Goal: Task Accomplishment & Management: Manage account settings

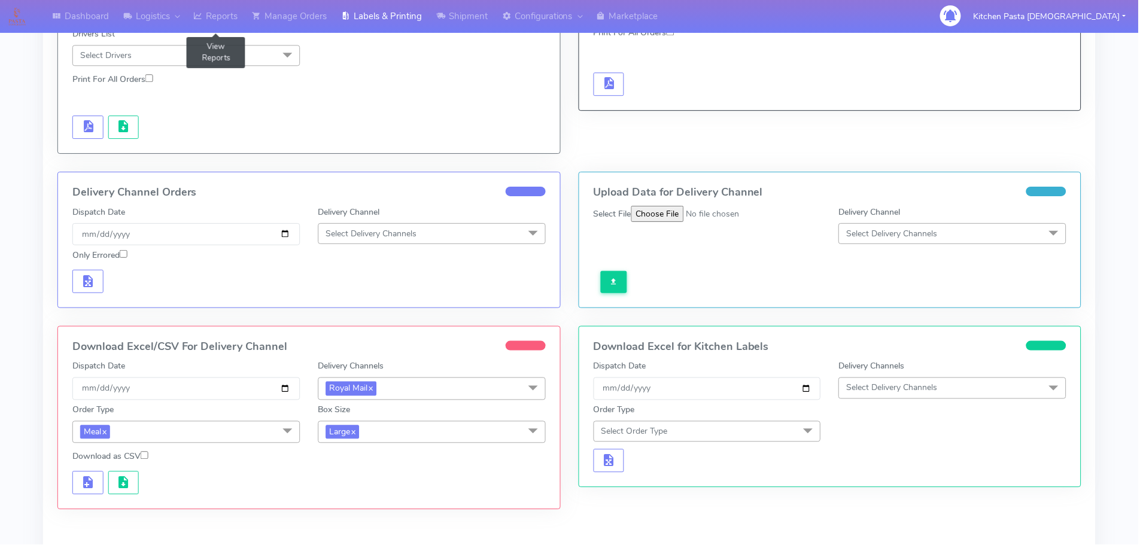
click at [217, 7] on link "Reports" at bounding box center [216, 16] width 59 height 33
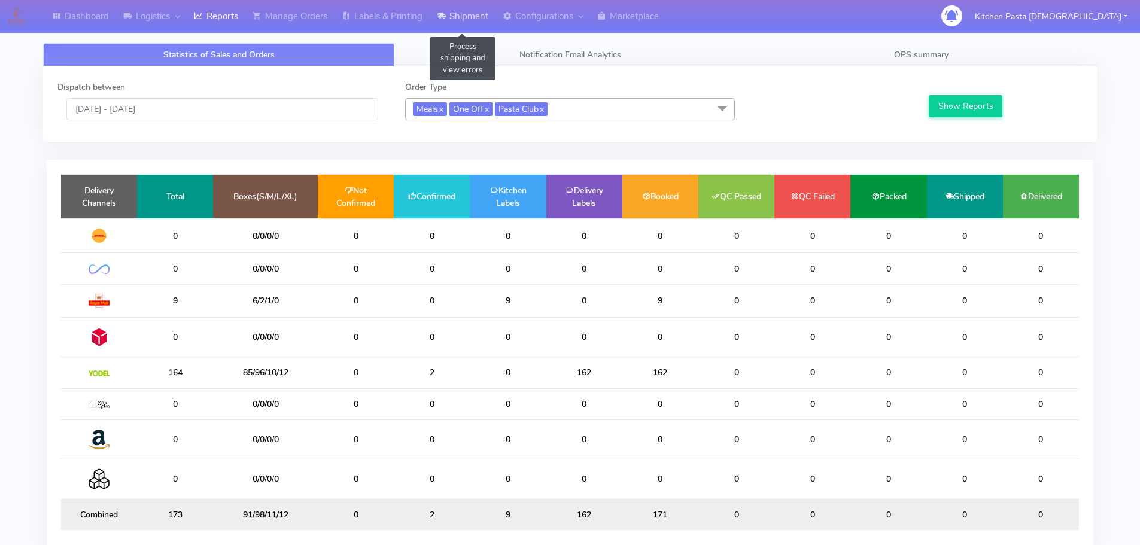
click at [464, 9] on link "Shipment" at bounding box center [463, 16] width 66 height 33
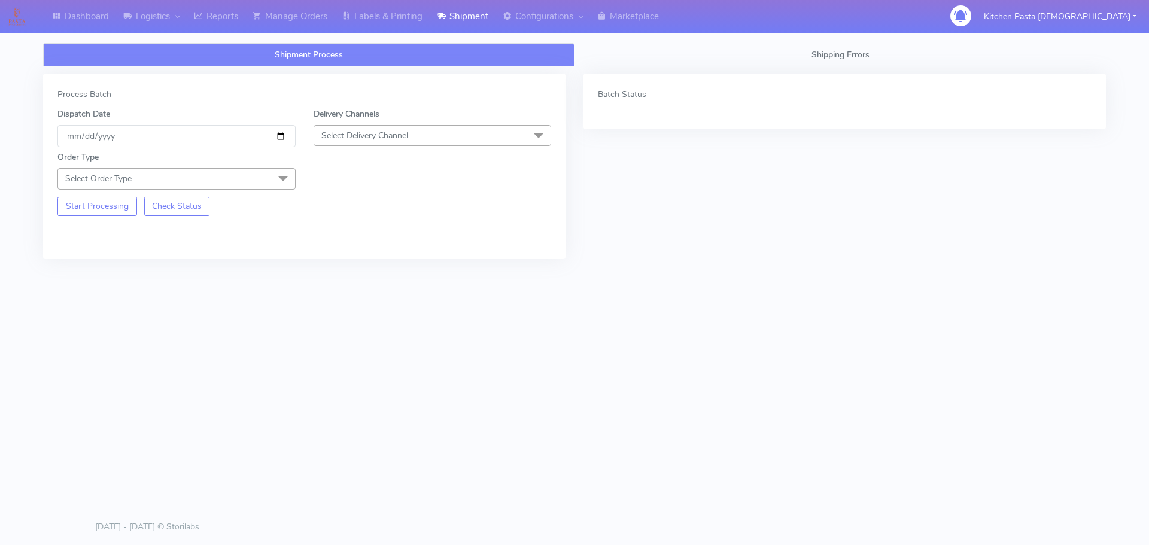
click at [455, 142] on span "Select Delivery Channel" at bounding box center [433, 135] width 238 height 21
click at [337, 265] on div "Yodel" at bounding box center [432, 270] width 225 height 13
click at [269, 180] on span "Select Order Type" at bounding box center [176, 178] width 238 height 21
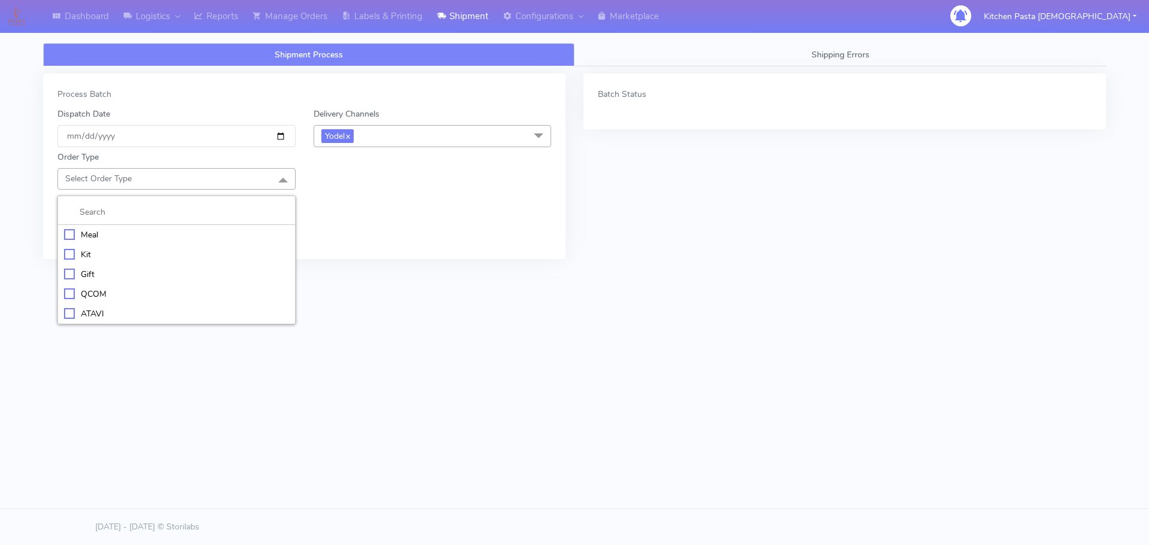
click at [248, 218] on li at bounding box center [176, 212] width 237 height 25
click at [251, 229] on div "Meal" at bounding box center [176, 235] width 225 height 13
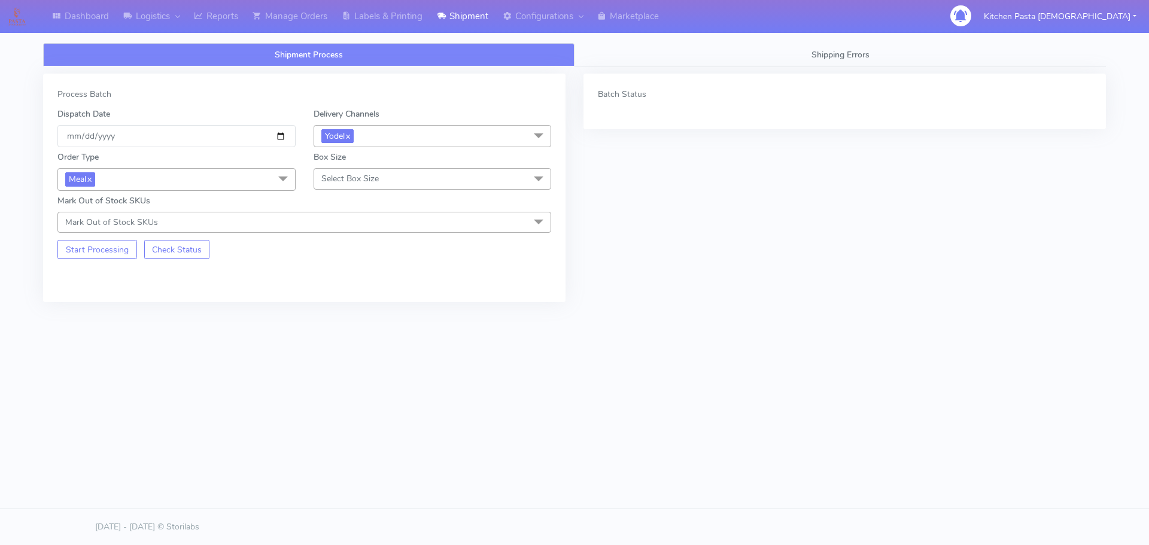
click at [372, 177] on span "Select Box Size" at bounding box center [349, 178] width 57 height 11
click at [344, 310] on div "Mega" at bounding box center [432, 314] width 225 height 13
click at [114, 241] on button "Start Processing" at bounding box center [97, 249] width 80 height 19
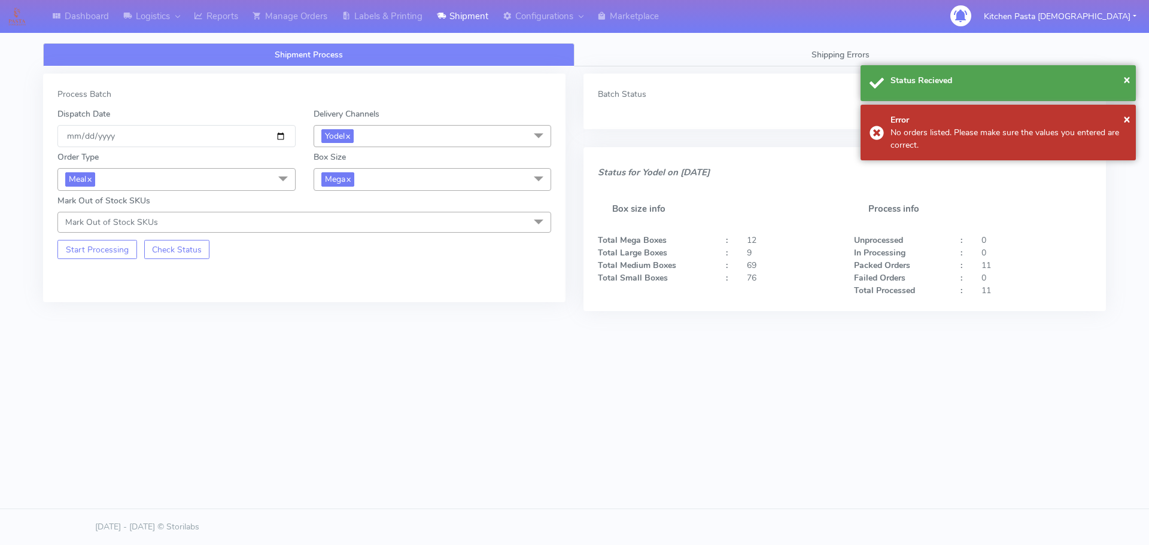
click at [366, 177] on span "Mega x" at bounding box center [433, 179] width 238 height 22
click at [343, 290] on div "Large" at bounding box center [432, 295] width 225 height 13
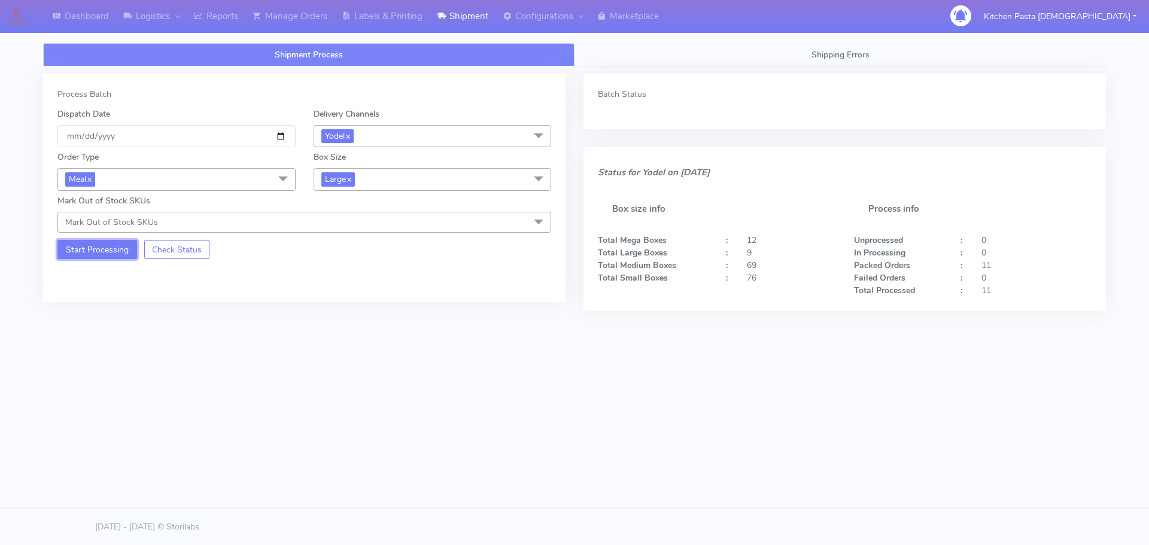
click at [92, 251] on button "Start Processing" at bounding box center [97, 249] width 80 height 19
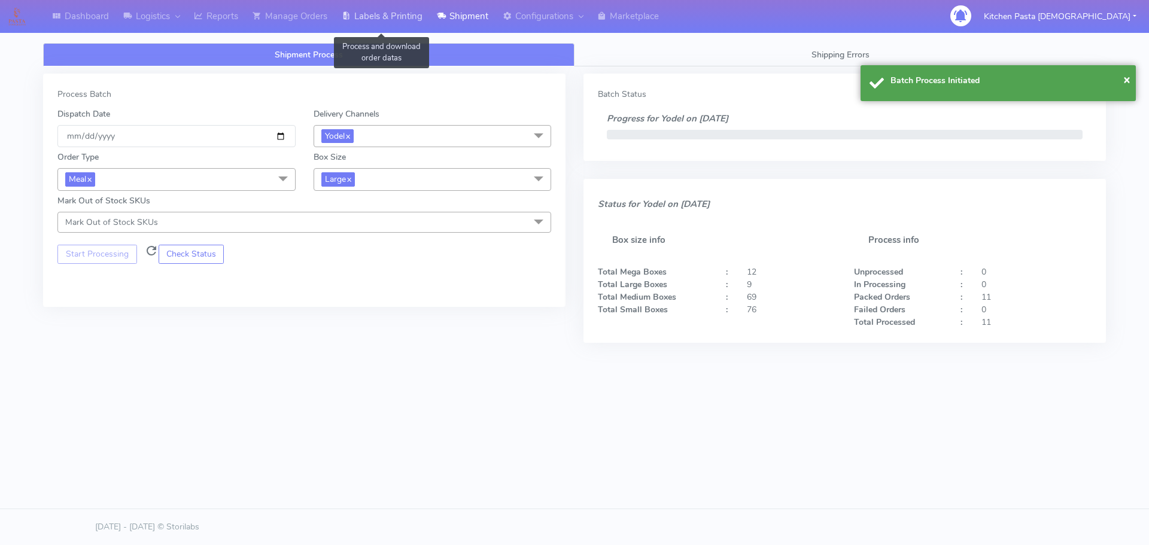
click at [390, 14] on link "Labels & Printing" at bounding box center [382, 16] width 95 height 33
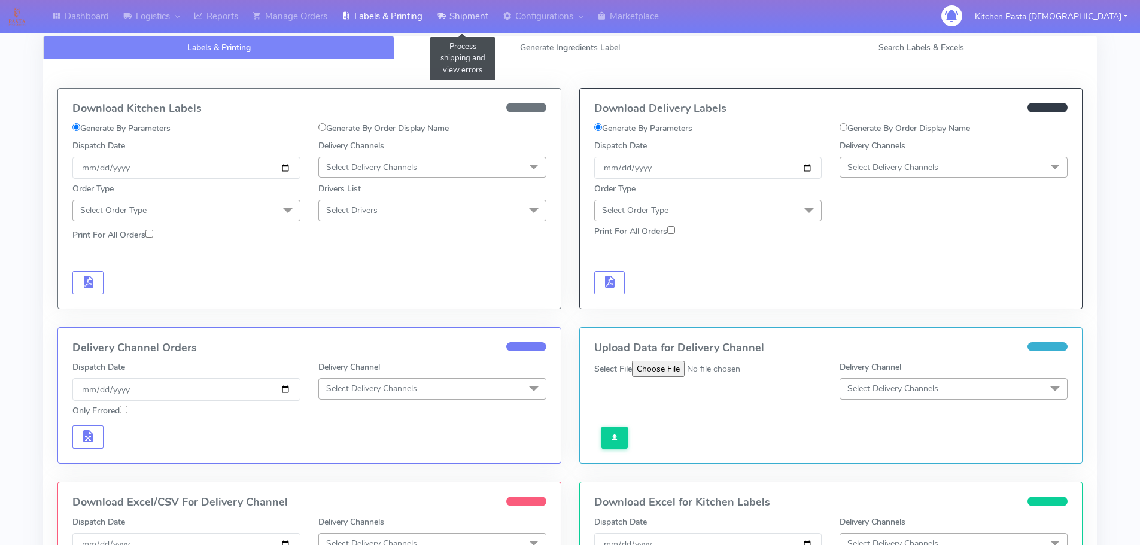
click at [449, 19] on link "Shipment" at bounding box center [463, 16] width 66 height 33
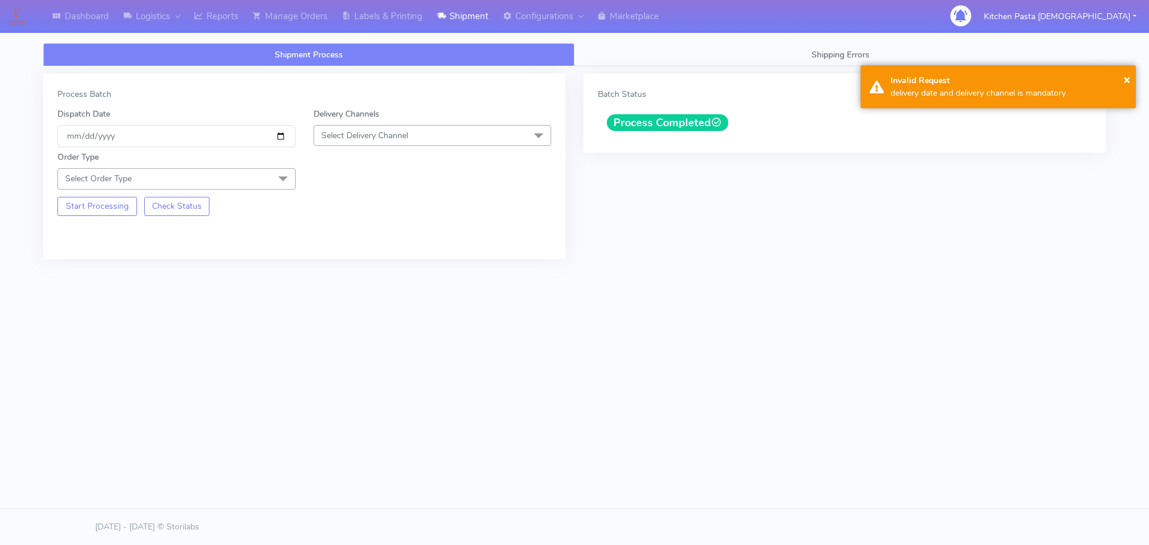
click at [432, 138] on span "Select Delivery Channel" at bounding box center [433, 135] width 238 height 21
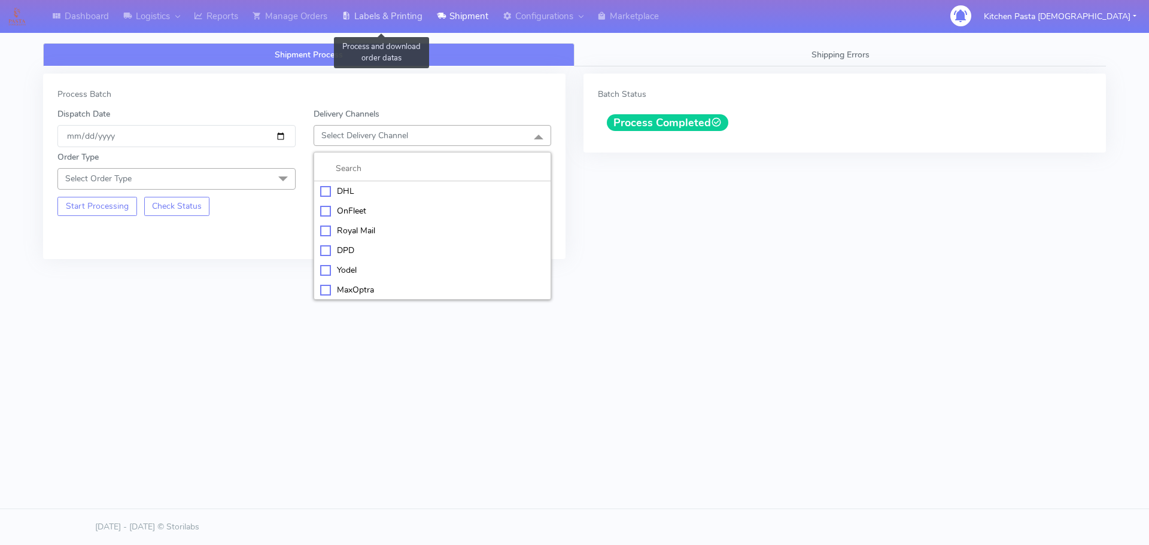
click at [393, 20] on link "Labels & Printing" at bounding box center [382, 16] width 95 height 33
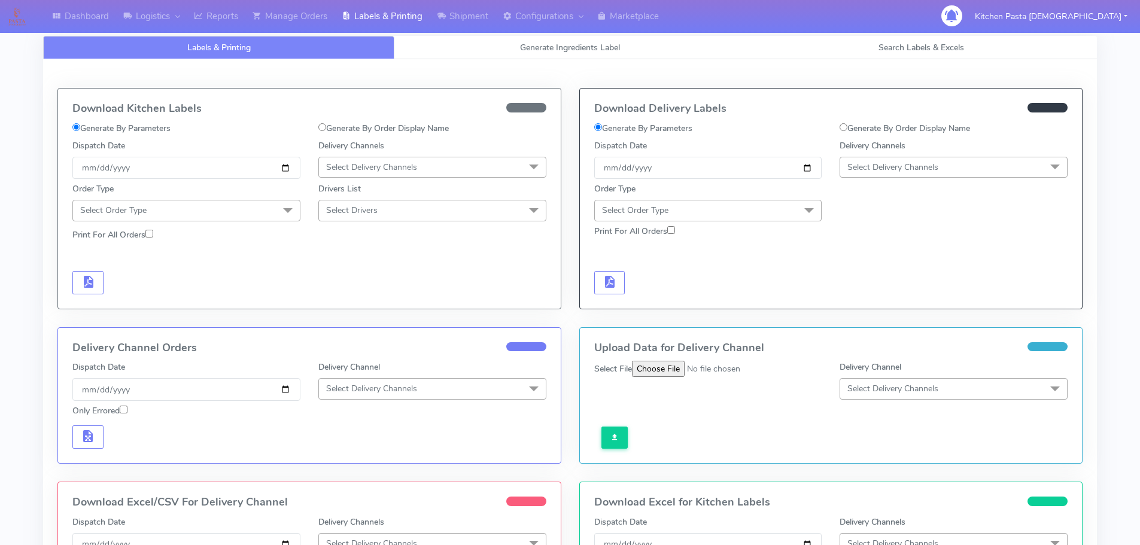
click at [869, 163] on span "Select Delivery Channels" at bounding box center [892, 167] width 91 height 11
click at [868, 301] on div "Yodel" at bounding box center [953, 302] width 215 height 13
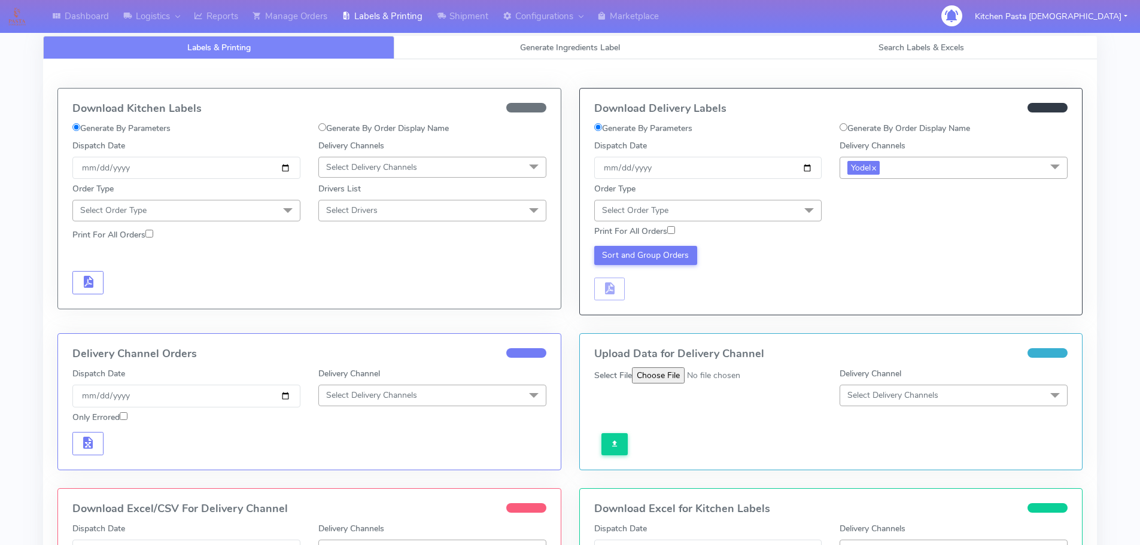
click at [798, 218] on span at bounding box center [809, 211] width 24 height 23
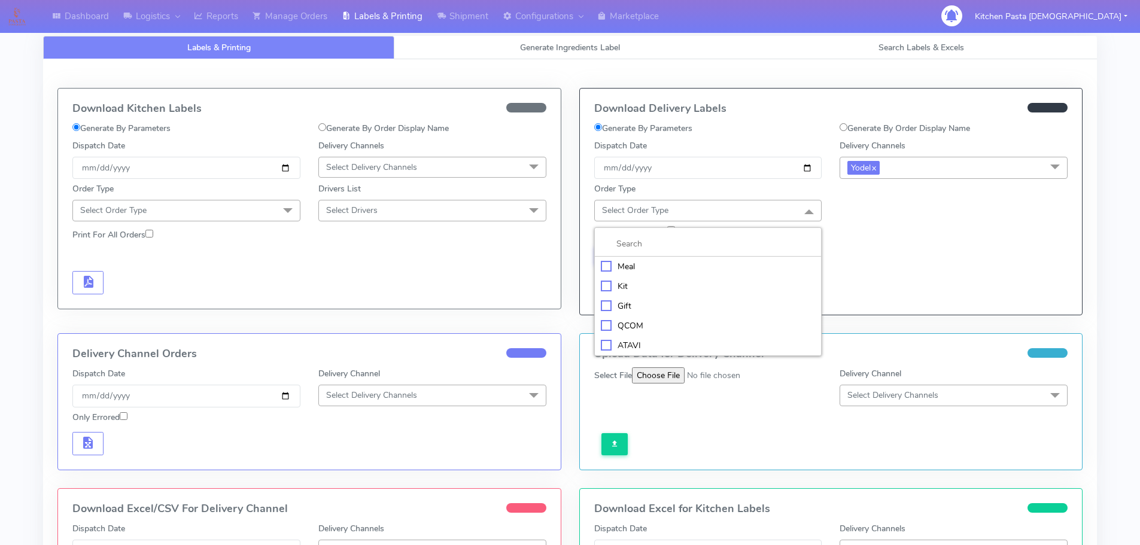
click at [727, 263] on div "Meal" at bounding box center [708, 266] width 215 height 13
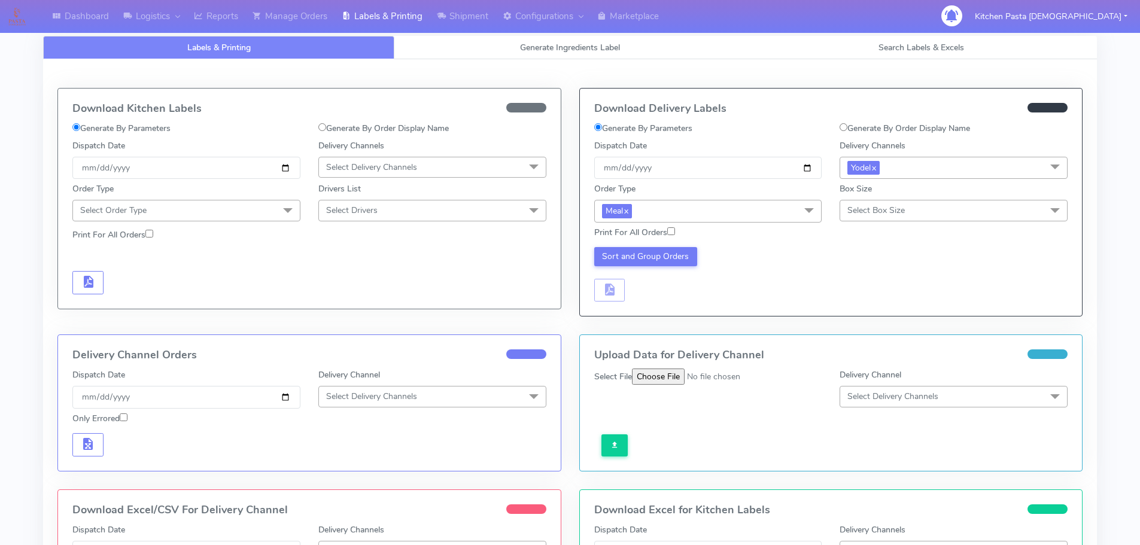
click at [883, 227] on div "Print For All Orders" at bounding box center [831, 233] width 492 height 21
click at [895, 217] on span "Select Box Size" at bounding box center [954, 210] width 228 height 21
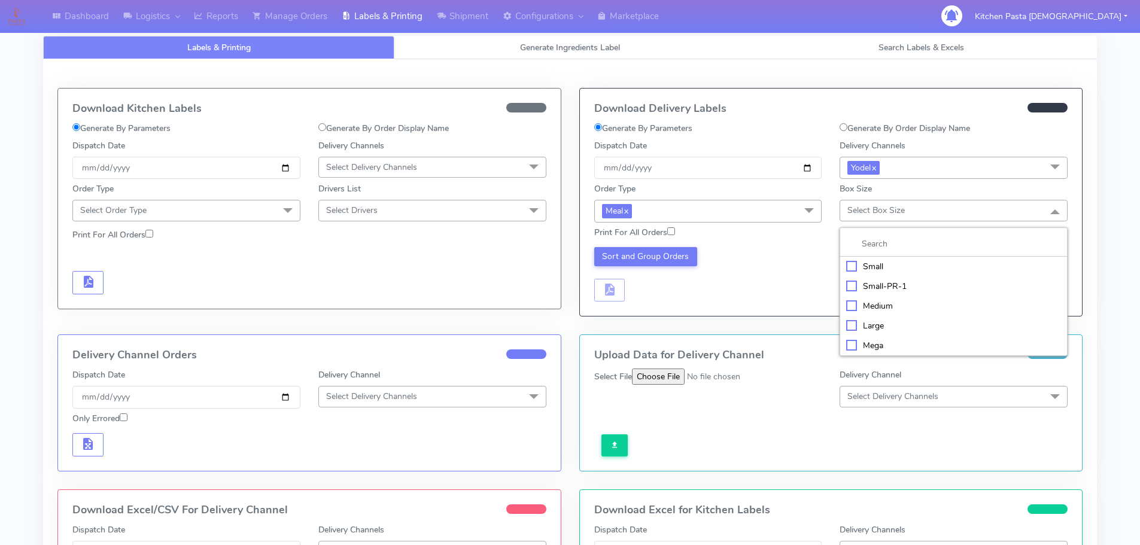
click at [867, 316] on li "Large" at bounding box center [953, 326] width 227 height 20
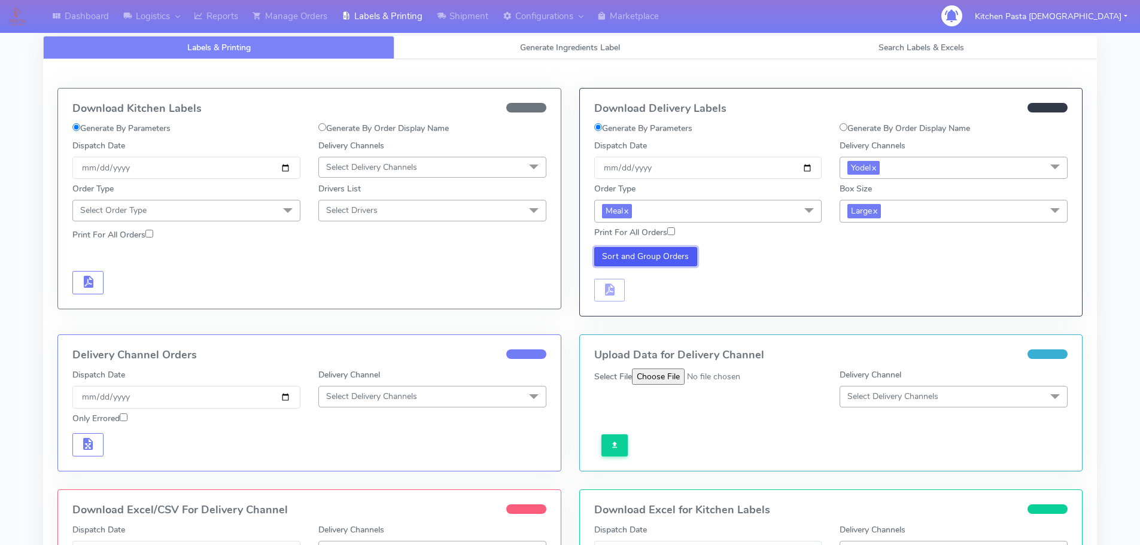
click at [630, 260] on button "Sort and Group Orders" at bounding box center [646, 256] width 104 height 19
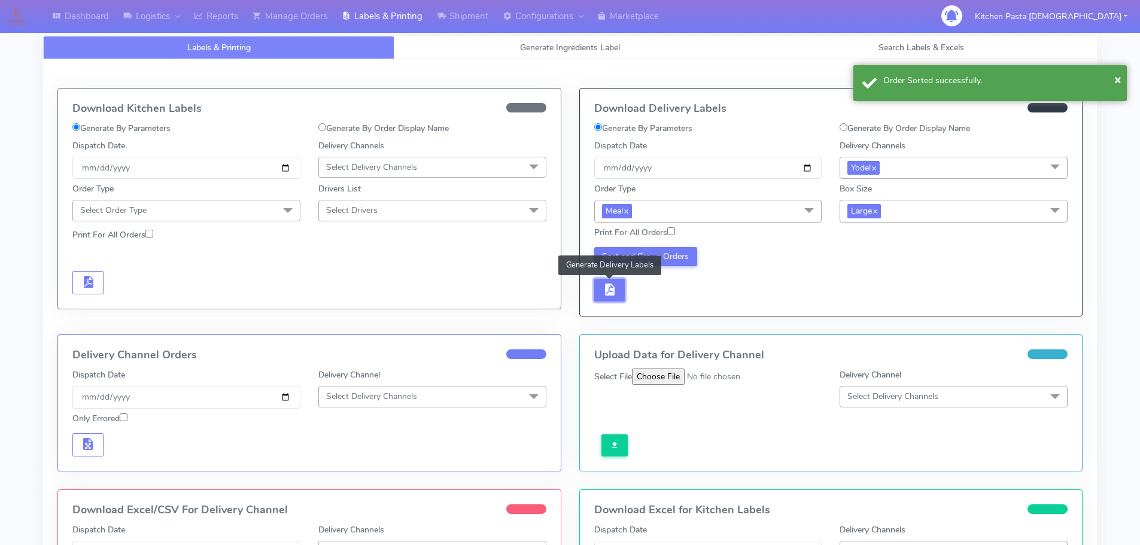
click at [622, 300] on button "button" at bounding box center [609, 290] width 31 height 23
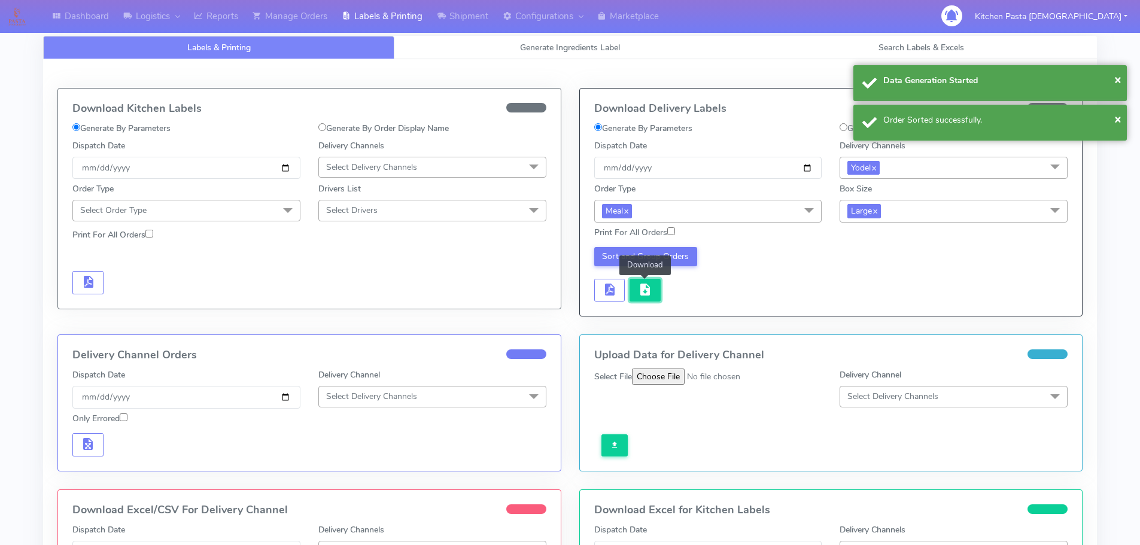
click at [654, 282] on button "button" at bounding box center [645, 290] width 31 height 23
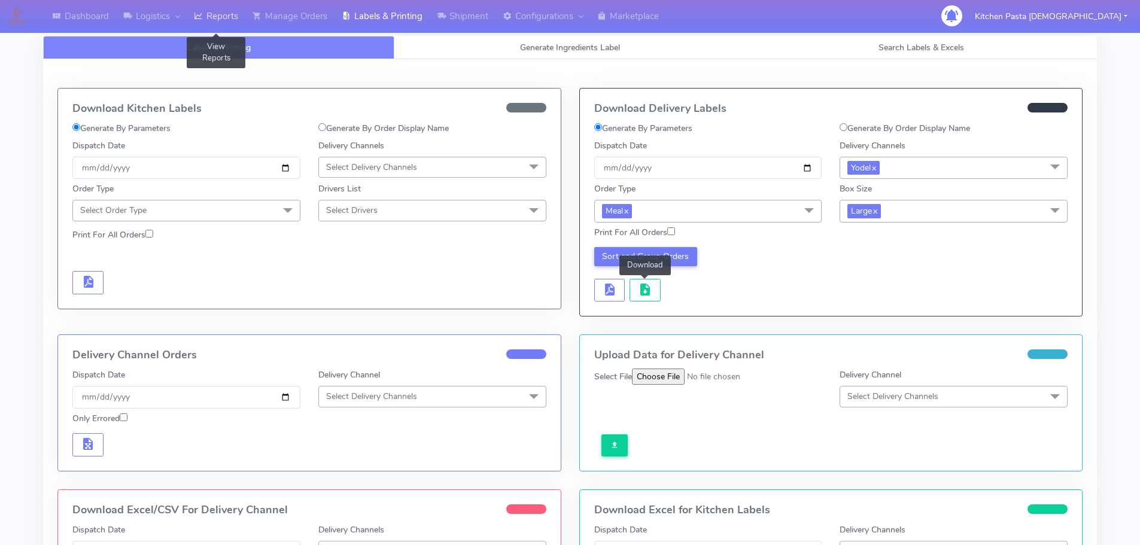
click at [200, 3] on link "Reports" at bounding box center [216, 16] width 59 height 33
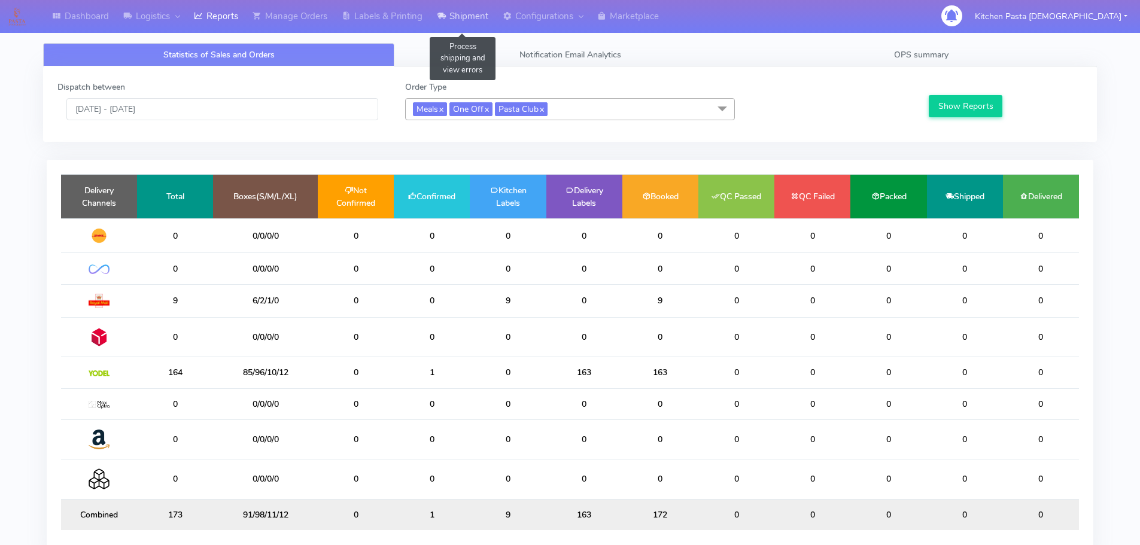
click at [494, 11] on link "Shipment" at bounding box center [463, 16] width 66 height 33
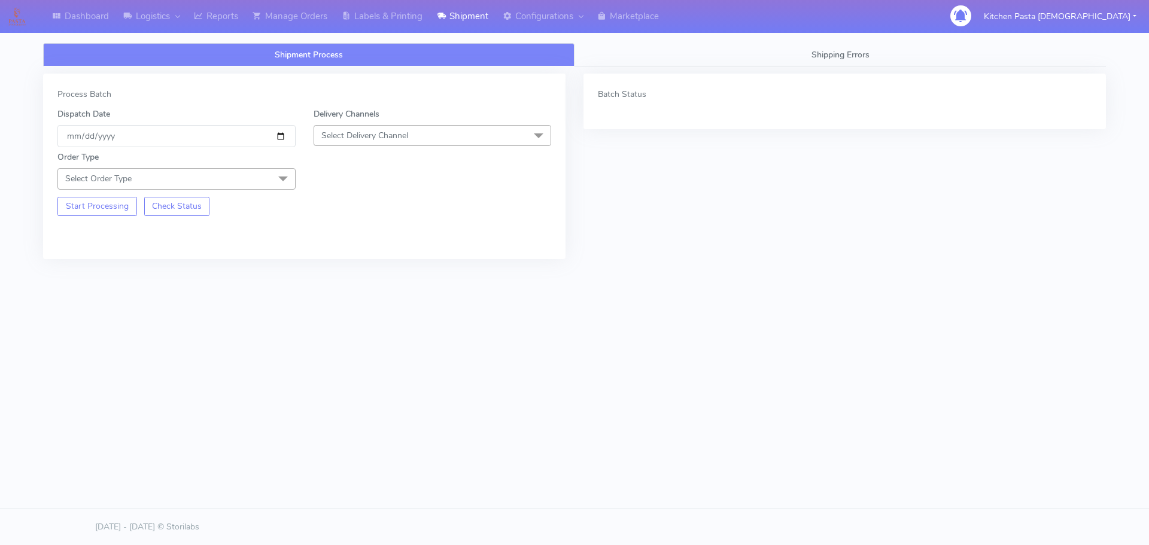
click at [432, 138] on span "Select Delivery Channel" at bounding box center [433, 135] width 238 height 21
click at [345, 271] on div "Yodel" at bounding box center [432, 270] width 225 height 13
click at [246, 173] on span "Select Order Type" at bounding box center [176, 178] width 238 height 21
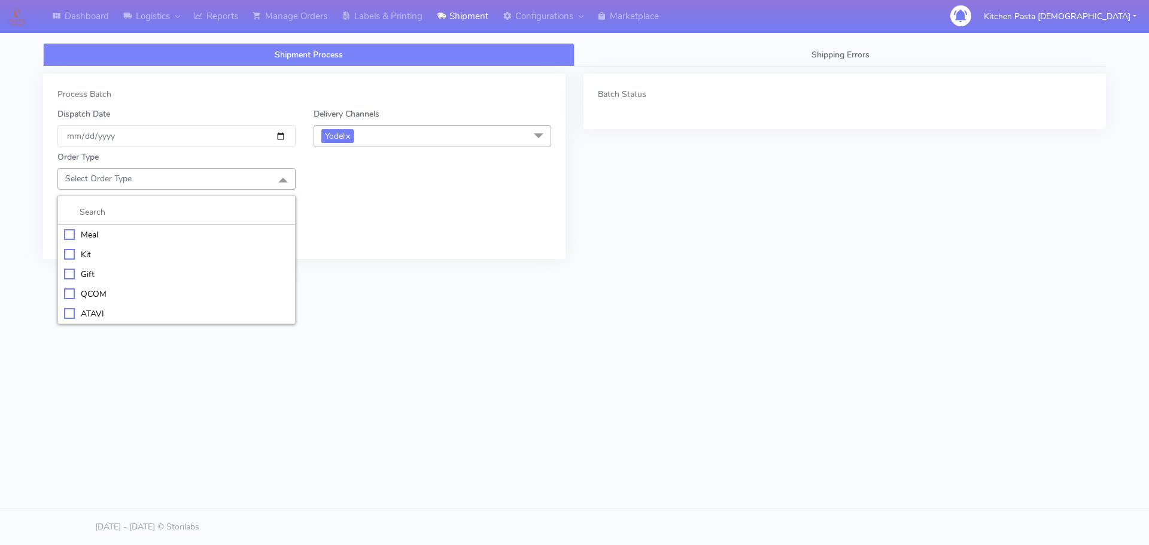
click at [97, 235] on div "Meal" at bounding box center [176, 235] width 225 height 13
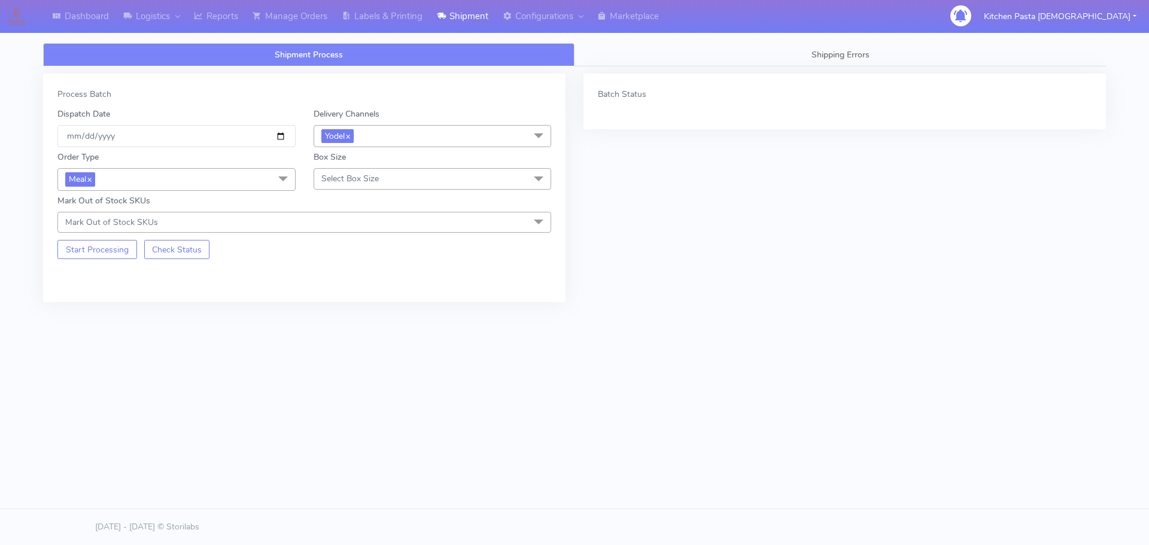
click at [360, 176] on span "Select Box Size" at bounding box center [349, 178] width 57 height 11
click at [359, 272] on div "Medium" at bounding box center [432, 274] width 225 height 13
click at [89, 255] on button "Start Processing" at bounding box center [97, 249] width 80 height 19
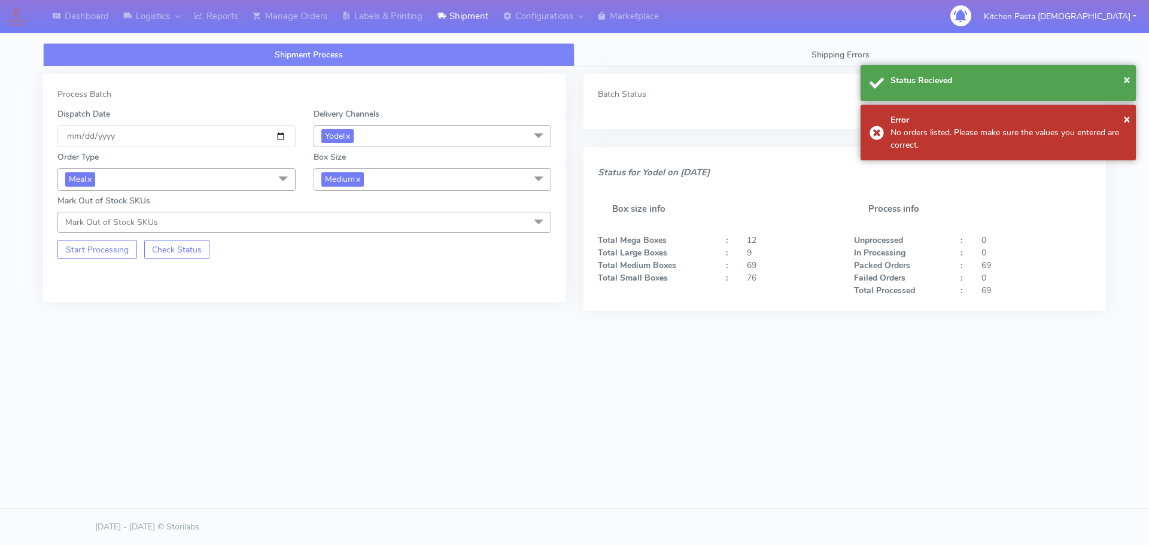
click at [408, 189] on span "Medium x" at bounding box center [433, 179] width 238 height 22
click at [396, 232] on div "Small" at bounding box center [432, 236] width 225 height 13
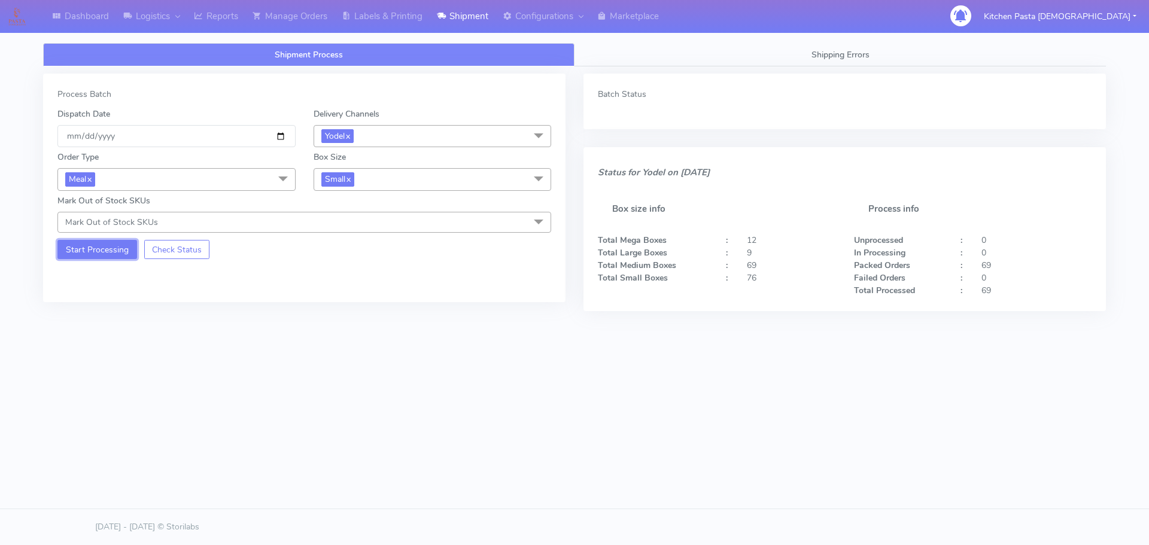
click at [107, 251] on button "Start Processing" at bounding box center [97, 249] width 80 height 19
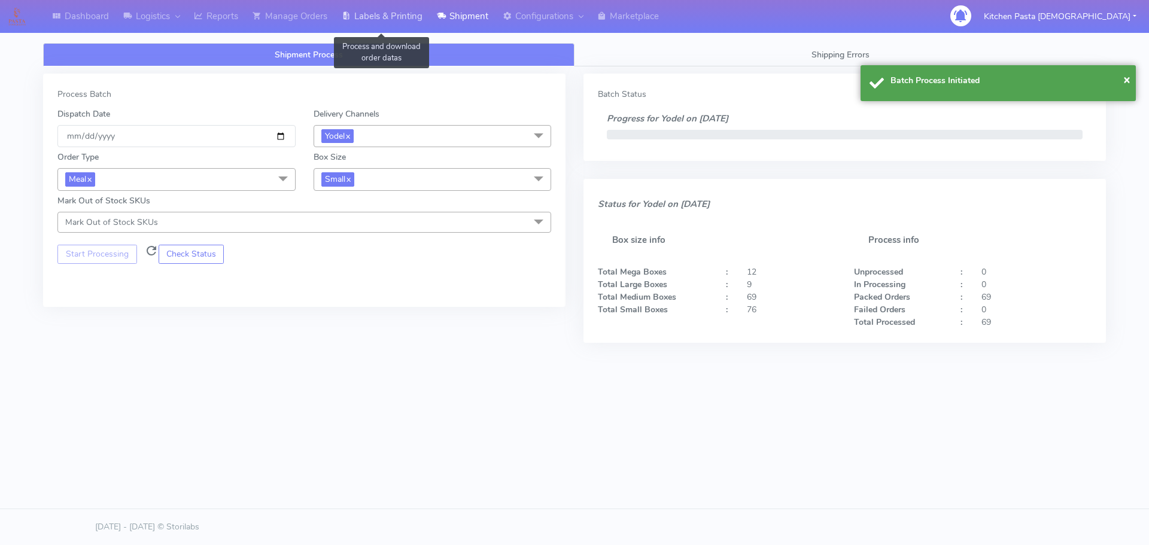
click at [381, 7] on link "Labels & Printing" at bounding box center [382, 16] width 95 height 33
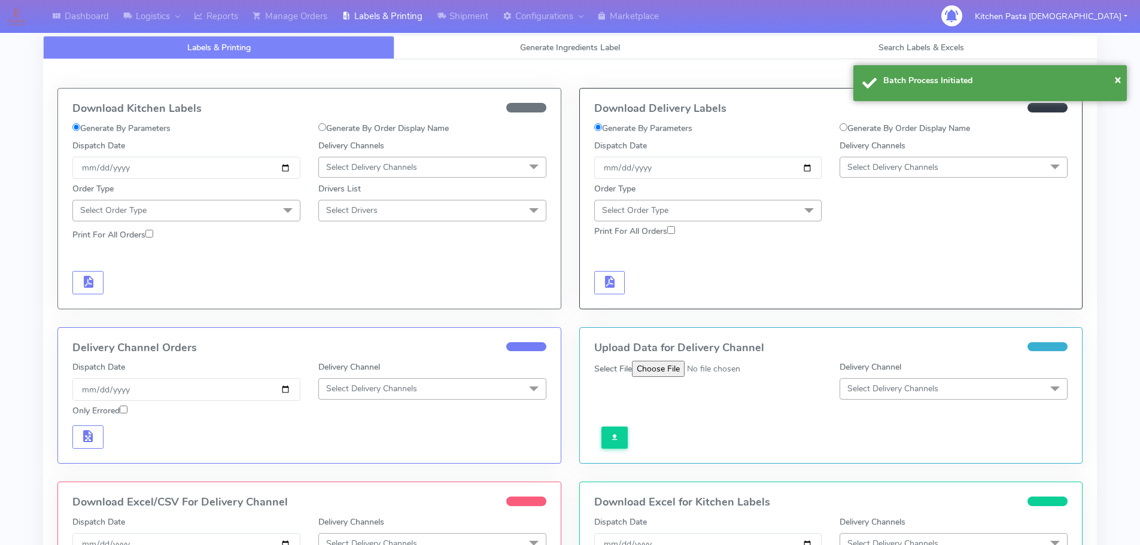
click at [956, 162] on span "Select Delivery Channels" at bounding box center [954, 167] width 228 height 21
drag, startPoint x: 855, startPoint y: 303, endPoint x: 858, endPoint y: 290, distance: 12.8
click at [855, 302] on div "Yodel" at bounding box center [953, 302] width 215 height 13
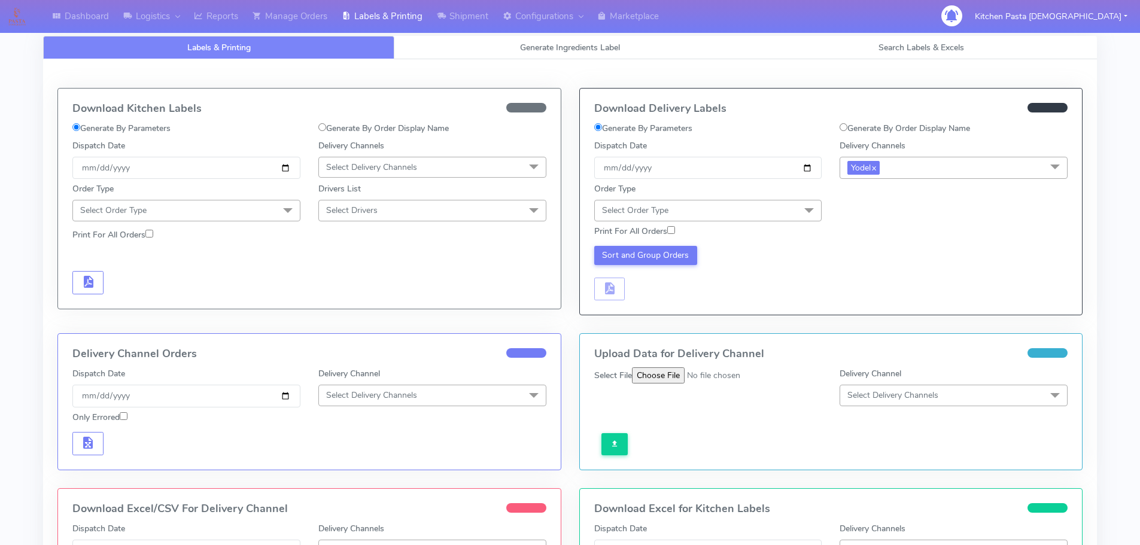
click at [799, 210] on span at bounding box center [809, 211] width 24 height 23
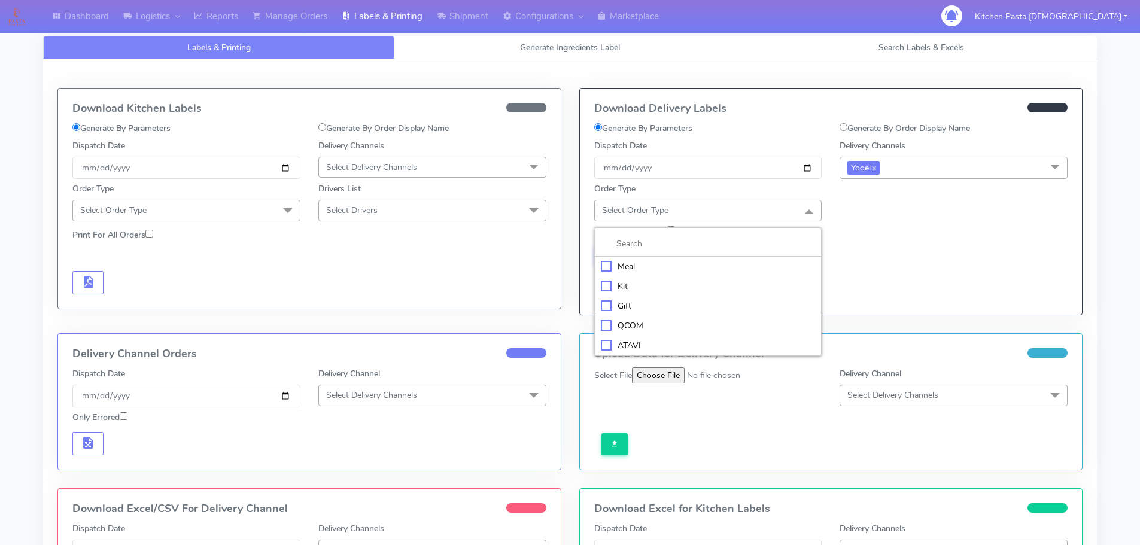
drag, startPoint x: 717, startPoint y: 269, endPoint x: 811, endPoint y: 240, distance: 98.4
click at [717, 268] on div "Meal" at bounding box center [708, 266] width 215 height 13
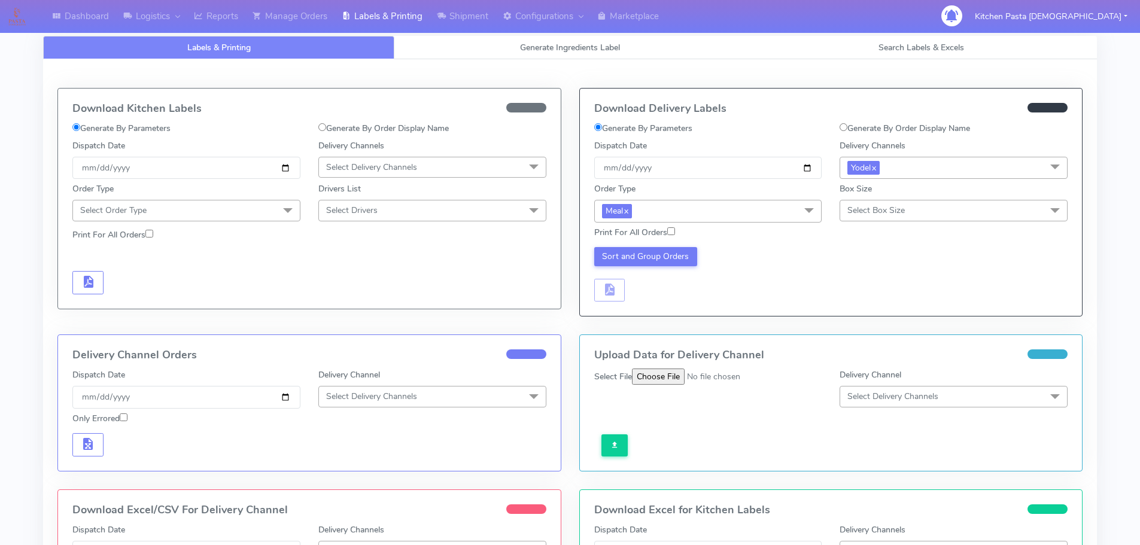
click at [893, 208] on span "Select Box Size" at bounding box center [875, 210] width 57 height 11
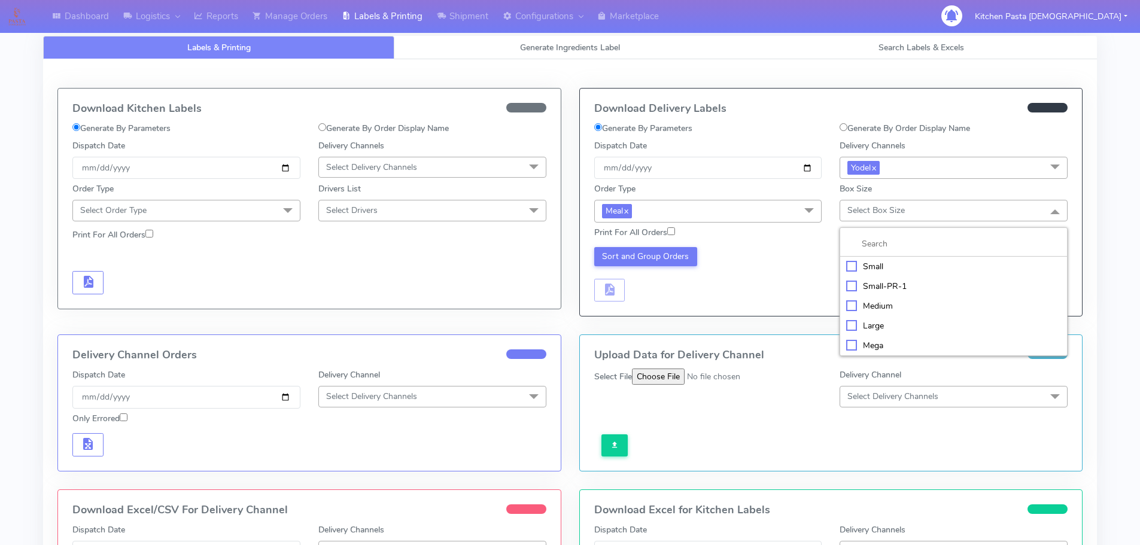
click at [874, 268] on div "Small" at bounding box center [953, 266] width 215 height 13
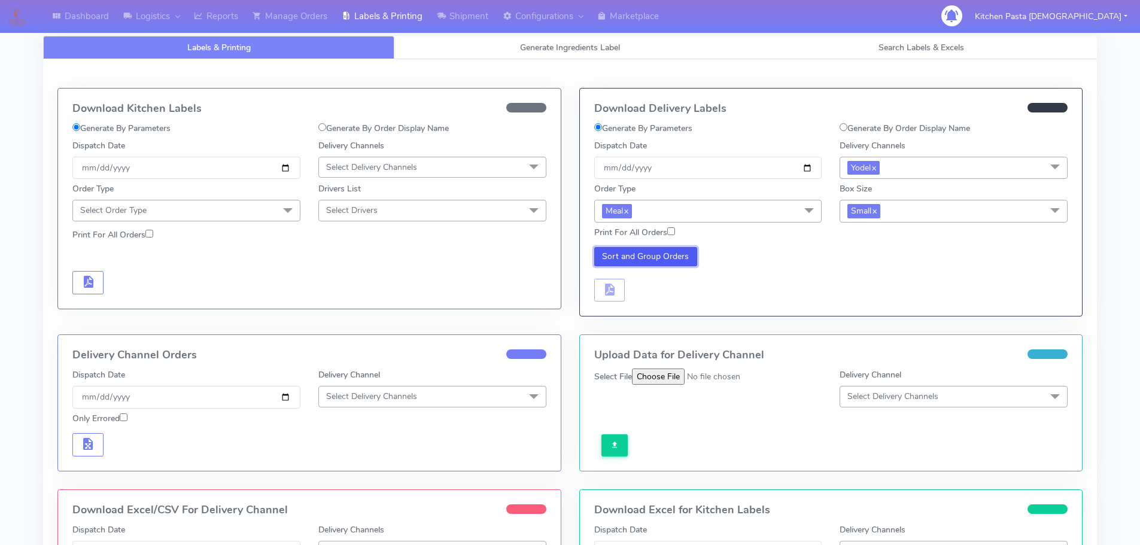
click at [639, 254] on button "Sort and Group Orders" at bounding box center [646, 256] width 104 height 19
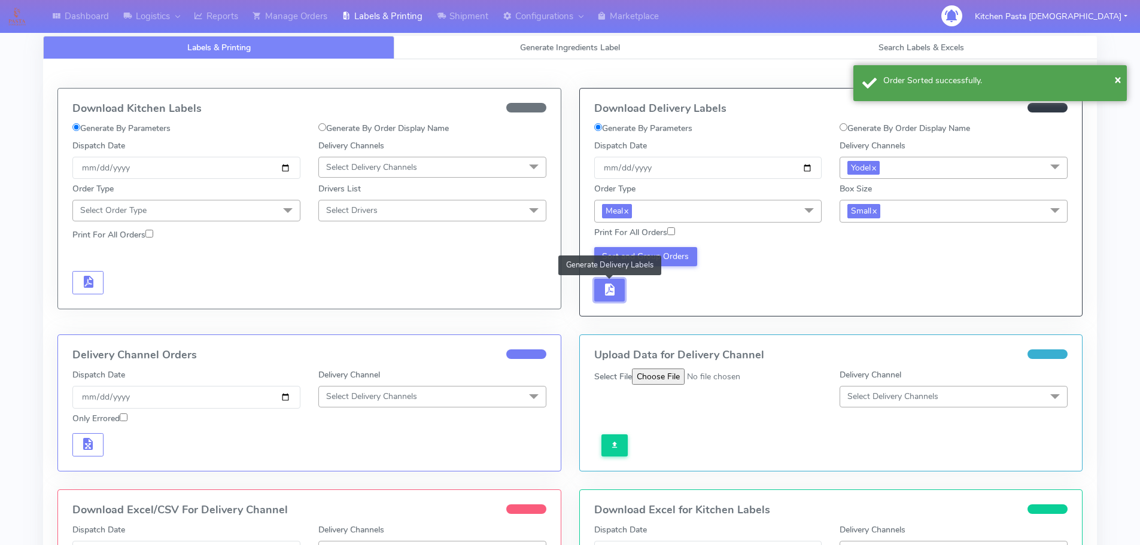
click at [611, 291] on span "button" at bounding box center [609, 292] width 14 height 11
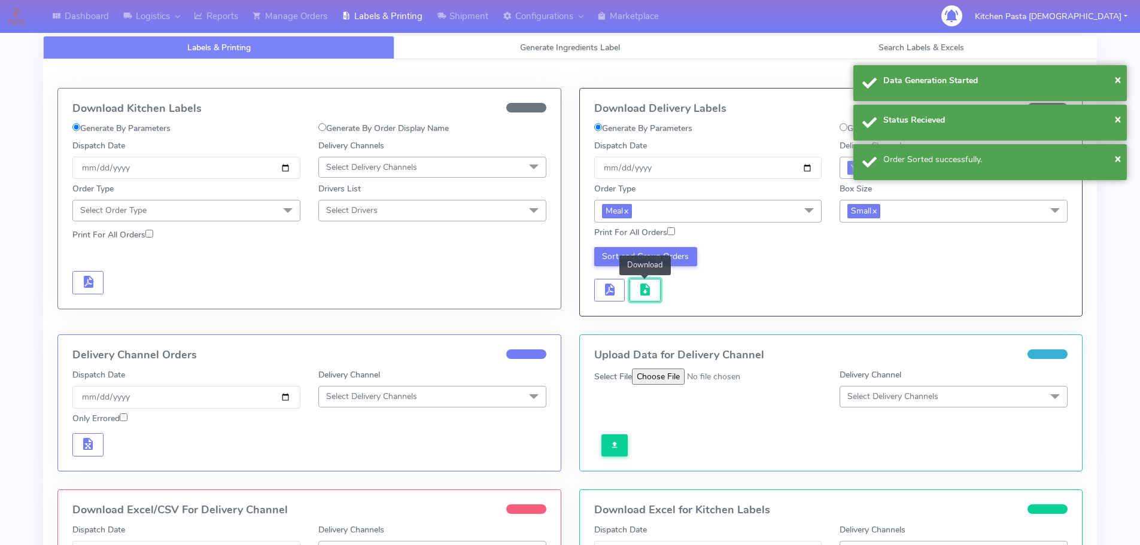
click at [644, 279] on button "button" at bounding box center [645, 290] width 31 height 23
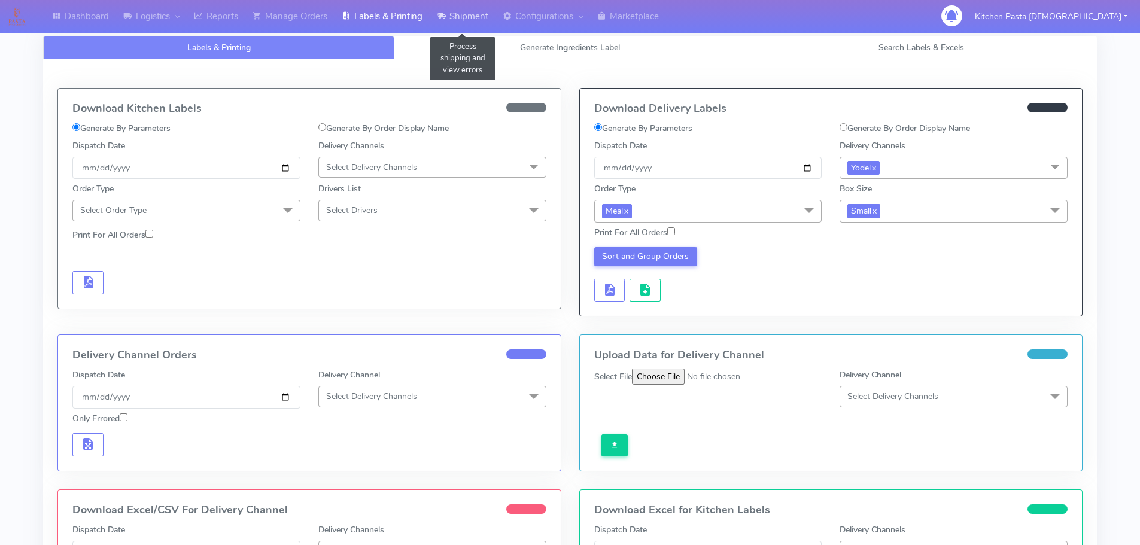
click at [454, 16] on link "Shipment" at bounding box center [463, 16] width 66 height 33
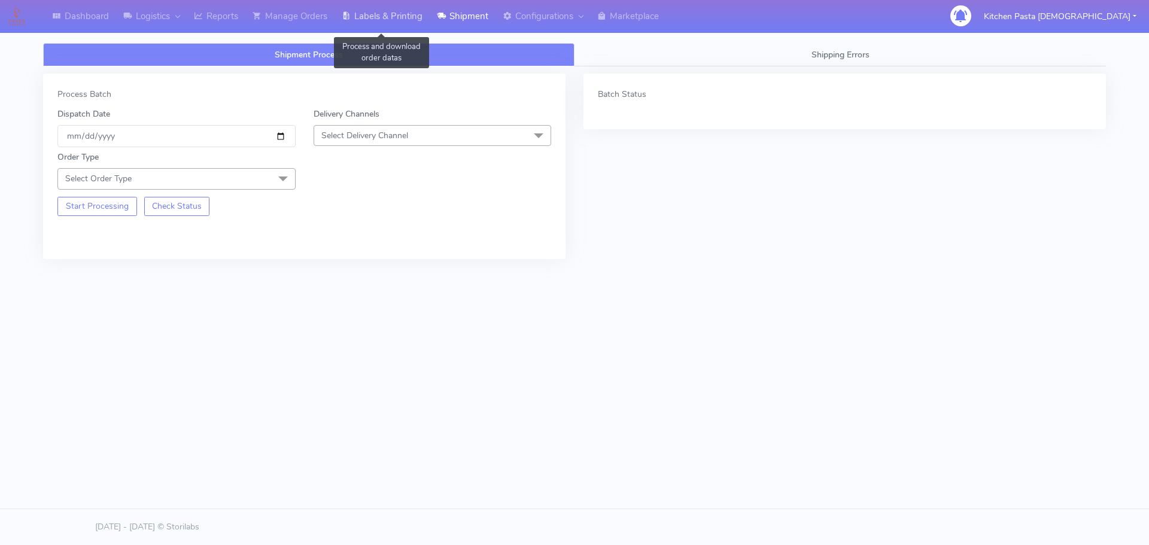
click at [408, 13] on link "Labels & Printing" at bounding box center [382, 16] width 95 height 33
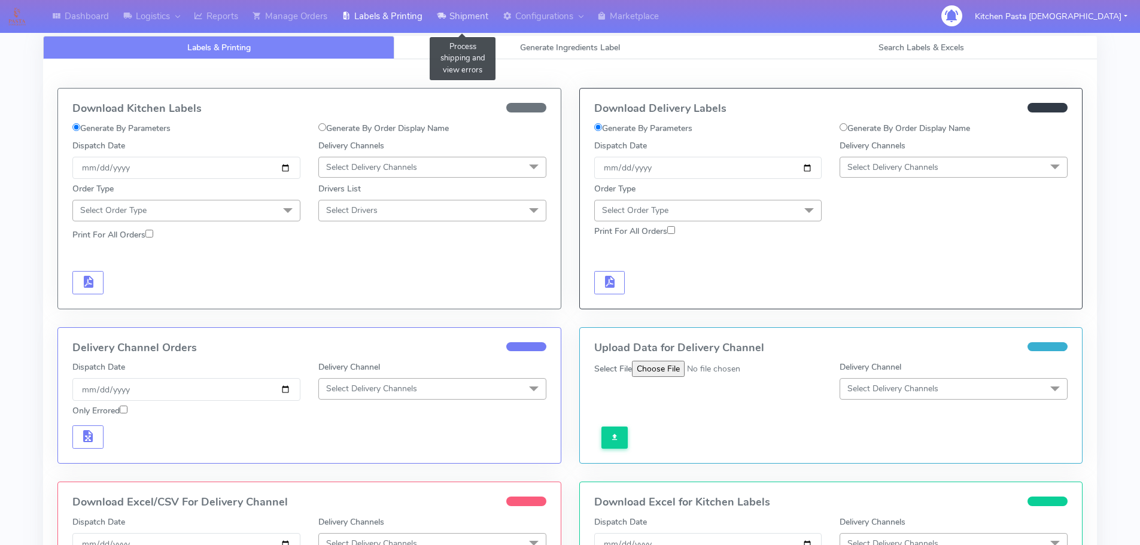
click at [445, 16] on icon at bounding box center [441, 16] width 9 height 12
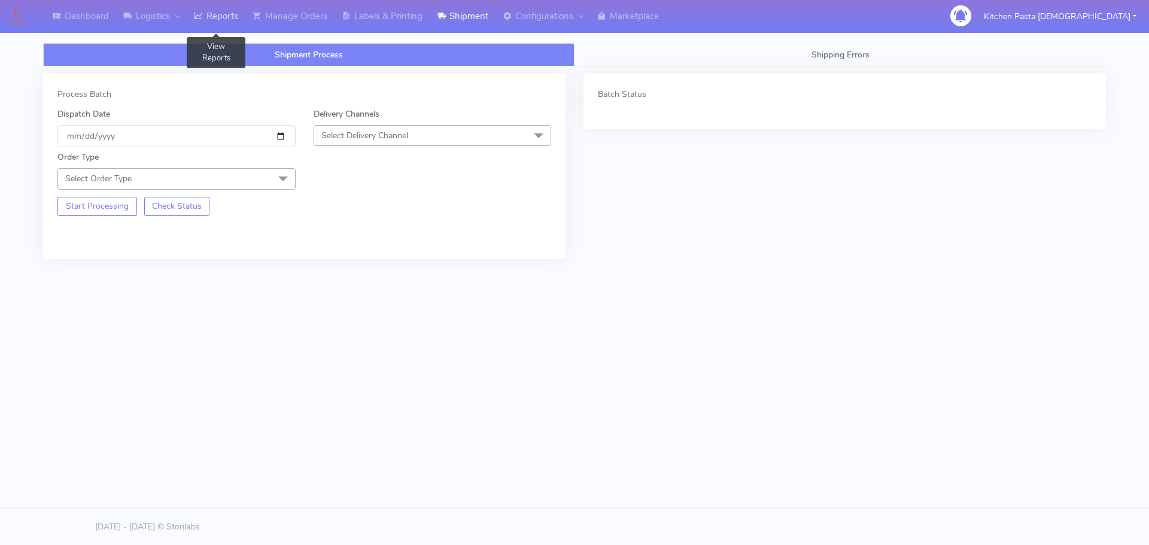
click at [233, 13] on link "Reports" at bounding box center [216, 16] width 59 height 33
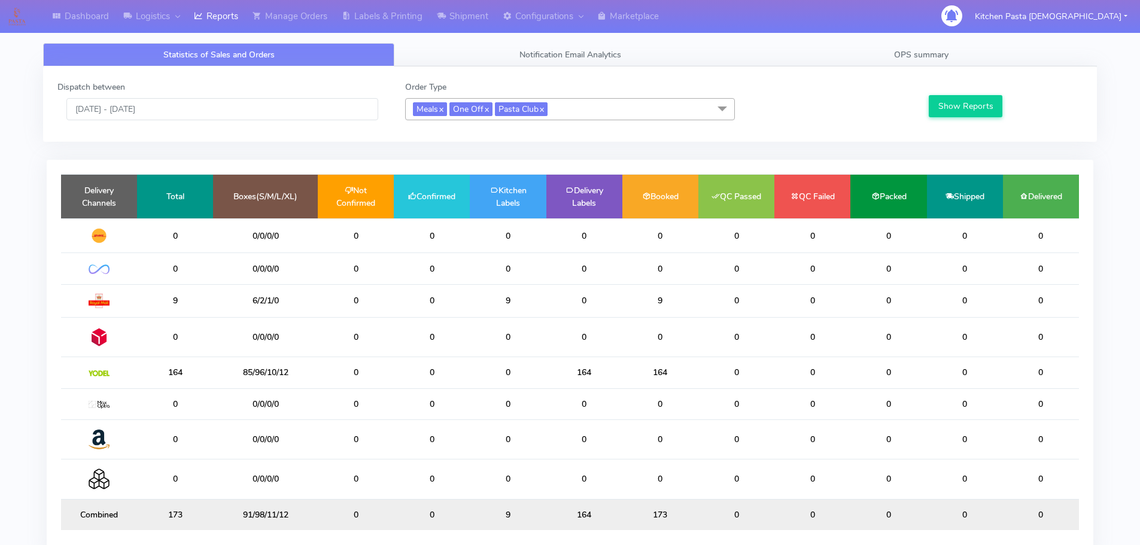
click at [649, 104] on span "Meals x One Off x Pasta Club x" at bounding box center [570, 109] width 330 height 22
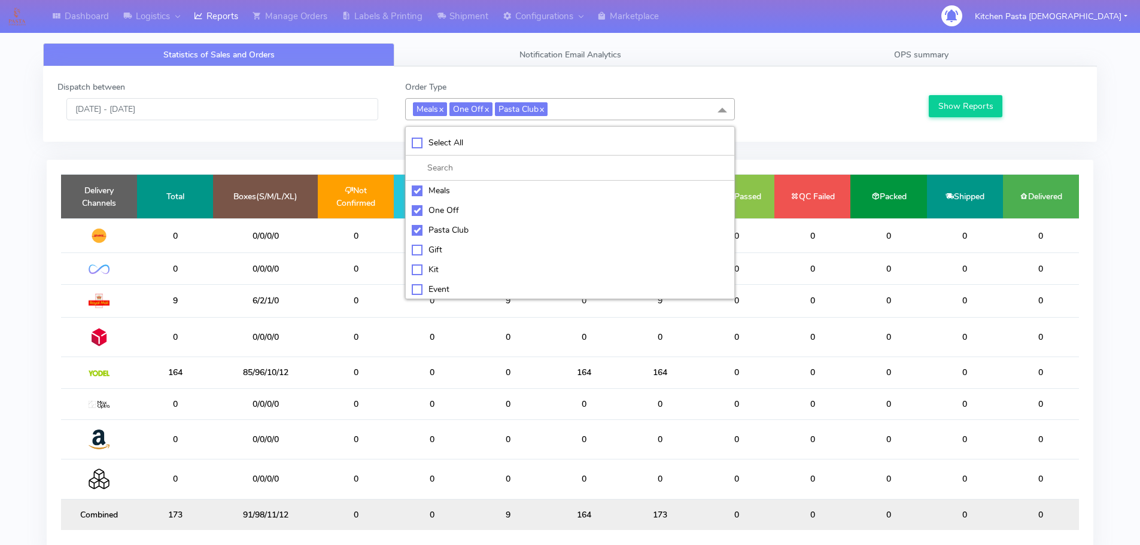
click at [466, 229] on div "Pasta Club" at bounding box center [570, 230] width 317 height 13
checkbox input "false"
click at [457, 201] on li "One Off" at bounding box center [570, 210] width 329 height 20
checkbox input "false"
click at [455, 180] on li at bounding box center [570, 168] width 329 height 25
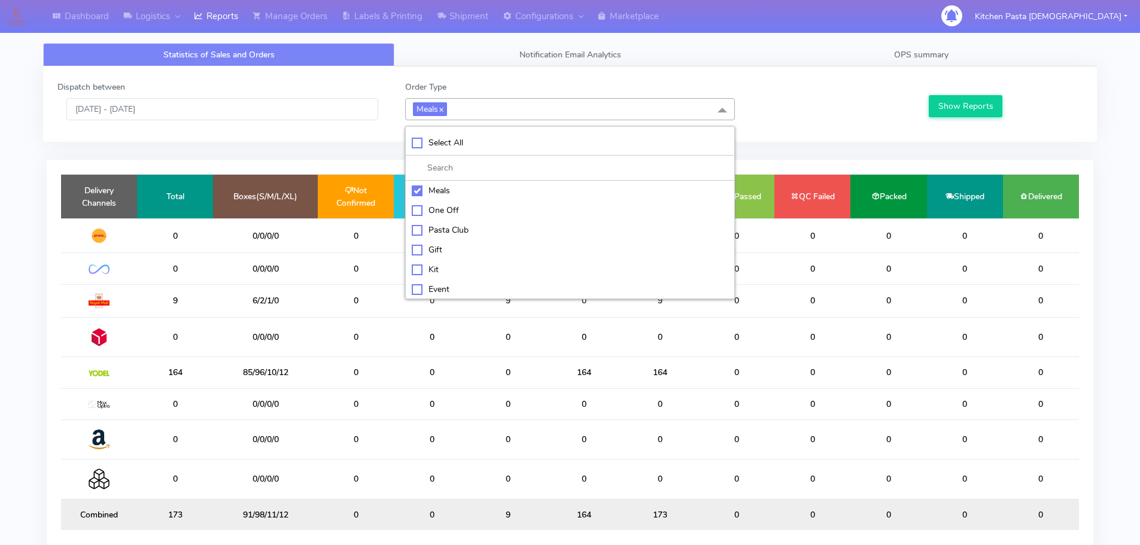
click at [433, 262] on li "Kit" at bounding box center [570, 270] width 329 height 20
checkbox input "true"
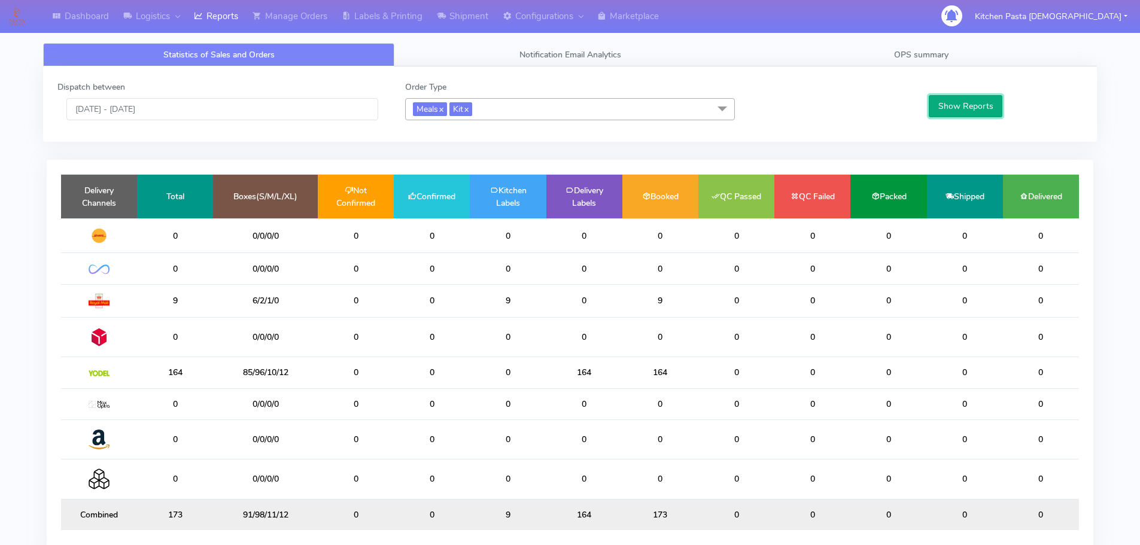
click at [948, 109] on button "Show Reports" at bounding box center [966, 106] width 74 height 22
click at [443, 103] on link "x" at bounding box center [440, 108] width 5 height 13
click at [470, 23] on link "Shipment" at bounding box center [463, 16] width 66 height 33
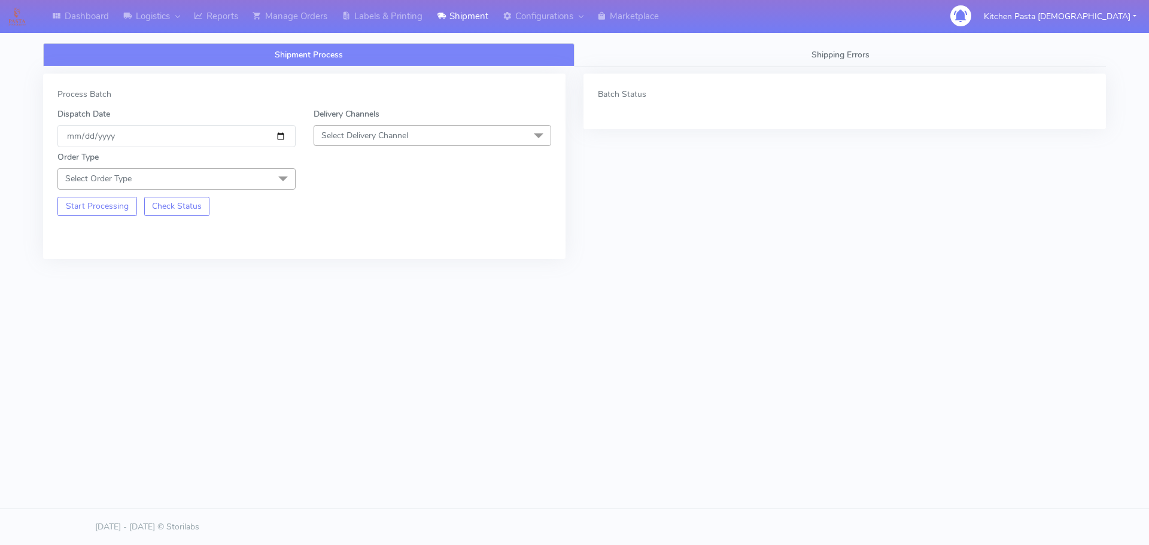
click at [379, 146] on span "Select Delivery Channel" at bounding box center [433, 135] width 238 height 21
drag, startPoint x: 354, startPoint y: 272, endPoint x: 267, endPoint y: 209, distance: 107.6
click at [354, 273] on div "Yodel" at bounding box center [432, 270] width 225 height 13
click at [285, 174] on span at bounding box center [283, 179] width 24 height 23
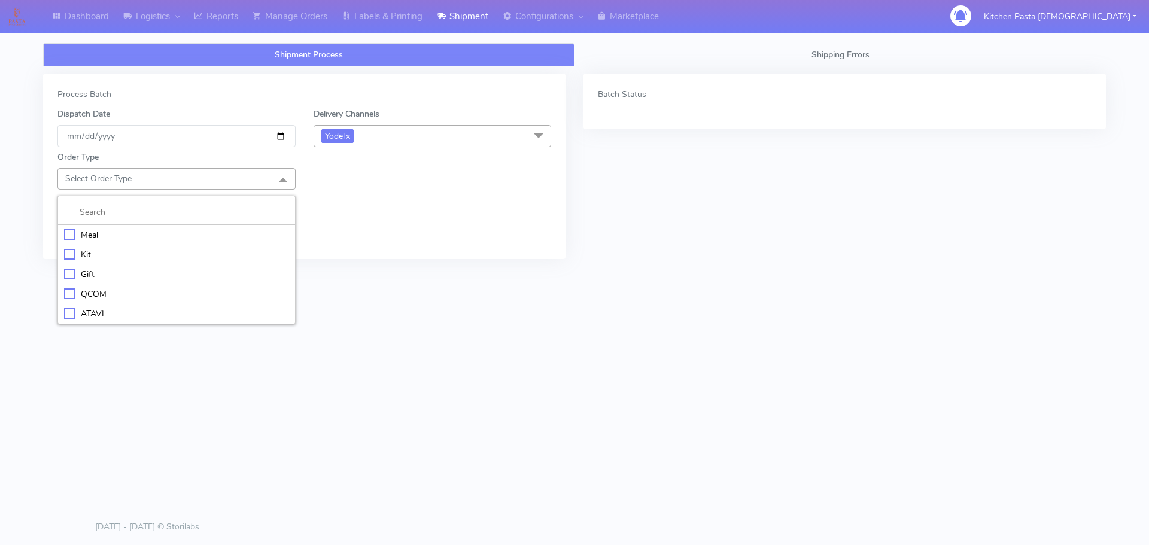
drag, startPoint x: 130, startPoint y: 241, endPoint x: 139, endPoint y: 233, distance: 12.0
click at [132, 239] on div "Meal" at bounding box center [176, 235] width 225 height 13
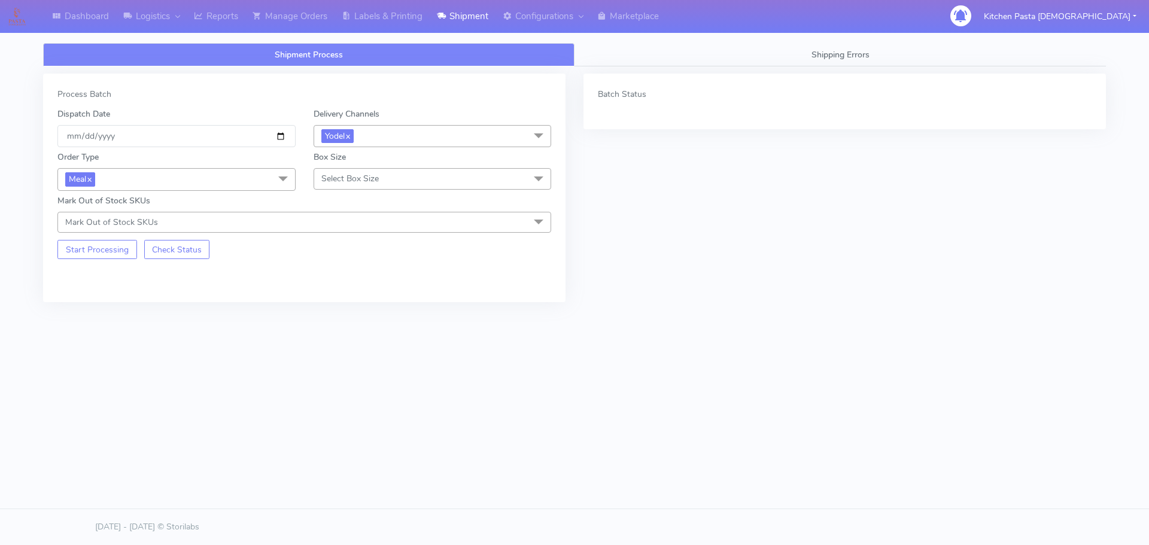
click at [364, 183] on span "Select Box Size" at bounding box center [349, 178] width 57 height 11
click at [344, 311] on div "Mega" at bounding box center [432, 314] width 225 height 13
click at [108, 248] on button "Start Processing" at bounding box center [97, 249] width 80 height 19
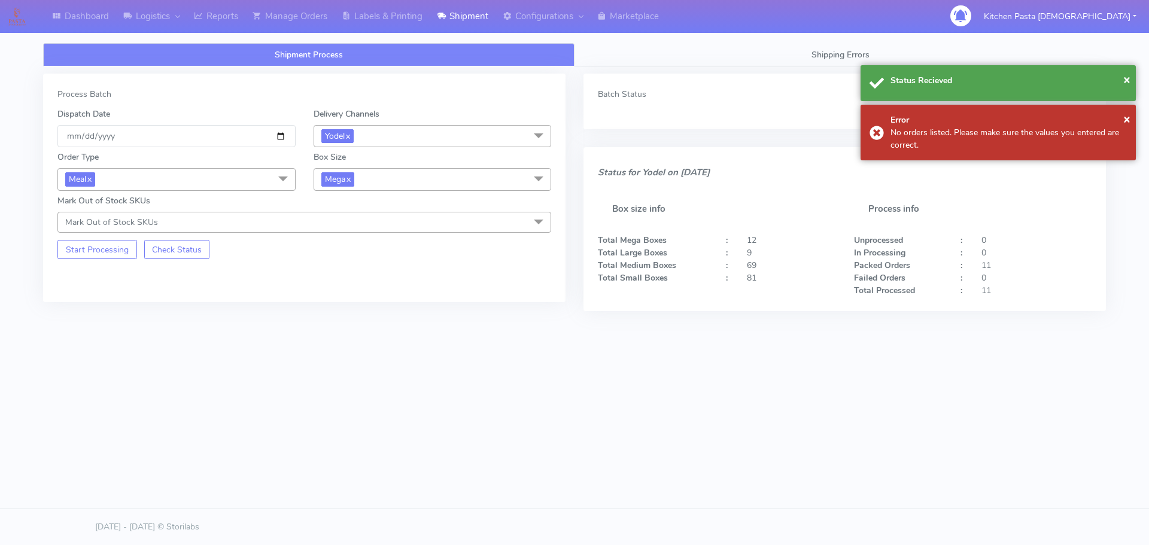
click at [415, 191] on div "Order Type Meal x Meal Kit Gift QCOM ATAVI Box Size Mega x Small Small-PR-1 Med…" at bounding box center [304, 190] width 512 height 86
click at [387, 176] on span "Mega x" at bounding box center [433, 179] width 238 height 22
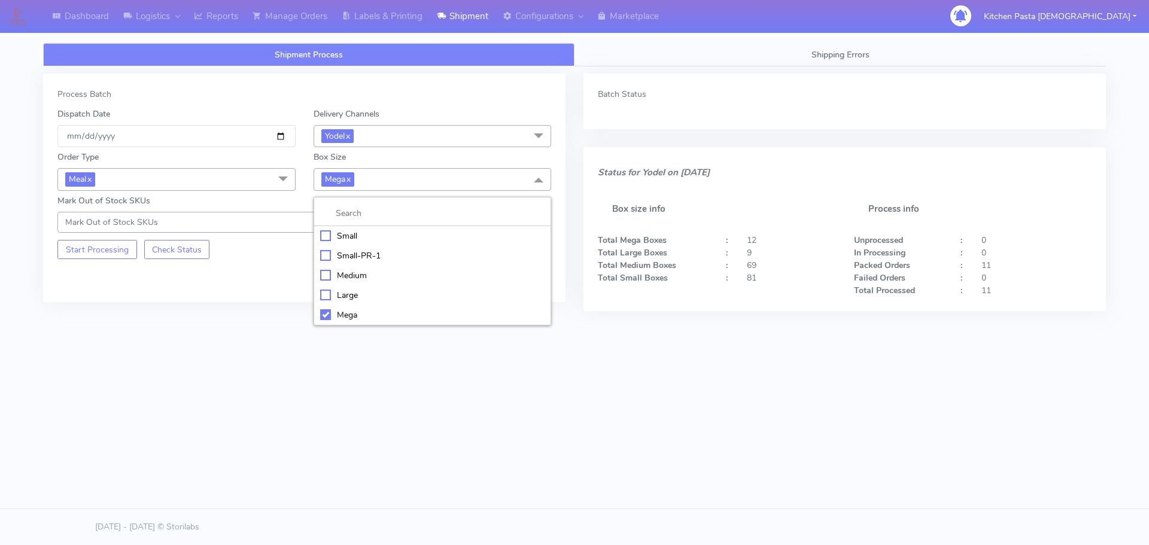
click at [345, 289] on div "Large" at bounding box center [432, 295] width 225 height 13
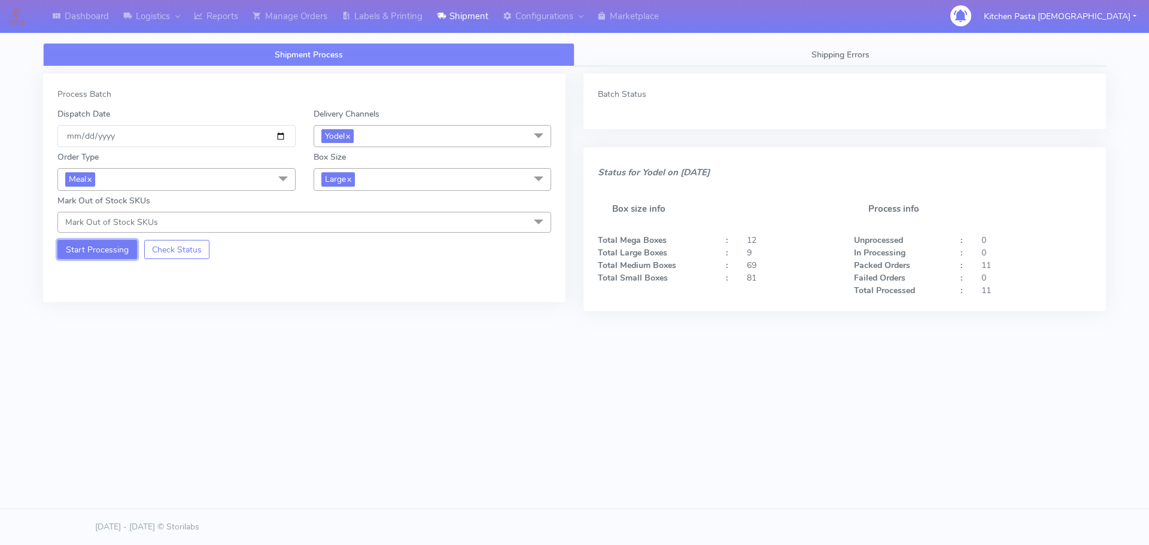
click at [117, 245] on button "Start Processing" at bounding box center [97, 249] width 80 height 19
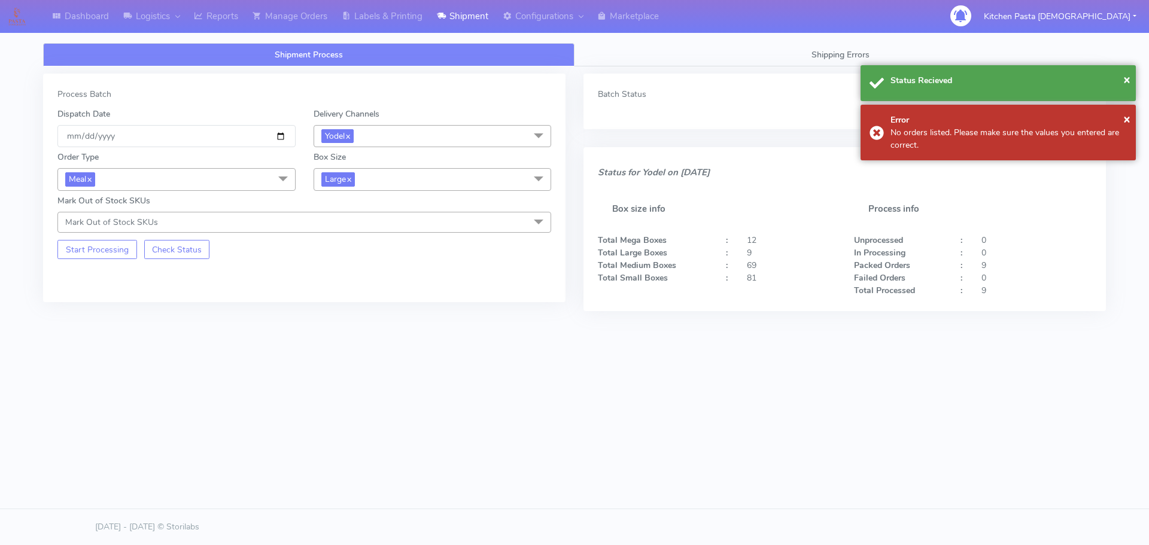
click at [406, 186] on span "Large x" at bounding box center [433, 179] width 238 height 22
click at [347, 270] on div "Medium" at bounding box center [432, 275] width 225 height 13
click at [113, 249] on button "Start Processing" at bounding box center [97, 249] width 80 height 19
click at [444, 188] on span "Medium x" at bounding box center [433, 179] width 238 height 22
click at [378, 233] on div "Small" at bounding box center [432, 236] width 225 height 13
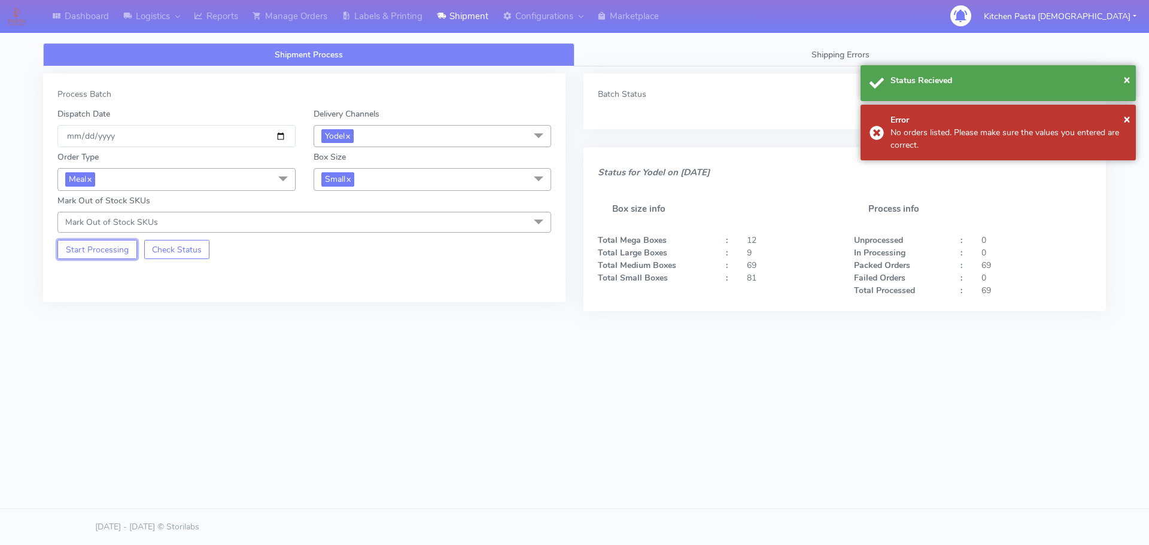
drag, startPoint x: 124, startPoint y: 252, endPoint x: 136, endPoint y: 250, distance: 12.1
click at [125, 252] on button "Start Processing" at bounding box center [97, 249] width 80 height 19
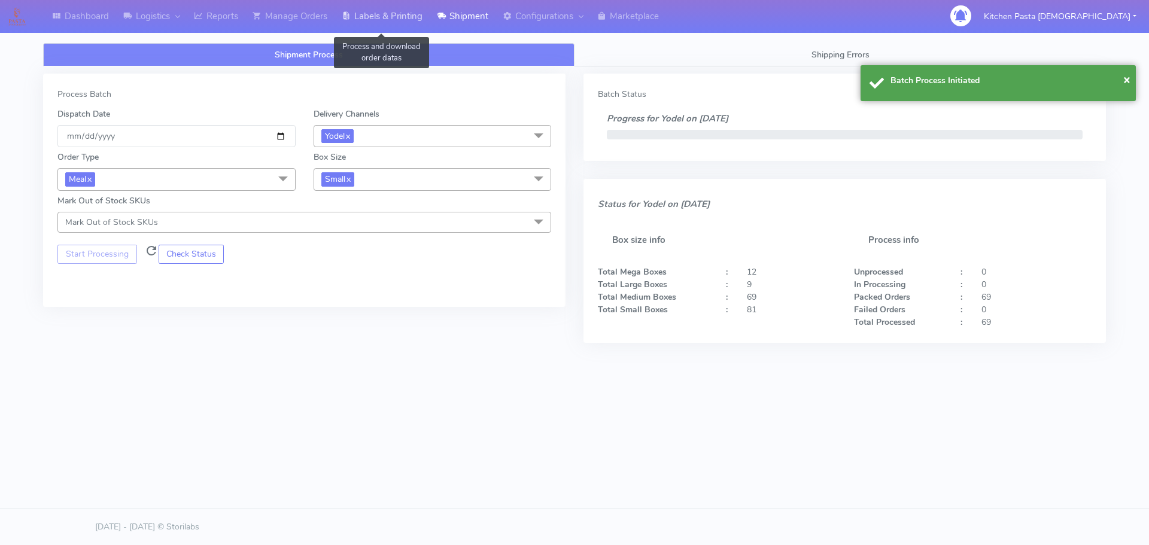
click at [379, 23] on link "Labels & Printing" at bounding box center [382, 16] width 95 height 33
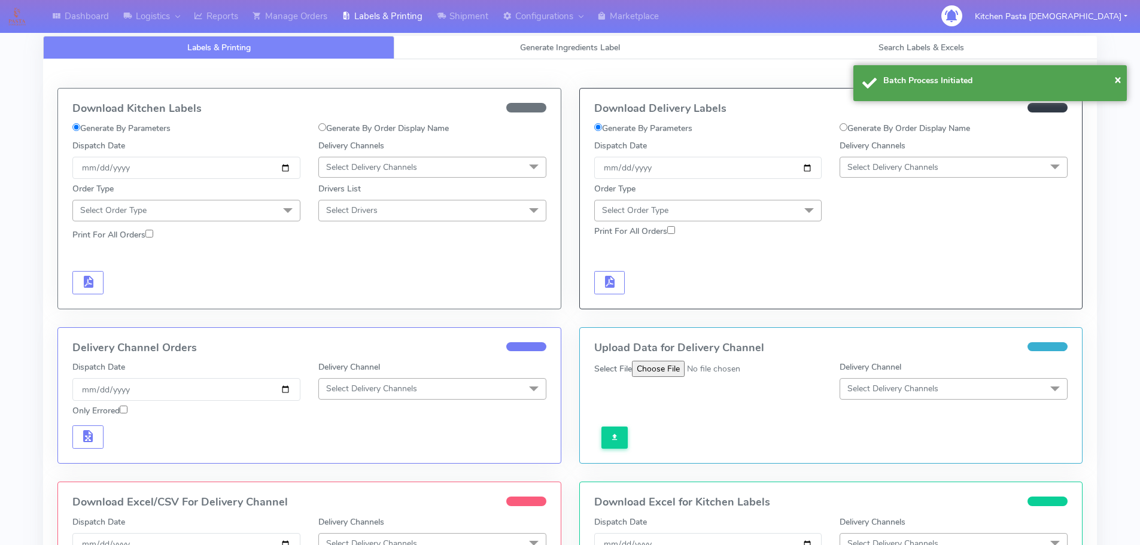
click at [893, 166] on span "Select Delivery Channels" at bounding box center [892, 167] width 91 height 11
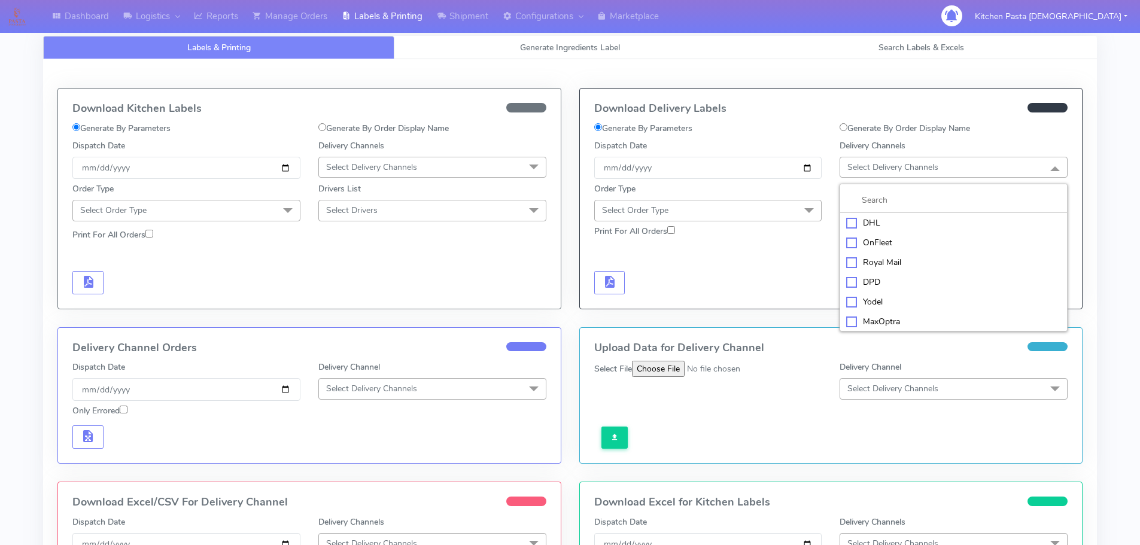
click at [864, 302] on div "Yodel" at bounding box center [953, 302] width 215 height 13
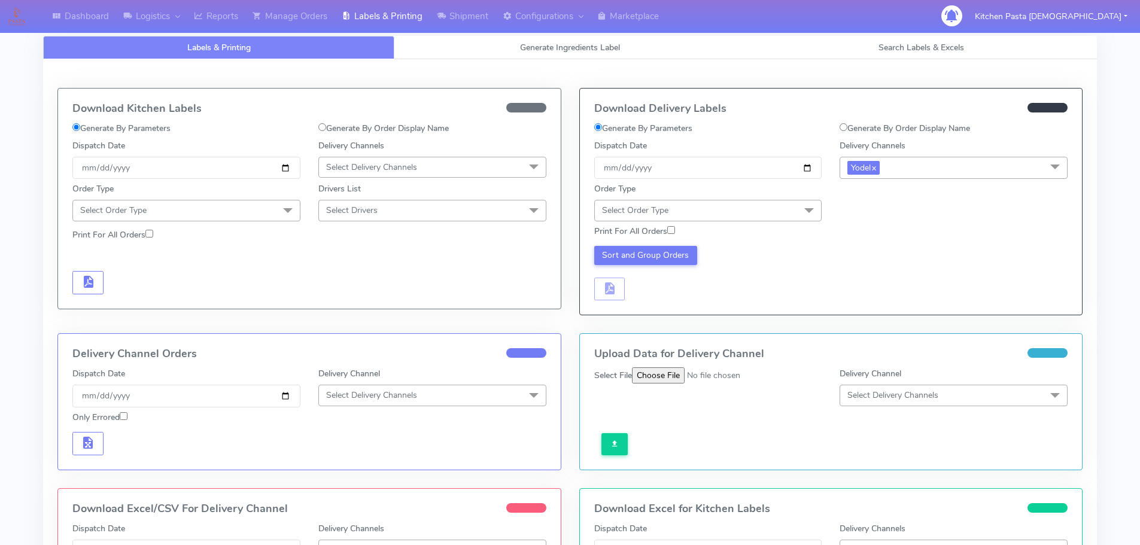
click at [803, 203] on span at bounding box center [809, 211] width 24 height 23
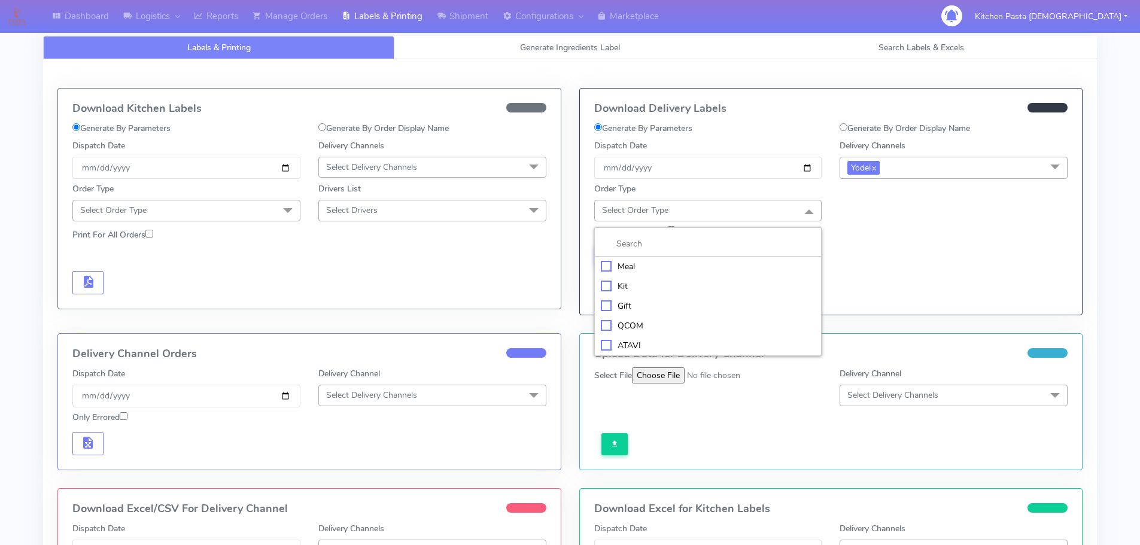
drag, startPoint x: 646, startPoint y: 266, endPoint x: 792, endPoint y: 244, distance: 147.1
click at [649, 266] on div "Meal" at bounding box center [708, 266] width 215 height 13
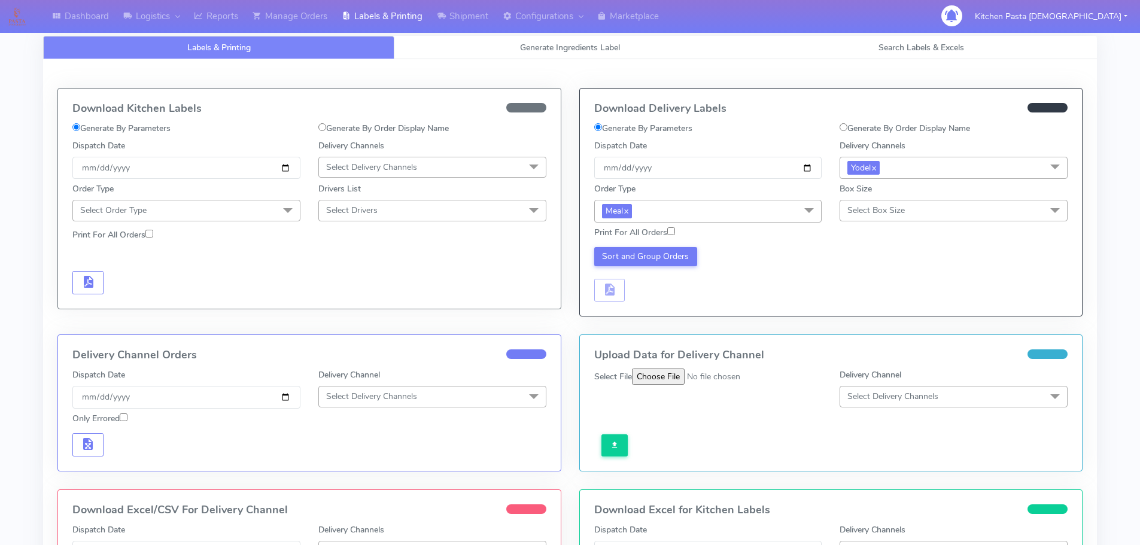
click at [875, 215] on span "Select Box Size" at bounding box center [875, 210] width 57 height 11
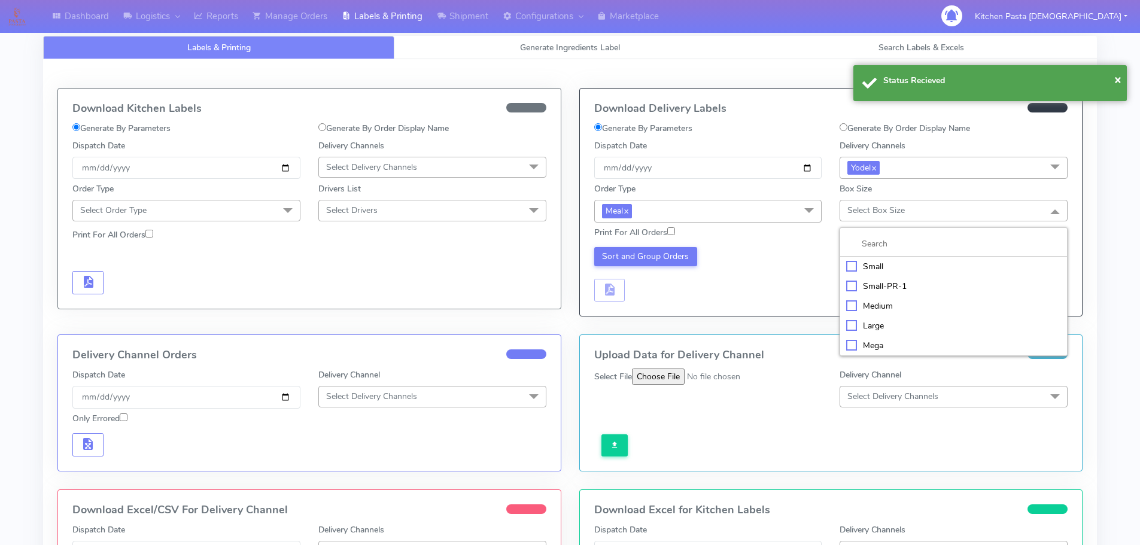
click at [871, 269] on div "Small" at bounding box center [953, 266] width 215 height 13
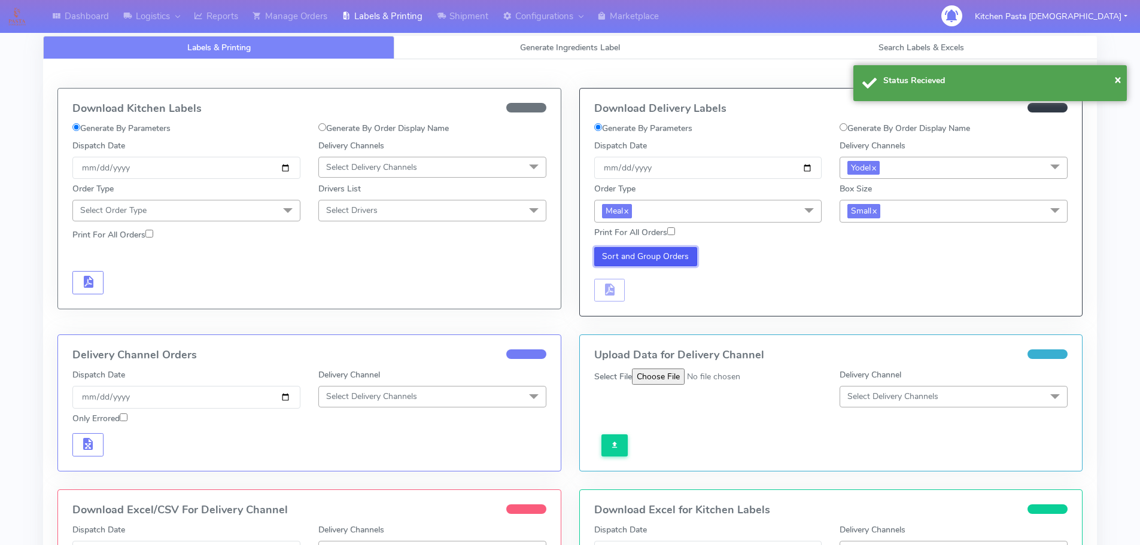
drag, startPoint x: 651, startPoint y: 249, endPoint x: 631, endPoint y: 281, distance: 37.4
click at [653, 249] on button "Sort and Group Orders" at bounding box center [646, 256] width 104 height 19
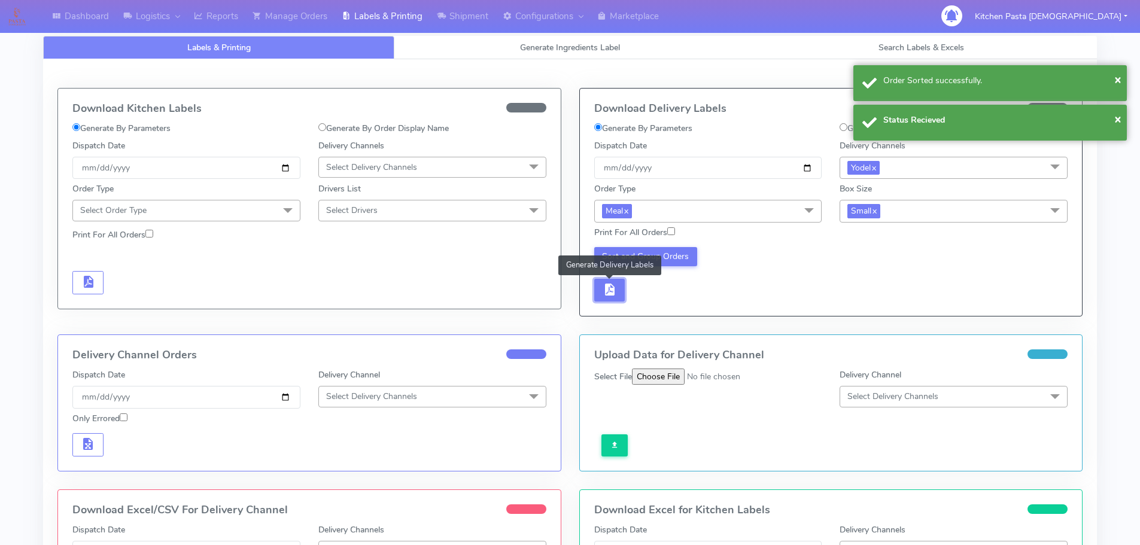
click at [623, 281] on button "button" at bounding box center [609, 290] width 31 height 23
click at [662, 281] on div "Sort and Group Orders" at bounding box center [708, 274] width 246 height 55
click at [649, 290] on span "button" at bounding box center [645, 292] width 14 height 11
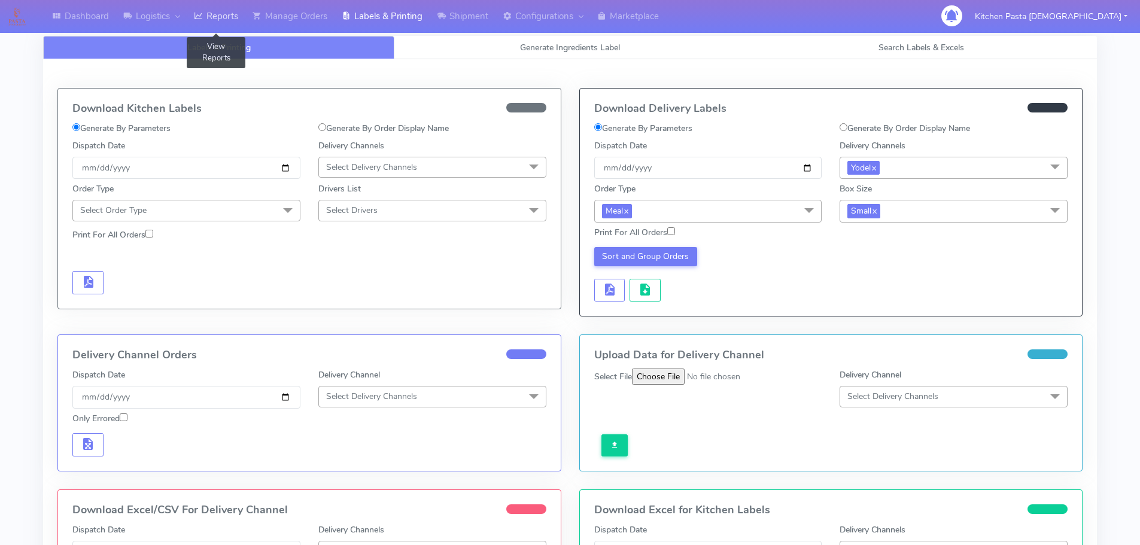
click at [219, 11] on link "Reports" at bounding box center [216, 16] width 59 height 33
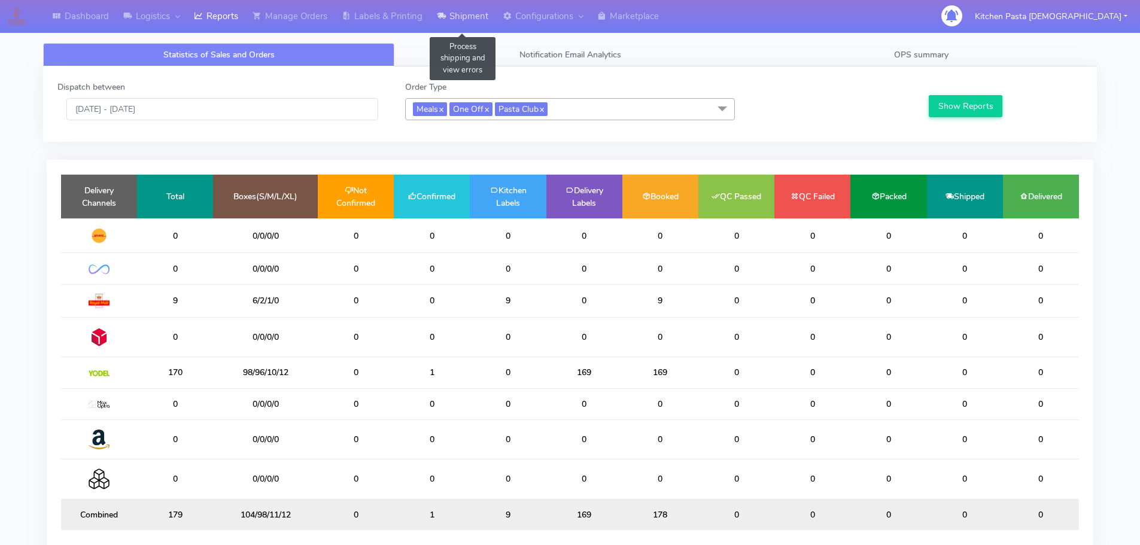
click at [449, 16] on link "Shipment" at bounding box center [463, 16] width 66 height 33
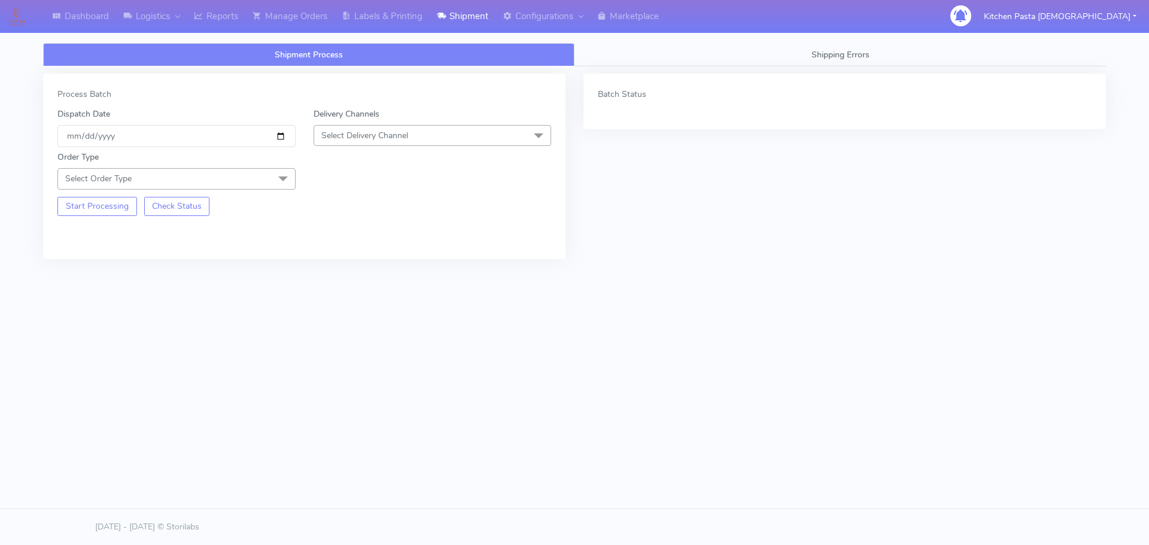
click at [408, 135] on span "Select Delivery Channel" at bounding box center [364, 135] width 87 height 11
drag, startPoint x: 358, startPoint y: 264, endPoint x: 296, endPoint y: 194, distance: 93.3
click at [360, 264] on div "Yodel" at bounding box center [432, 270] width 225 height 13
click at [282, 171] on span at bounding box center [283, 179] width 24 height 23
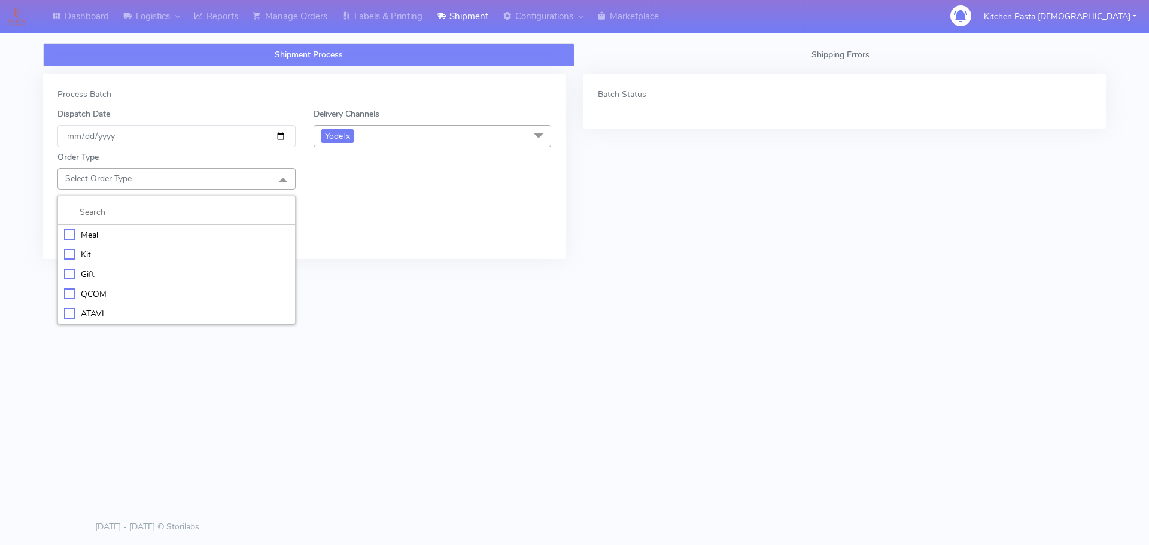
drag, startPoint x: 141, startPoint y: 239, endPoint x: 154, endPoint y: 235, distance: 14.4
click at [144, 239] on div "Meal" at bounding box center [176, 235] width 225 height 13
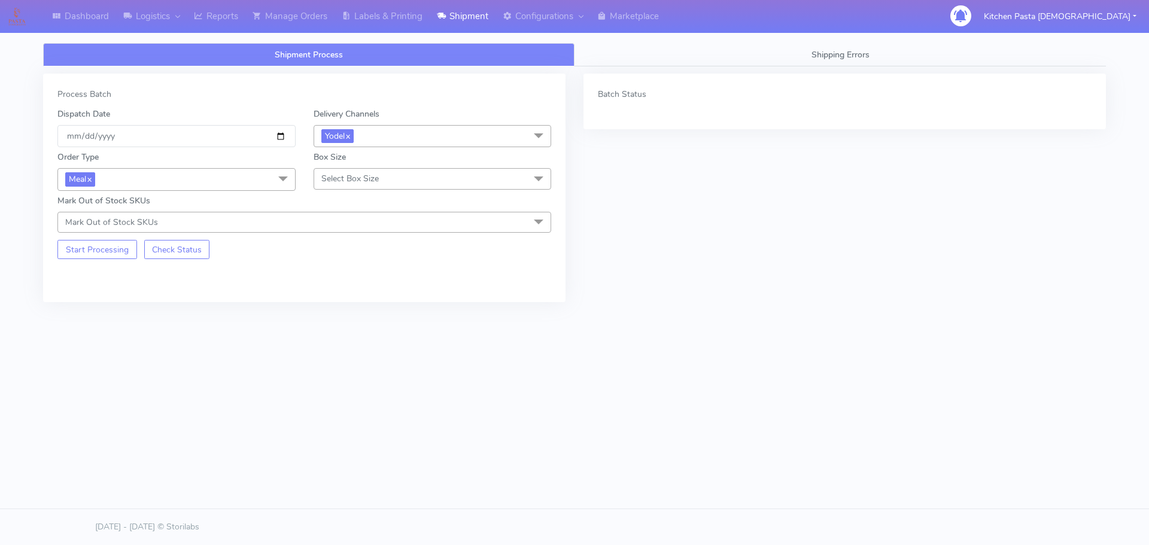
click at [330, 181] on span "Select Box Size" at bounding box center [349, 178] width 57 height 11
click at [327, 315] on div "Mega" at bounding box center [432, 314] width 225 height 13
click at [101, 247] on button "Start Processing" at bounding box center [97, 249] width 80 height 19
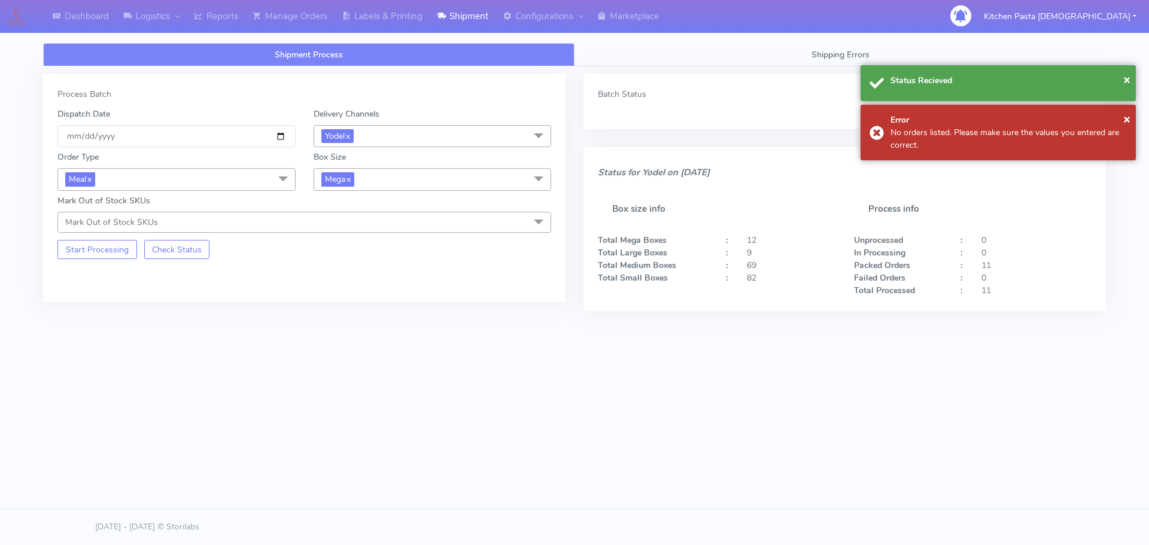
click at [402, 166] on div "Box Size Mega x Small Small-PR-1 Medium Large Mega" at bounding box center [433, 170] width 256 height 39
click at [395, 184] on span "Mega x" at bounding box center [433, 179] width 238 height 22
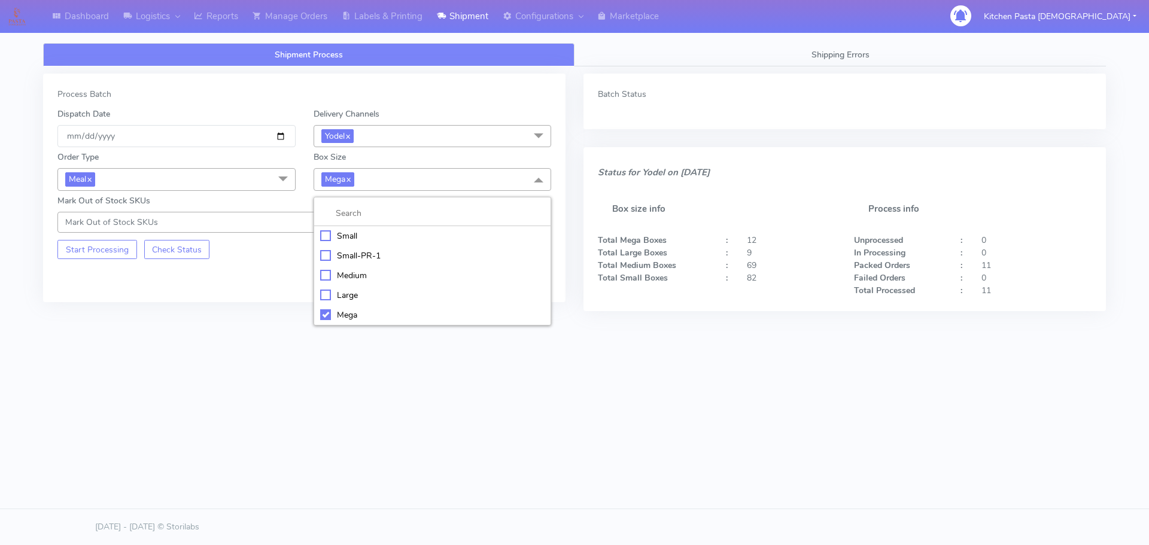
click at [351, 285] on li "Large" at bounding box center [432, 295] width 237 height 20
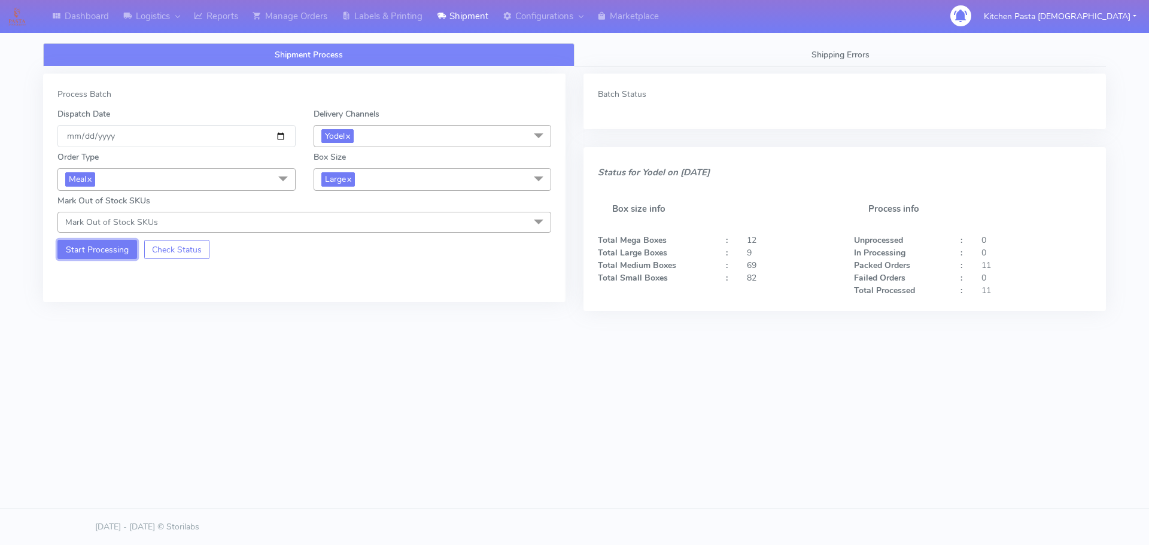
click at [98, 256] on button "Start Processing" at bounding box center [97, 249] width 80 height 19
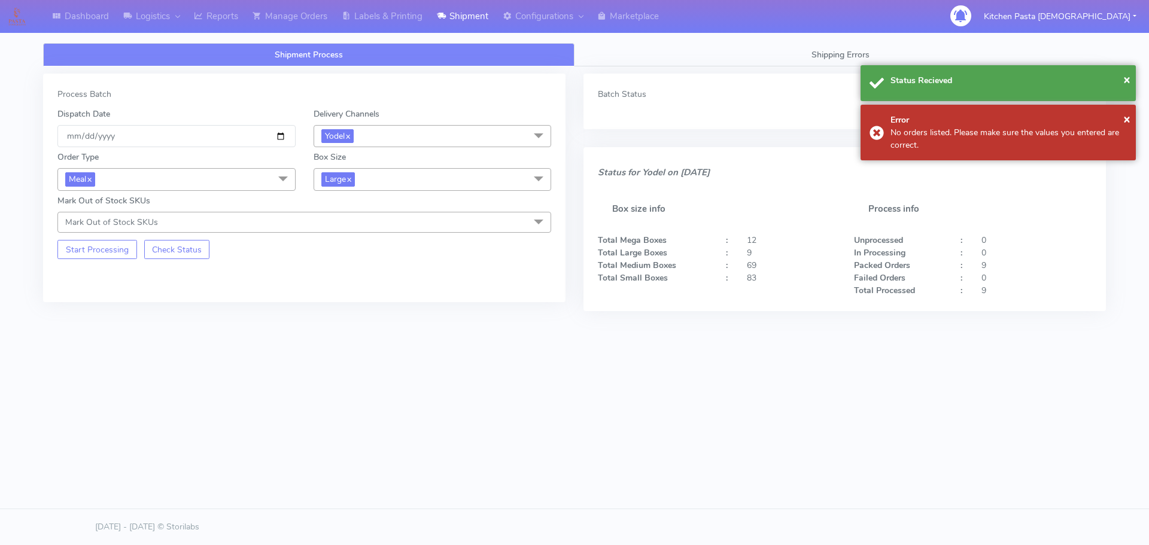
click at [415, 171] on span "Large x" at bounding box center [433, 179] width 238 height 22
click at [353, 277] on div "Medium" at bounding box center [432, 275] width 225 height 13
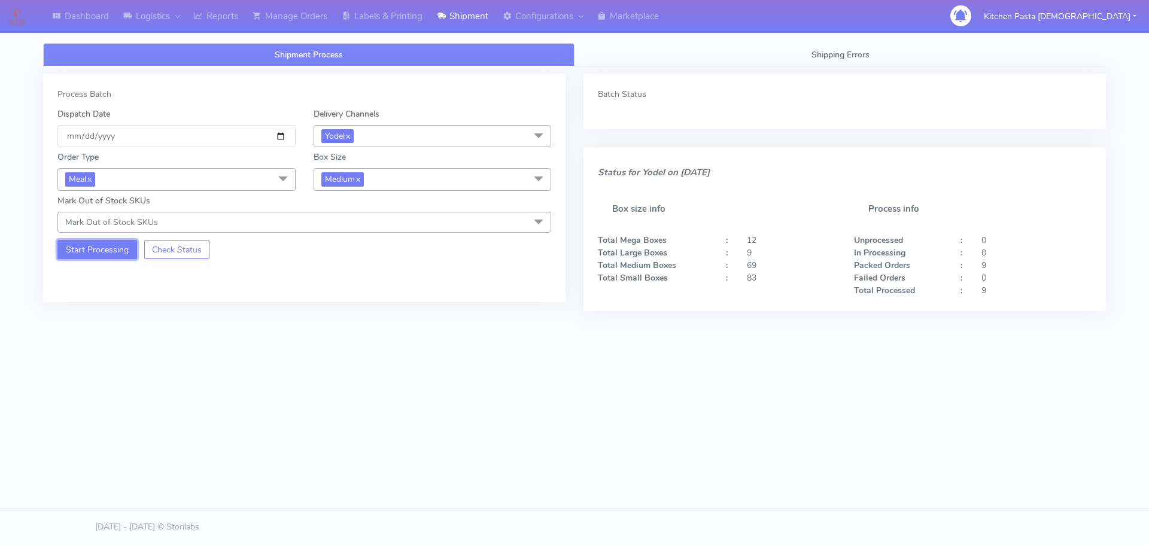
click at [127, 250] on button "Start Processing" at bounding box center [97, 249] width 80 height 19
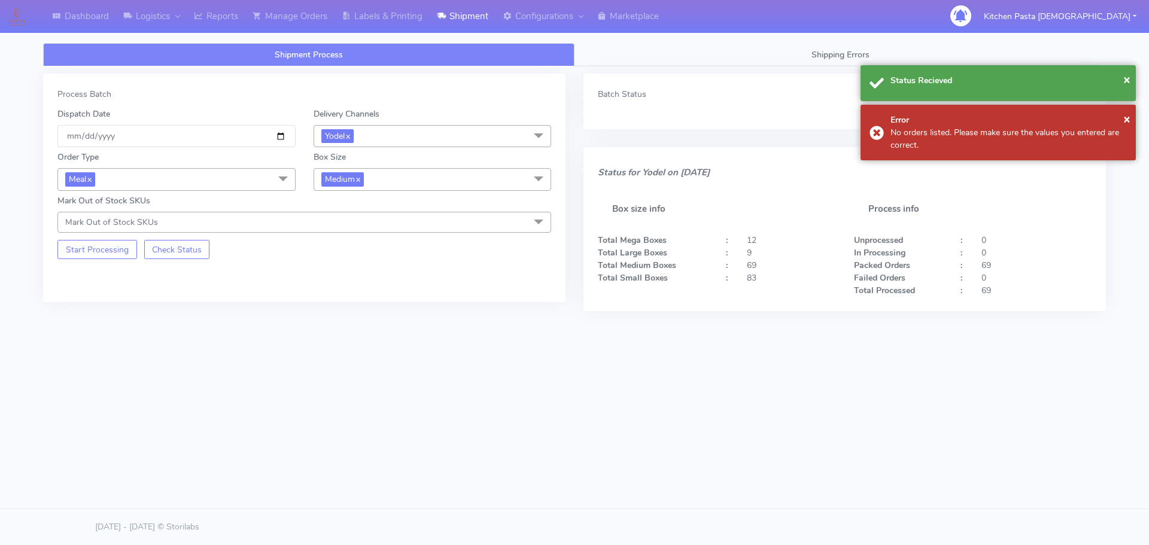
drag, startPoint x: 439, startPoint y: 181, endPoint x: 429, endPoint y: 181, distance: 10.2
click at [437, 181] on span "Medium x" at bounding box center [433, 179] width 238 height 22
click at [335, 227] on li "Small" at bounding box center [432, 236] width 237 height 20
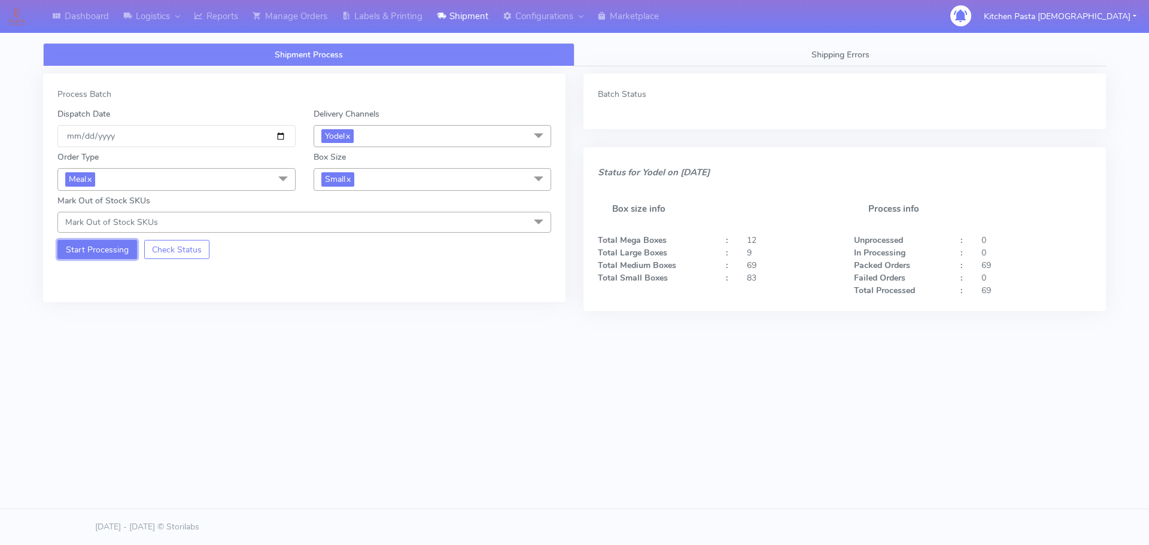
click at [108, 250] on button "Start Processing" at bounding box center [97, 249] width 80 height 19
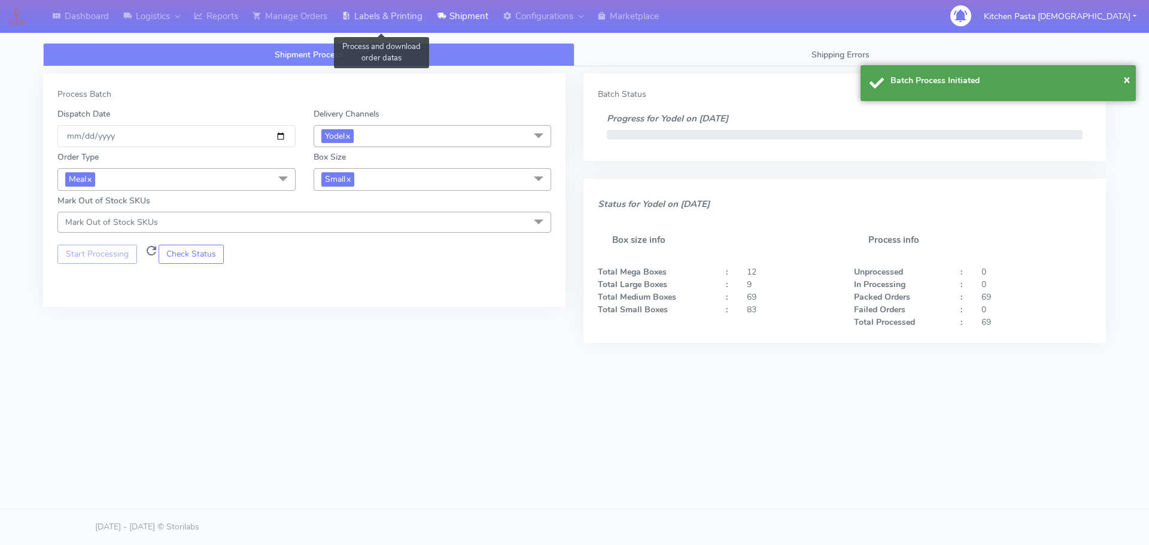
click at [407, 14] on link "Labels & Printing" at bounding box center [382, 16] width 95 height 33
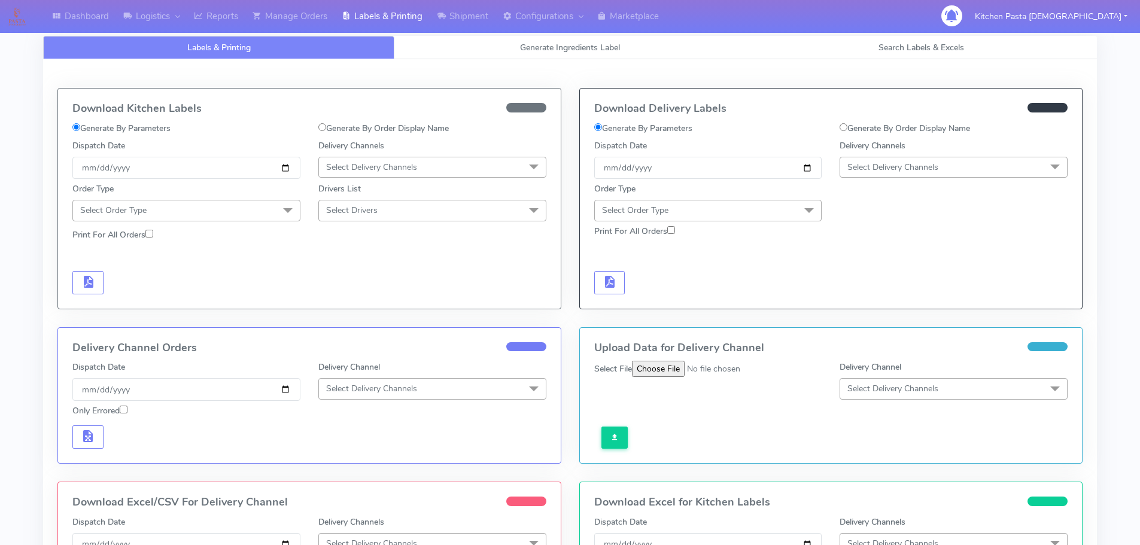
click at [885, 172] on span "Select Delivery Channels" at bounding box center [892, 167] width 91 height 11
click at [879, 302] on div "Yodel" at bounding box center [953, 302] width 215 height 13
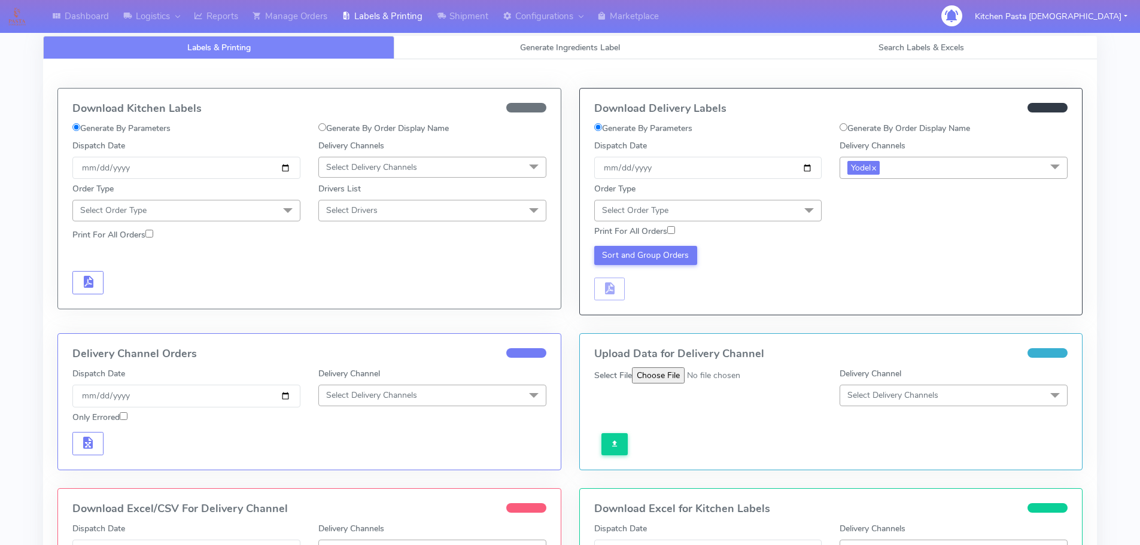
click at [788, 212] on span "Select Order Type" at bounding box center [708, 210] width 228 height 21
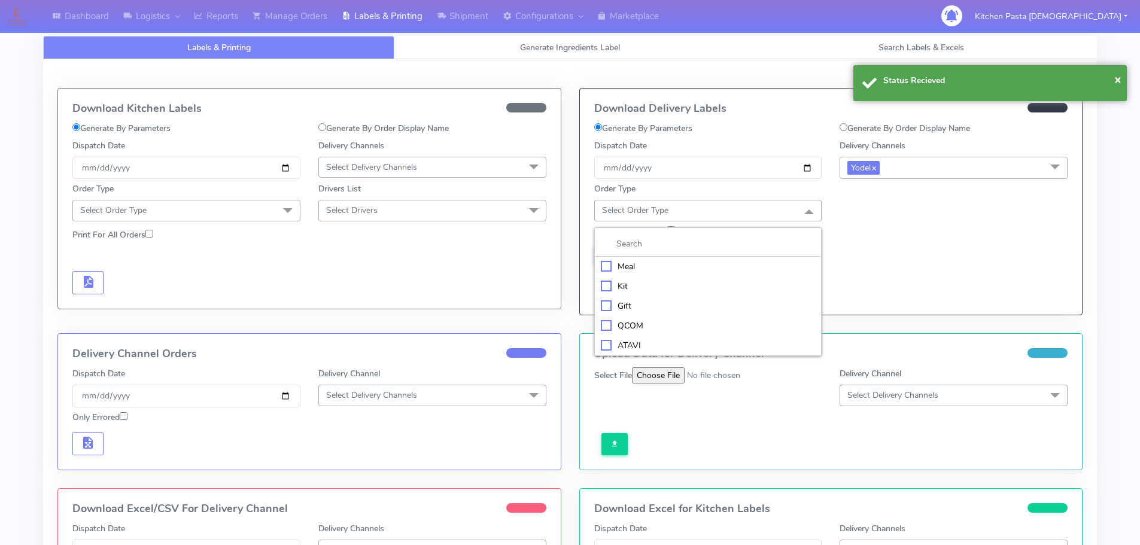
click at [651, 265] on div "Meal" at bounding box center [708, 266] width 215 height 13
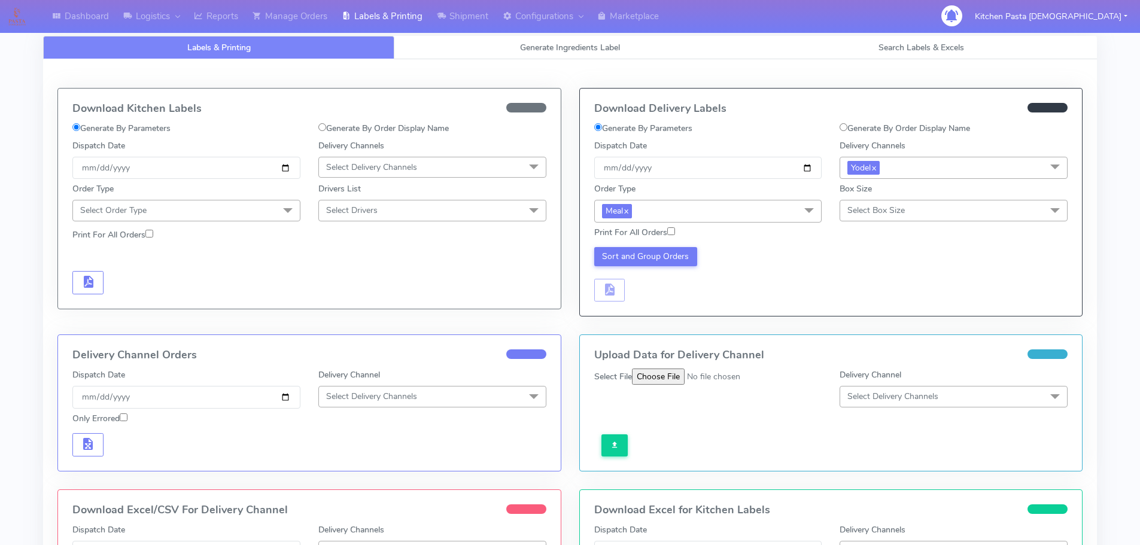
click at [877, 212] on span "Select Box Size" at bounding box center [875, 210] width 57 height 11
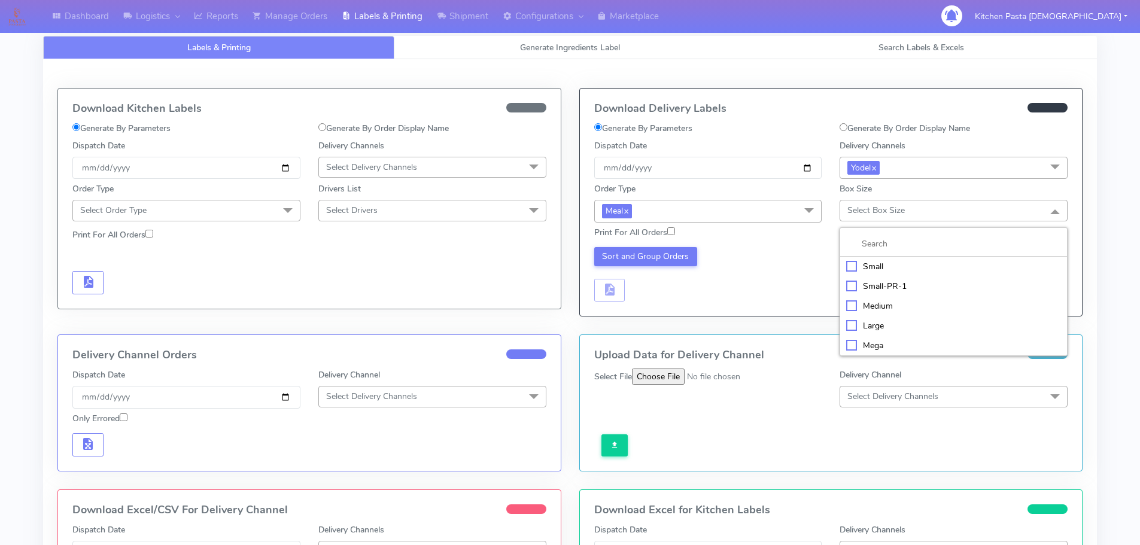
click at [865, 314] on li "Medium" at bounding box center [953, 306] width 227 height 20
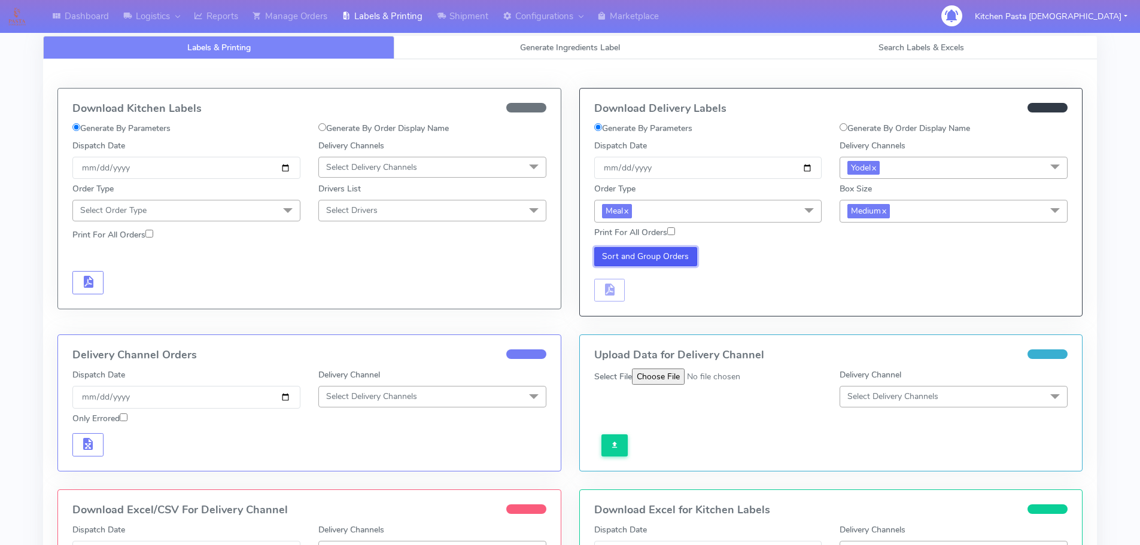
click at [670, 253] on button "Sort and Group Orders" at bounding box center [646, 256] width 104 height 19
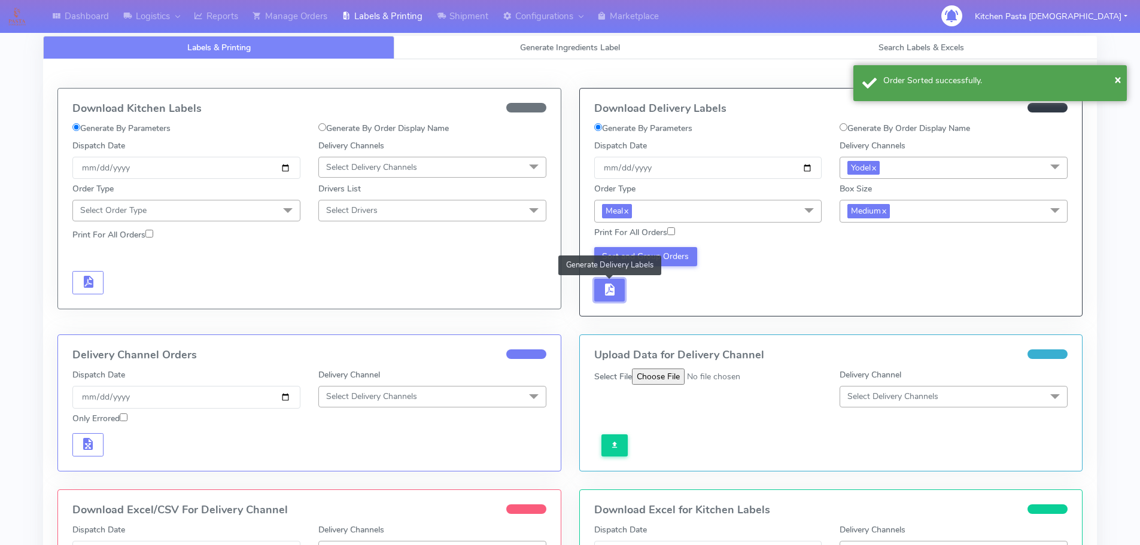
click at [604, 288] on span "button" at bounding box center [609, 292] width 14 height 11
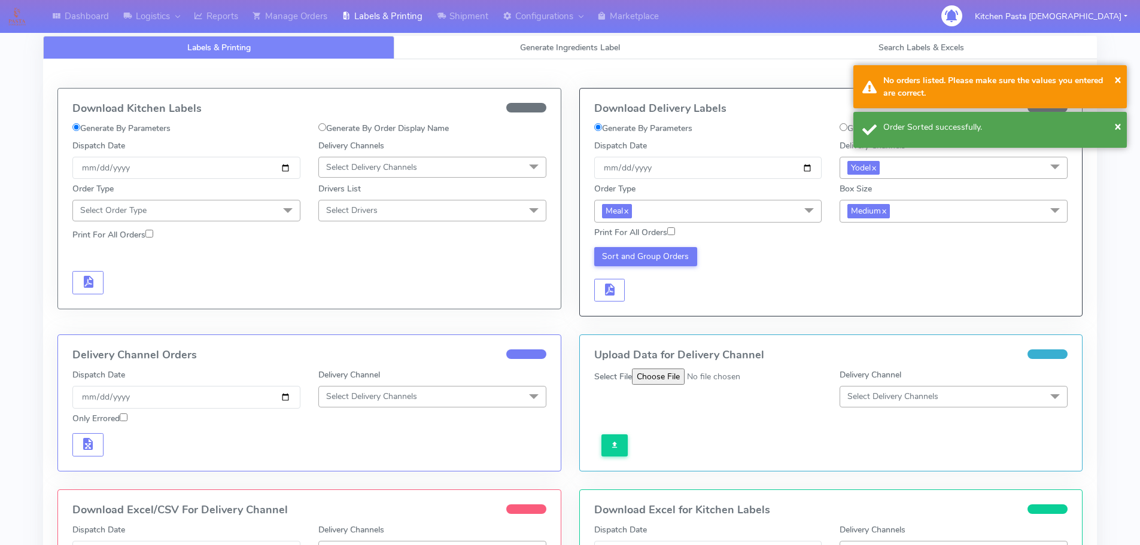
click at [633, 289] on div "Sort and Group Orders" at bounding box center [708, 274] width 246 height 55
click at [603, 290] on span "button" at bounding box center [609, 292] width 14 height 11
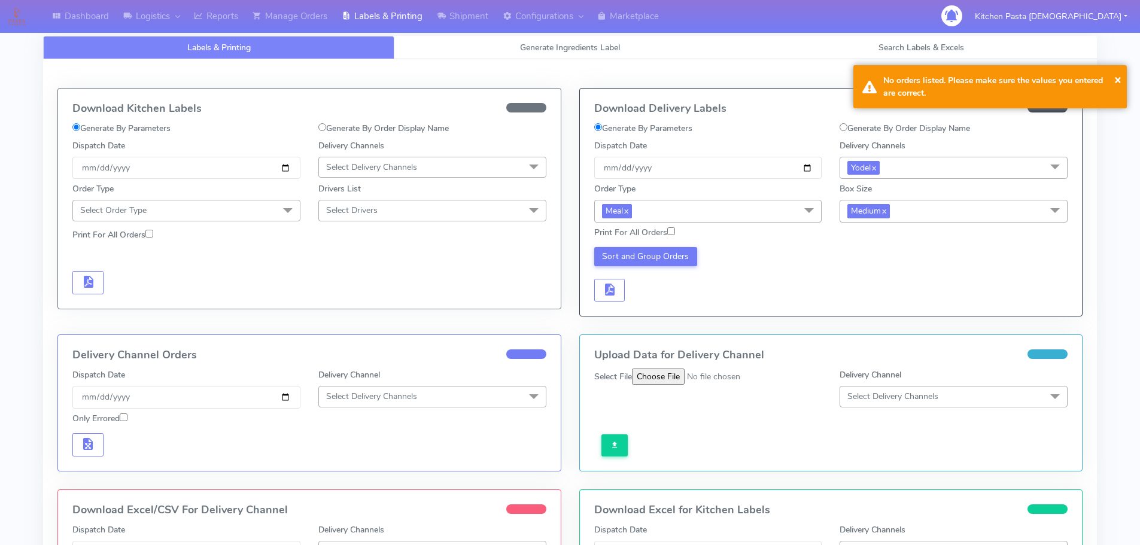
drag, startPoint x: 903, startPoint y: 220, endPoint x: 893, endPoint y: 239, distance: 21.2
click at [906, 220] on span "Medium x" at bounding box center [954, 211] width 228 height 22
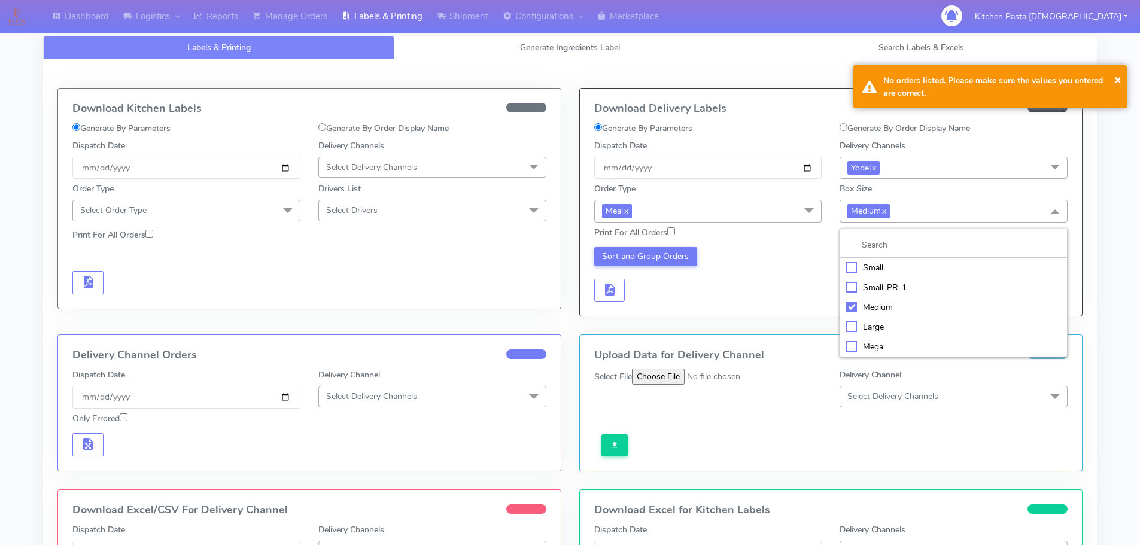
click at [878, 265] on div "Small" at bounding box center [953, 268] width 215 height 13
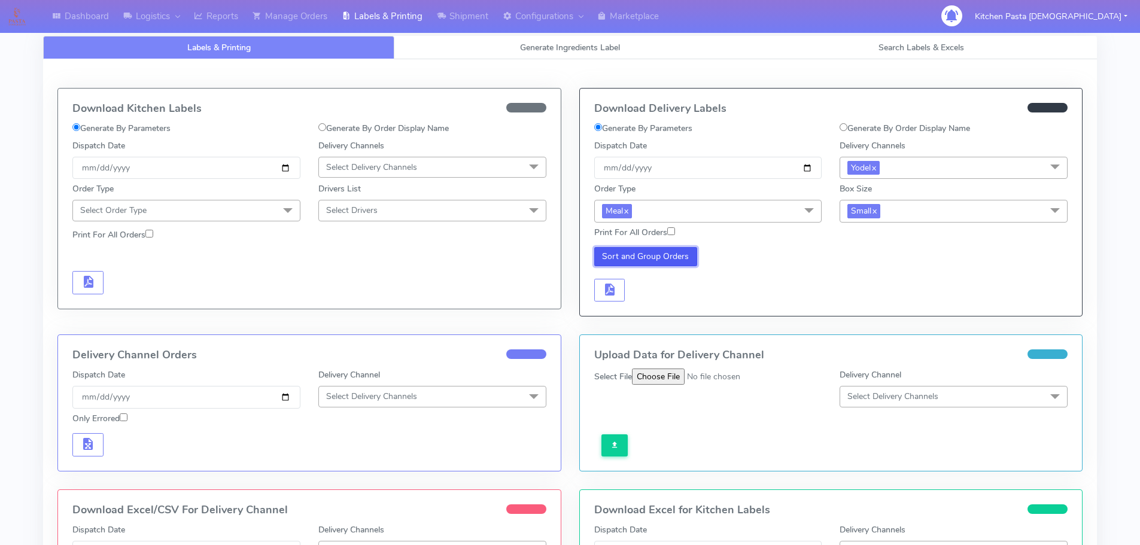
click at [652, 250] on button "Sort and Group Orders" at bounding box center [646, 256] width 104 height 19
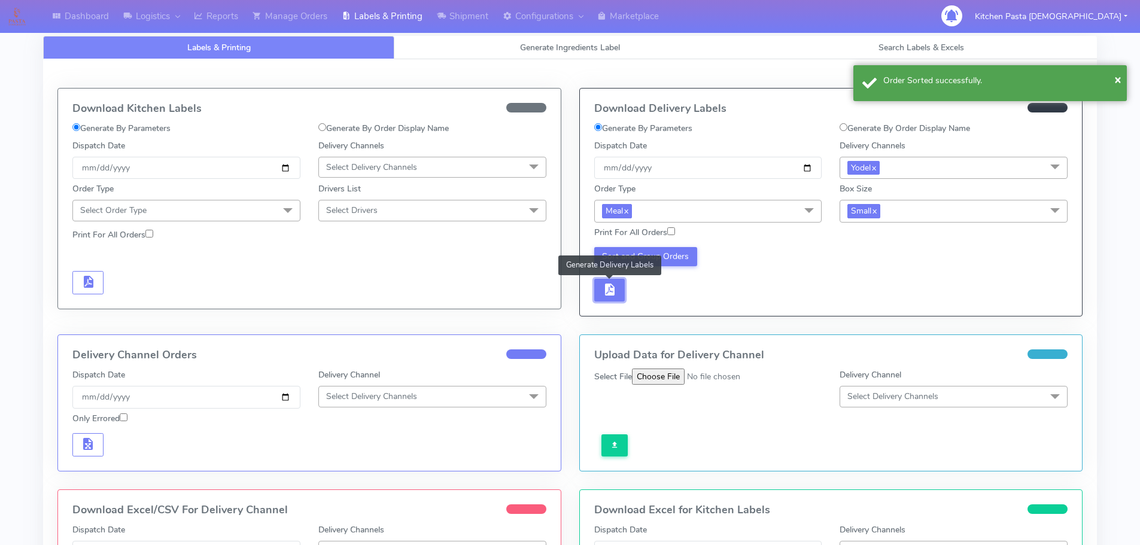
click at [613, 287] on span "button" at bounding box center [609, 292] width 14 height 11
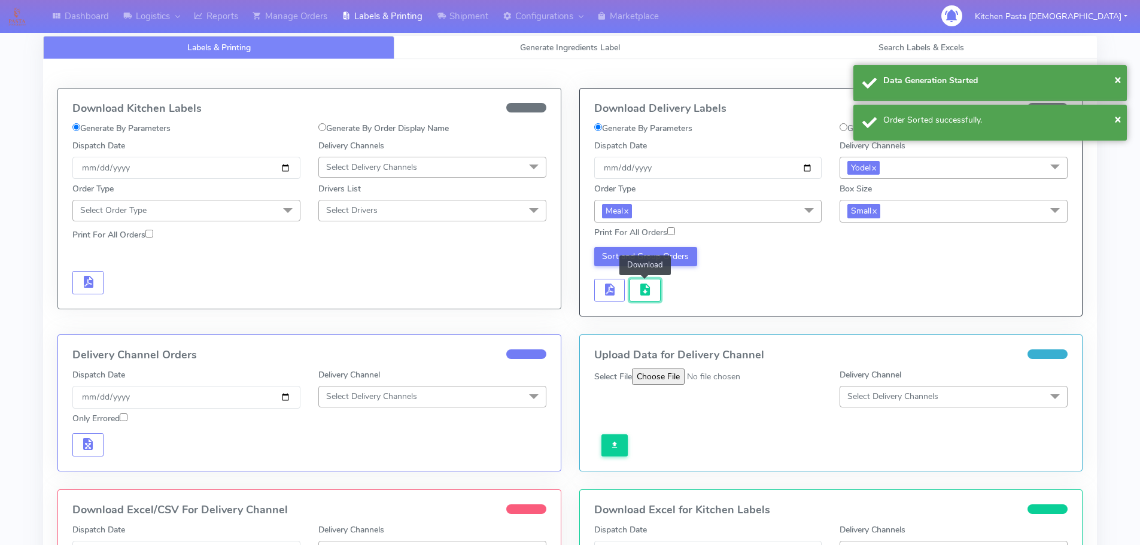
click at [653, 294] on button "button" at bounding box center [645, 290] width 31 height 23
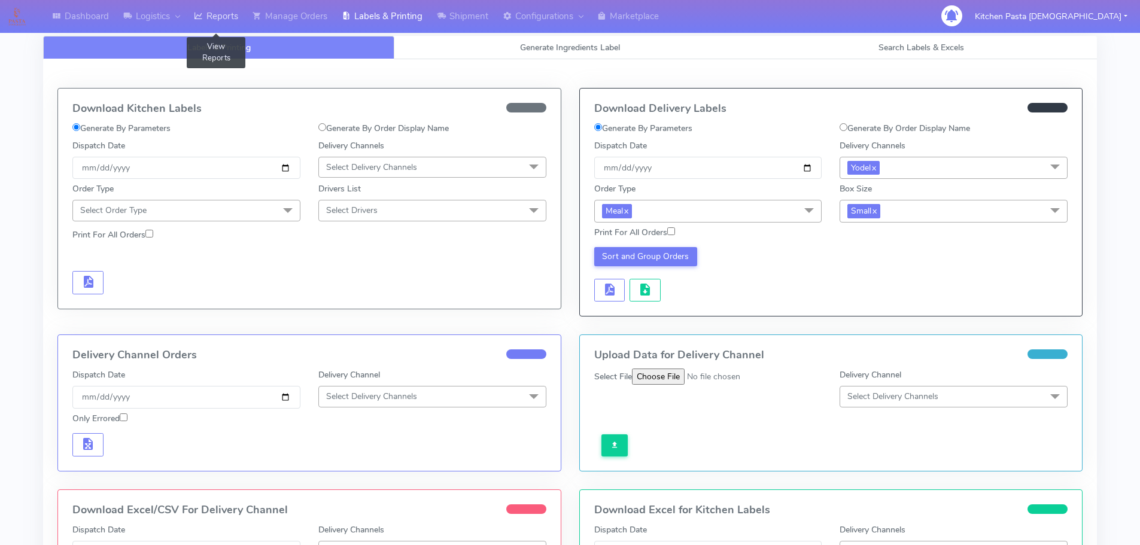
click at [223, 11] on link "Reports" at bounding box center [216, 16] width 59 height 33
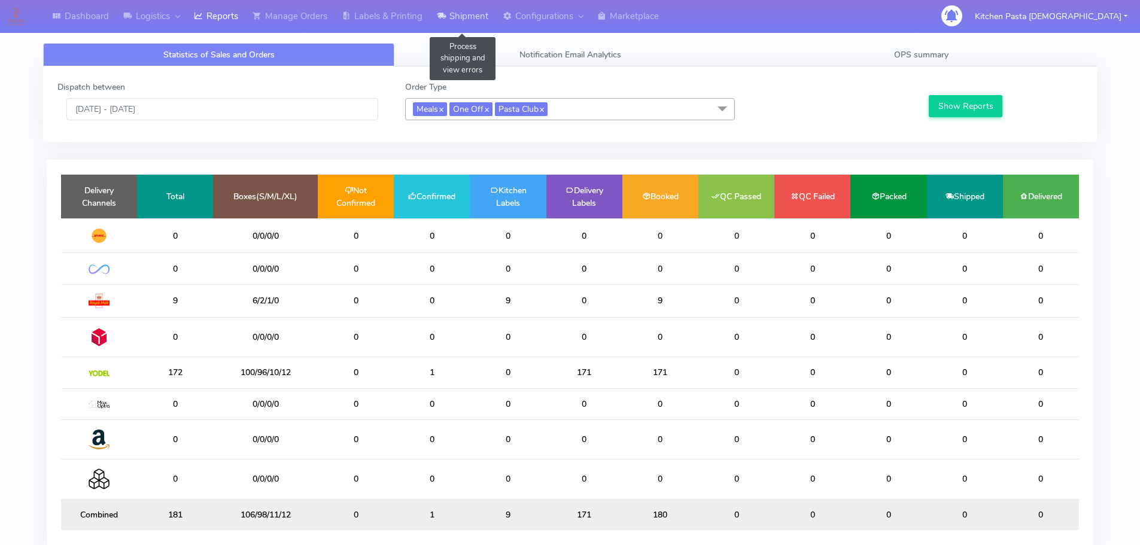
click at [464, 13] on link "Shipment" at bounding box center [463, 16] width 66 height 33
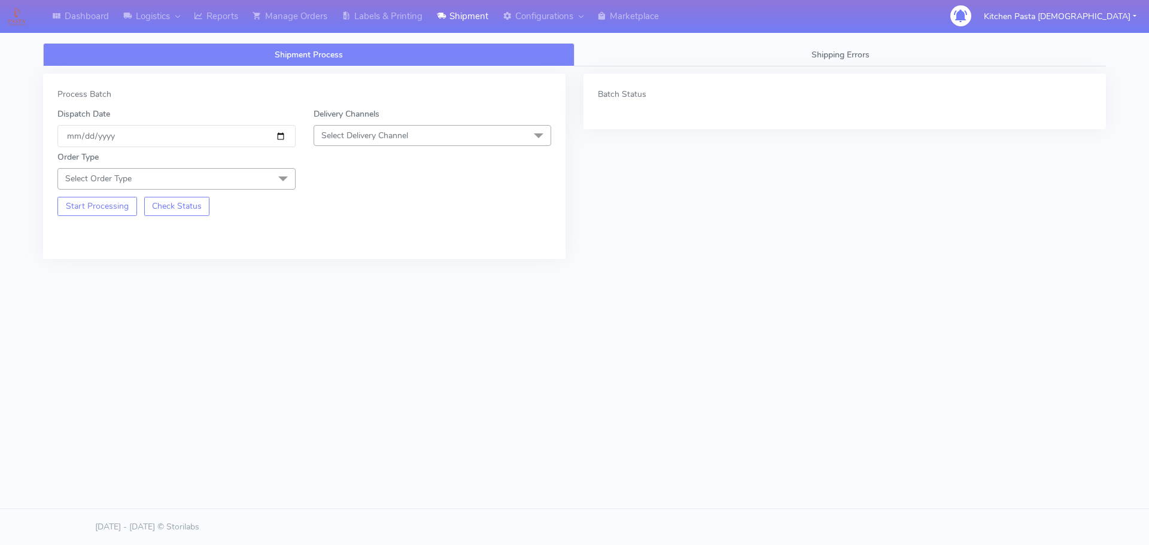
drag, startPoint x: 400, startPoint y: 137, endPoint x: 291, endPoint y: 163, distance: 111.3
click at [400, 137] on span "Select Delivery Channel" at bounding box center [364, 135] width 87 height 11
click at [278, 176] on span at bounding box center [283, 179] width 24 height 23
click at [264, 233] on div "Meal" at bounding box center [176, 235] width 225 height 13
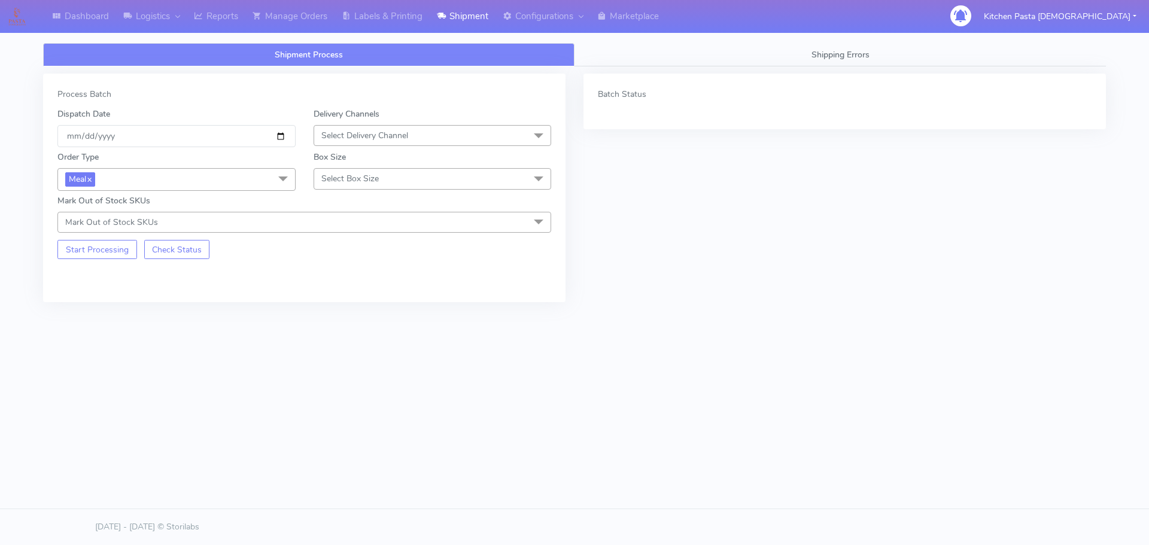
click at [426, 165] on div "Box Size Select Box Size Small Small-PR-1 Medium Large Mega" at bounding box center [433, 170] width 256 height 39
drag, startPoint x: 375, startPoint y: 160, endPoint x: 374, endPoint y: 178, distance: 17.4
click at [376, 166] on div "Box Size Select Box Size Small Small-PR-1 Medium Large Mega" at bounding box center [433, 170] width 256 height 39
click at [375, 180] on span "Select Box Size" at bounding box center [349, 178] width 57 height 11
click at [360, 235] on div "Small" at bounding box center [432, 235] width 225 height 13
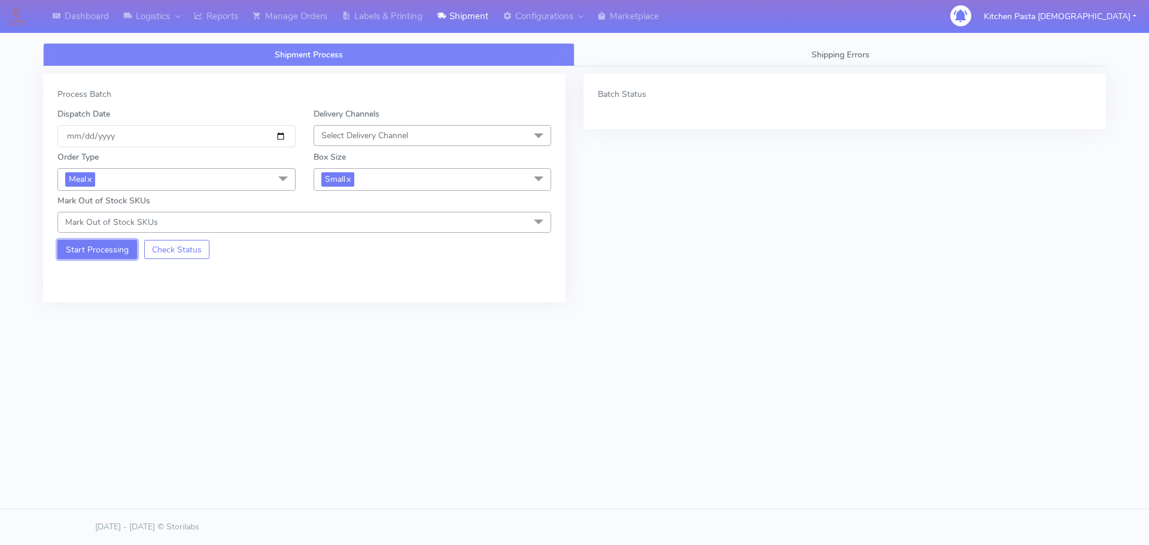
click at [116, 246] on button "Start Processing" at bounding box center [97, 249] width 80 height 19
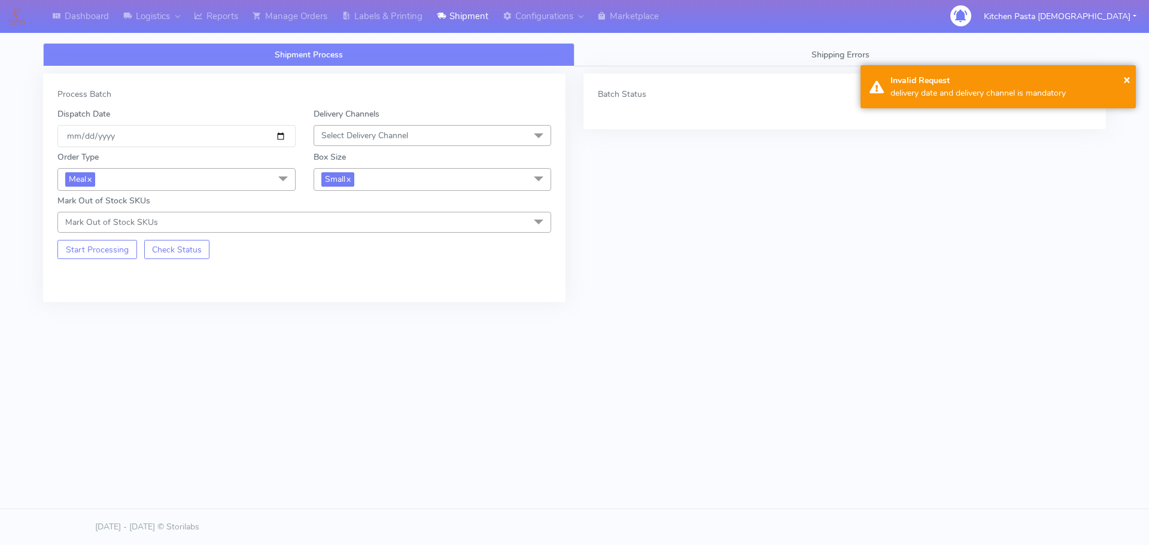
click at [404, 192] on div "Order Type Meal x Meal Kit Gift QCOM ATAVI Box Size Small x Small Small-PR-1 Me…" at bounding box center [304, 190] width 512 height 86
click at [406, 181] on span "Small x" at bounding box center [433, 179] width 238 height 22
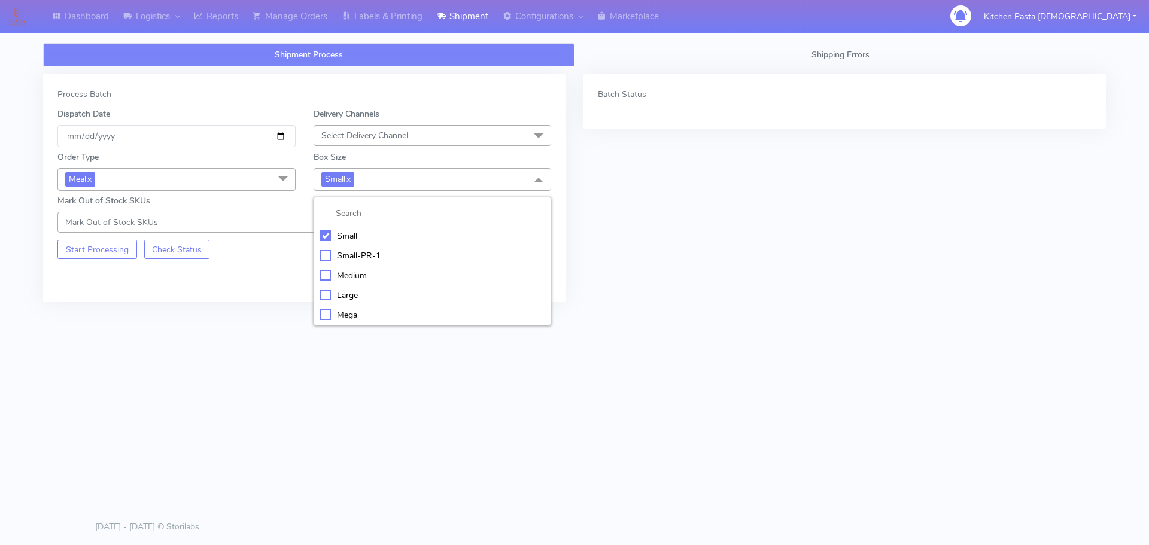
drag, startPoint x: 358, startPoint y: 280, endPoint x: 338, endPoint y: 269, distance: 23.8
click at [358, 281] on div "Medium" at bounding box center [432, 275] width 225 height 13
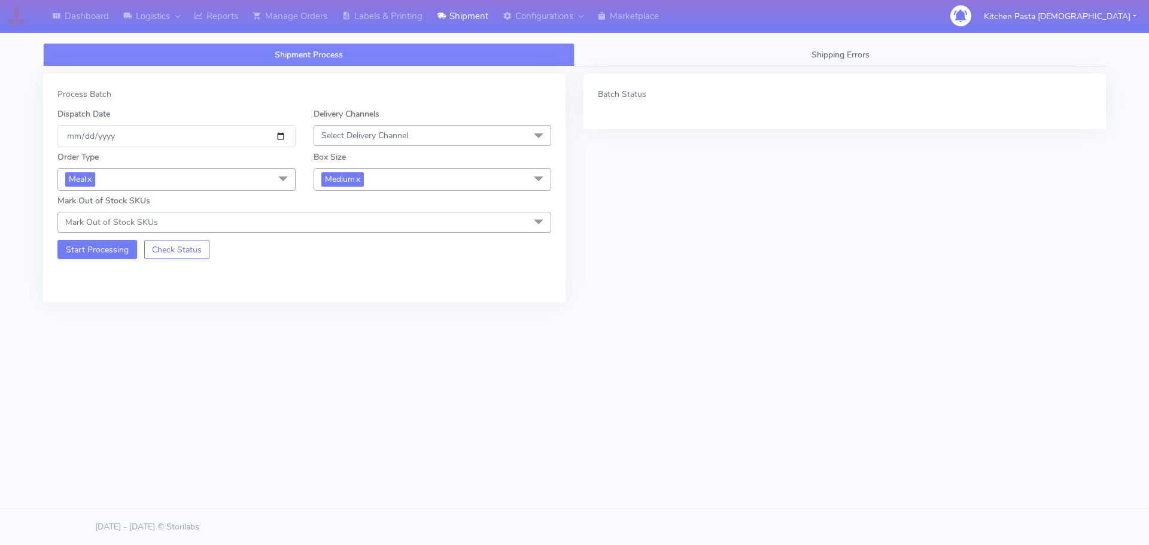
drag, startPoint x: 118, startPoint y: 236, endPoint x: 118, endPoint y: 243, distance: 6.6
click at [118, 238] on div "Start Processing Check Status" at bounding box center [176, 246] width 256 height 26
click at [112, 252] on button "Start Processing" at bounding box center [97, 249] width 80 height 19
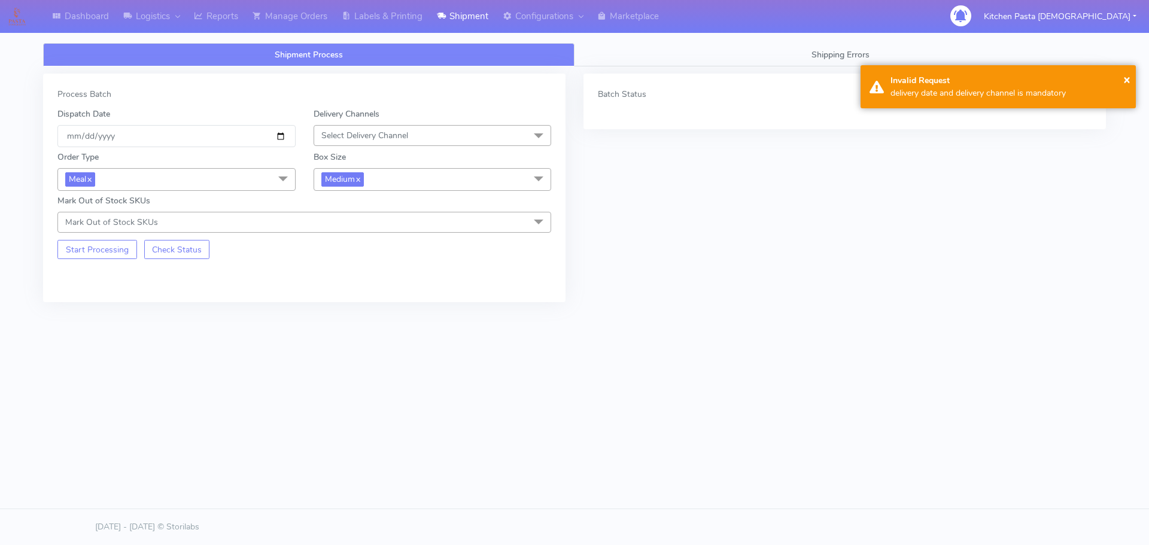
click at [384, 191] on div "Order Type Meal x Meal Kit Gift QCOM ATAVI Box Size Medium x Small Small-PR-1 M…" at bounding box center [304, 190] width 512 height 86
click at [396, 174] on span "Medium x" at bounding box center [433, 179] width 238 height 22
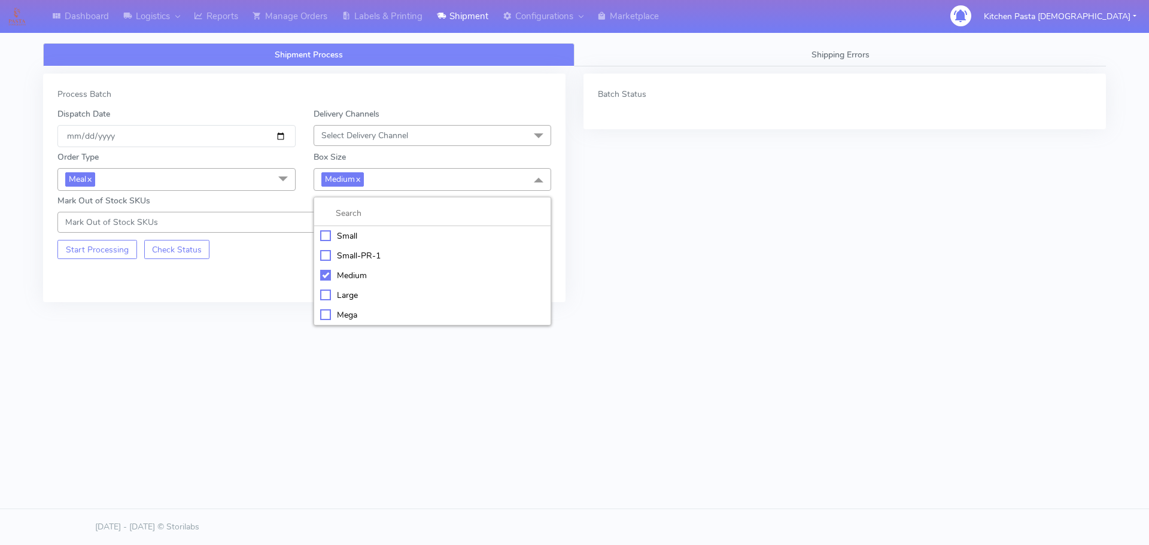
click at [364, 296] on div "Large" at bounding box center [432, 295] width 225 height 13
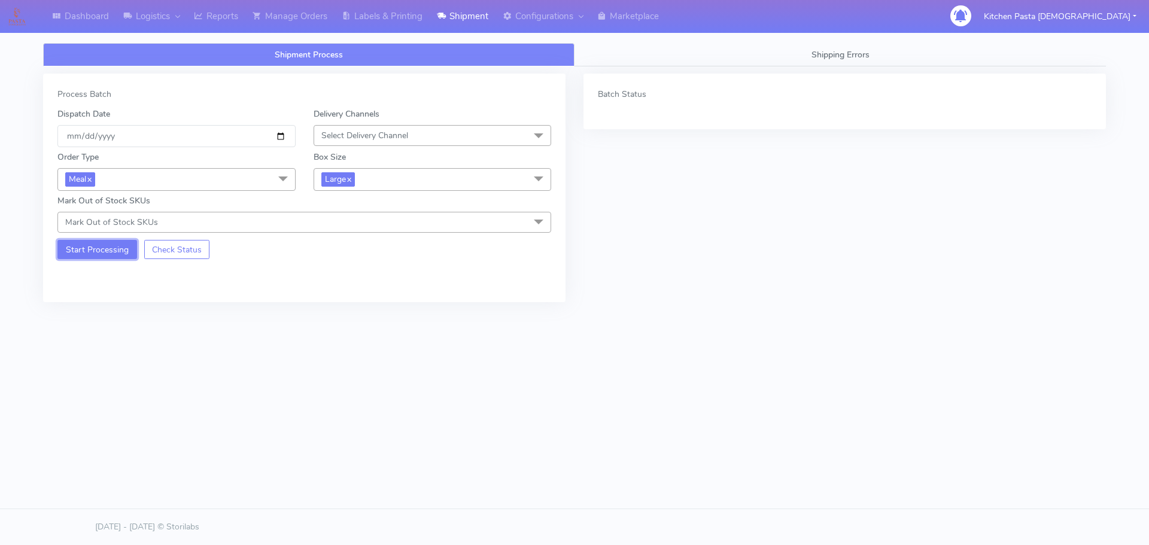
click at [94, 242] on button "Start Processing" at bounding box center [97, 249] width 80 height 19
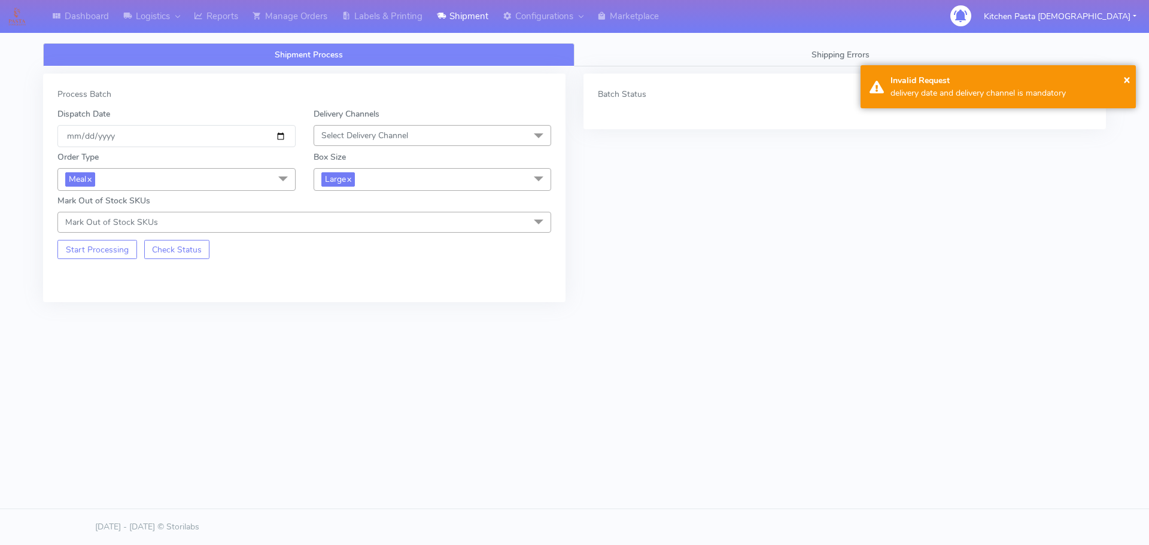
click at [385, 186] on span "Large x" at bounding box center [433, 179] width 238 height 22
click at [362, 317] on div "Mega" at bounding box center [432, 315] width 225 height 13
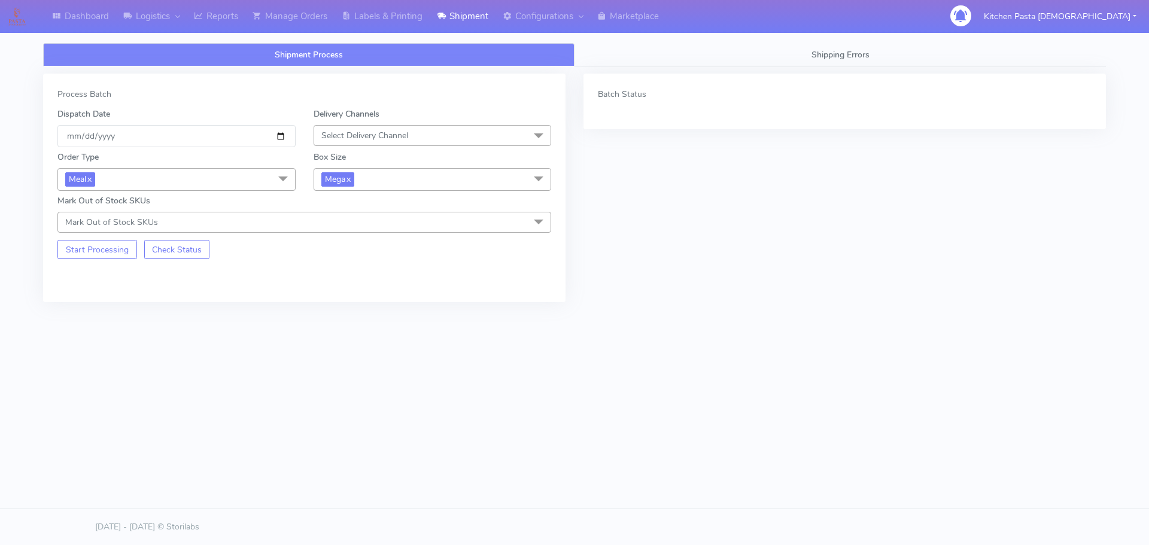
click at [357, 127] on span "Select Delivery Channel" at bounding box center [433, 135] width 238 height 21
click at [353, 268] on div "Yodel" at bounding box center [432, 270] width 225 height 13
click at [378, 180] on span "Mega x" at bounding box center [433, 179] width 238 height 22
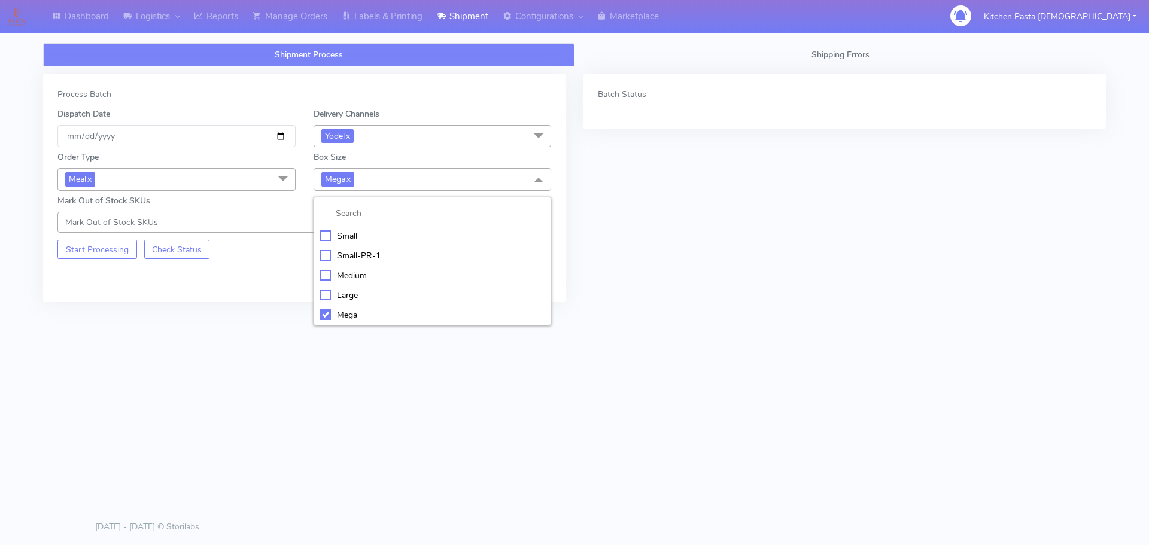
click at [367, 235] on div "Small" at bounding box center [432, 236] width 225 height 13
click at [111, 239] on div "Start Processing Check Status" at bounding box center [176, 246] width 256 height 26
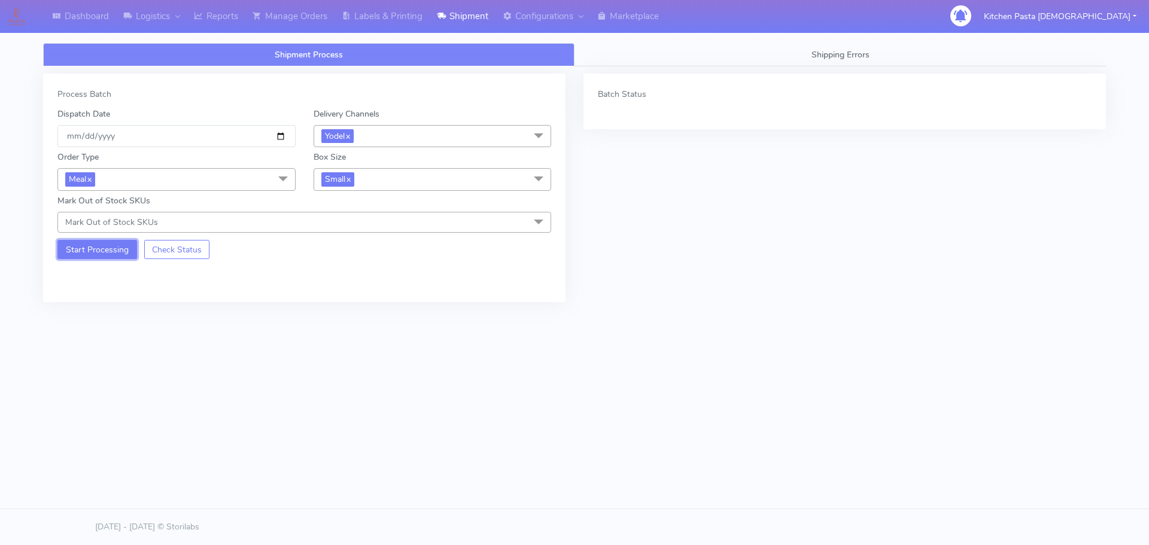
click at [116, 245] on button "Start Processing" at bounding box center [97, 249] width 80 height 19
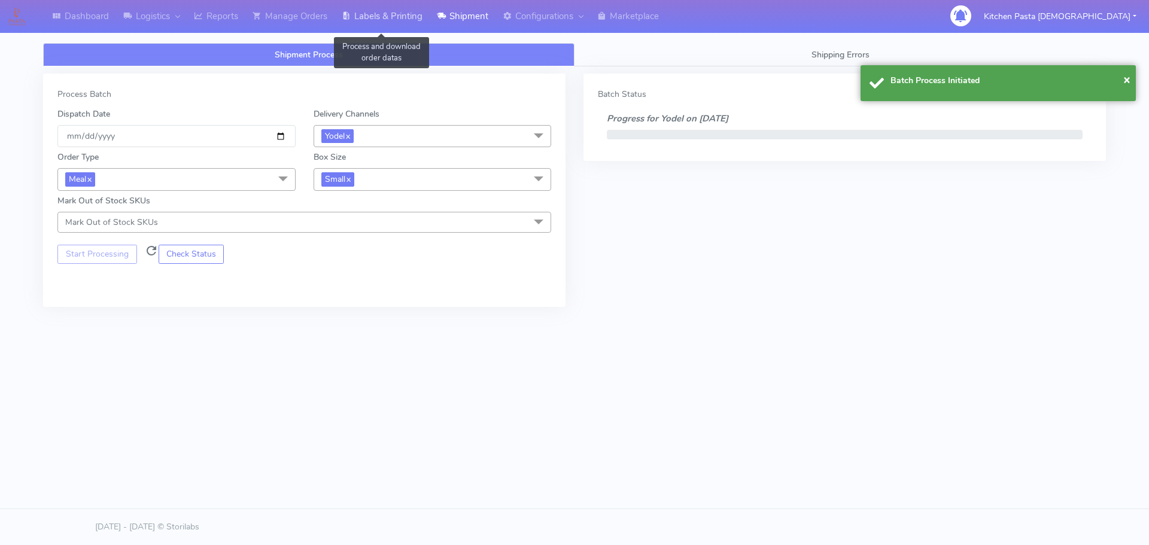
click at [386, 19] on link "Labels & Printing" at bounding box center [382, 16] width 95 height 33
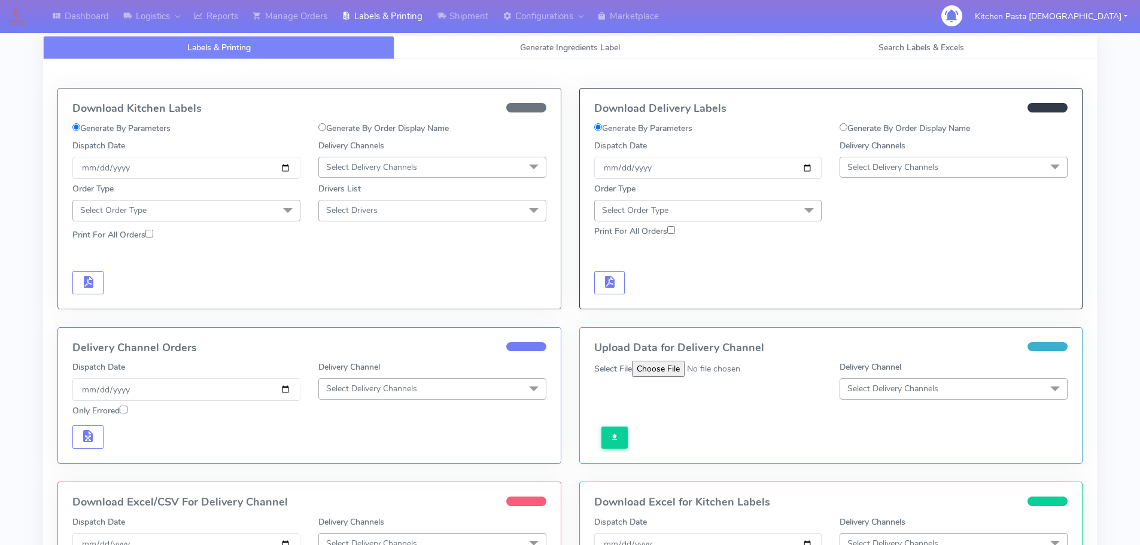
click at [905, 166] on span "Select Delivery Channels" at bounding box center [892, 167] width 91 height 11
click at [868, 301] on div "Yodel" at bounding box center [953, 302] width 215 height 13
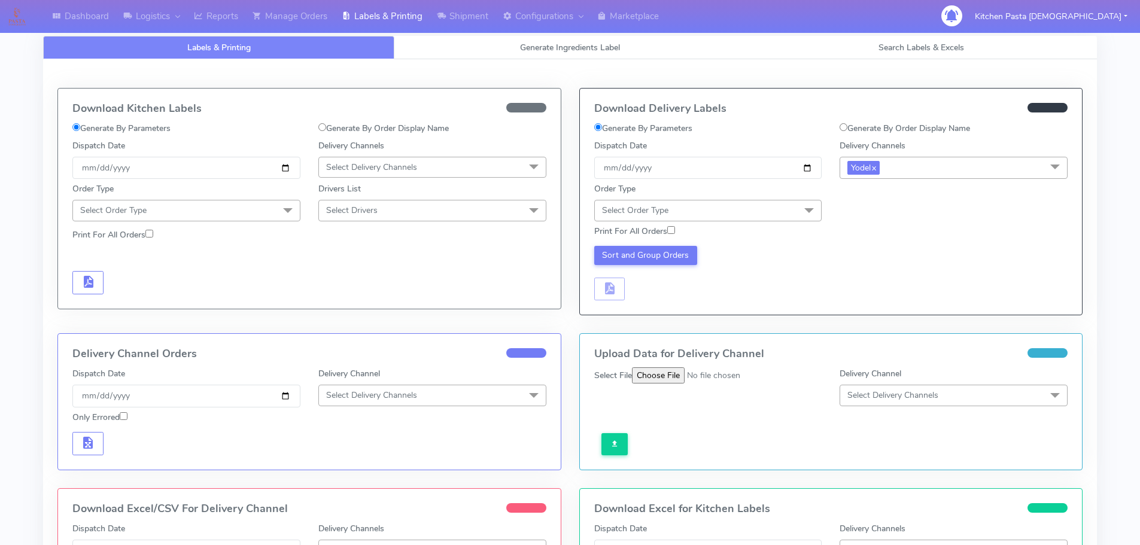
drag, startPoint x: 796, startPoint y: 218, endPoint x: 788, endPoint y: 215, distance: 8.1
click at [797, 217] on span "Select Order Type" at bounding box center [708, 210] width 228 height 21
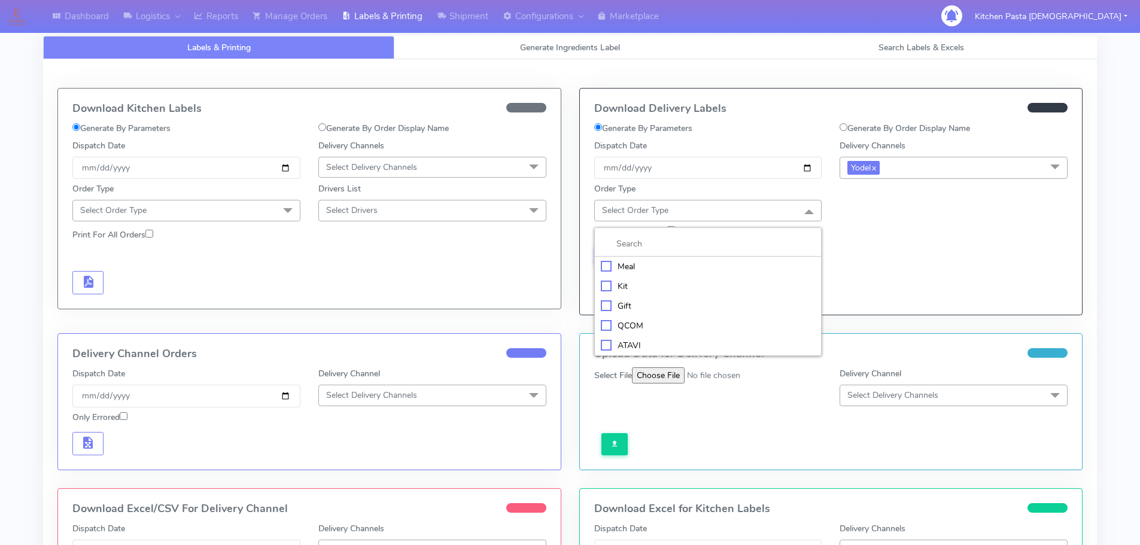
click at [768, 269] on div "Meal" at bounding box center [708, 266] width 215 height 13
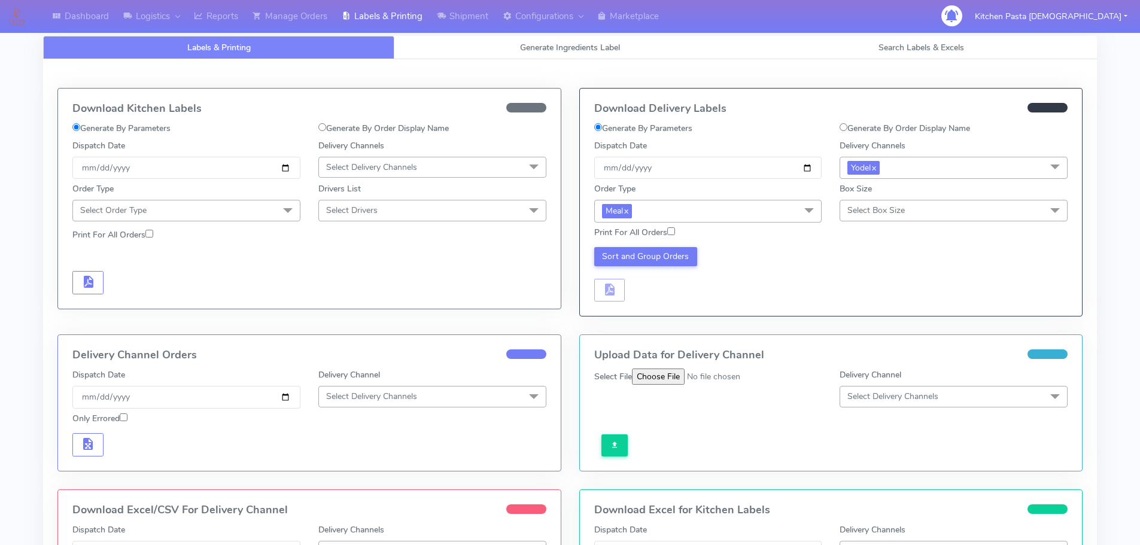
click at [933, 214] on span "Select Box Size" at bounding box center [954, 210] width 228 height 21
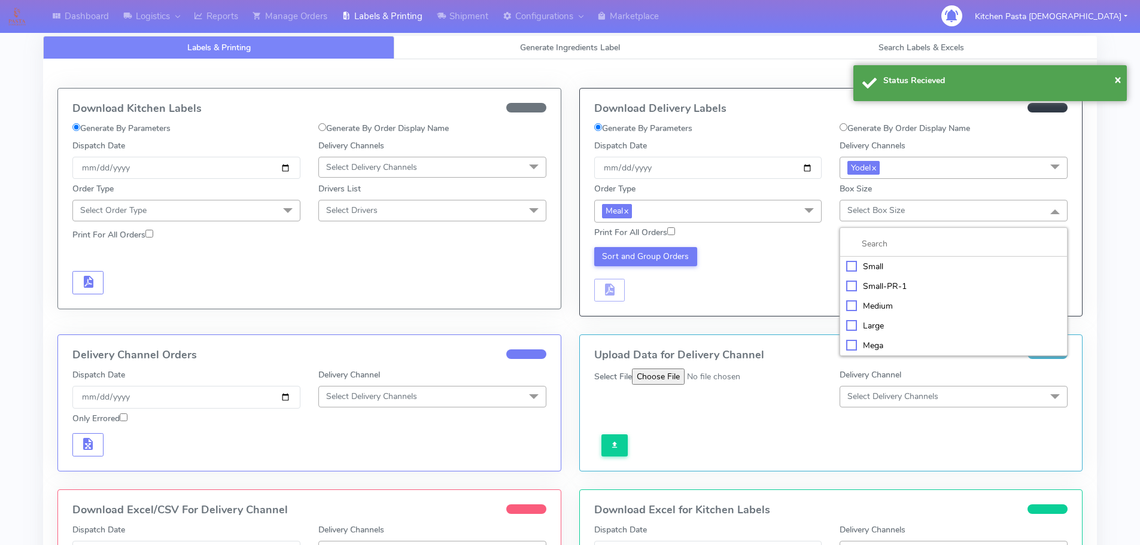
click at [868, 267] on div "Small" at bounding box center [953, 266] width 215 height 13
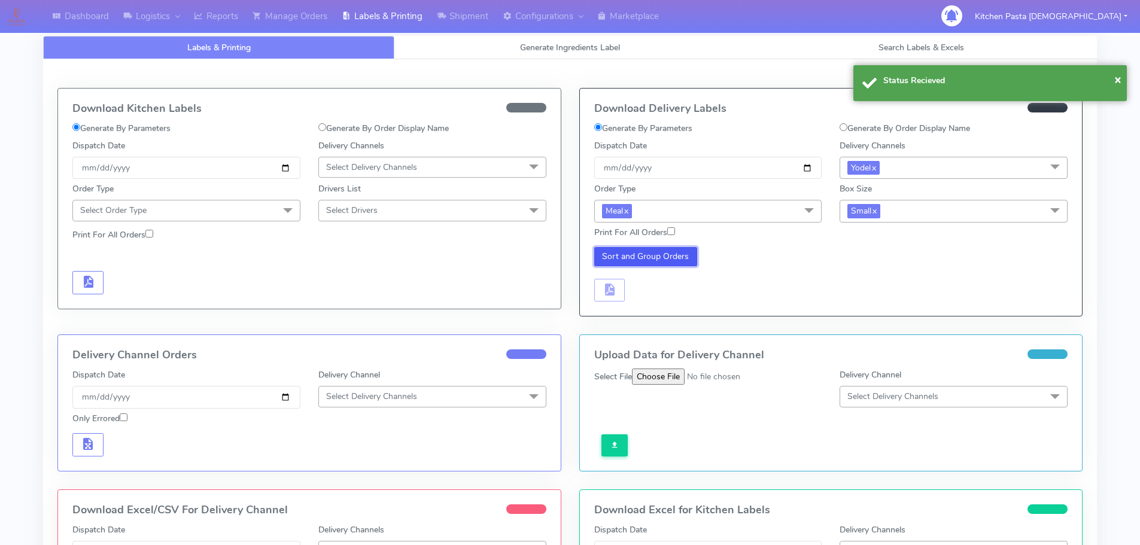
click at [667, 257] on button "Sort and Group Orders" at bounding box center [646, 256] width 104 height 19
click at [606, 290] on span "button" at bounding box center [609, 292] width 14 height 11
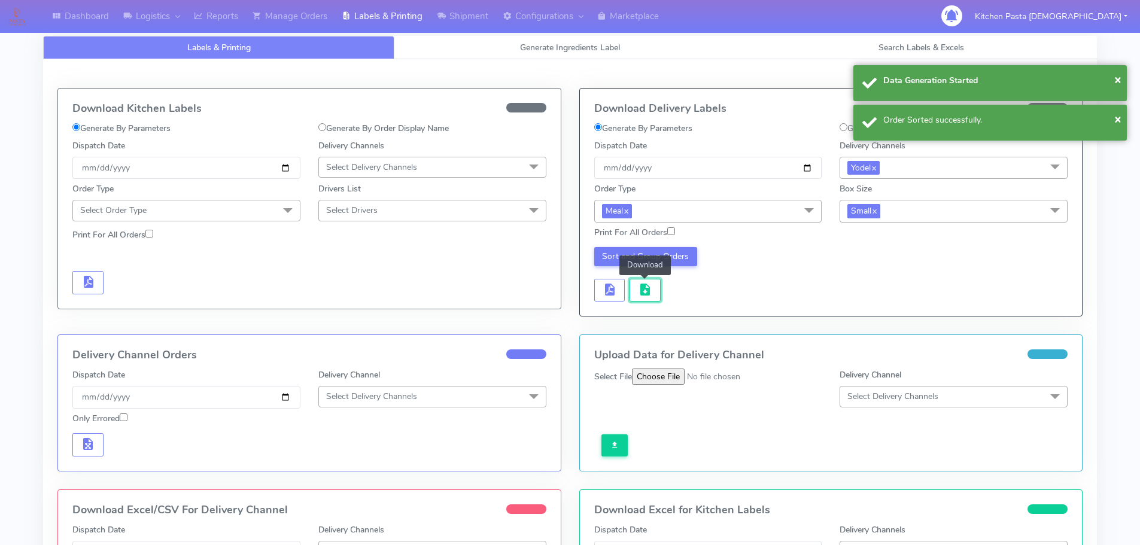
click at [640, 293] on span "button" at bounding box center [645, 292] width 14 height 11
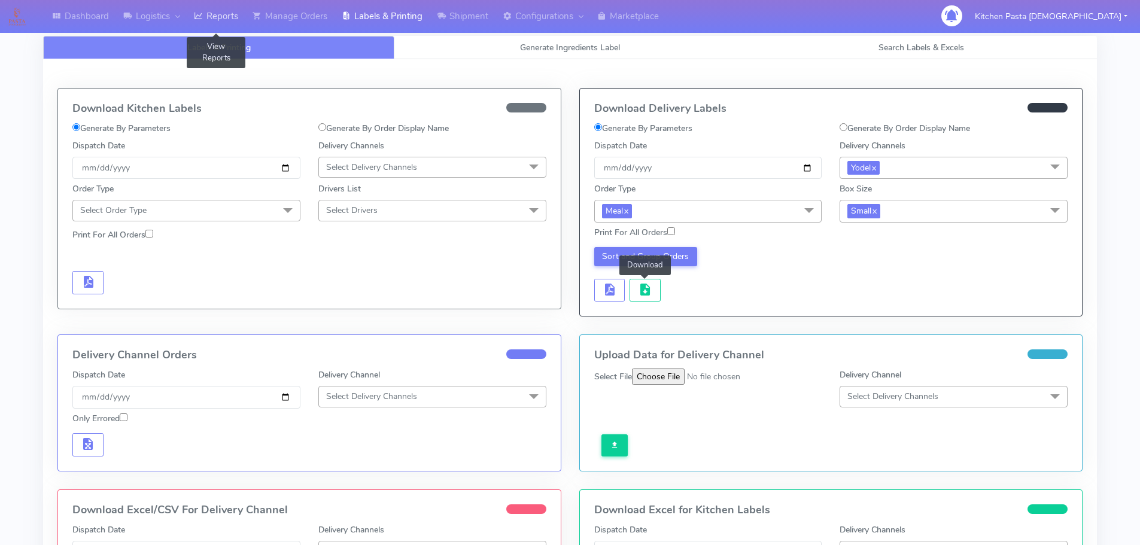
click at [216, 22] on link "Reports" at bounding box center [216, 16] width 59 height 33
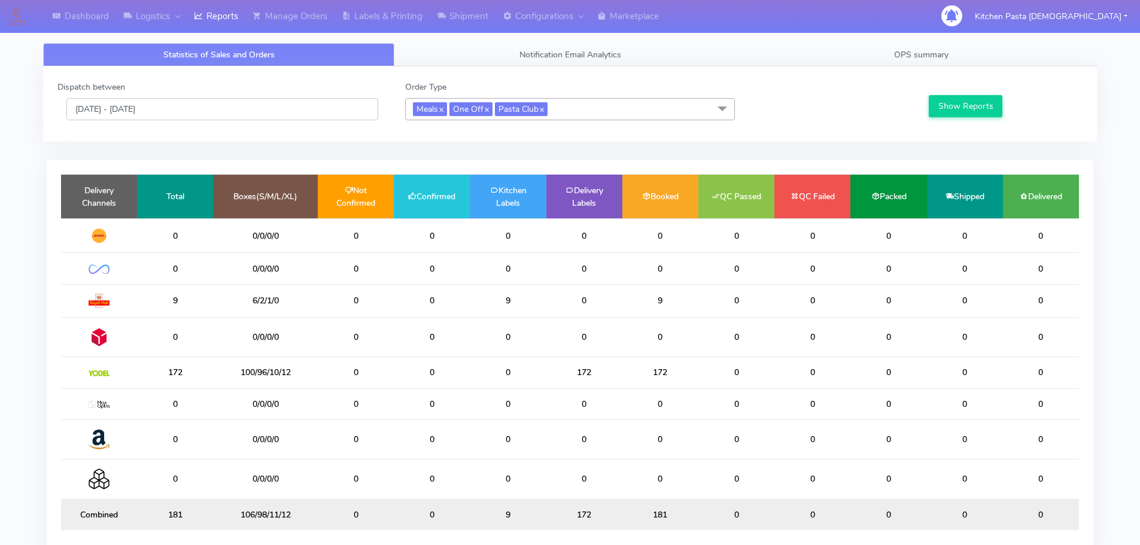
click at [241, 111] on input "[DATE] - [DATE]" at bounding box center [222, 109] width 312 height 22
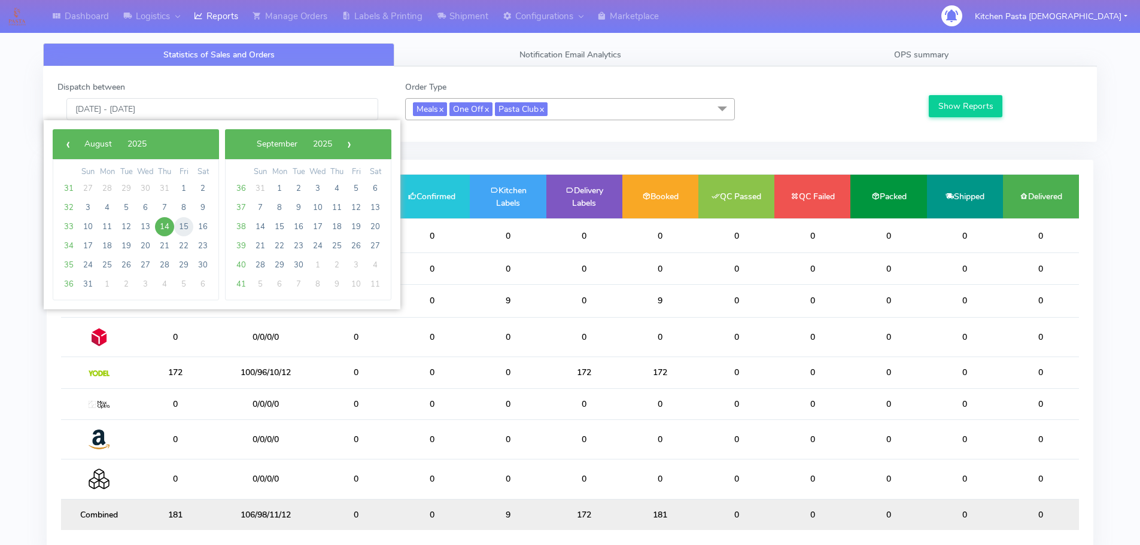
click at [182, 226] on span "15" at bounding box center [183, 226] width 19 height 19
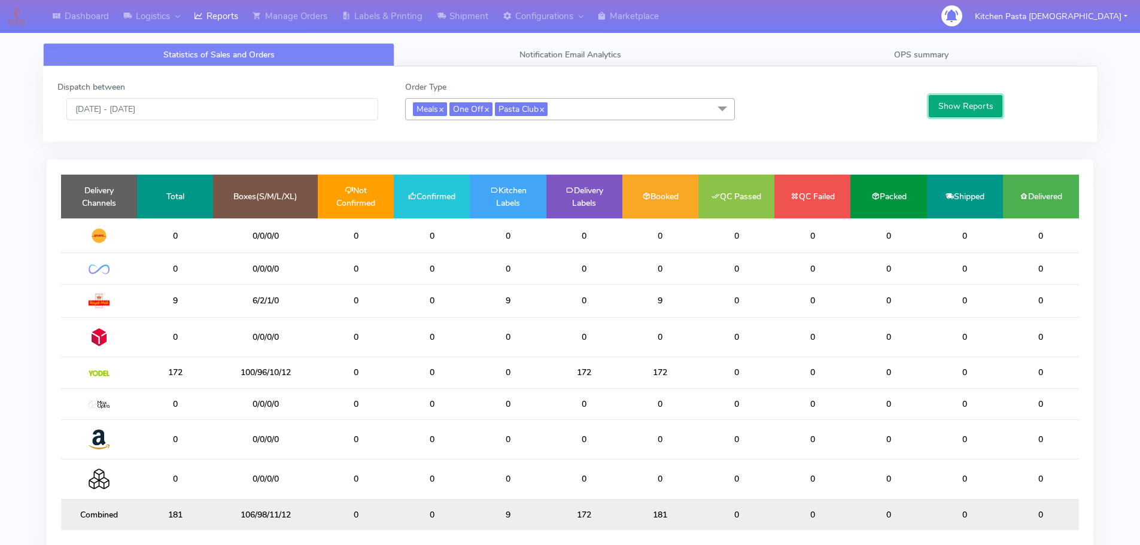
click at [977, 102] on button "Show Reports" at bounding box center [966, 106] width 74 height 22
click at [305, 108] on input "15/08/2025 - 15/08/2025" at bounding box center [222, 109] width 312 height 22
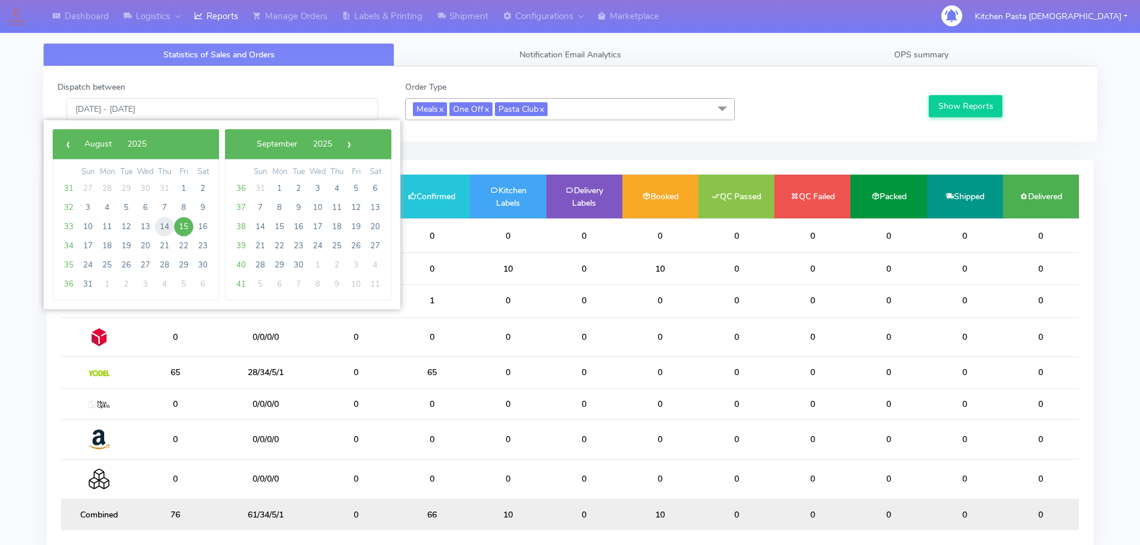
click at [157, 220] on span "14" at bounding box center [164, 226] width 19 height 19
type input "[DATE] - [DATE]"
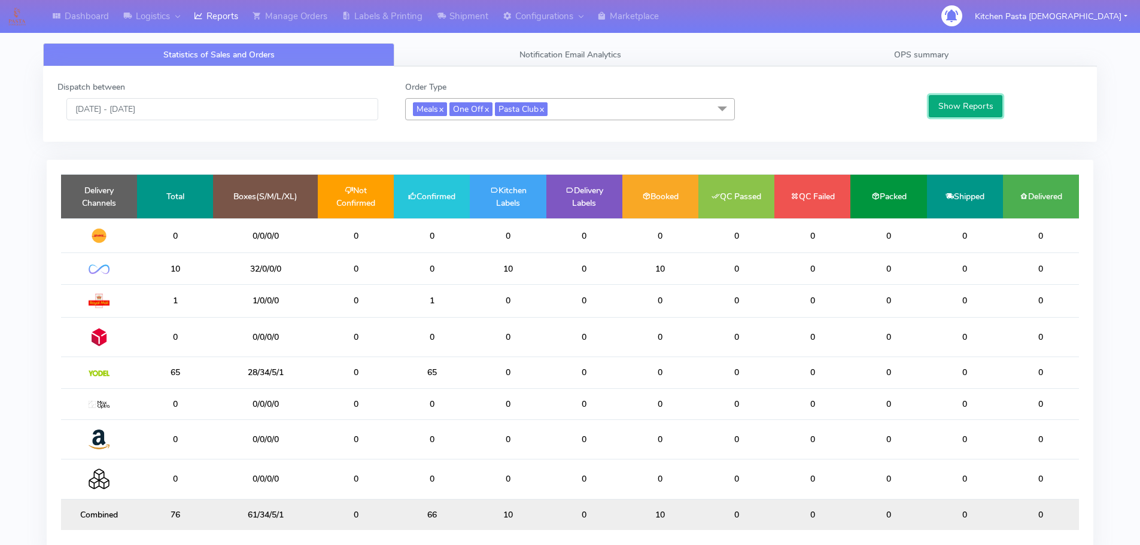
click at [977, 105] on button "Show Reports" at bounding box center [966, 106] width 74 height 22
click at [460, 22] on link "Shipment" at bounding box center [463, 16] width 66 height 33
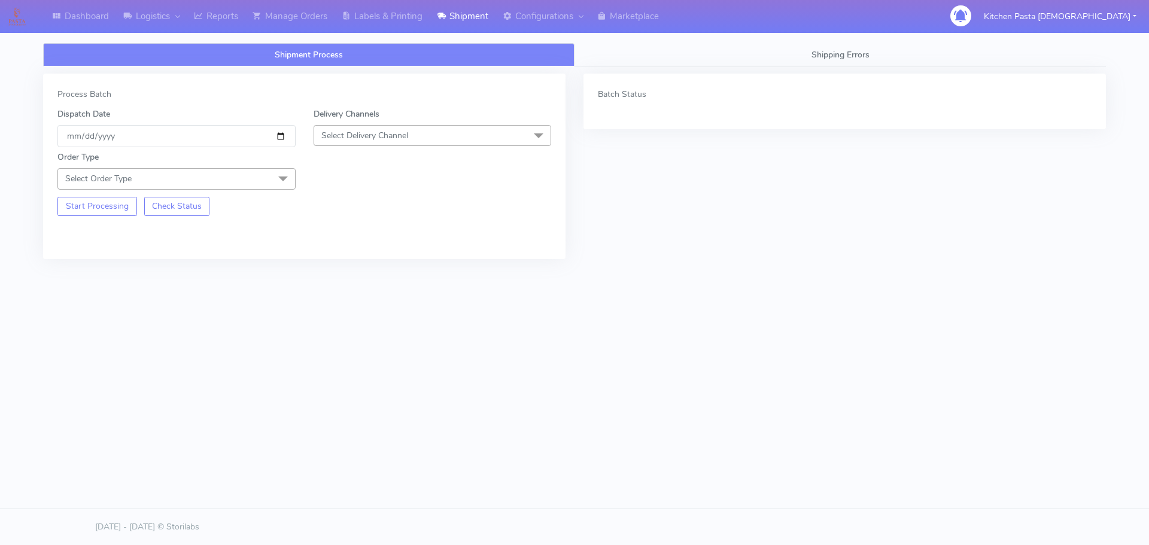
drag, startPoint x: 439, startPoint y: 142, endPoint x: 391, endPoint y: 168, distance: 54.1
click at [439, 142] on span "Select Delivery Channel" at bounding box center [433, 135] width 238 height 21
click at [351, 260] on li "DPD" at bounding box center [432, 251] width 237 height 20
click at [436, 139] on span "DPD x" at bounding box center [433, 136] width 238 height 22
click at [379, 272] on div "Yodel" at bounding box center [432, 271] width 225 height 13
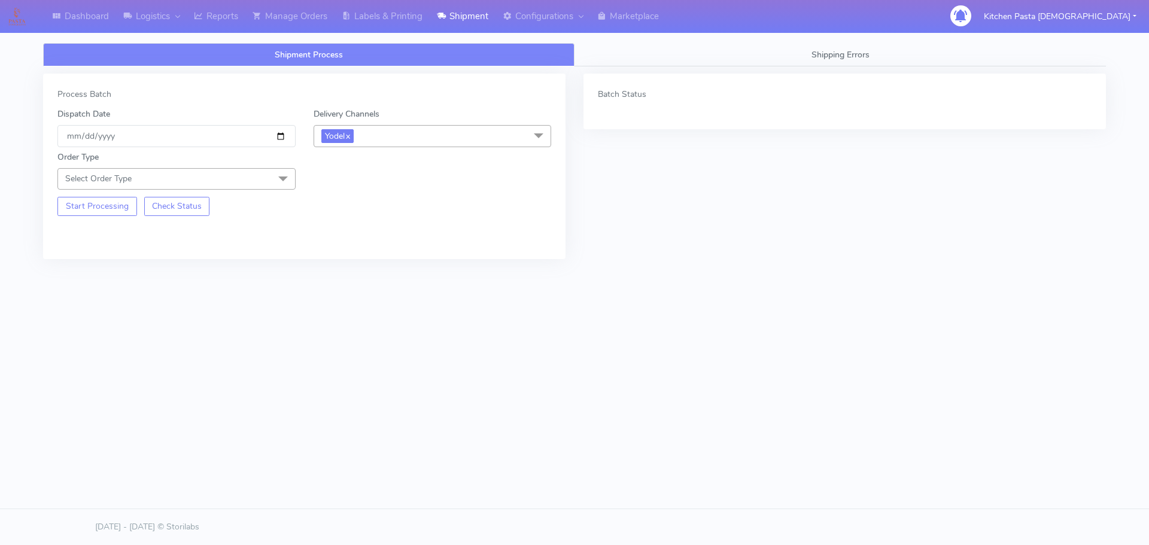
click at [247, 181] on span "Select Order Type" at bounding box center [176, 178] width 238 height 21
click at [196, 232] on div "Meal" at bounding box center [176, 235] width 225 height 13
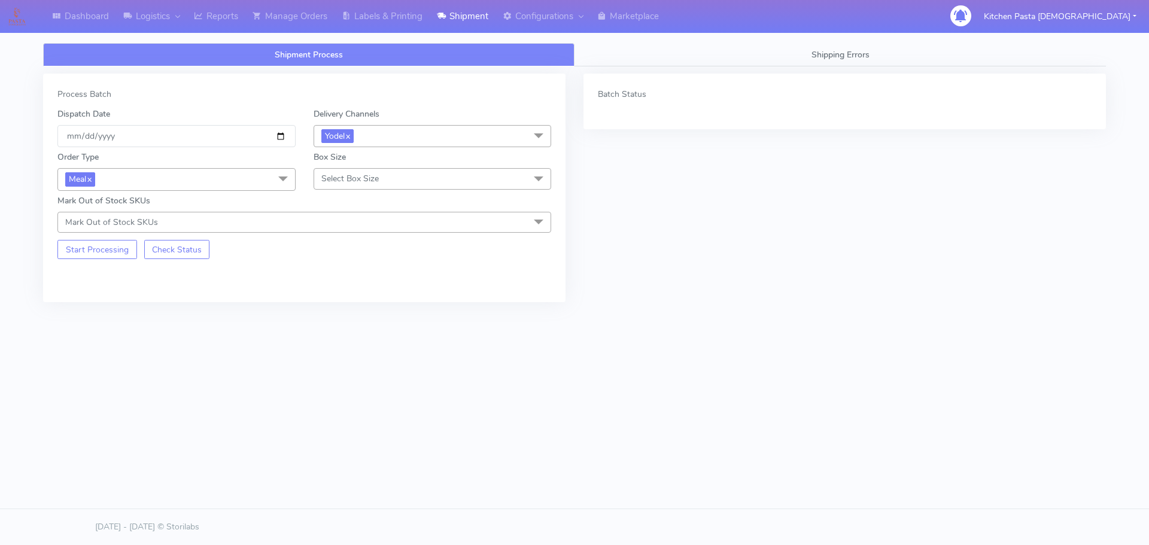
click at [353, 172] on span "Select Box Size" at bounding box center [433, 178] width 238 height 21
click at [364, 236] on div "Small" at bounding box center [432, 235] width 225 height 13
click at [113, 247] on button "Start Processing" at bounding box center [97, 249] width 80 height 19
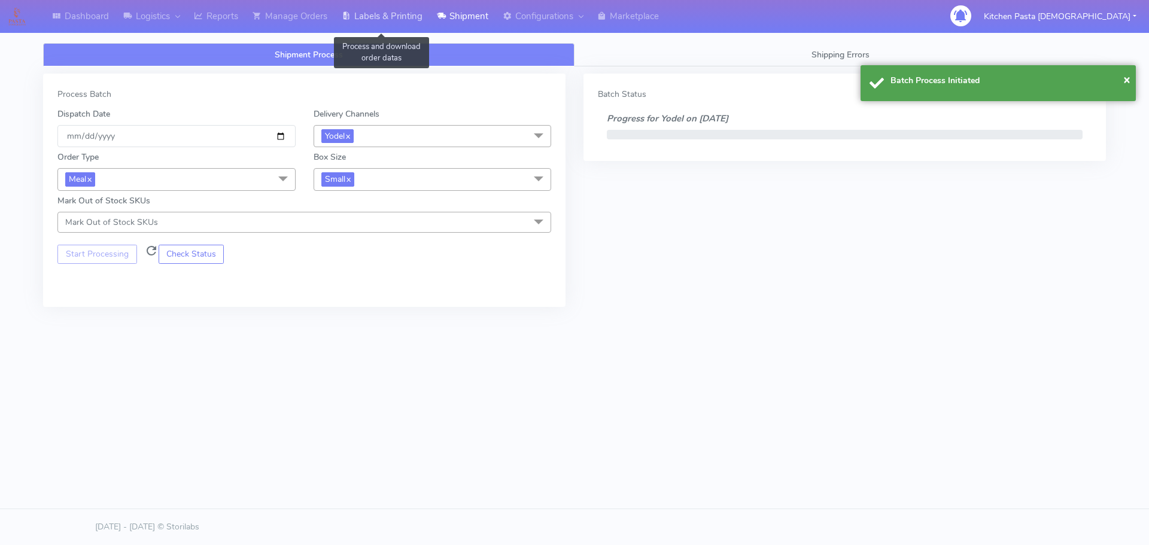
click at [418, 11] on link "Labels & Printing" at bounding box center [382, 16] width 95 height 33
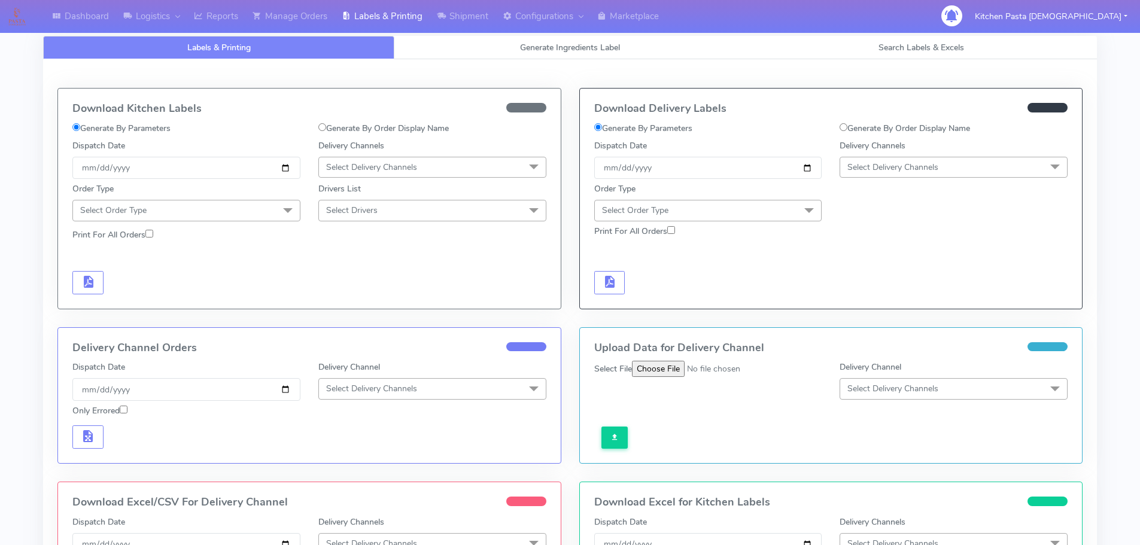
click at [890, 157] on span "Select Delivery Channels" at bounding box center [954, 167] width 228 height 21
click at [851, 293] on li "Yodel" at bounding box center [953, 302] width 227 height 20
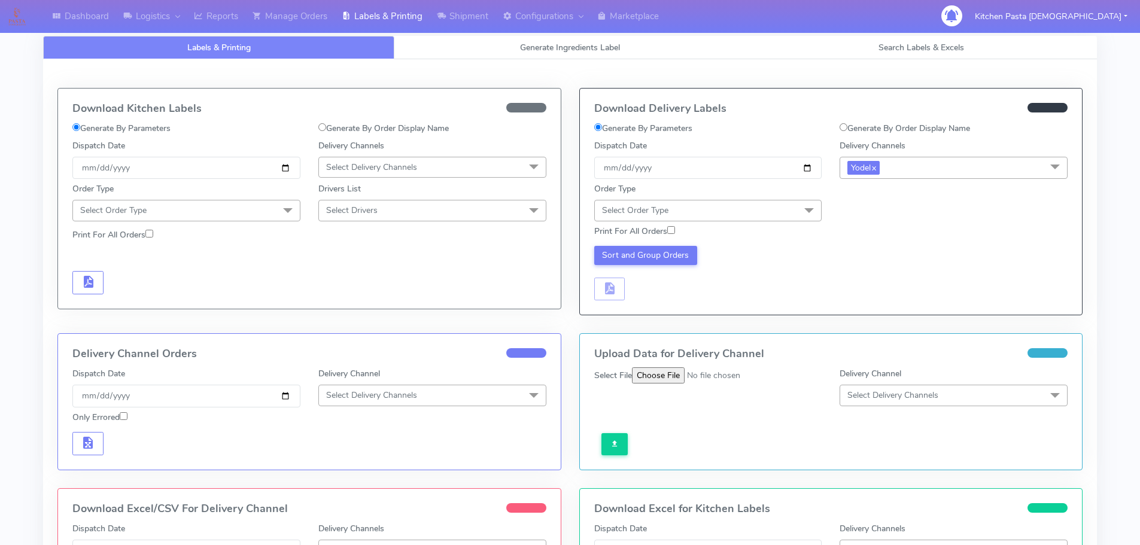
click at [784, 203] on span "Select Order Type" at bounding box center [708, 210] width 228 height 21
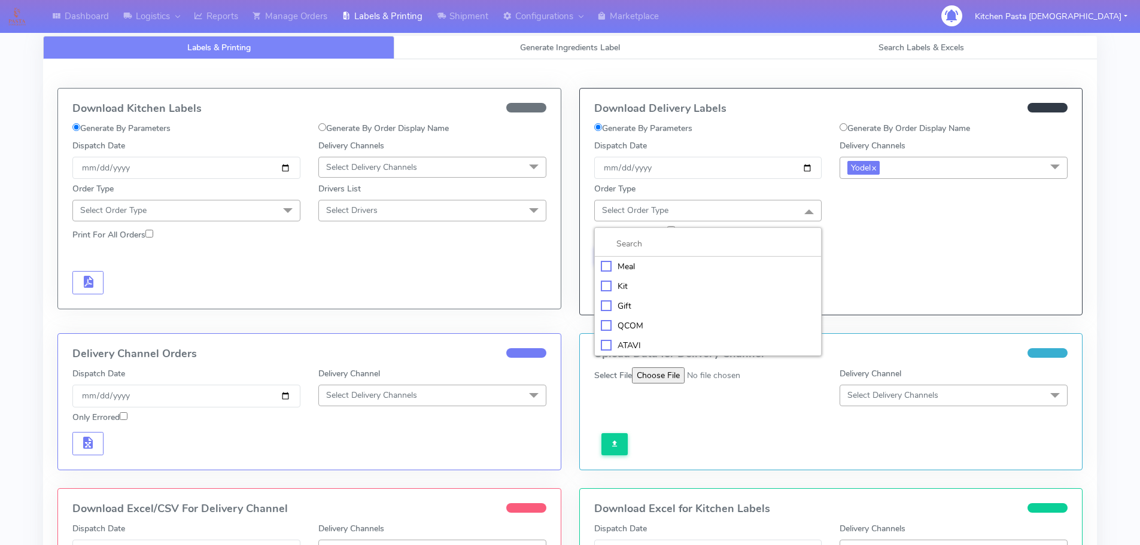
drag, startPoint x: 731, startPoint y: 260, endPoint x: 791, endPoint y: 256, distance: 59.4
click at [732, 260] on div "Meal" at bounding box center [708, 266] width 215 height 13
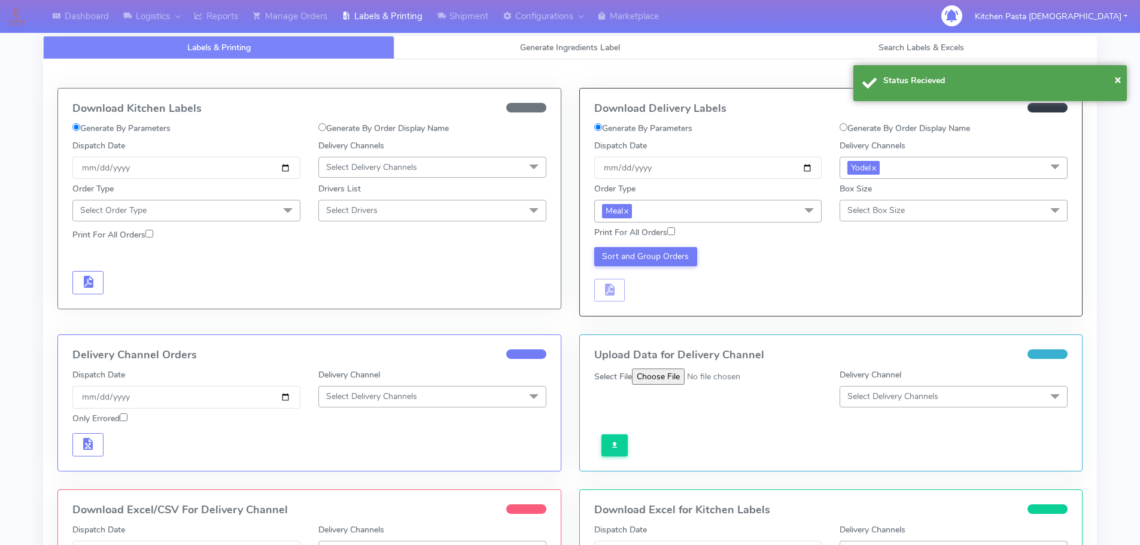
click at [879, 207] on span "Select Box Size" at bounding box center [875, 210] width 57 height 11
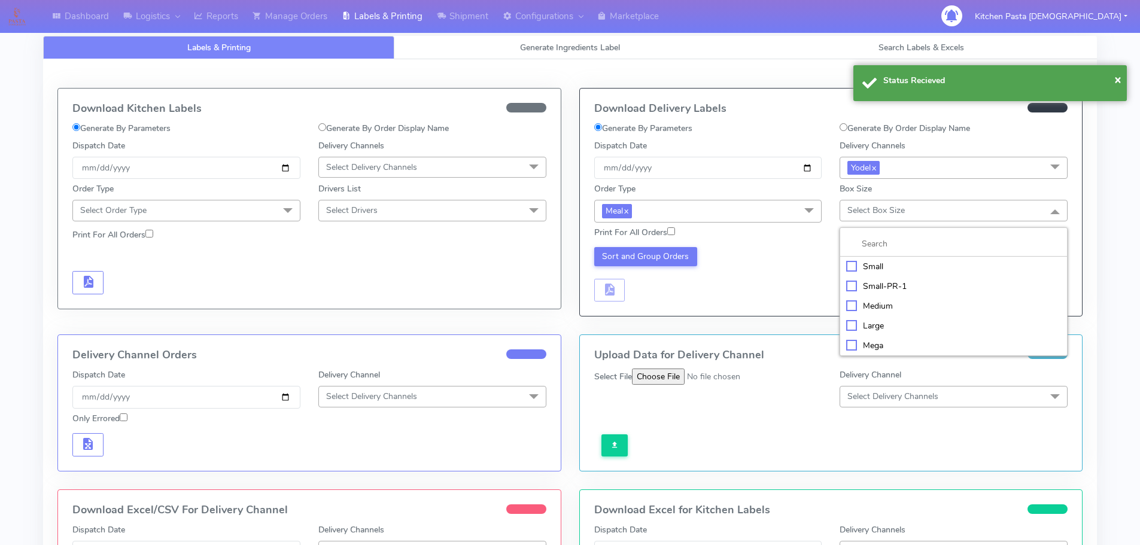
drag, startPoint x: 867, startPoint y: 261, endPoint x: 814, endPoint y: 262, distance: 52.7
click at [868, 261] on div "Small" at bounding box center [953, 266] width 215 height 13
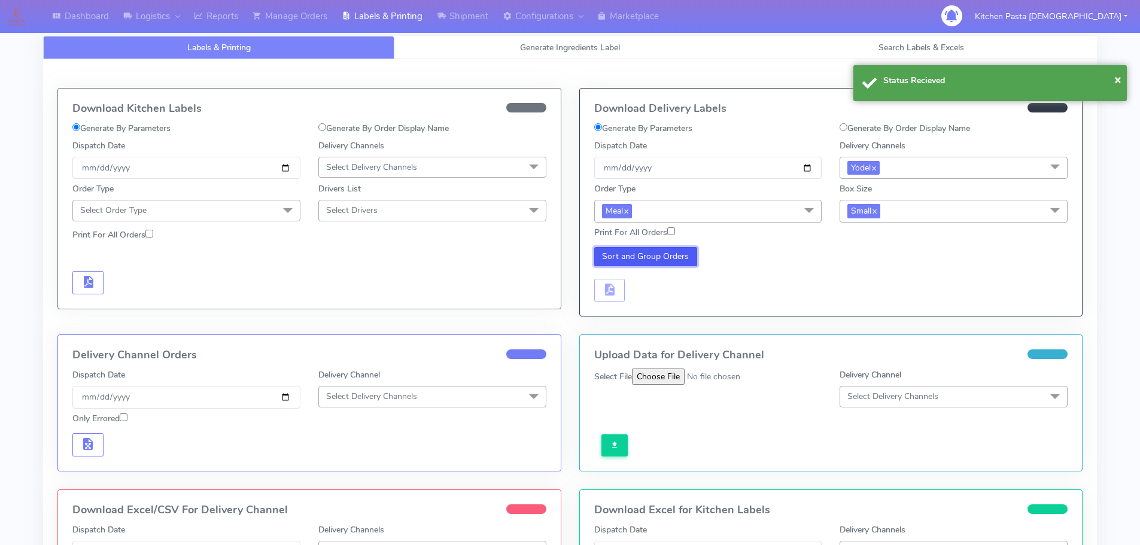
drag, startPoint x: 679, startPoint y: 259, endPoint x: 664, endPoint y: 258, distance: 15.6
click at [678, 258] on button "Sort and Group Orders" at bounding box center [646, 256] width 104 height 19
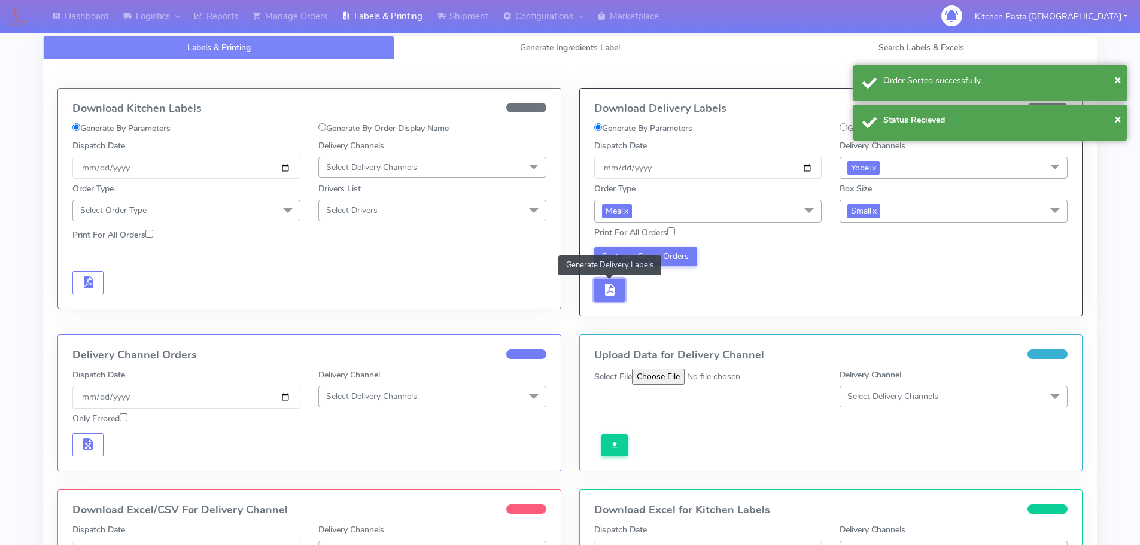
click at [610, 295] on span "button" at bounding box center [609, 292] width 14 height 11
click at [641, 295] on span "button" at bounding box center [645, 292] width 14 height 11
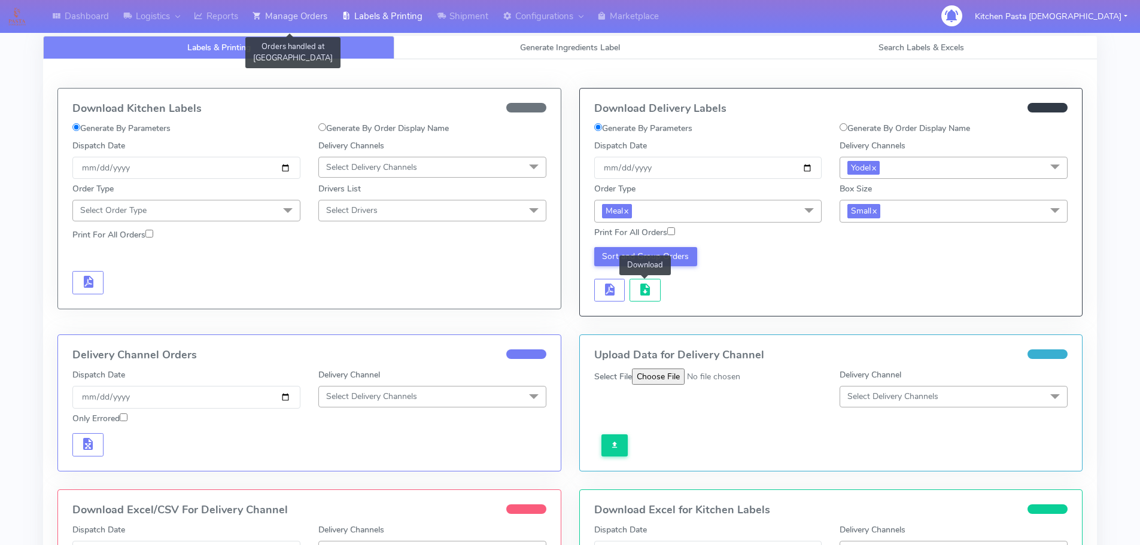
click at [269, 9] on link "Manage Orders" at bounding box center [289, 16] width 89 height 33
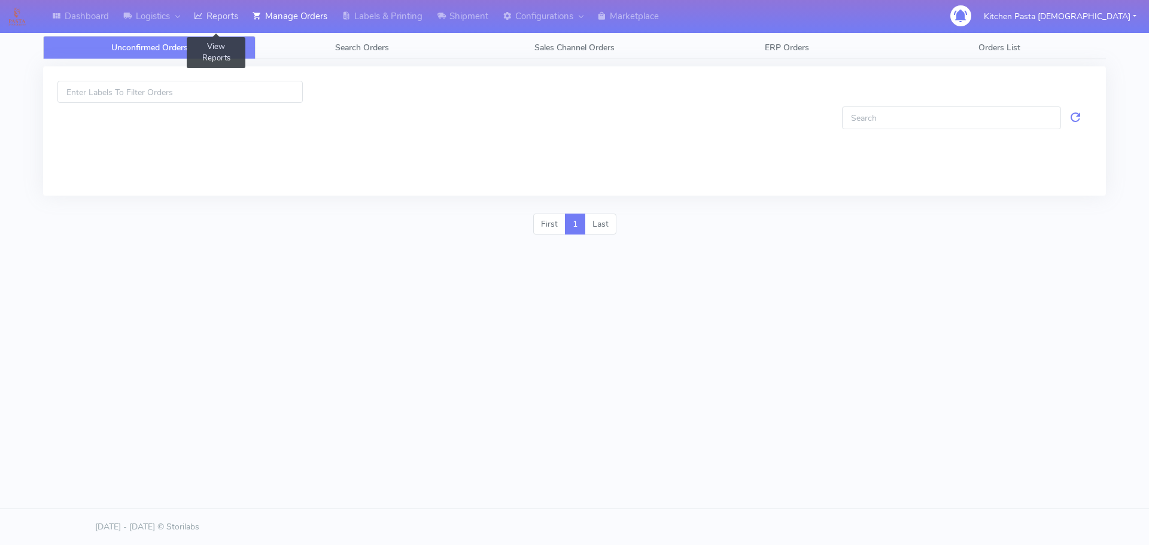
click at [232, 8] on link "Reports" at bounding box center [216, 16] width 59 height 33
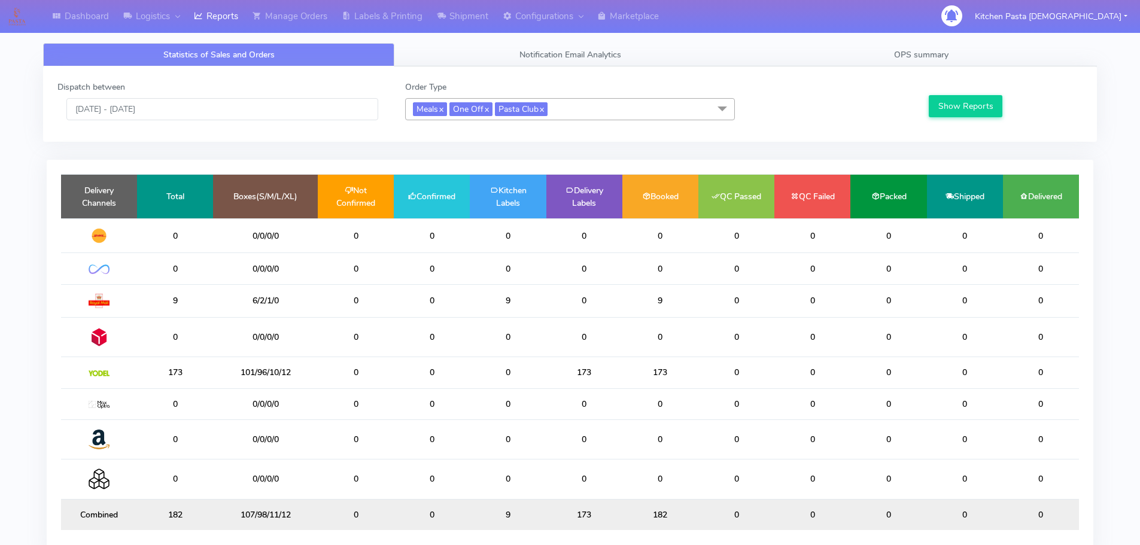
click at [591, 104] on span "Meals x One Off x Pasta Club x" at bounding box center [570, 109] width 330 height 22
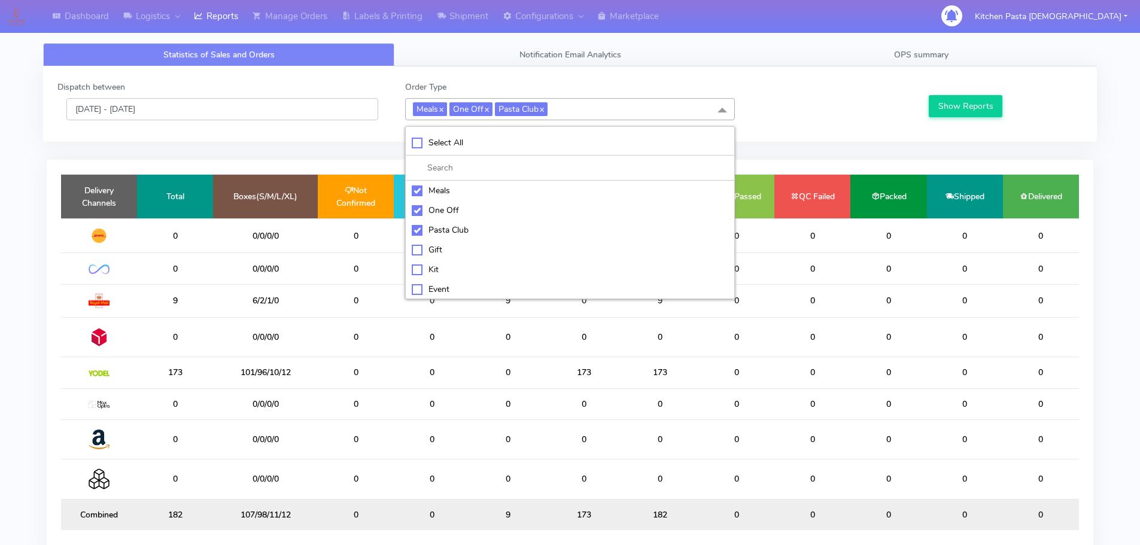
click at [251, 104] on input "[DATE] - [DATE]" at bounding box center [222, 109] width 312 height 22
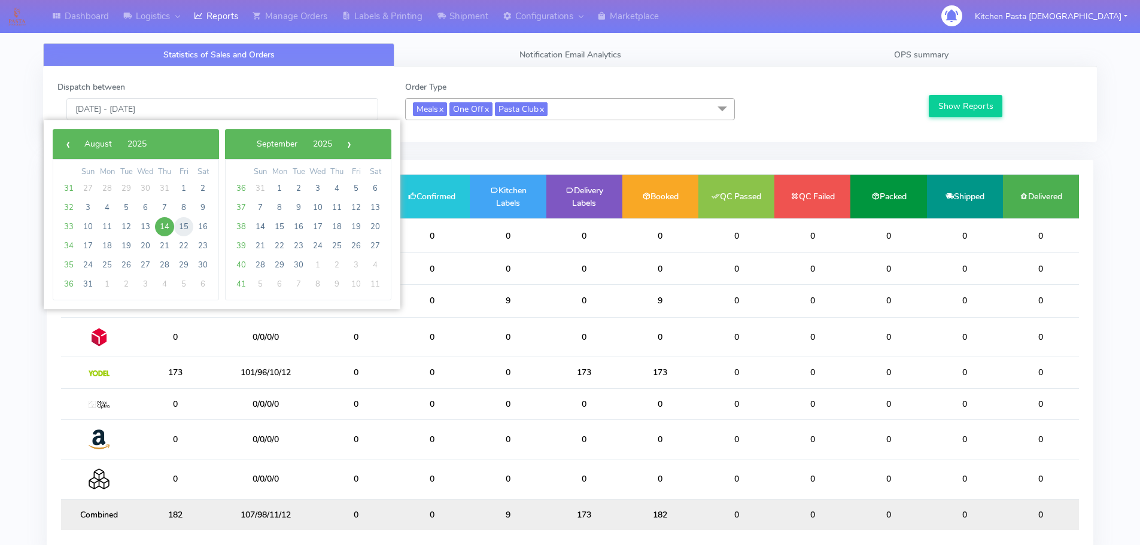
click at [178, 221] on span "15" at bounding box center [183, 226] width 19 height 19
type input "15/08/2025 - 15/08/2025"
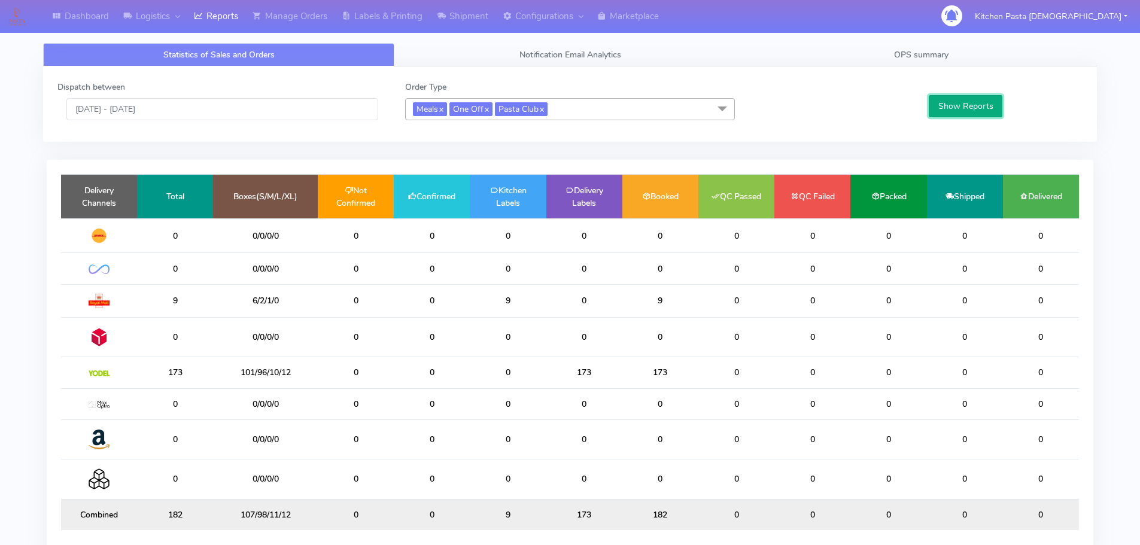
click at [969, 104] on button "Show Reports" at bounding box center [966, 106] width 74 height 22
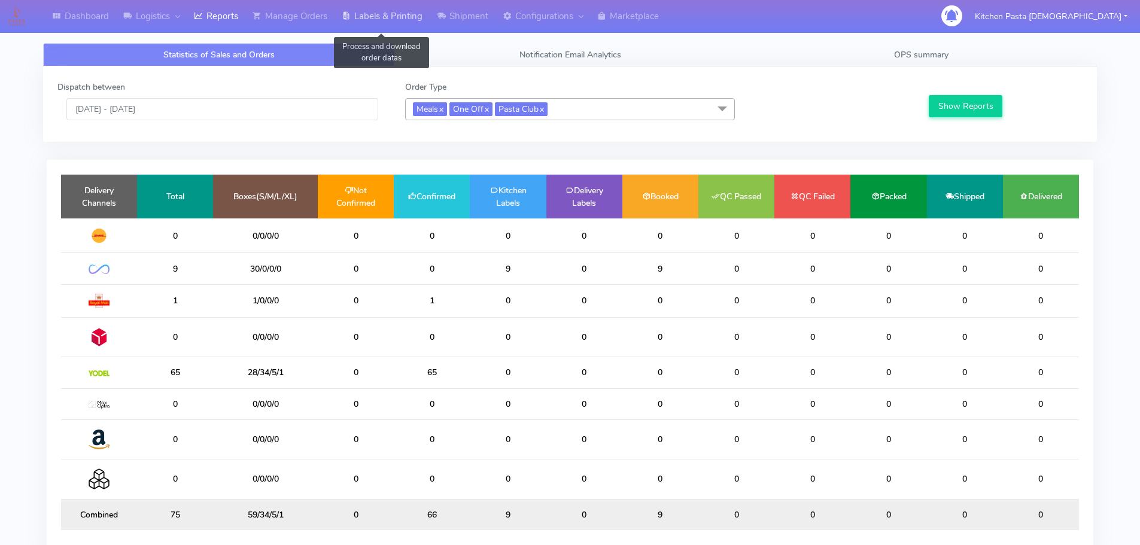
click at [390, 12] on link "Labels & Printing" at bounding box center [382, 16] width 95 height 33
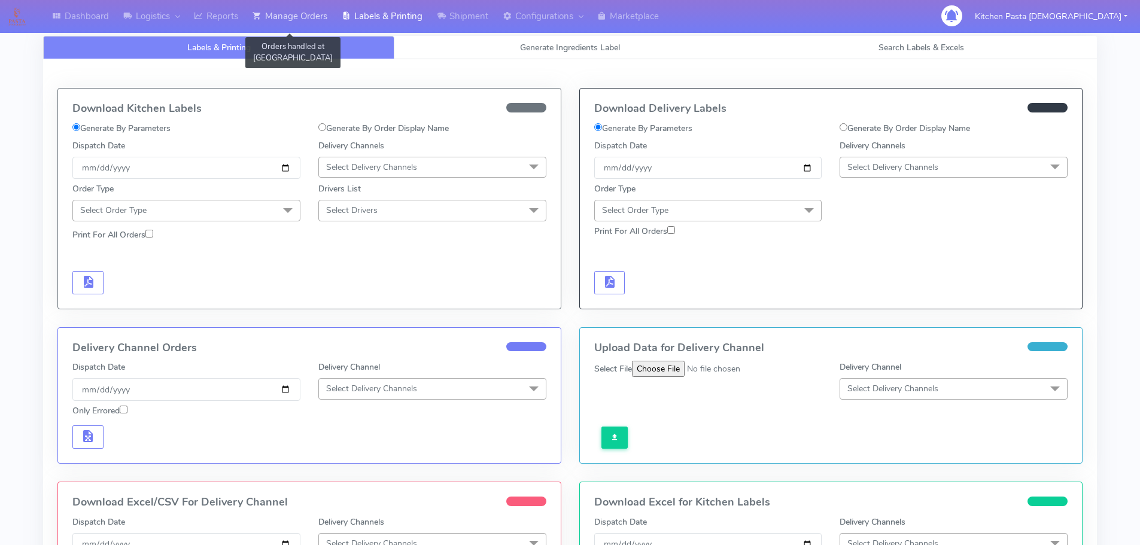
click at [298, 14] on link "Manage Orders" at bounding box center [289, 16] width 89 height 33
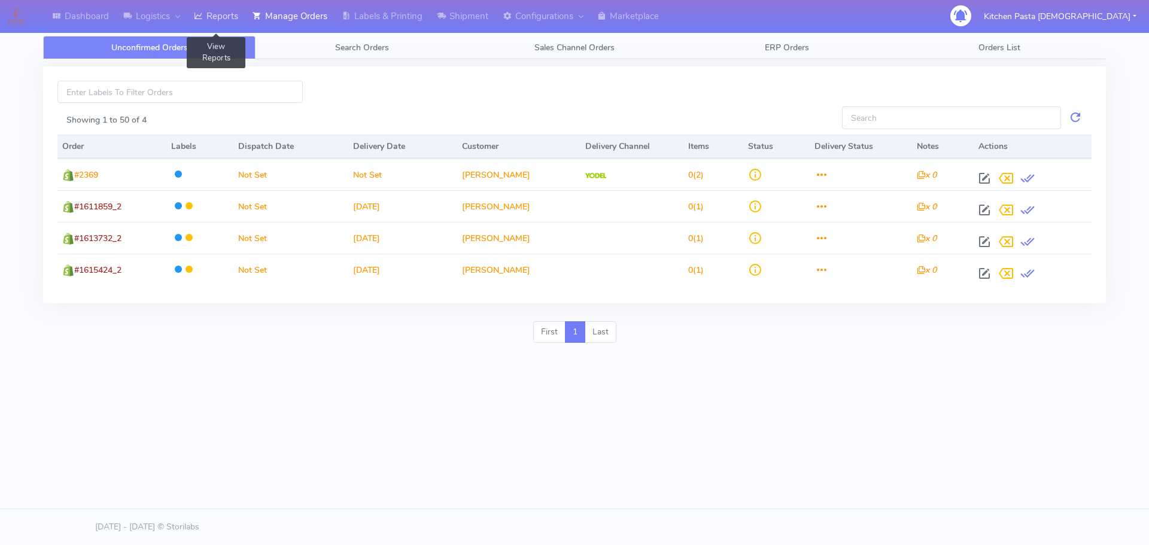
click at [217, 12] on link "Reports" at bounding box center [216, 16] width 59 height 33
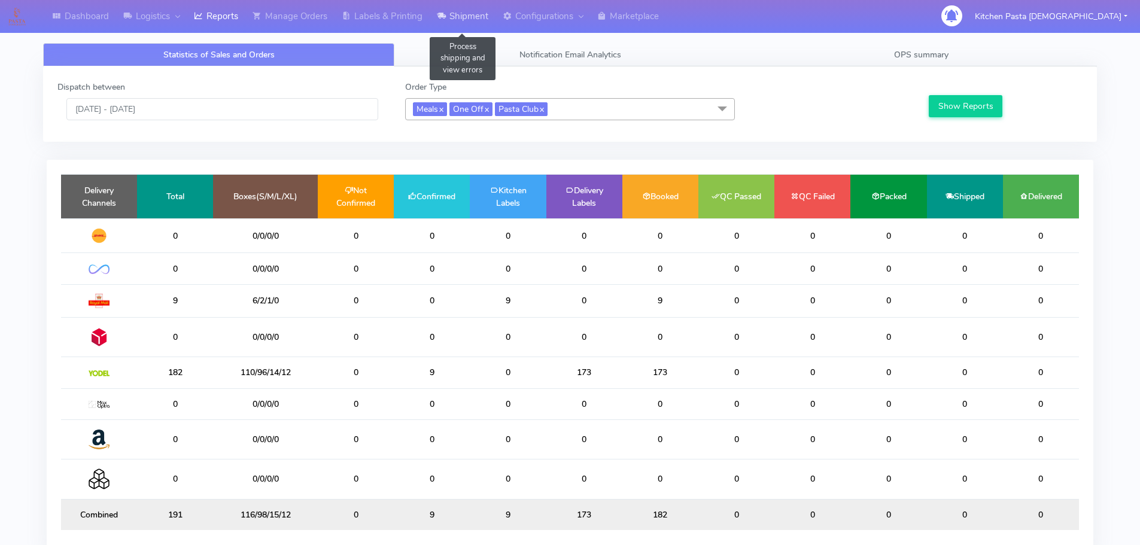
click at [458, 20] on link "Shipment" at bounding box center [463, 16] width 66 height 33
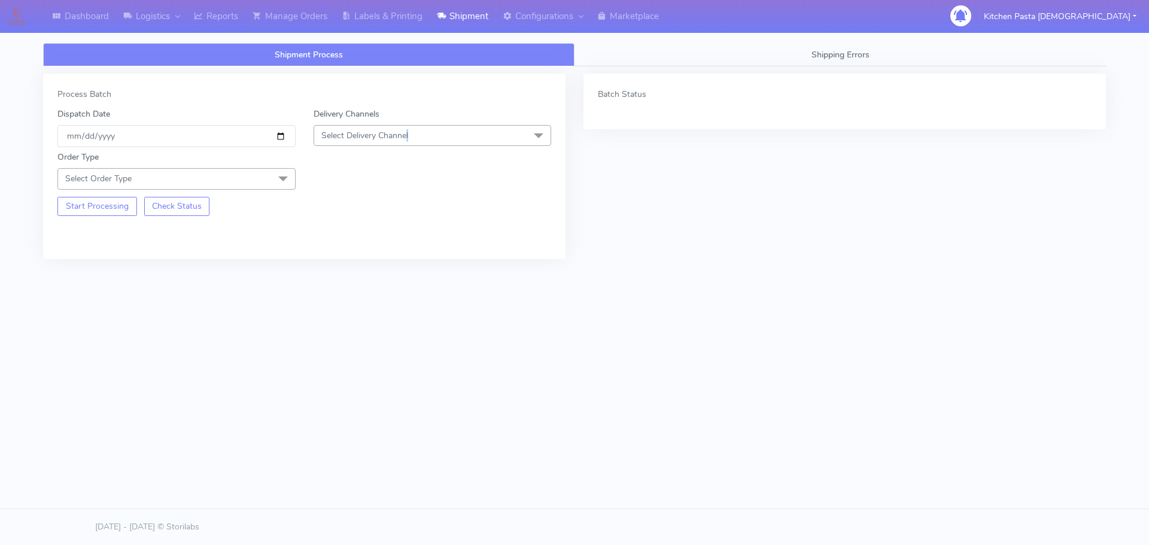
drag, startPoint x: 411, startPoint y: 135, endPoint x: 401, endPoint y: 144, distance: 14.0
click at [412, 132] on span "Select Delivery Channel" at bounding box center [433, 135] width 238 height 21
click at [368, 266] on div "Yodel" at bounding box center [432, 270] width 225 height 13
click at [257, 177] on span "Select Order Type" at bounding box center [176, 178] width 238 height 21
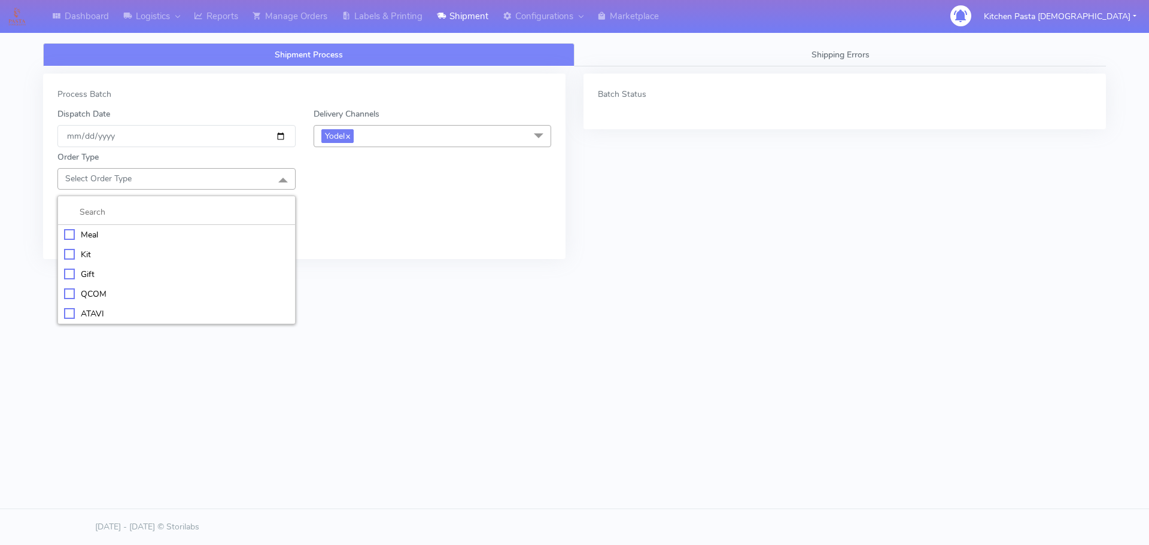
click at [209, 202] on li at bounding box center [176, 212] width 237 height 25
click at [197, 234] on div "Meal" at bounding box center [176, 235] width 225 height 13
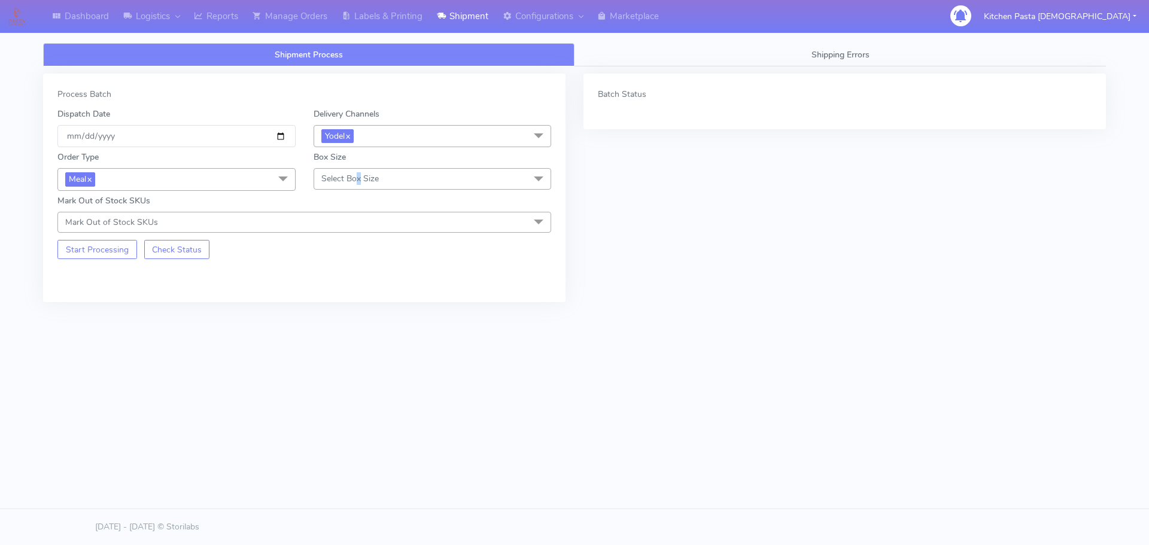
click at [363, 180] on span "Select Box Size" at bounding box center [349, 178] width 57 height 11
click at [358, 276] on div "Medium" at bounding box center [432, 274] width 225 height 13
click at [110, 247] on button "Start Processing" at bounding box center [97, 249] width 80 height 19
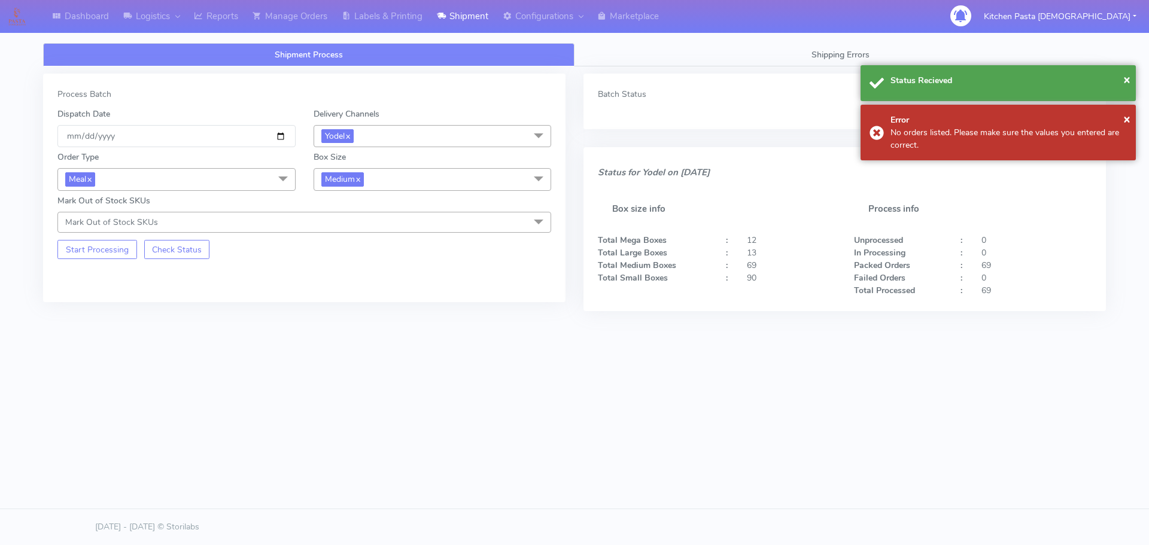
click at [390, 180] on span "Medium x" at bounding box center [433, 179] width 238 height 22
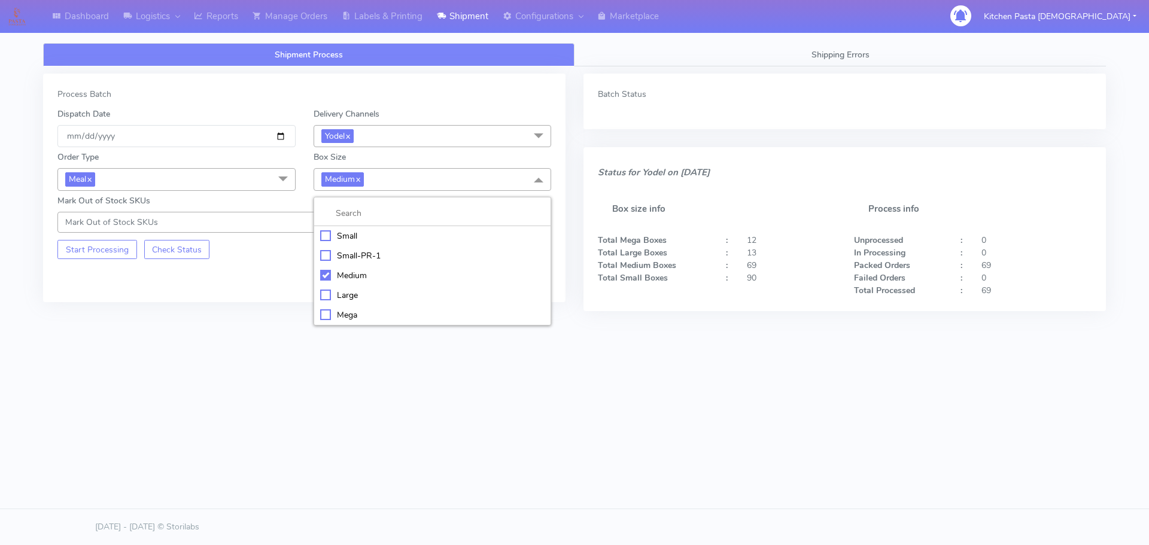
click at [358, 235] on div "Small" at bounding box center [432, 236] width 225 height 13
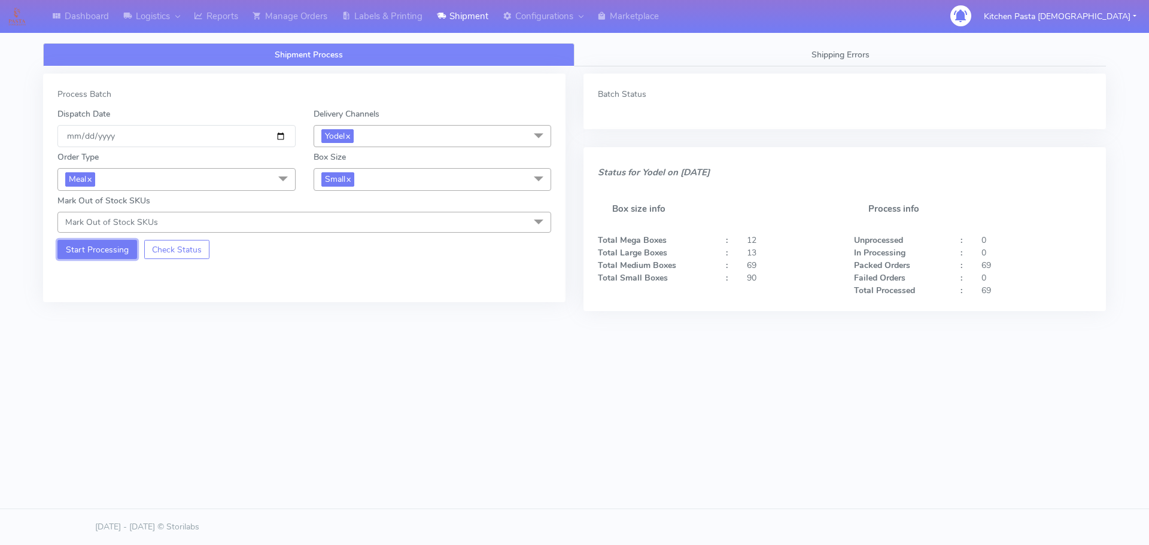
click at [123, 245] on button "Start Processing" at bounding box center [97, 249] width 80 height 19
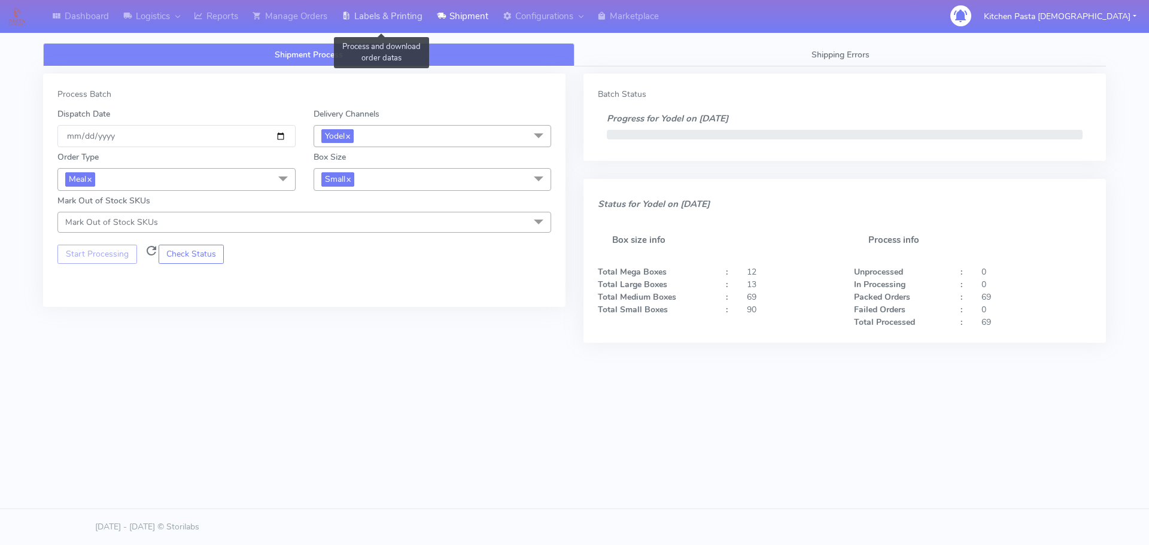
click at [384, 17] on link "Labels & Printing" at bounding box center [382, 16] width 95 height 33
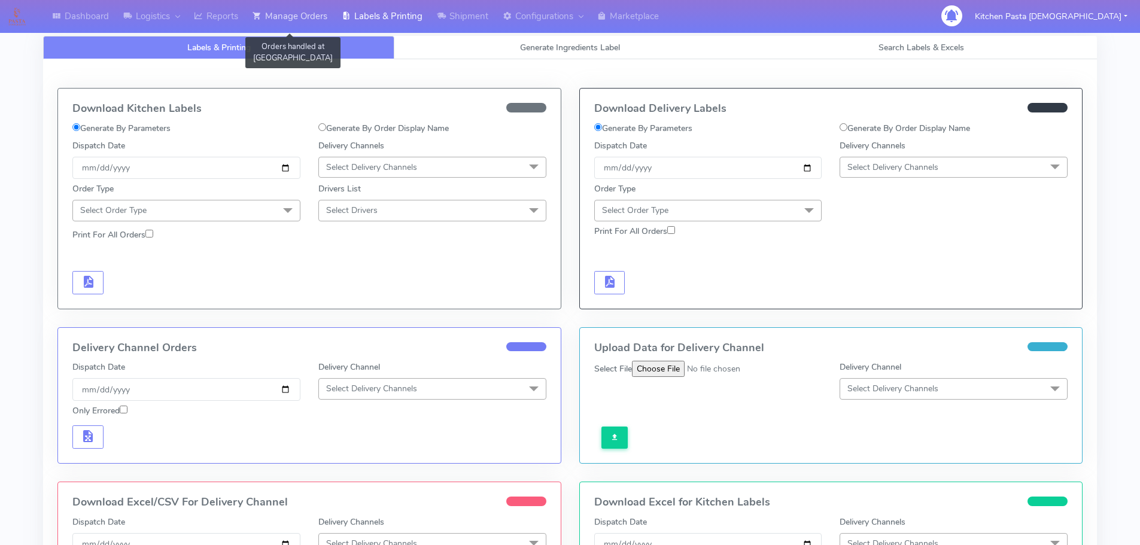
click at [306, 24] on link "Manage Orders" at bounding box center [289, 16] width 89 height 33
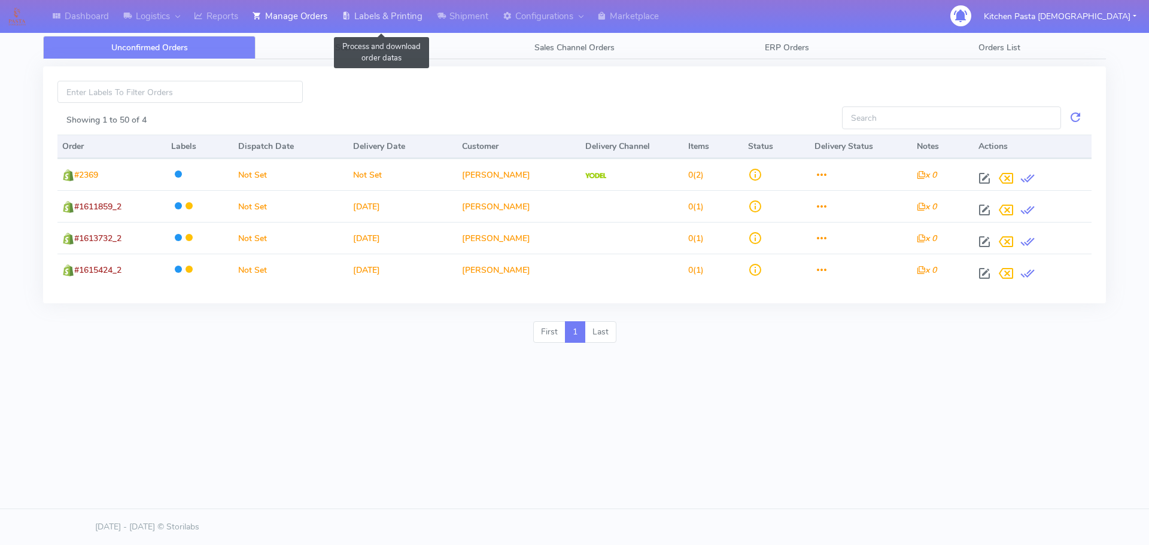
click at [355, 17] on link "Labels & Printing" at bounding box center [382, 16] width 95 height 33
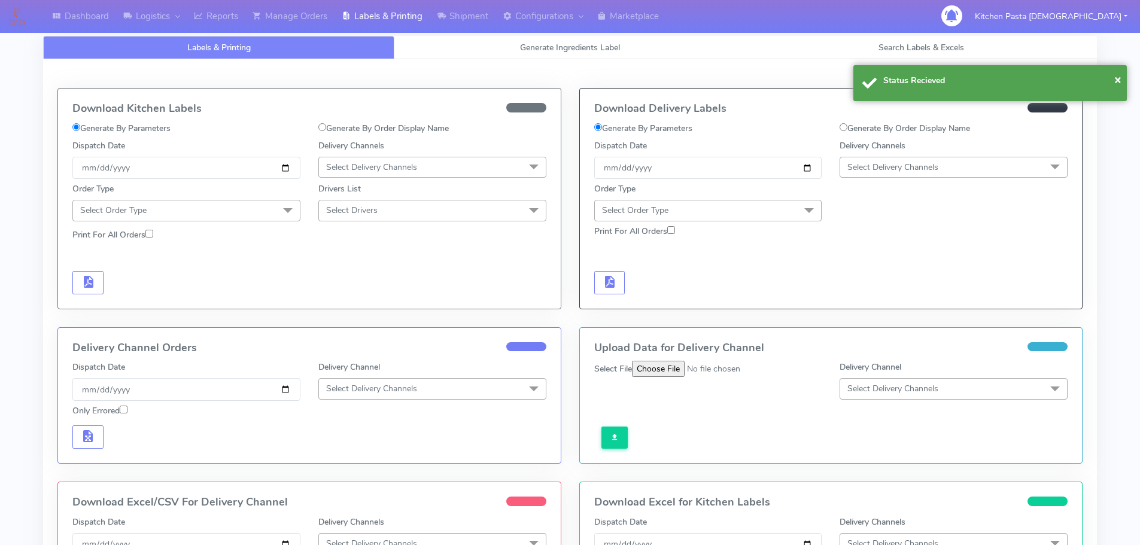
click at [883, 175] on span "Select Delivery Channels" at bounding box center [954, 167] width 228 height 21
drag, startPoint x: 864, startPoint y: 307, endPoint x: 832, endPoint y: 290, distance: 35.3
click at [865, 305] on div "Yodel" at bounding box center [953, 302] width 215 height 13
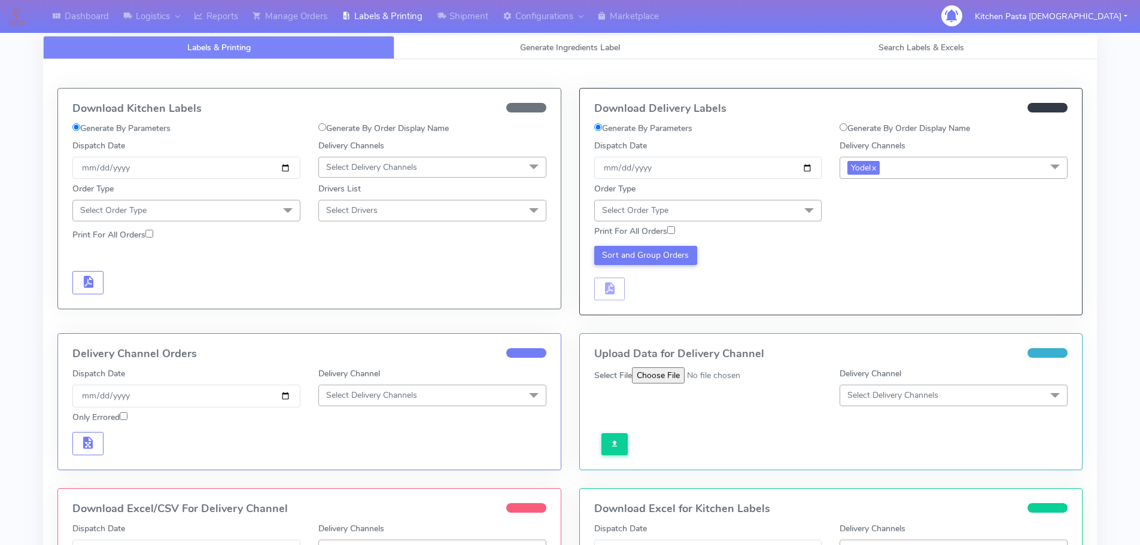
click at [748, 213] on span "Select Order Type" at bounding box center [708, 210] width 228 height 21
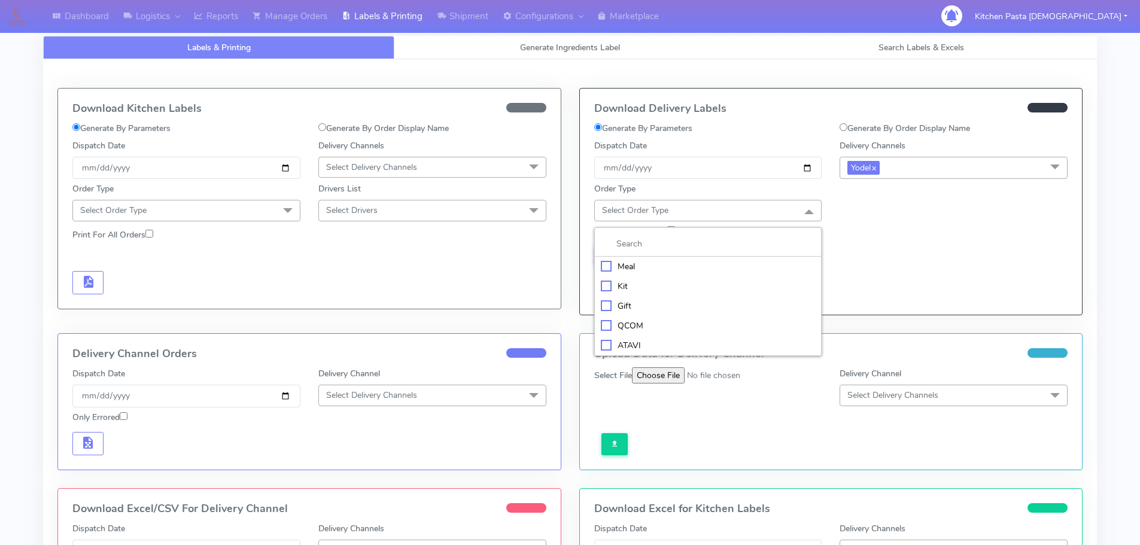
click at [673, 268] on div "Meal" at bounding box center [708, 266] width 215 height 13
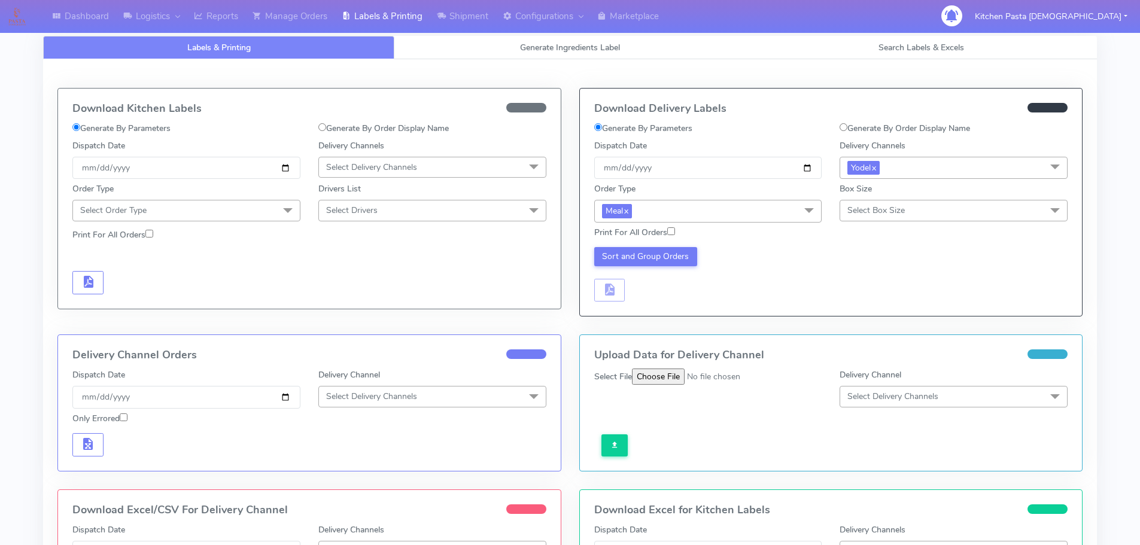
click at [880, 208] on span "Select Box Size" at bounding box center [875, 210] width 57 height 11
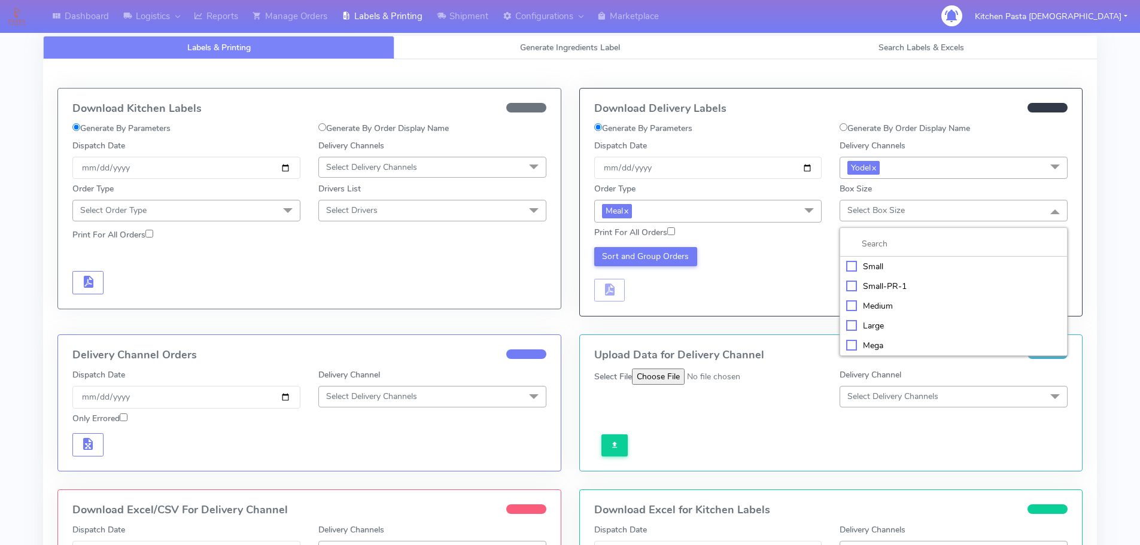
click at [883, 268] on div "Small" at bounding box center [953, 266] width 215 height 13
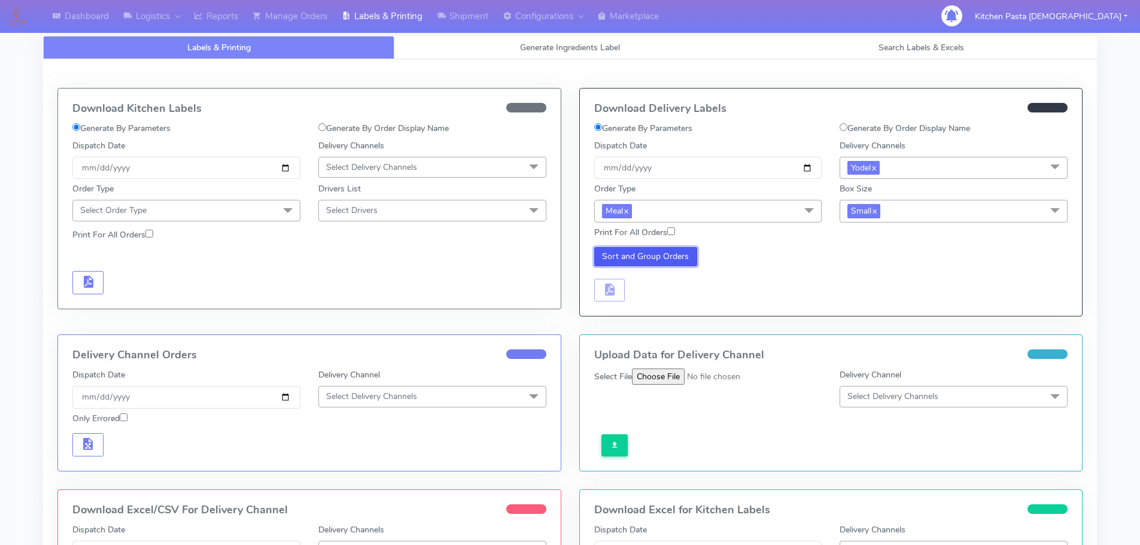
click at [652, 260] on button "Sort and Group Orders" at bounding box center [646, 256] width 104 height 19
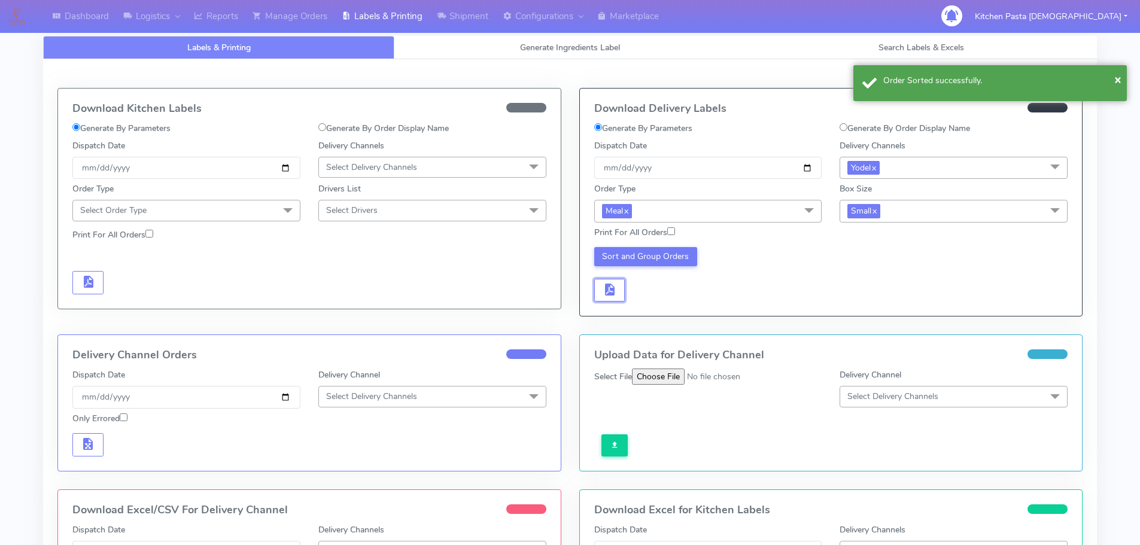
click at [599, 279] on button "button" at bounding box center [609, 290] width 31 height 23
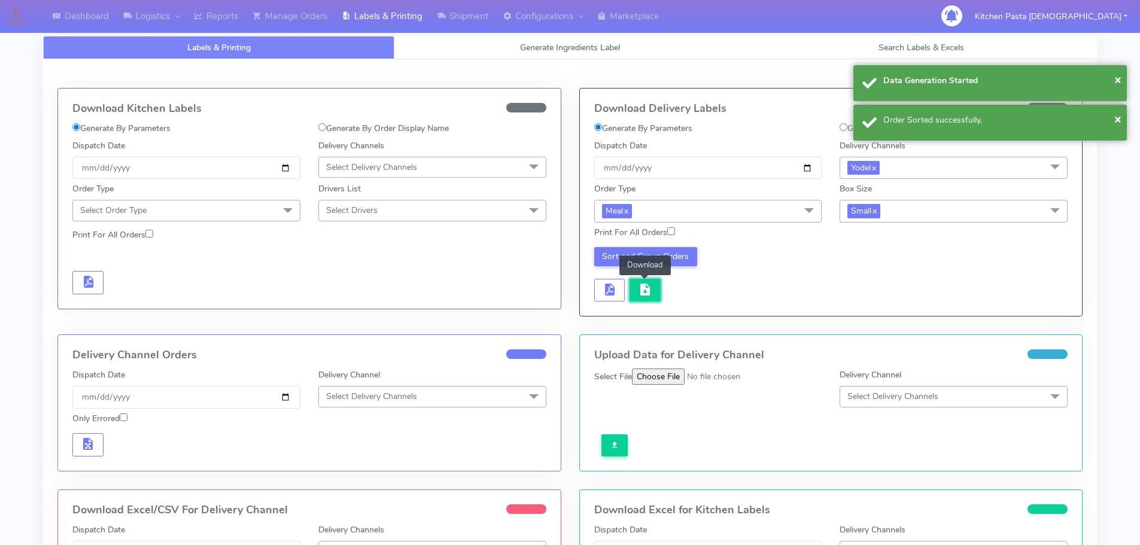
click at [636, 287] on button "button" at bounding box center [645, 290] width 31 height 23
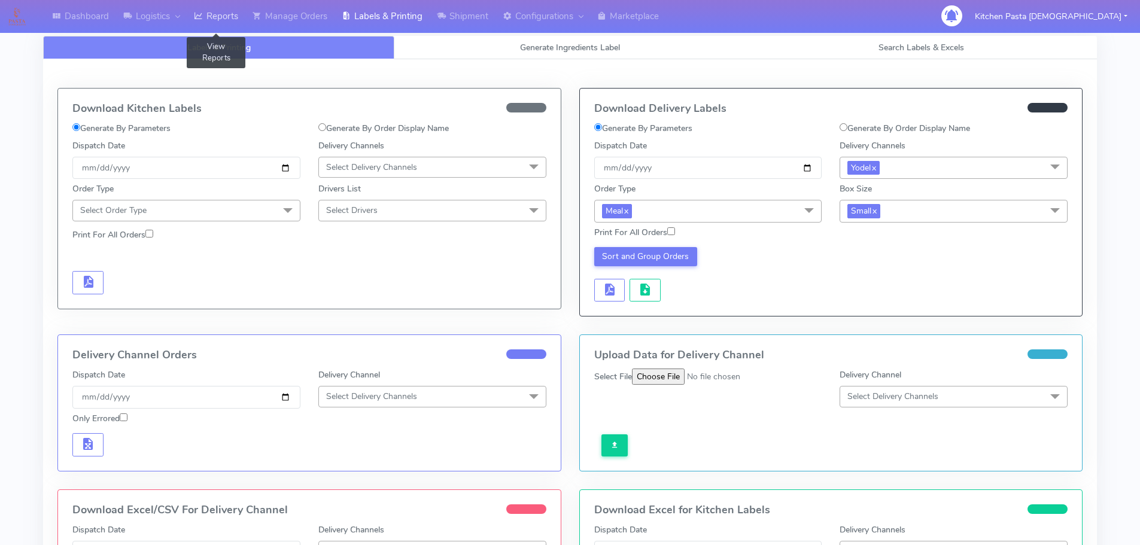
click at [238, 28] on link "Reports" at bounding box center [216, 16] width 59 height 33
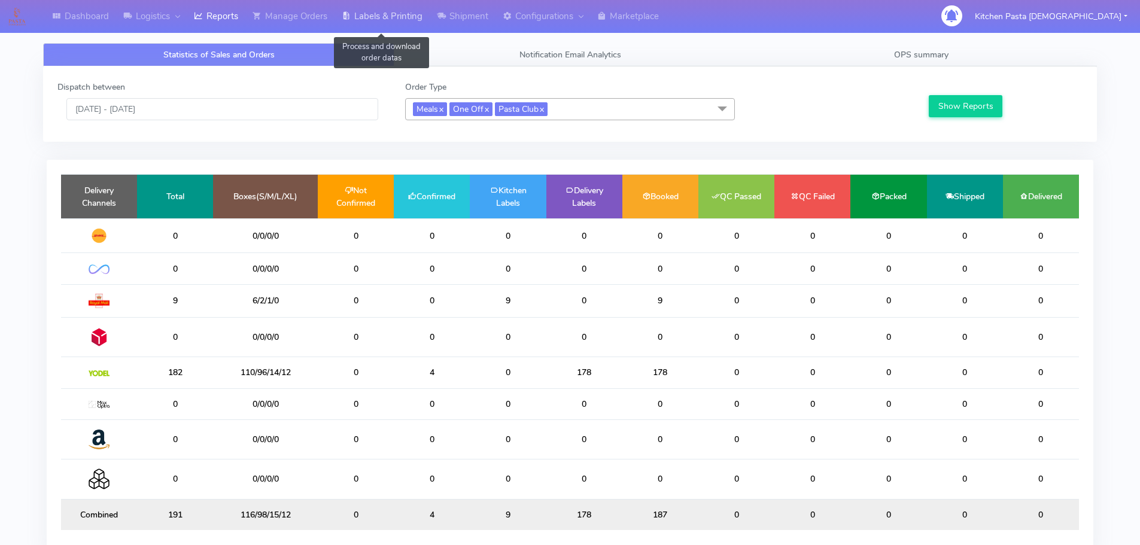
drag, startPoint x: 383, startPoint y: 14, endPoint x: 391, endPoint y: 10, distance: 9.4
click at [385, 13] on link "Labels & Printing" at bounding box center [382, 16] width 95 height 33
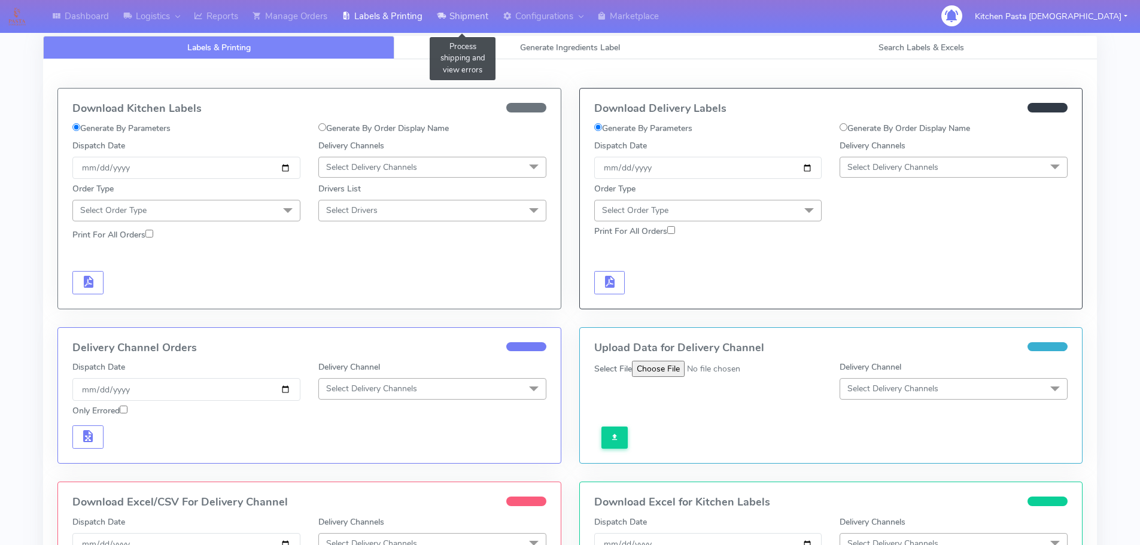
click at [440, 9] on link "Shipment" at bounding box center [463, 16] width 66 height 33
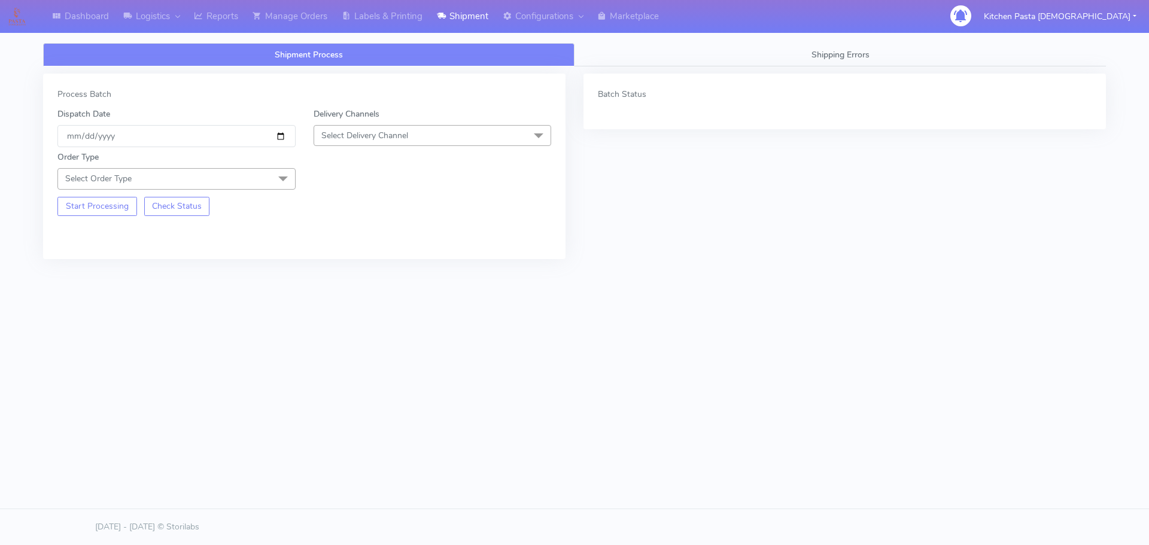
click at [429, 127] on span "Select Delivery Channel" at bounding box center [433, 135] width 238 height 21
click at [354, 259] on ul "DHL OnFleet Royal Mail DPD Yodel MaxOptra Amazon" at bounding box center [432, 240] width 237 height 118
click at [354, 271] on div "Yodel" at bounding box center [432, 270] width 225 height 13
click at [280, 175] on span at bounding box center [283, 179] width 24 height 23
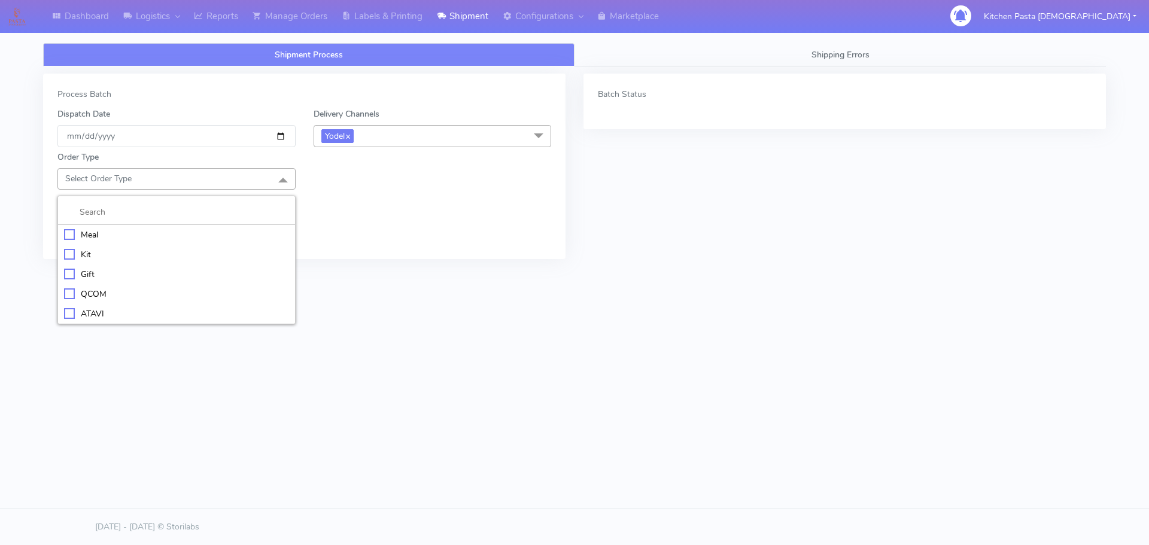
click at [149, 238] on div "Meal" at bounding box center [176, 235] width 225 height 13
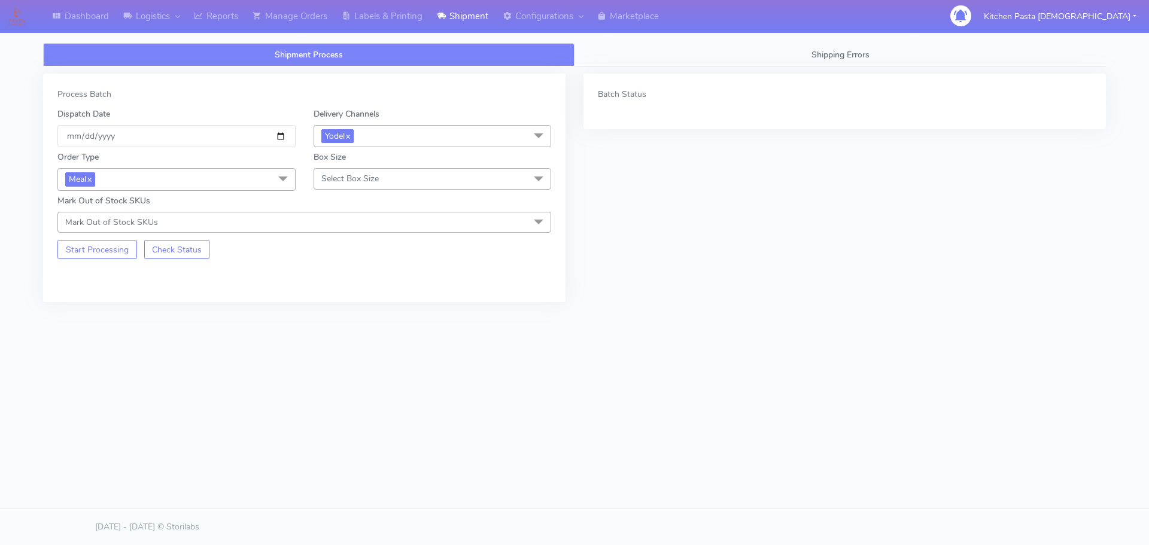
click at [361, 178] on span "Select Box Size" at bounding box center [349, 178] width 57 height 11
click at [339, 271] on div "Medium" at bounding box center [432, 274] width 225 height 13
click at [120, 254] on button "Start Processing" at bounding box center [97, 249] width 80 height 19
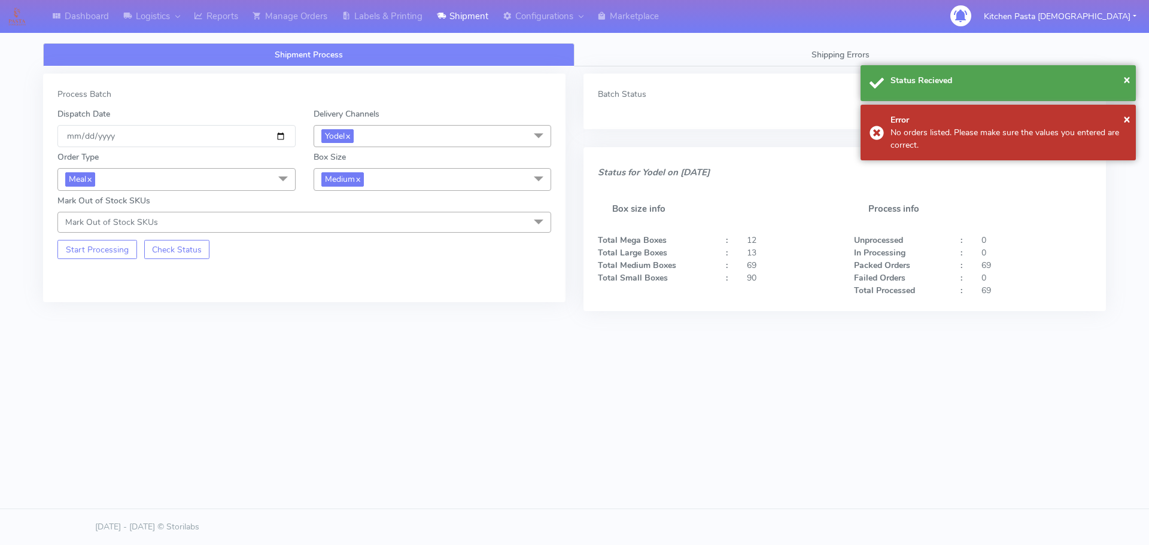
drag, startPoint x: 418, startPoint y: 183, endPoint x: 385, endPoint y: 221, distance: 51.3
click at [420, 181] on span "Medium x" at bounding box center [433, 179] width 238 height 22
click at [343, 293] on div "Large" at bounding box center [432, 295] width 225 height 13
click at [84, 249] on button "Start Processing" at bounding box center [97, 249] width 80 height 19
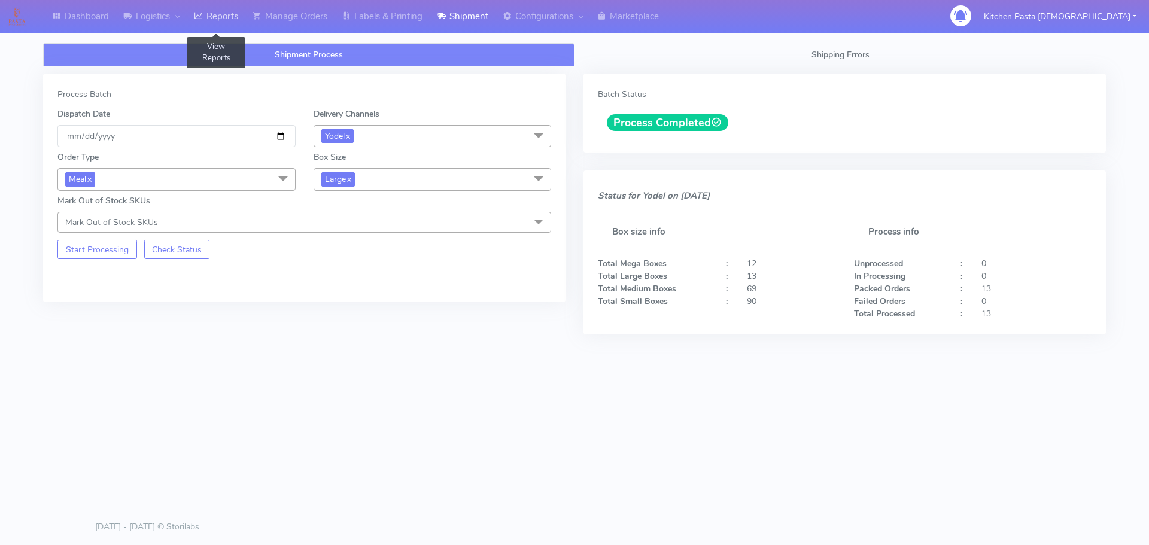
click at [218, 16] on link "Reports" at bounding box center [216, 16] width 59 height 33
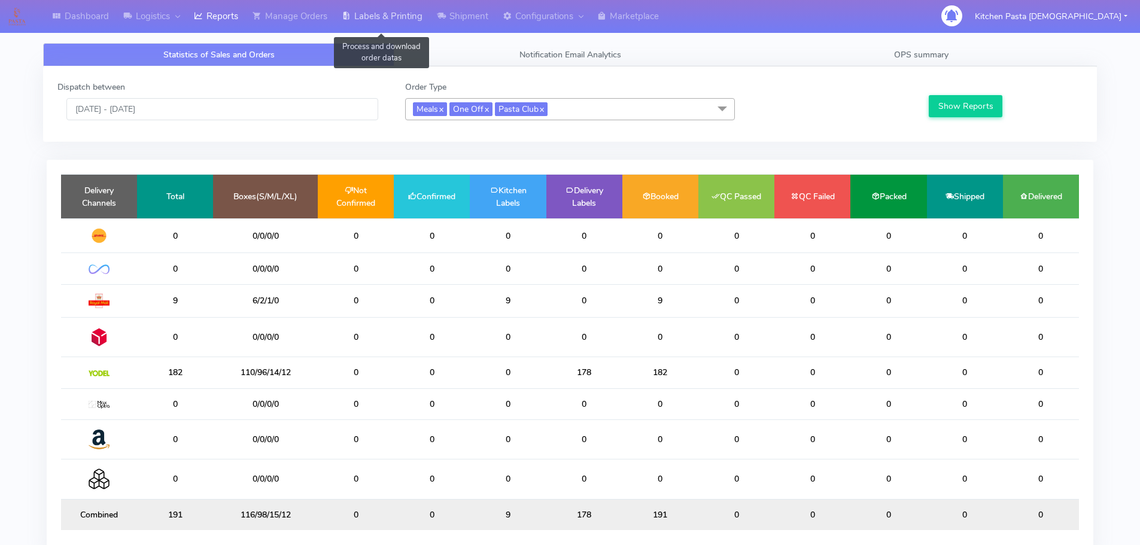
click at [372, 13] on link "Labels & Printing" at bounding box center [382, 16] width 95 height 33
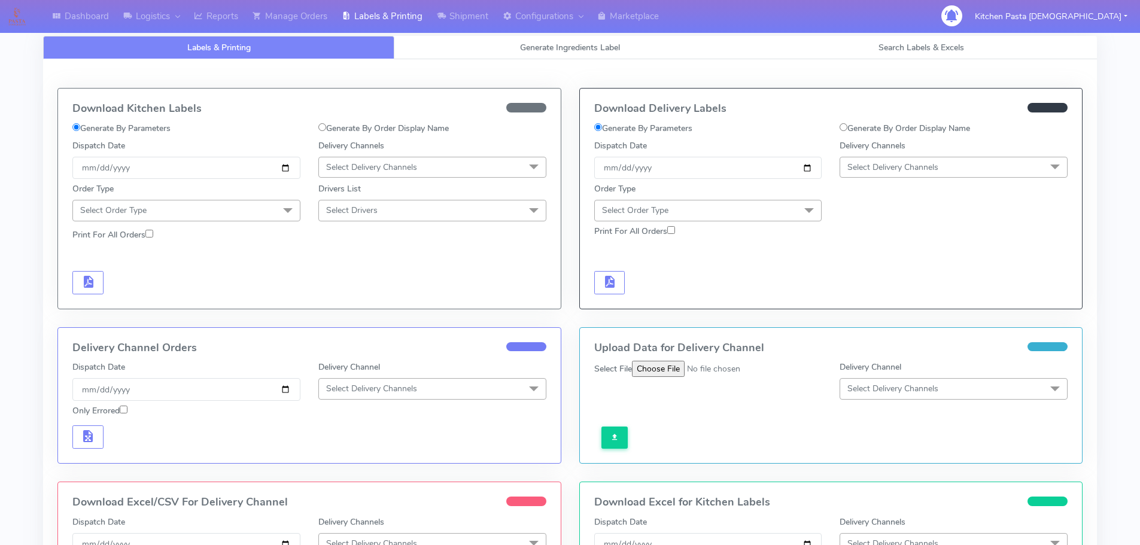
click at [933, 162] on span "Select Delivery Channels" at bounding box center [892, 167] width 91 height 11
click at [872, 299] on div "Yodel" at bounding box center [953, 302] width 215 height 13
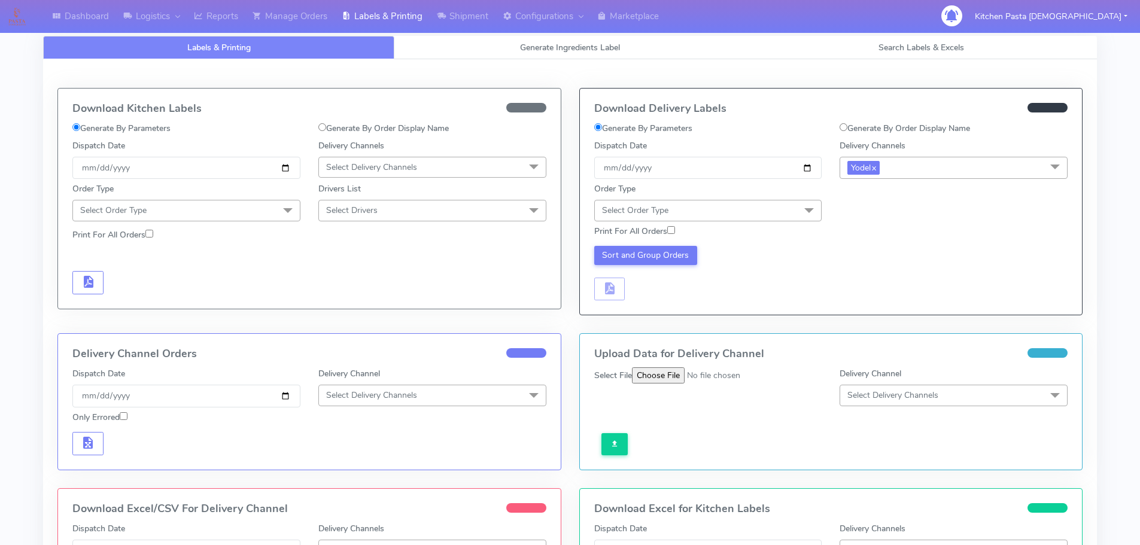
click at [804, 207] on span at bounding box center [809, 211] width 24 height 23
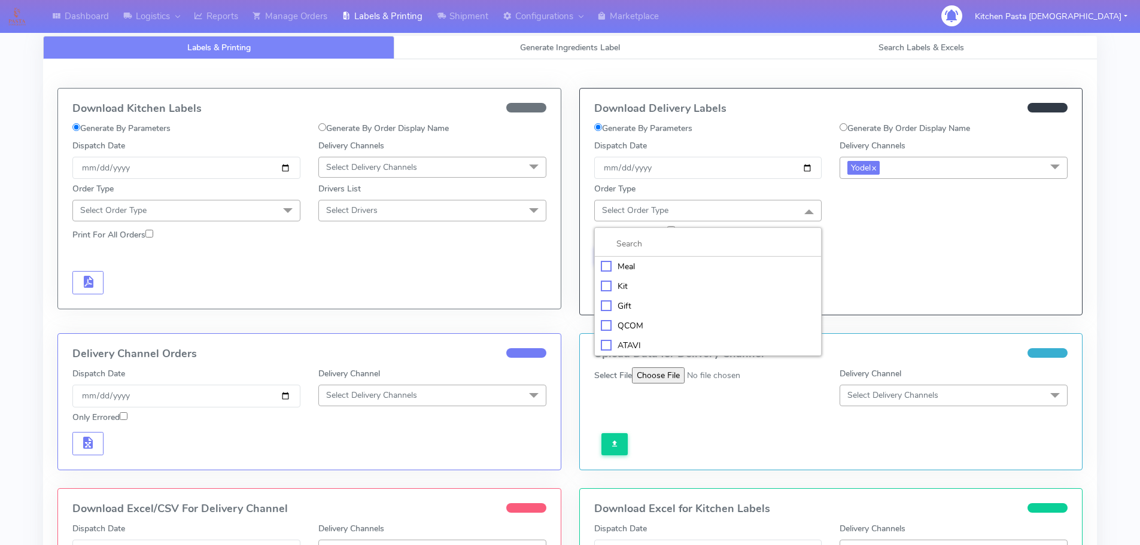
click at [718, 265] on div "Meal" at bounding box center [708, 266] width 215 height 13
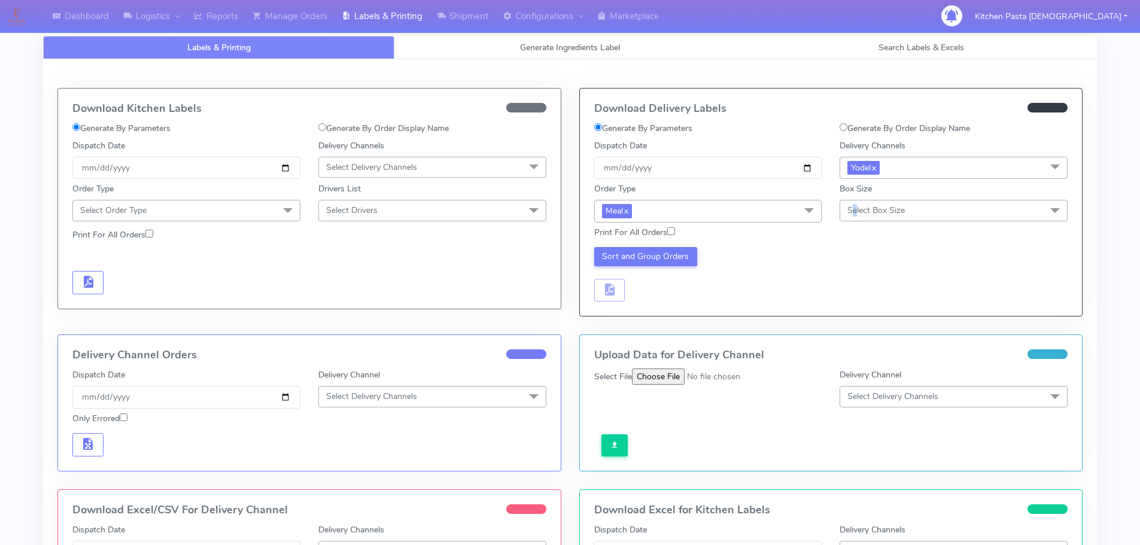
drag, startPoint x: 855, startPoint y: 213, endPoint x: 854, endPoint y: 233, distance: 19.8
click at [856, 212] on span "Select Box Size" at bounding box center [875, 210] width 57 height 11
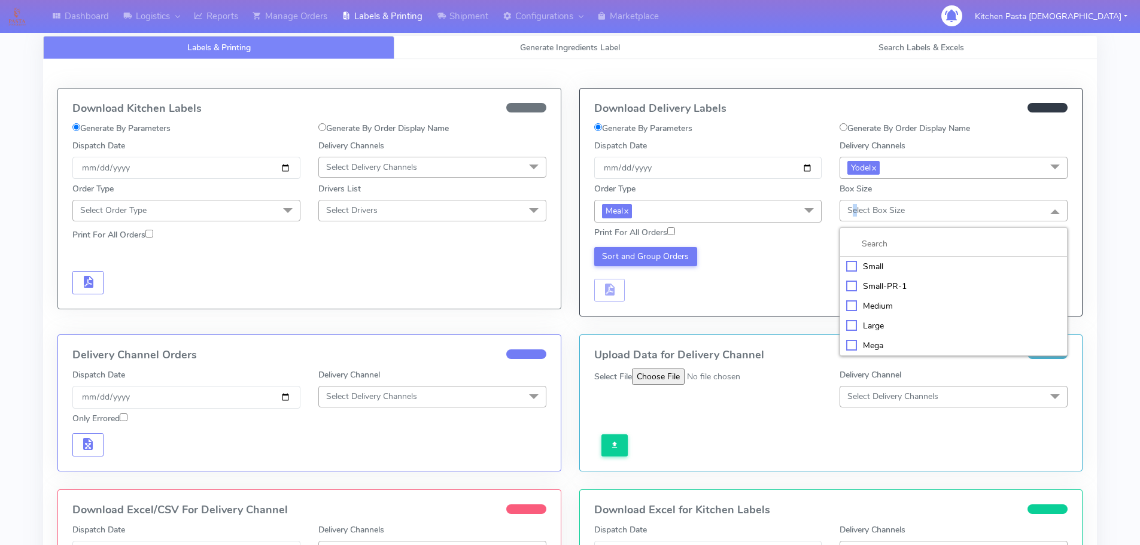
click at [862, 323] on div "Large" at bounding box center [953, 326] width 215 height 13
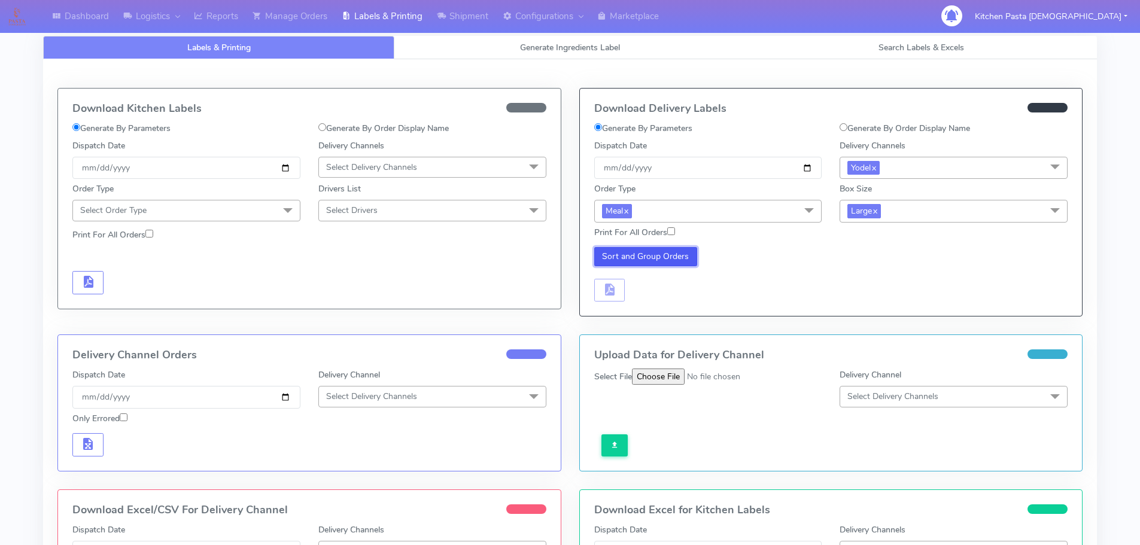
click at [680, 255] on button "Sort and Group Orders" at bounding box center [646, 256] width 104 height 19
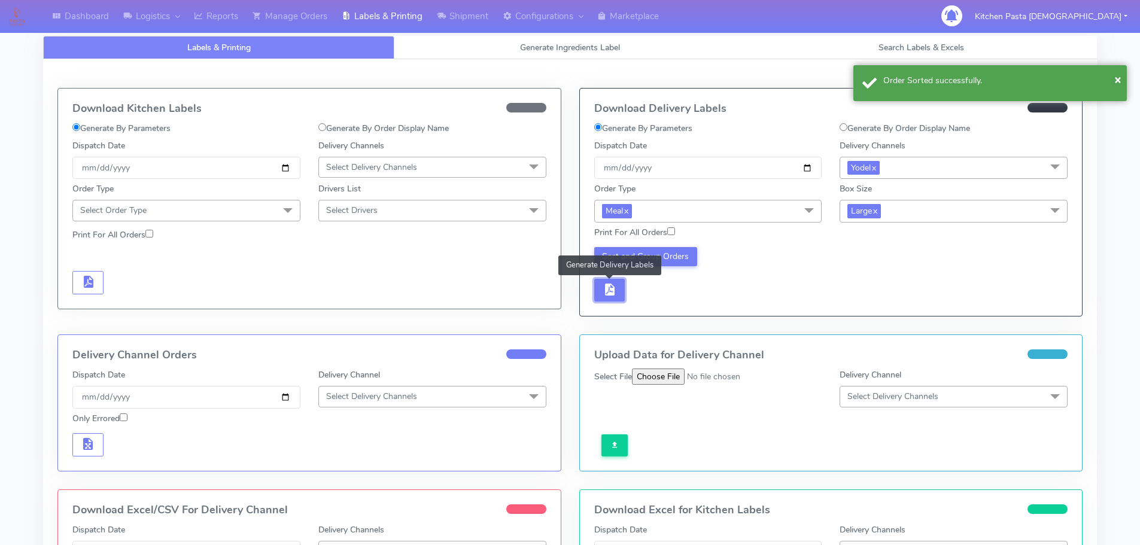
click at [613, 279] on button "button" at bounding box center [609, 290] width 31 height 23
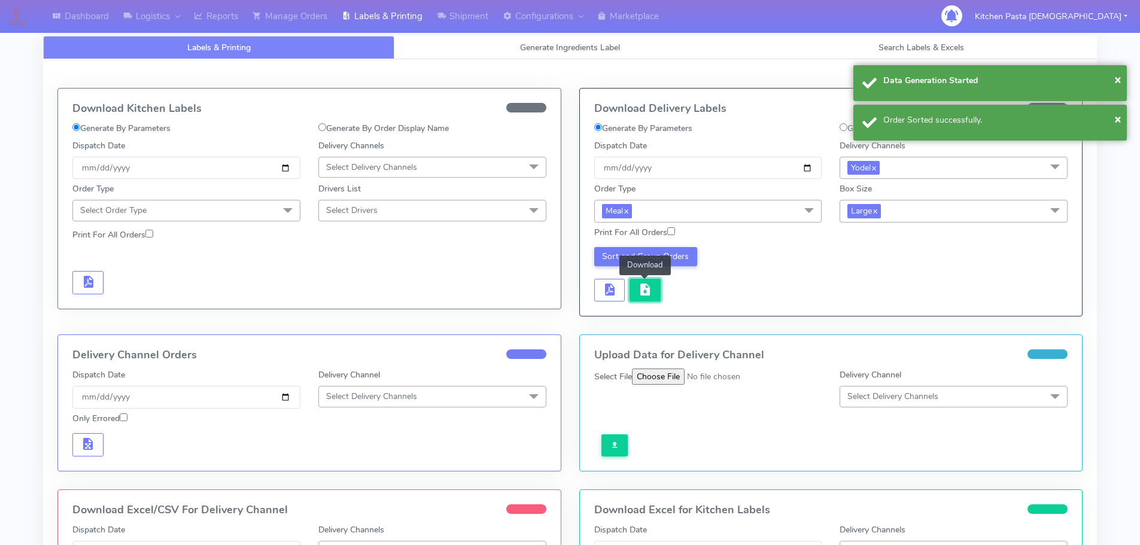
click at [649, 287] on span "button" at bounding box center [645, 292] width 14 height 11
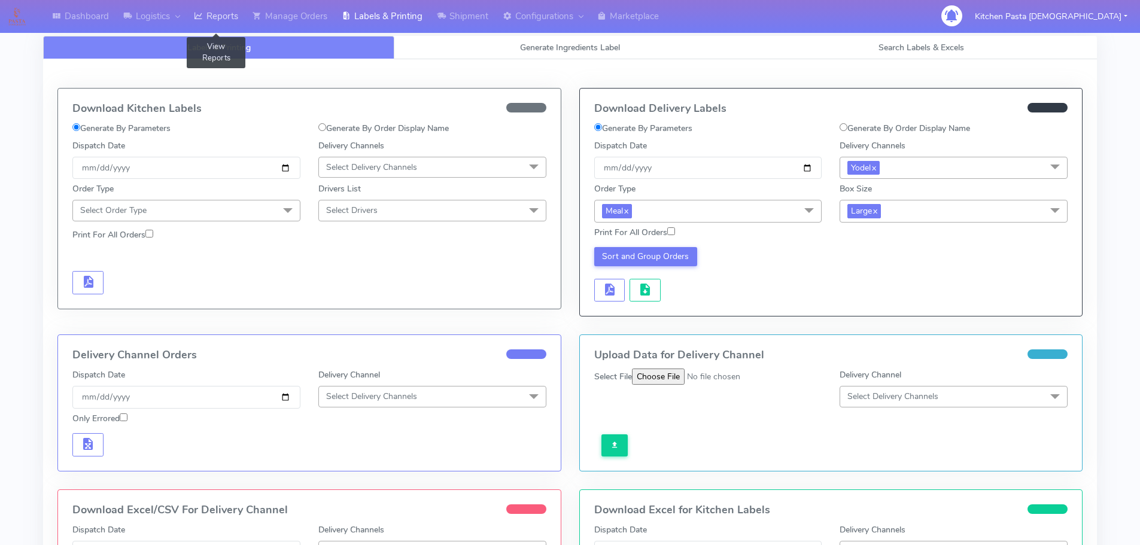
click at [232, 8] on link "Reports" at bounding box center [216, 16] width 59 height 33
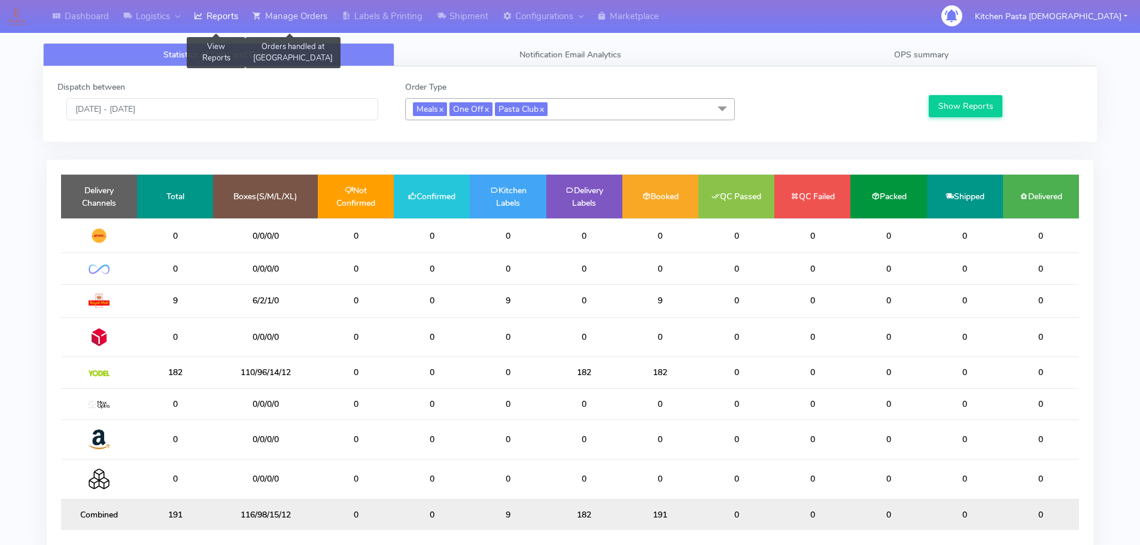
click at [292, 21] on link "Manage Orders" at bounding box center [289, 16] width 89 height 33
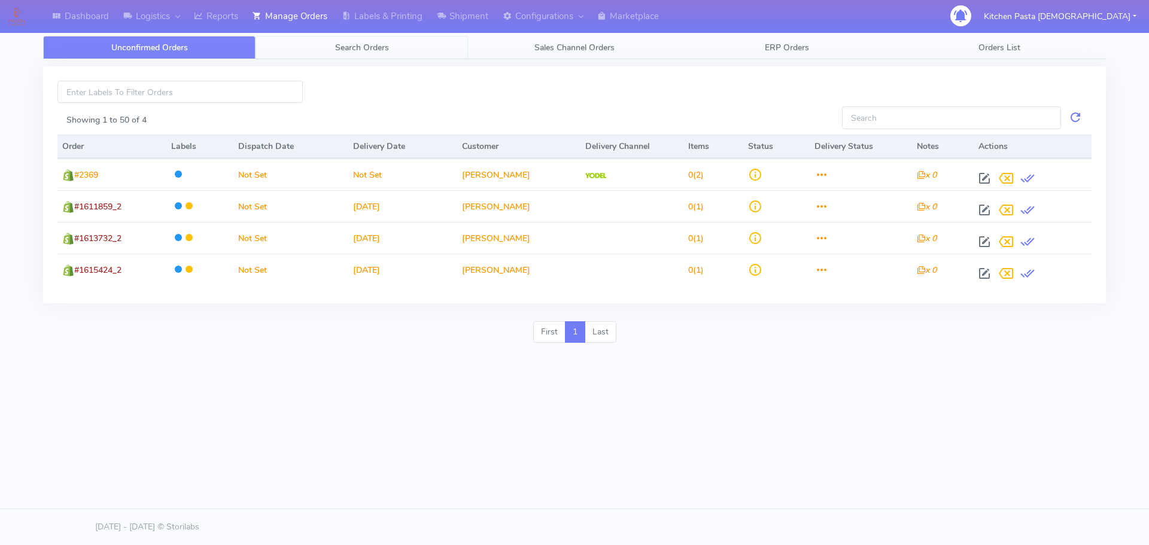
click at [322, 55] on link "Search Orders" at bounding box center [362, 47] width 212 height 23
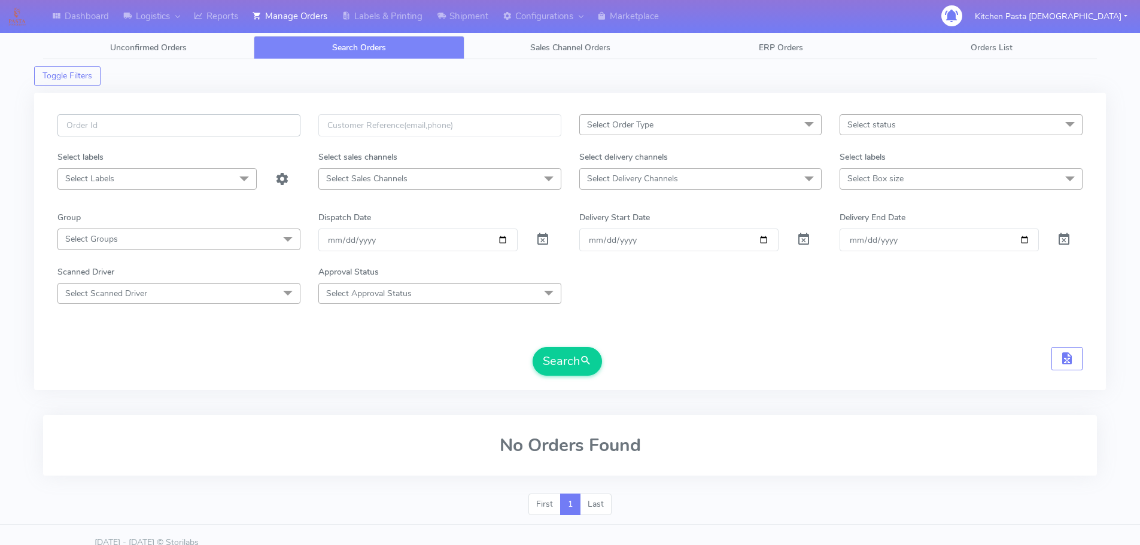
click at [261, 121] on input "text" at bounding box center [178, 125] width 243 height 22
click at [240, 342] on form "Select Order Type Select All MEALS ATAVI One Off Pasta Club Gift Kit Event Unkn…" at bounding box center [569, 245] width 1025 height 262
click at [144, 129] on input "text" at bounding box center [178, 125] width 243 height 22
type input "1615985"
click at [533, 347] on button "Search" at bounding box center [567, 361] width 69 height 29
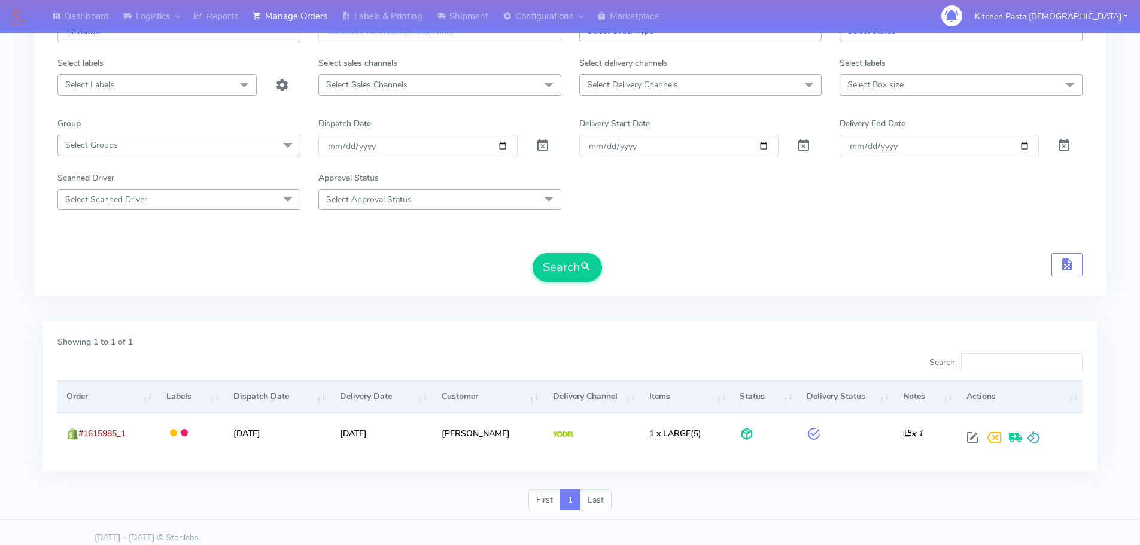
scroll to position [105, 0]
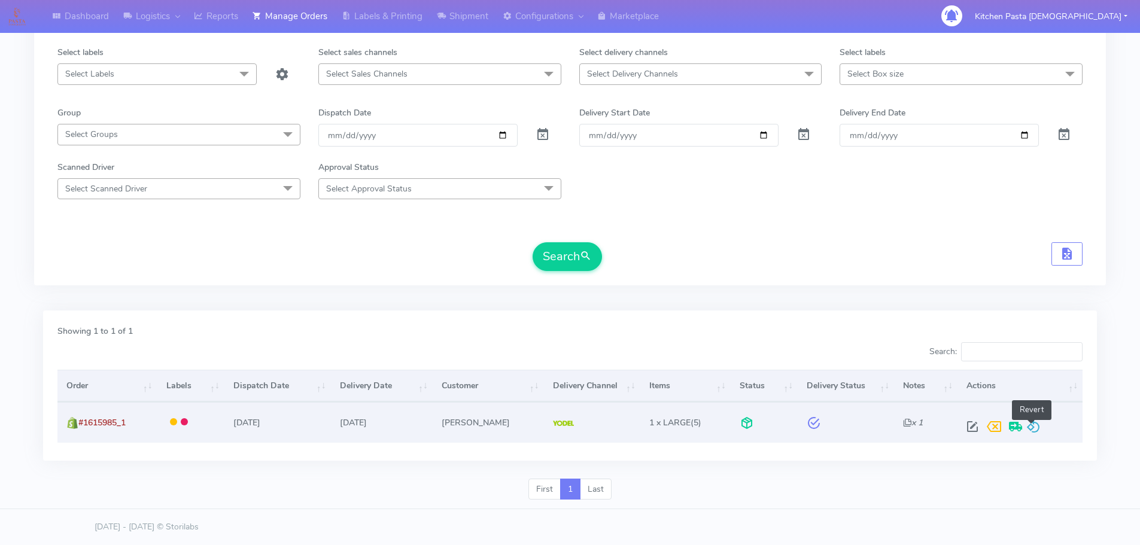
click at [1032, 430] on span at bounding box center [1033, 429] width 14 height 11
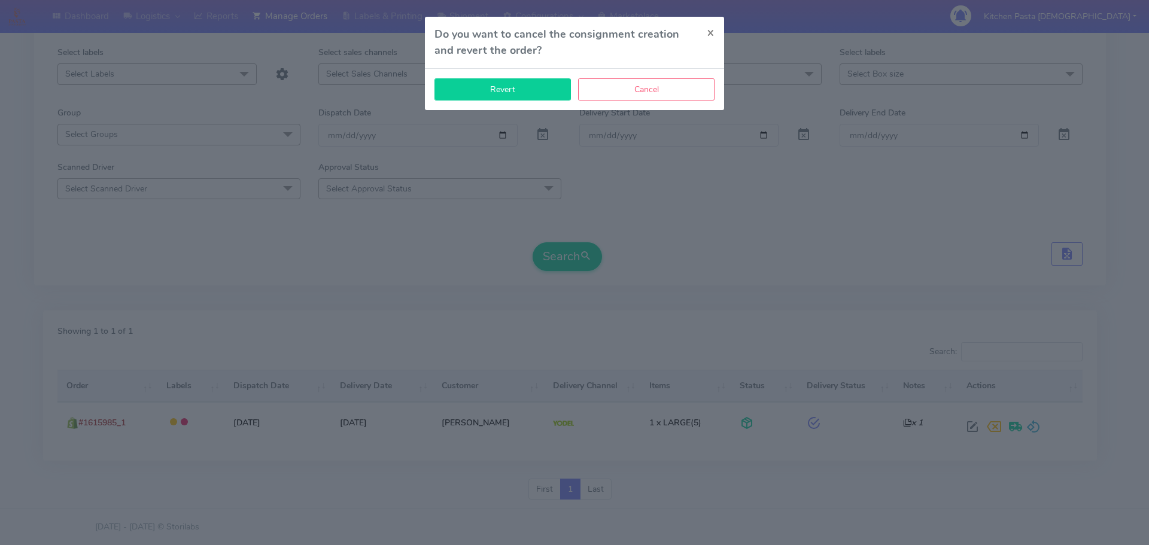
click at [511, 95] on button "Revert" at bounding box center [502, 89] width 136 height 22
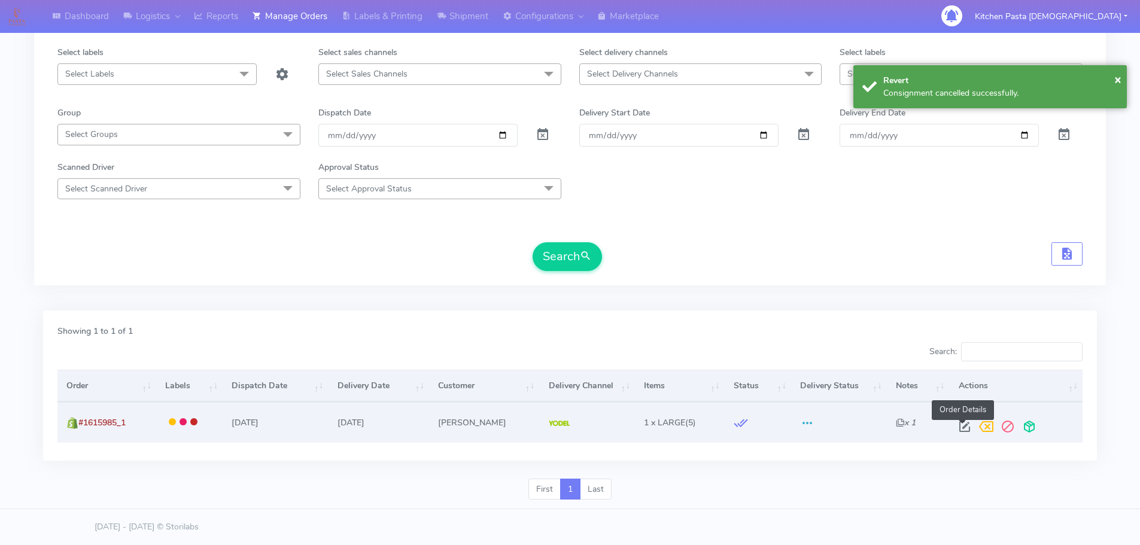
click at [964, 434] on span at bounding box center [965, 429] width 22 height 11
select select "5"
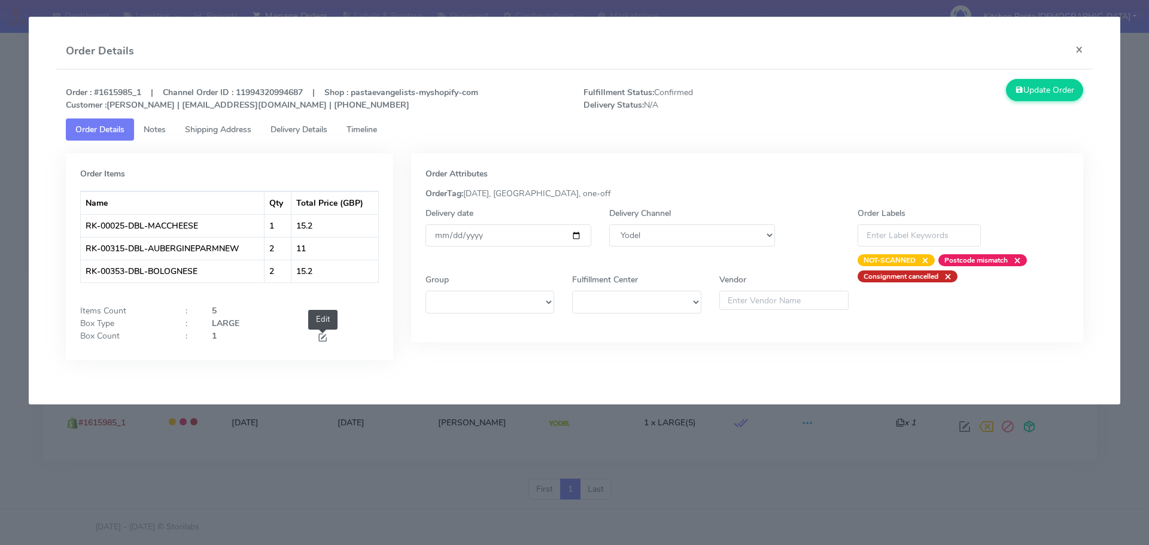
drag, startPoint x: 321, startPoint y: 343, endPoint x: 304, endPoint y: 347, distance: 17.3
click at [322, 342] on span at bounding box center [322, 338] width 11 height 11
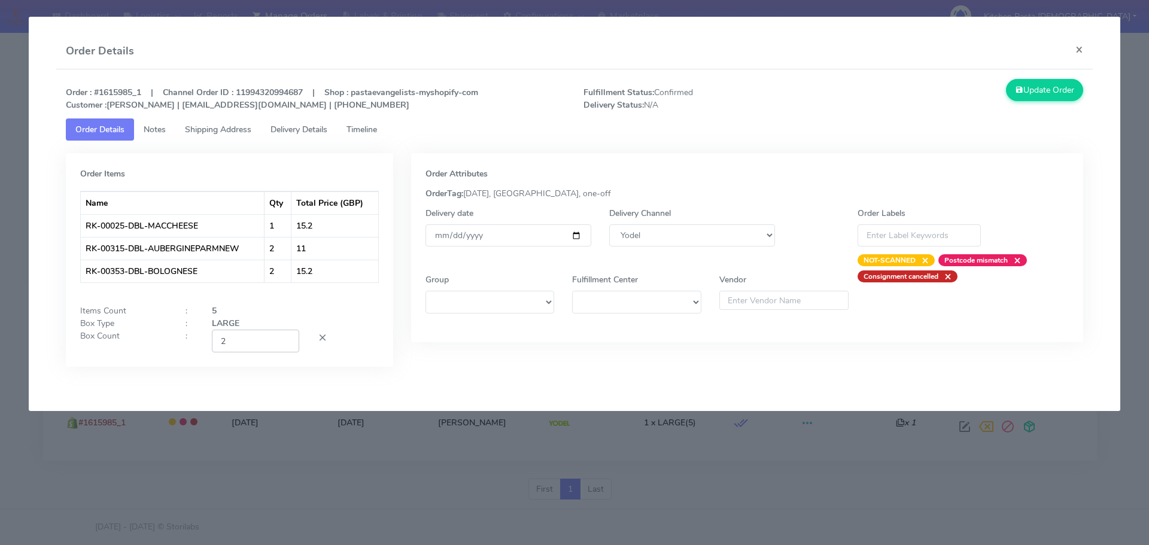
type input "2"
click at [284, 339] on input "2" at bounding box center [255, 341] width 87 height 22
click at [1035, 77] on div "Order : #1615985_1 | Channel Order ID : 11994320994687 | Shop : pastaevangelist…" at bounding box center [574, 231] width 1037 height 325
click at [1031, 99] on button "Update Order" at bounding box center [1045, 90] width 78 height 22
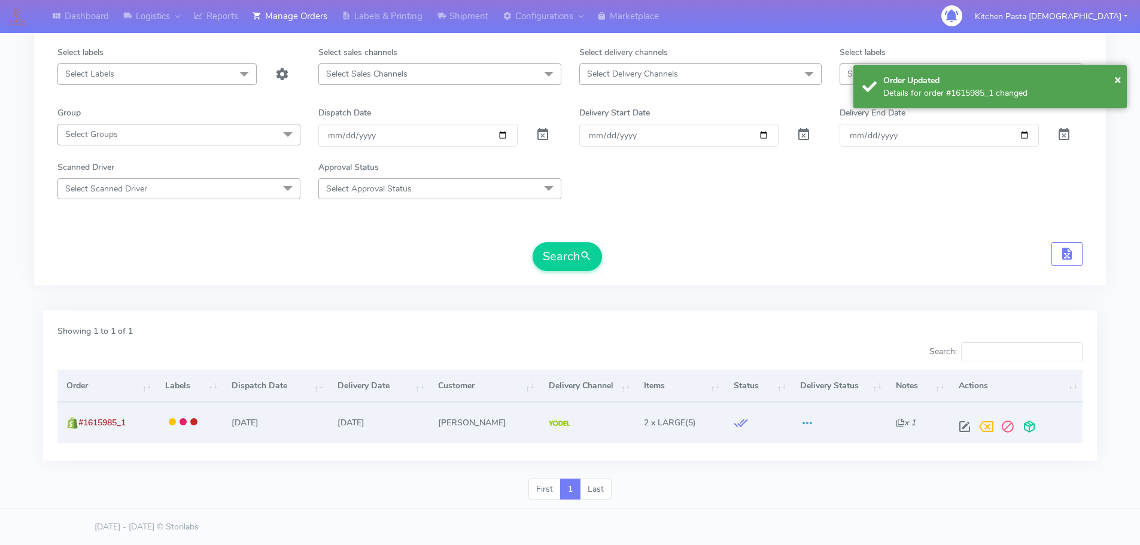
click at [1035, 423] on div at bounding box center [1014, 427] width 120 height 22
click at [1022, 428] on span at bounding box center [1030, 429] width 22 height 11
click at [985, 433] on span at bounding box center [982, 429] width 22 height 11
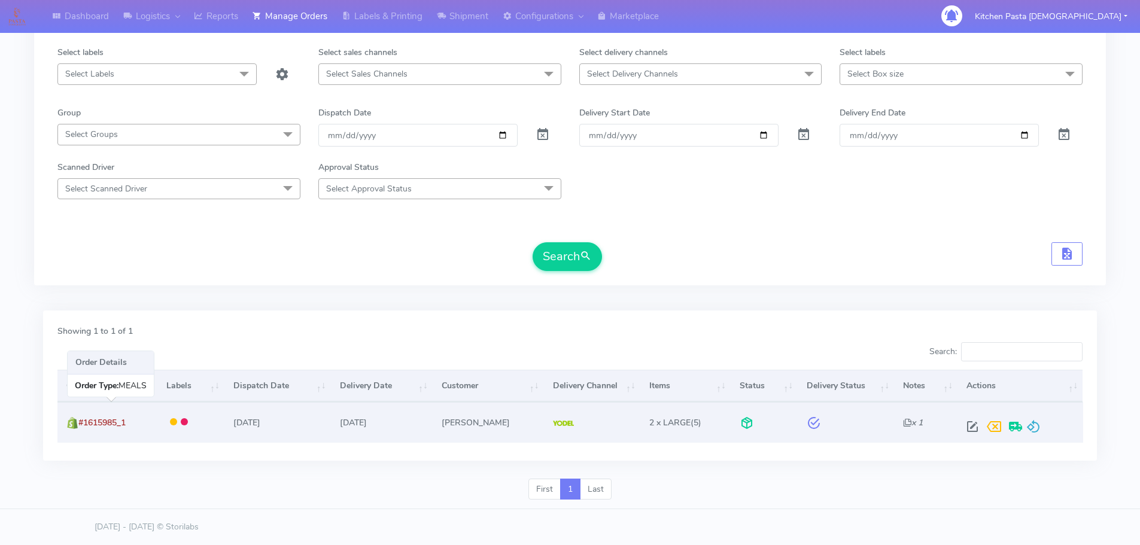
drag, startPoint x: 127, startPoint y: 432, endPoint x: 81, endPoint y: 429, distance: 45.6
click at [81, 429] on td "#1615985_1" at bounding box center [107, 422] width 100 height 40
copy span "#1615985_1"
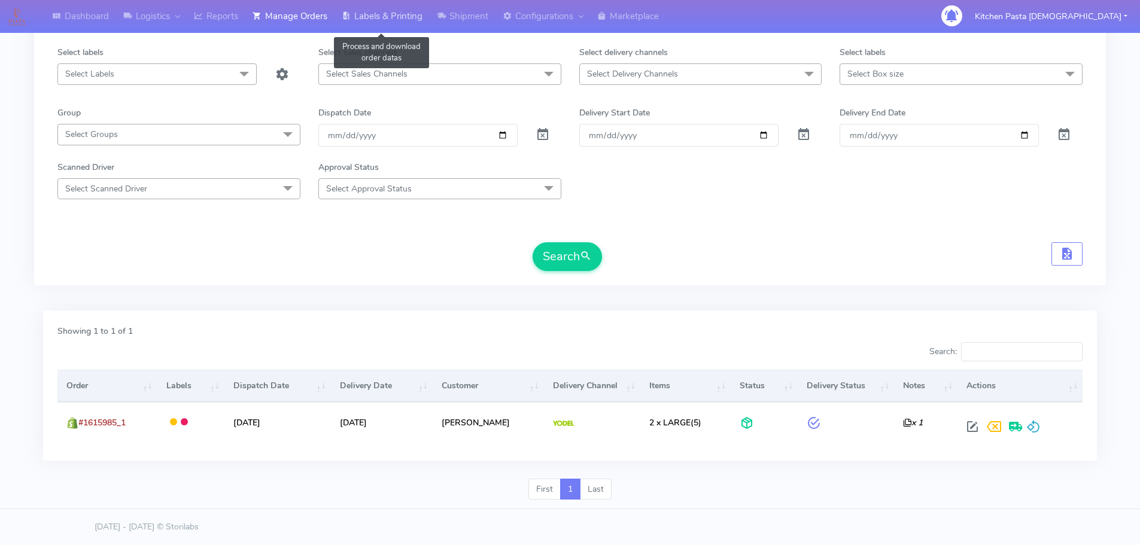
drag, startPoint x: 385, startPoint y: 18, endPoint x: 390, endPoint y: 28, distance: 11.2
click at [385, 18] on link "Labels & Printing" at bounding box center [382, 16] width 95 height 33
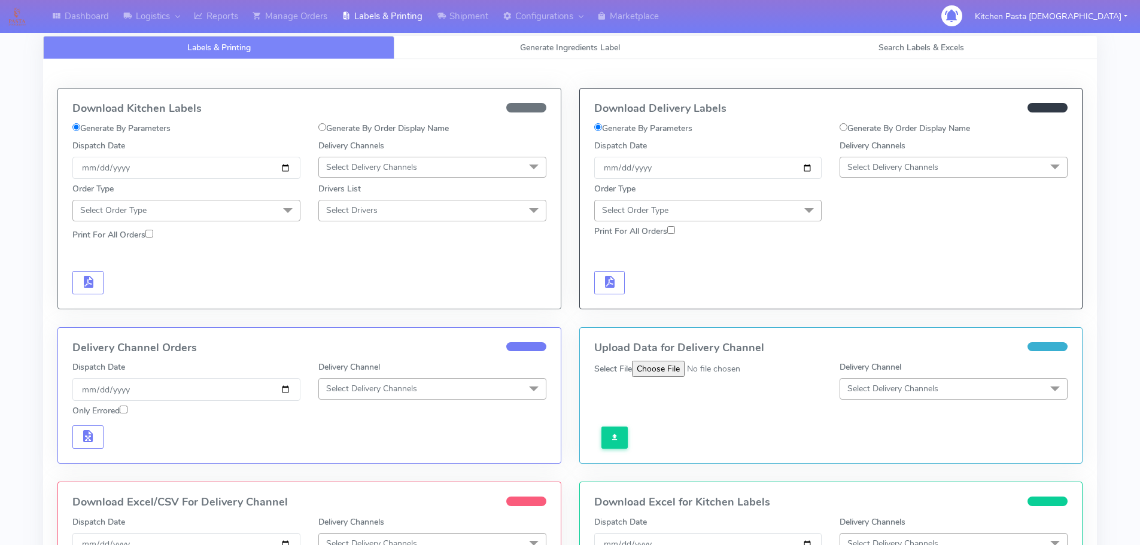
click at [892, 130] on label "Generate By Order Display Name" at bounding box center [905, 128] width 130 height 13
click at [847, 130] on input "Generate By Order Display Name" at bounding box center [844, 127] width 8 height 8
radio input "true"
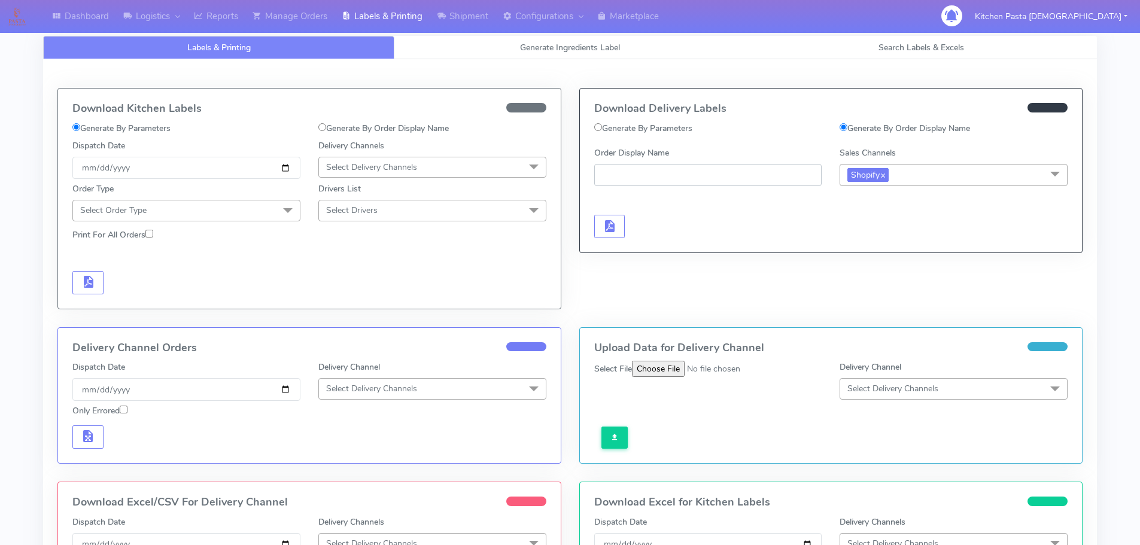
paste input "#1615985_1"
type input "#1615985_1"
click at [621, 229] on button "button" at bounding box center [609, 226] width 31 height 23
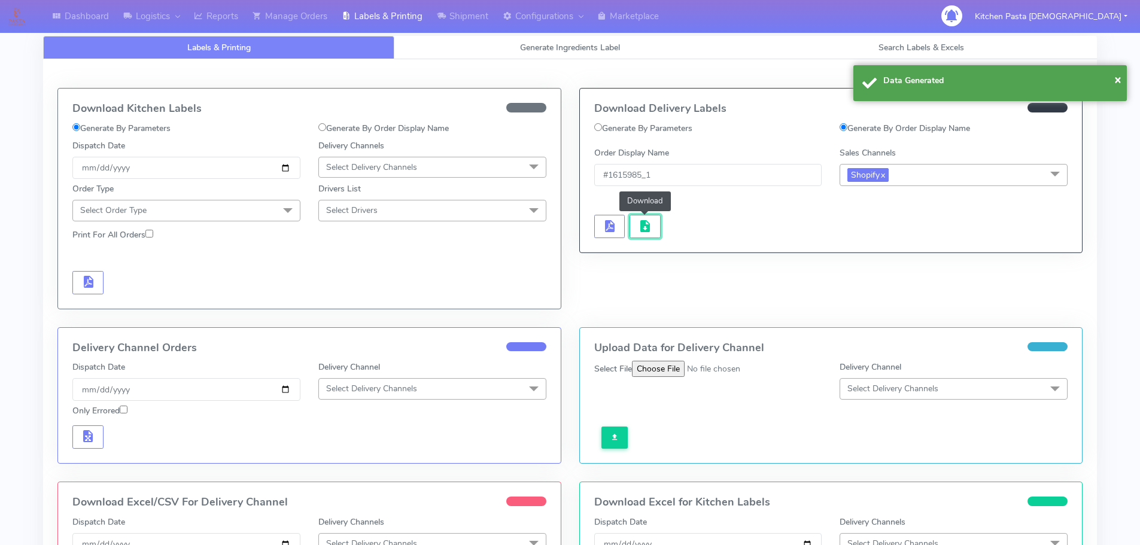
click at [659, 228] on button "button" at bounding box center [645, 226] width 31 height 23
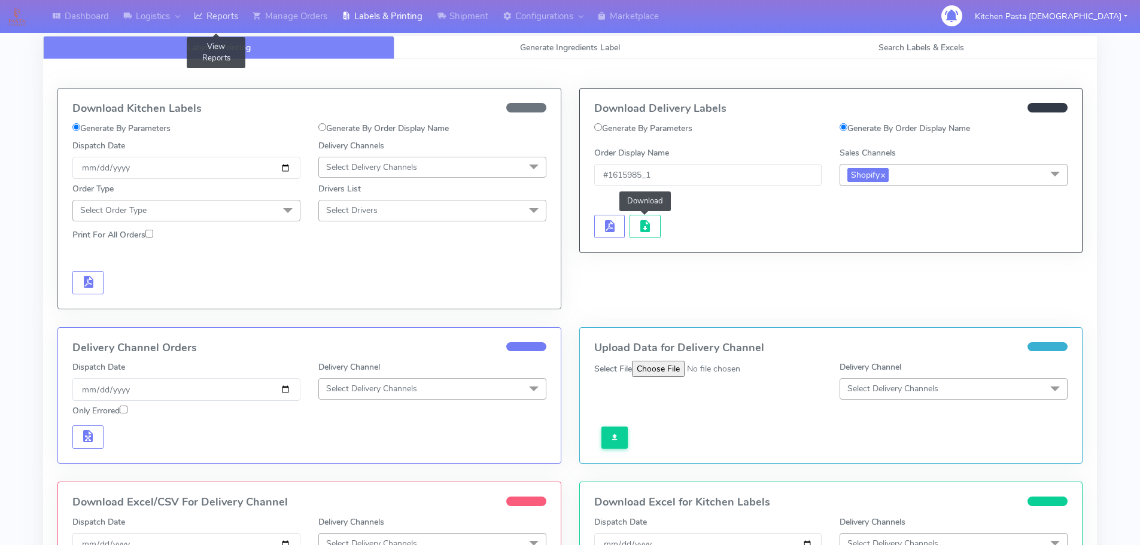
click at [225, 17] on link "Reports" at bounding box center [216, 16] width 59 height 33
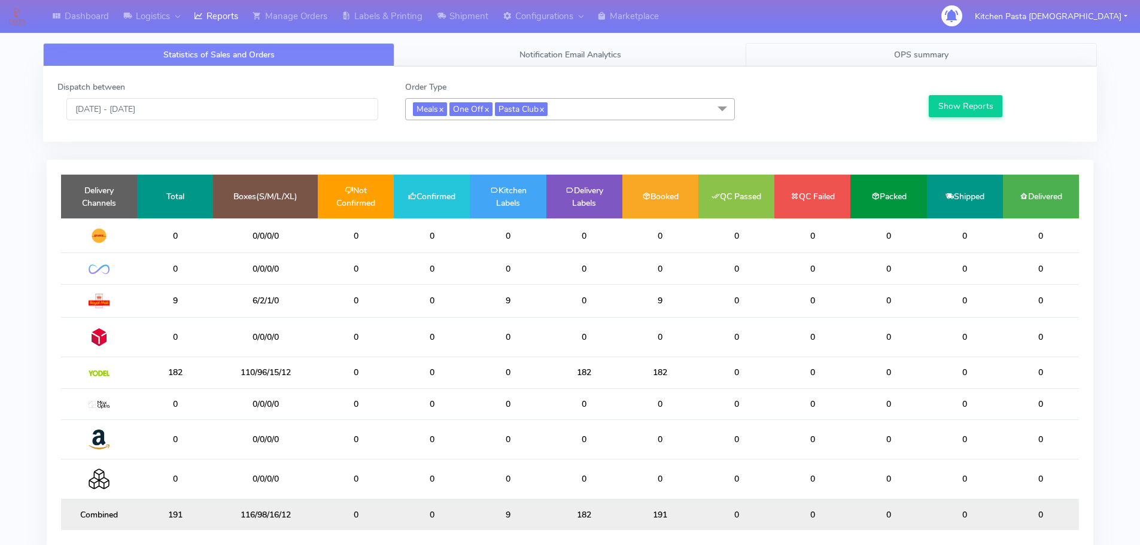
click at [918, 57] on span "OPS summary" at bounding box center [921, 54] width 54 height 11
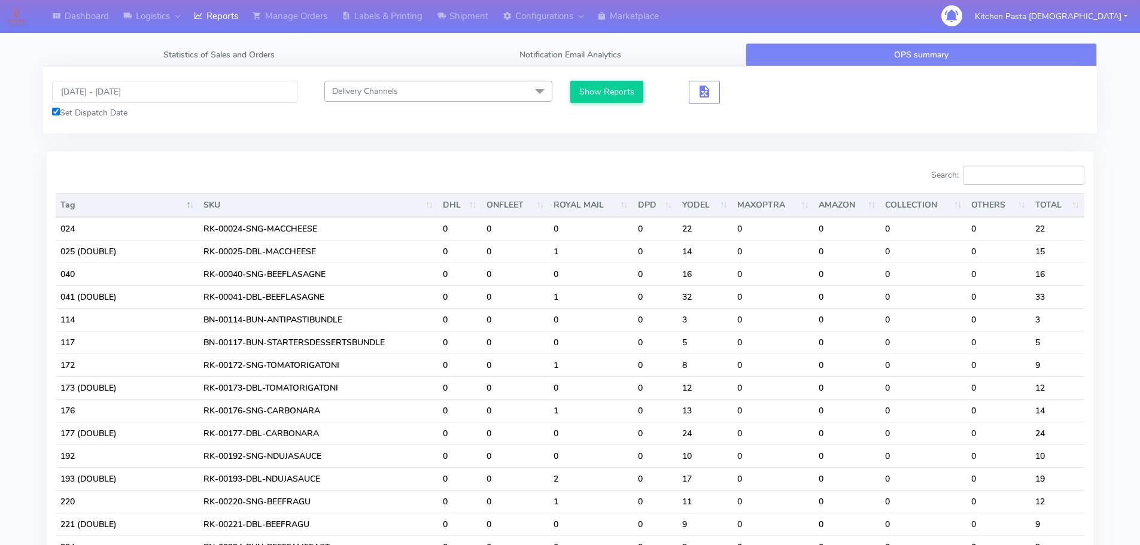
click at [1005, 177] on input "Search:" at bounding box center [1023, 175] width 121 height 19
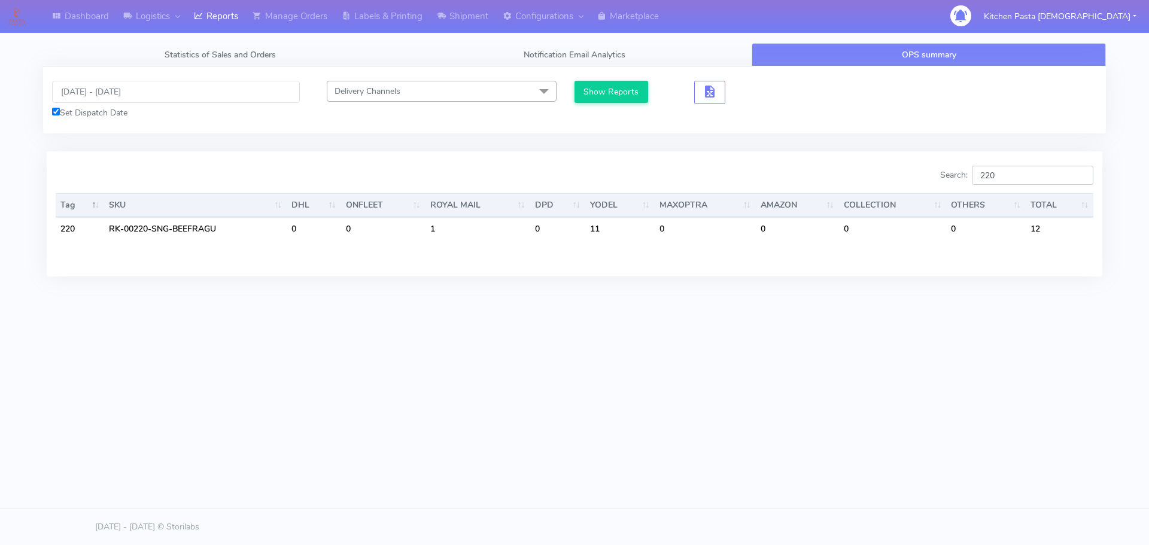
type input "220"
click at [107, 87] on input "[DATE] - [DATE]" at bounding box center [176, 92] width 248 height 22
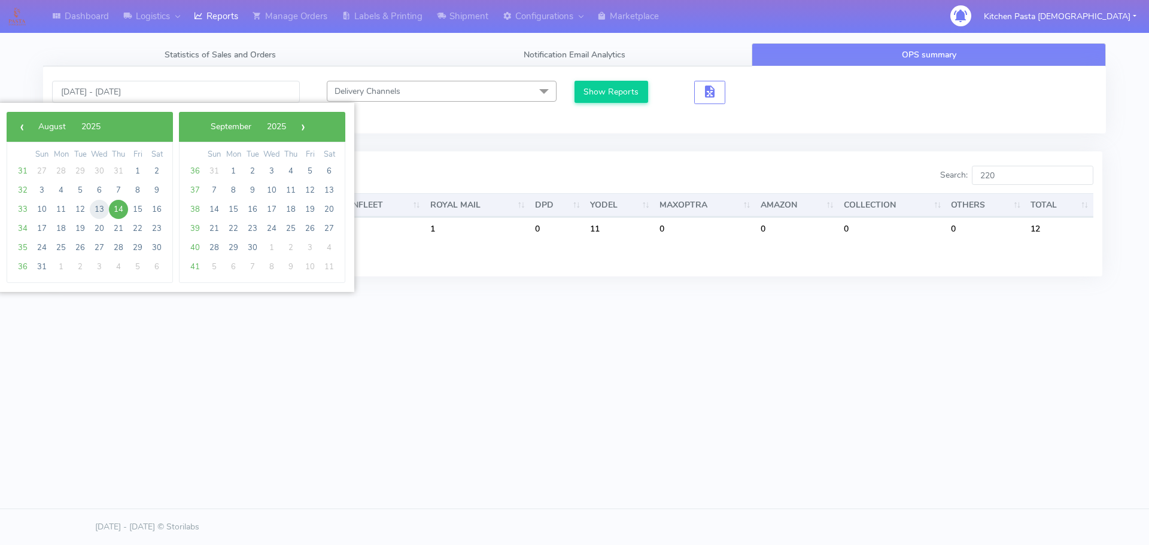
click at [99, 207] on span "13" at bounding box center [99, 209] width 19 height 19
click at [118, 211] on span "14" at bounding box center [118, 209] width 19 height 19
type input "13/08/2025 - 14/08/2025"
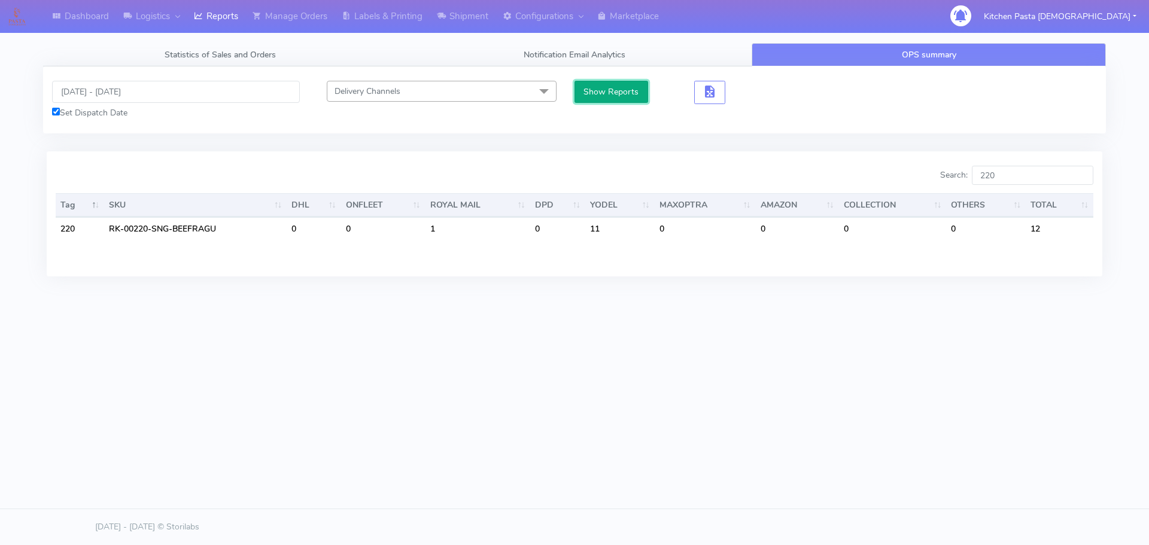
click at [595, 93] on button "Show Reports" at bounding box center [612, 92] width 74 height 22
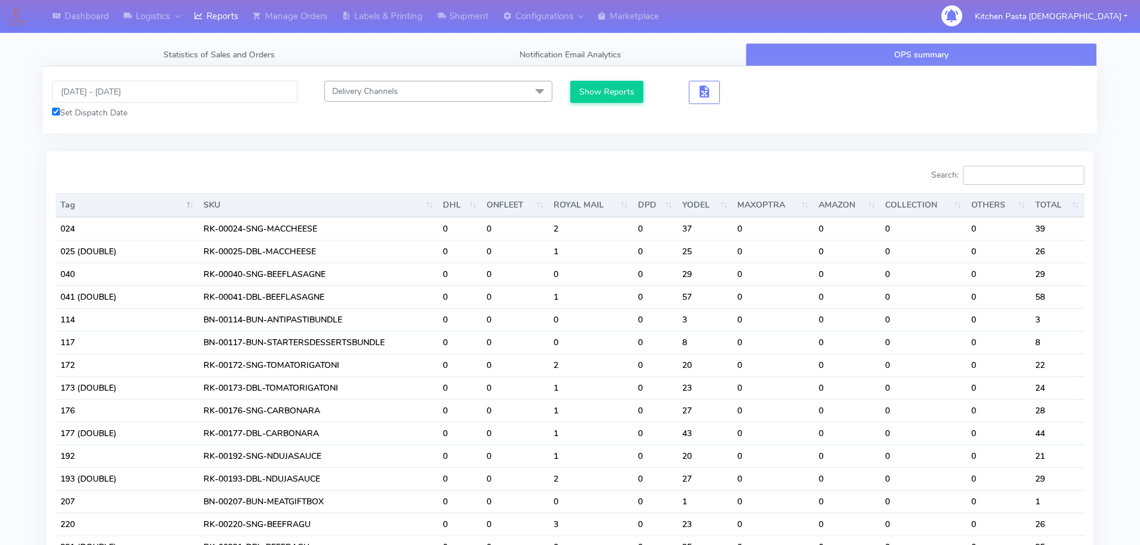
click at [1007, 175] on input "Search:" at bounding box center [1023, 175] width 121 height 19
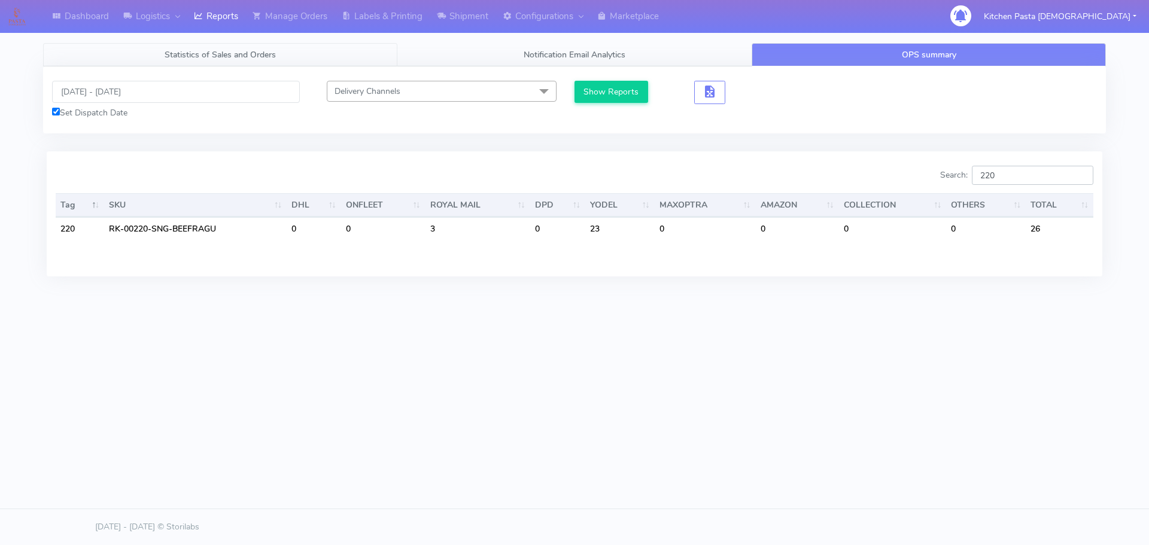
type input "220"
click at [219, 53] on span "Statistics of Sales and Orders" at bounding box center [220, 54] width 111 height 11
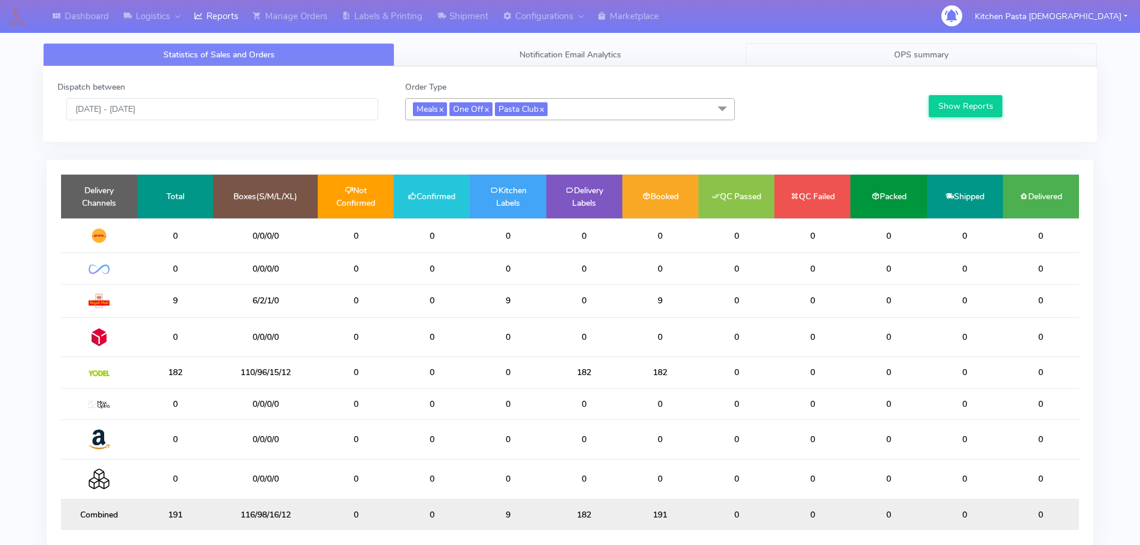
click at [904, 51] on span "OPS summary" at bounding box center [921, 54] width 54 height 11
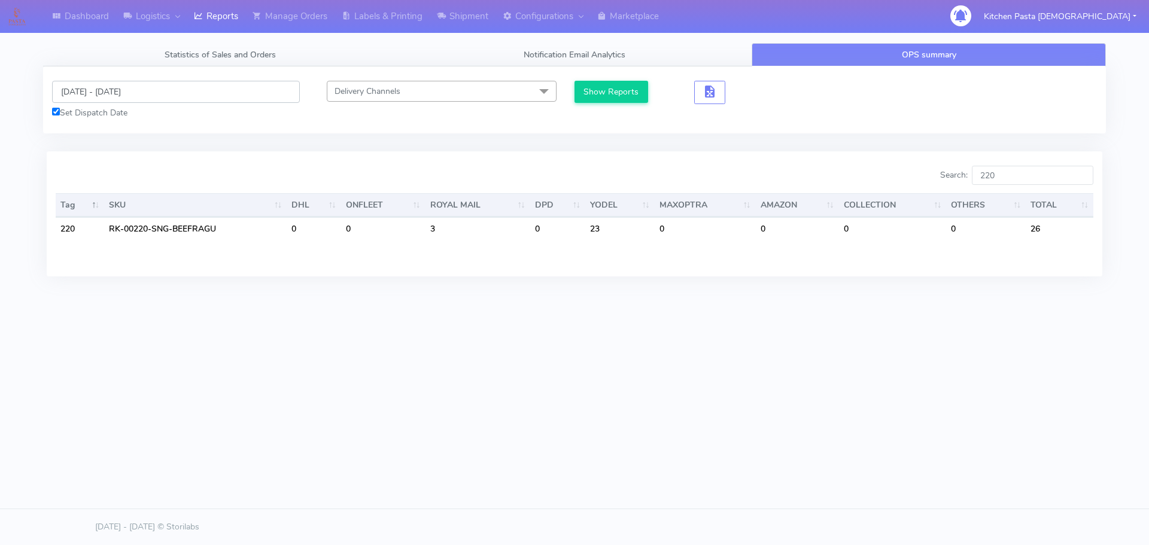
click at [142, 89] on input "13/08/2025 - 14/08/2025" at bounding box center [176, 92] width 248 height 22
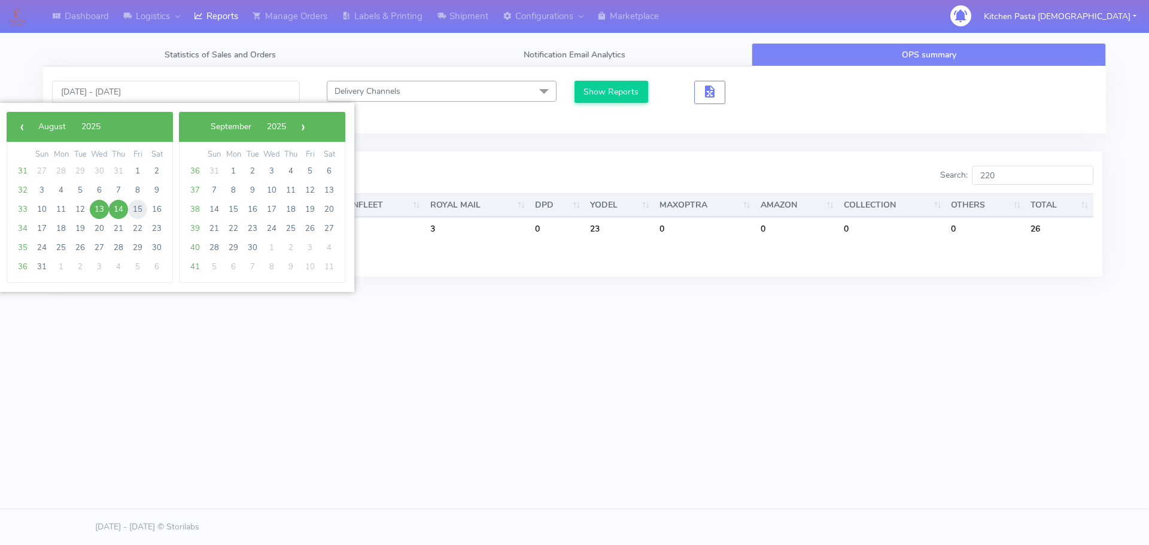
click at [131, 208] on span "15" at bounding box center [137, 209] width 19 height 19
type input "15/08/2025 - 15/08/2025"
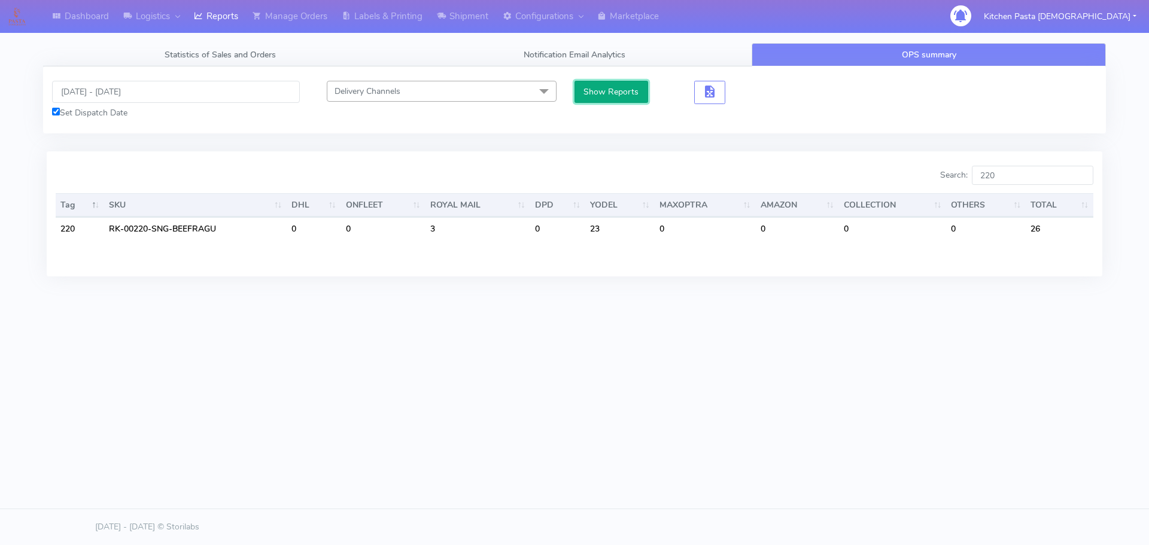
click at [607, 93] on button "Show Reports" at bounding box center [612, 92] width 74 height 22
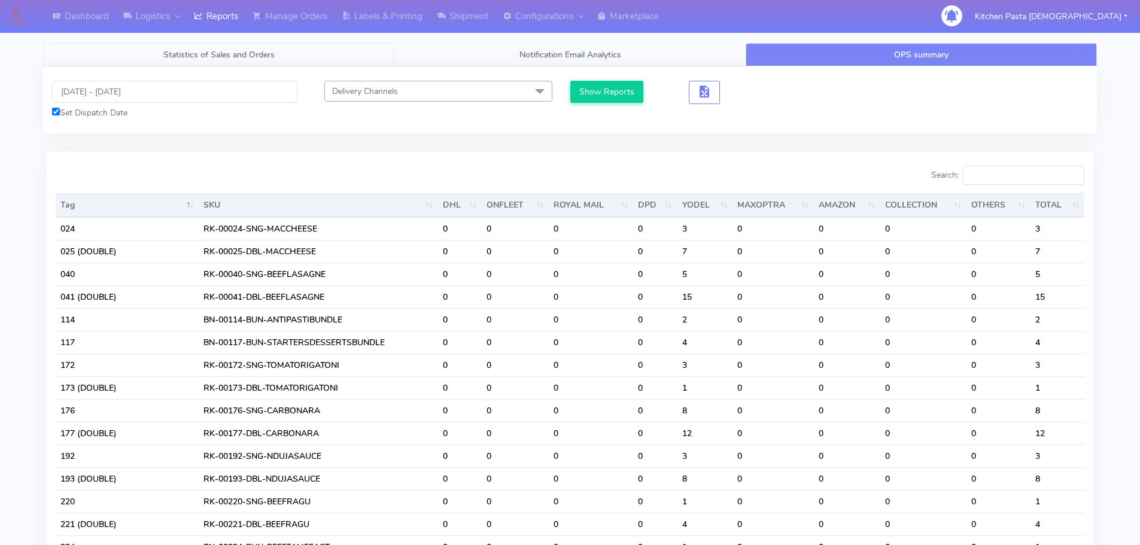
click at [262, 63] on link "Statistics of Sales and Orders" at bounding box center [218, 54] width 351 height 23
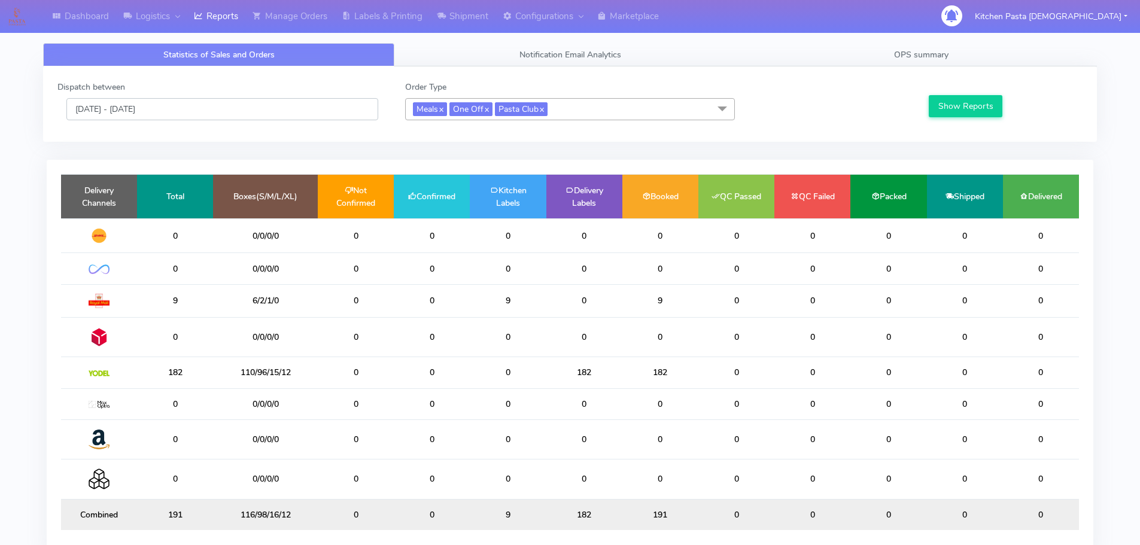
click at [131, 116] on input "[DATE] - [DATE]" at bounding box center [222, 109] width 312 height 22
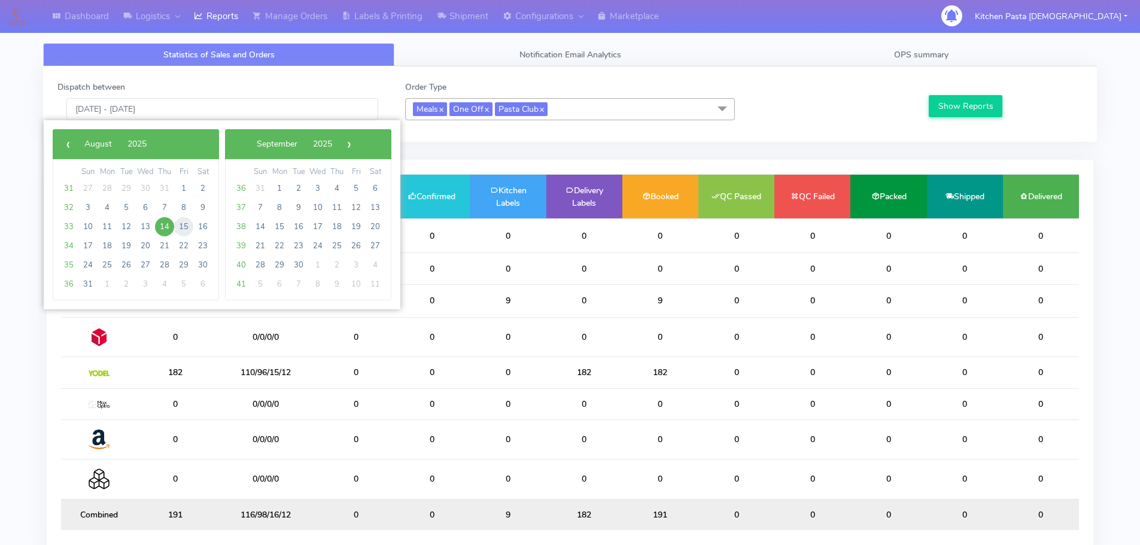
click at [184, 227] on span "15" at bounding box center [183, 226] width 19 height 19
type input "15/08/2025 - 15/08/2025"
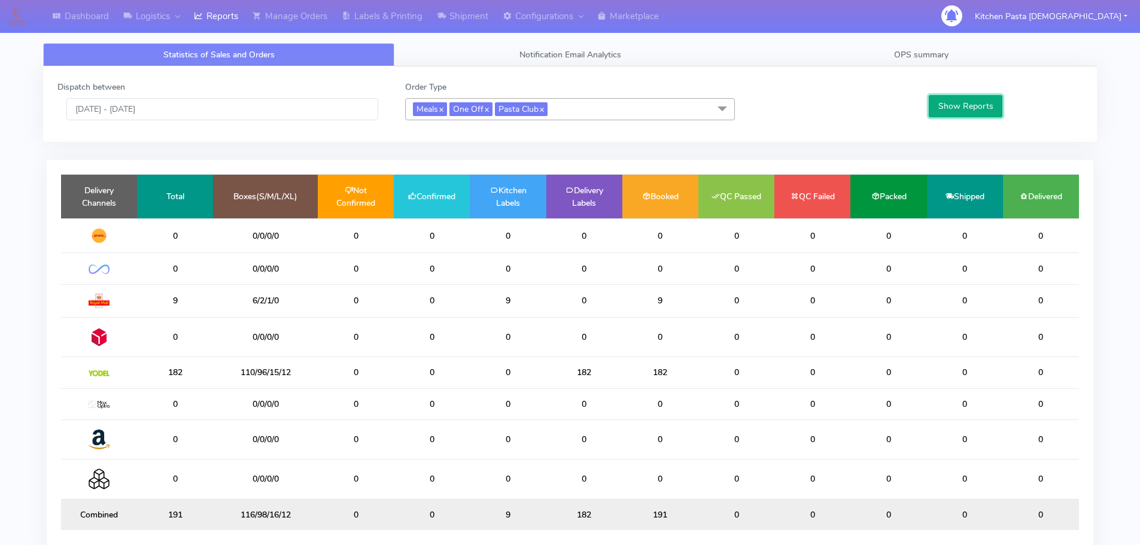
click at [949, 110] on button "Show Reports" at bounding box center [966, 106] width 74 height 22
click at [941, 37] on div "Statistics of Sales and Orders Notification Email Analytics OPS summary Dispatc…" at bounding box center [570, 306] width 1072 height 541
click at [922, 57] on span "OPS summary" at bounding box center [921, 54] width 54 height 11
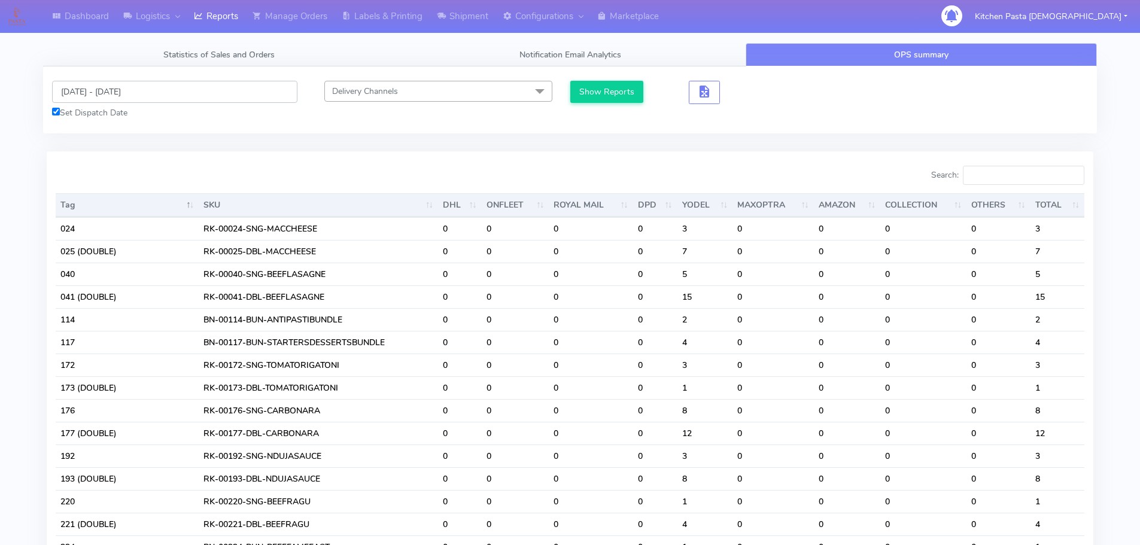
click at [147, 93] on input "15/08/2025 - 15/08/2025" at bounding box center [174, 92] width 245 height 22
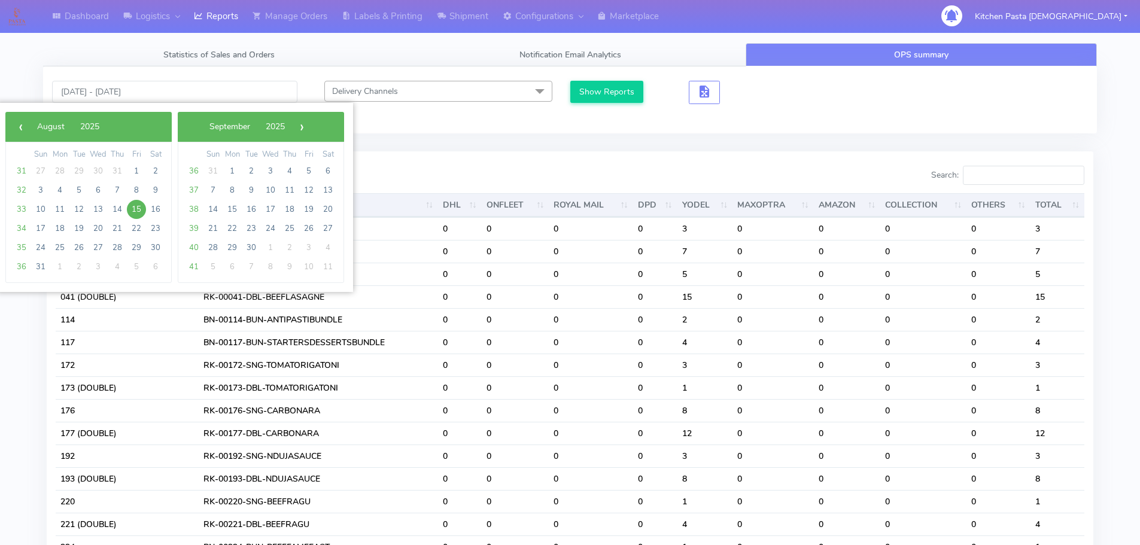
click at [137, 210] on span "15" at bounding box center [136, 209] width 19 height 19
drag, startPoint x: 137, startPoint y: 210, endPoint x: 279, endPoint y: 179, distance: 145.8
click at [137, 210] on span "15" at bounding box center [136, 209] width 19 height 19
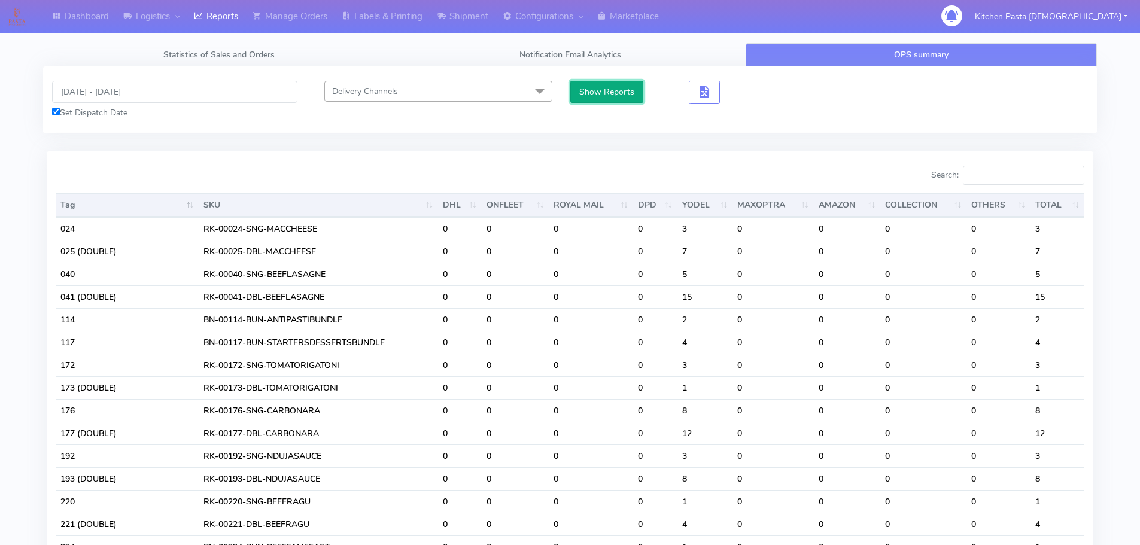
click at [613, 90] on button "Show Reports" at bounding box center [607, 92] width 74 height 22
click at [1001, 178] on input "Search:" at bounding box center [1023, 175] width 121 height 19
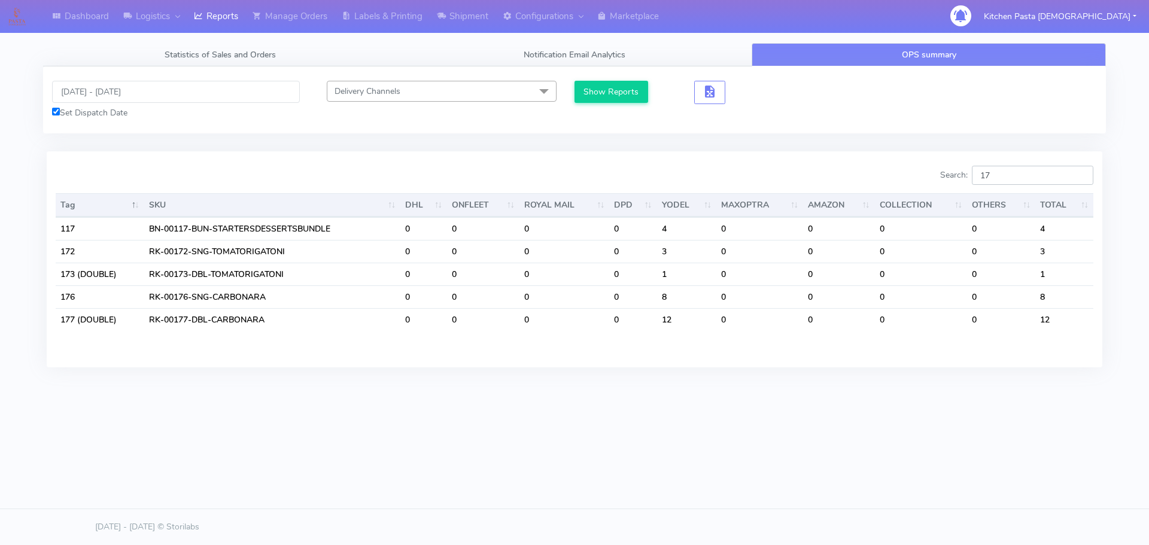
type input "1"
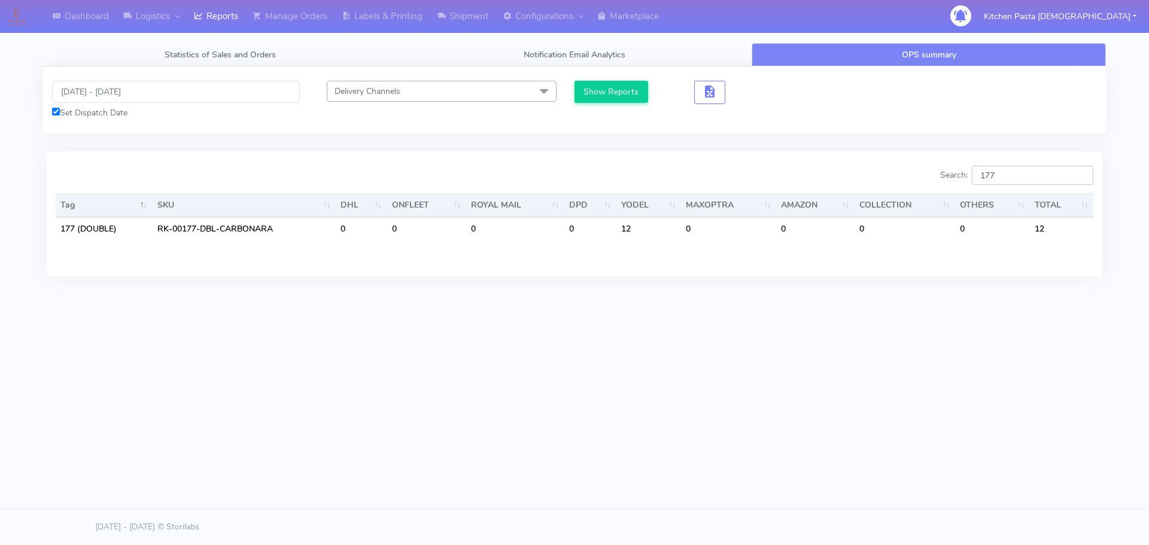
click at [1026, 175] on input "177" at bounding box center [1032, 175] width 121 height 19
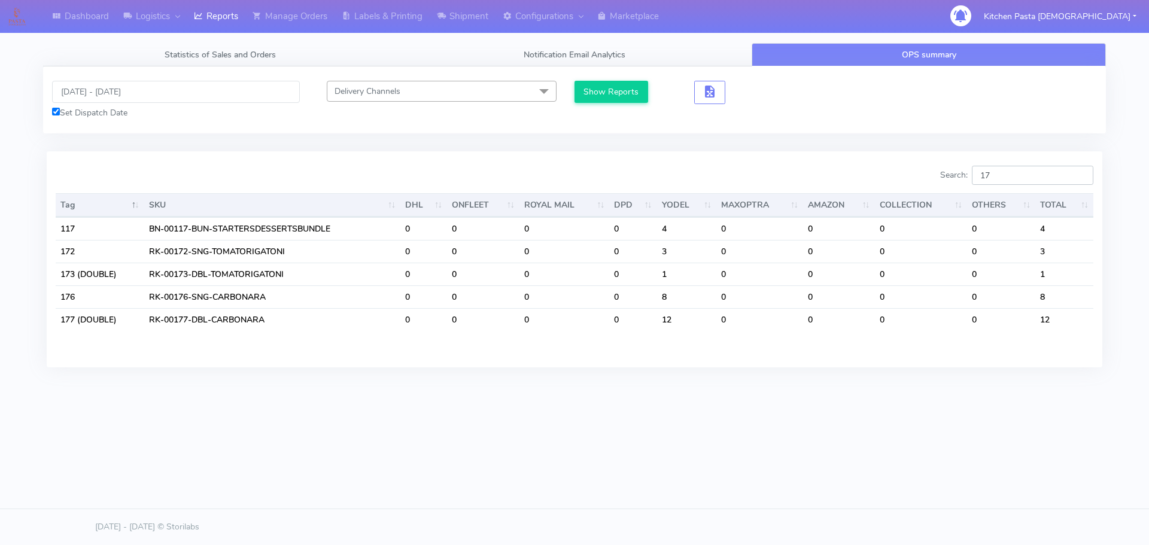
type input "1"
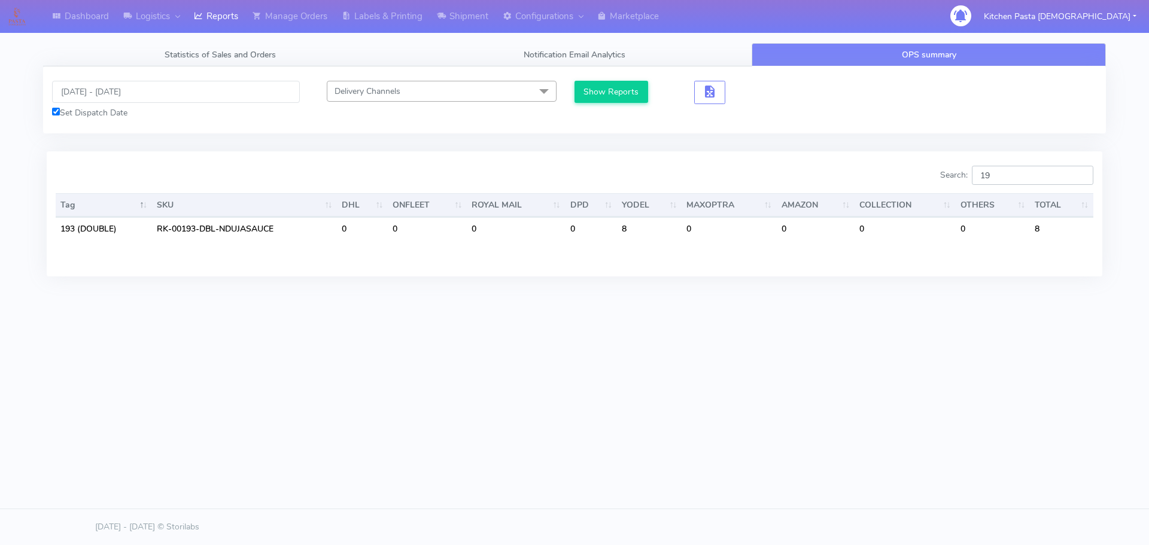
type input "1"
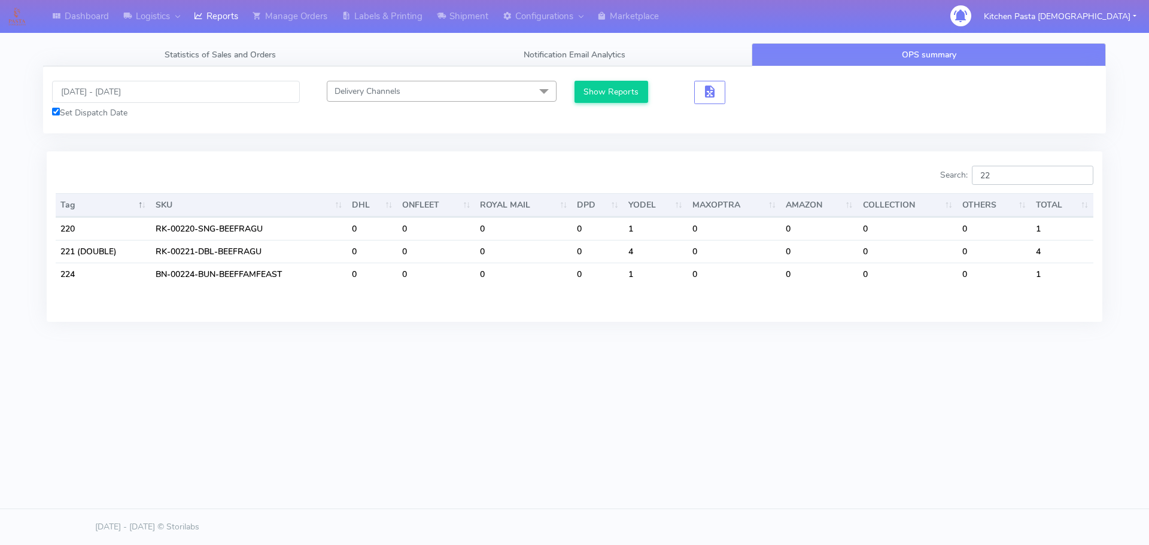
type input "2"
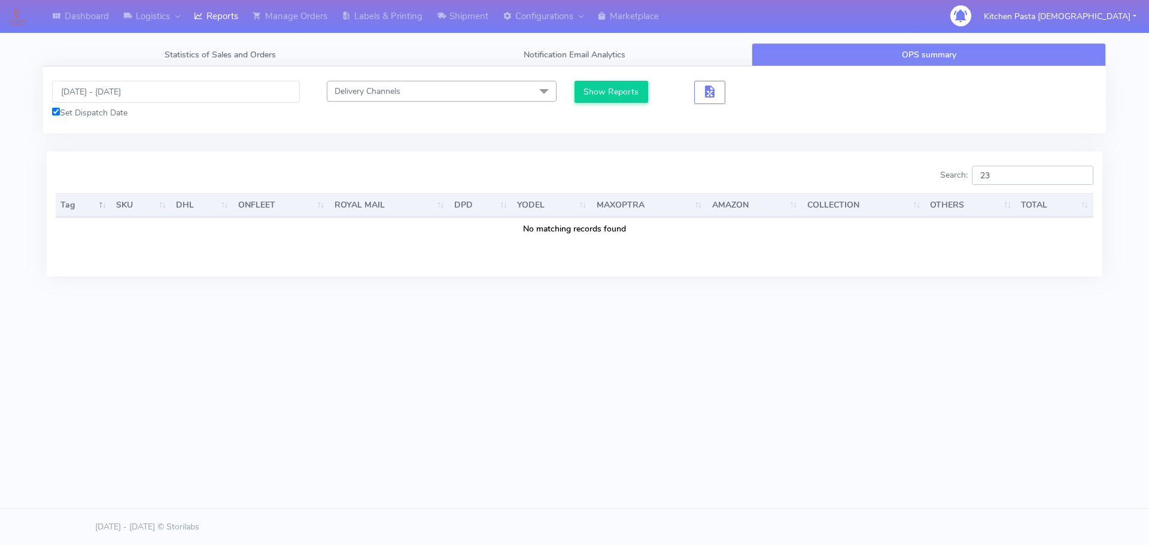
type input "2"
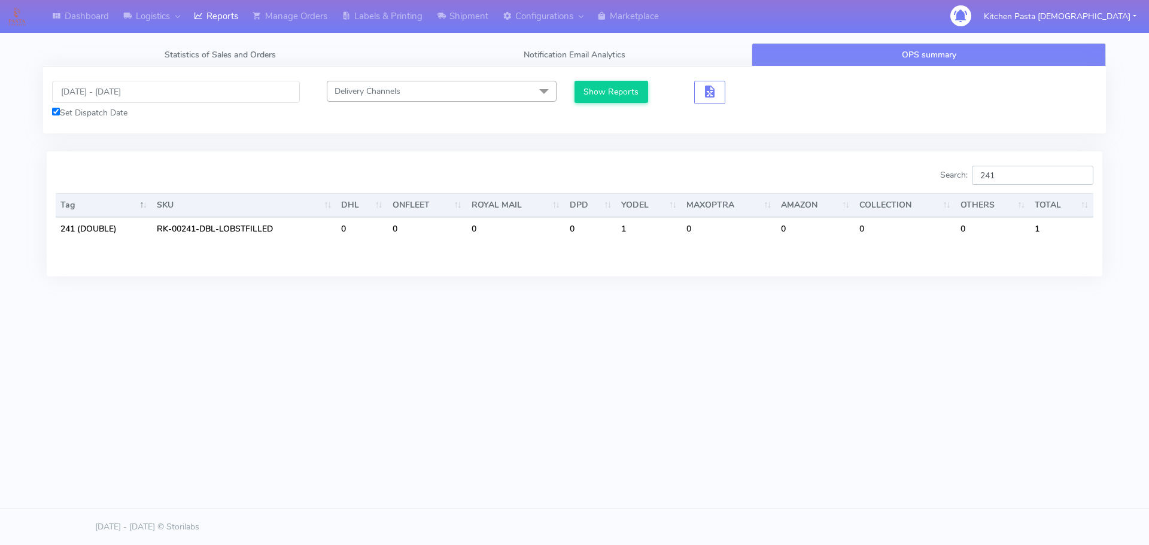
type input "241"
click at [517, 317] on div "Dashboard Logistics London Logistics Reports Manage Orders Labels & Printing Sh…" at bounding box center [574, 218] width 1149 height 436
drag, startPoint x: 1012, startPoint y: 175, endPoint x: 924, endPoint y: 177, distance: 88.0
click at [924, 177] on div "Search: 241" at bounding box center [839, 178] width 510 height 24
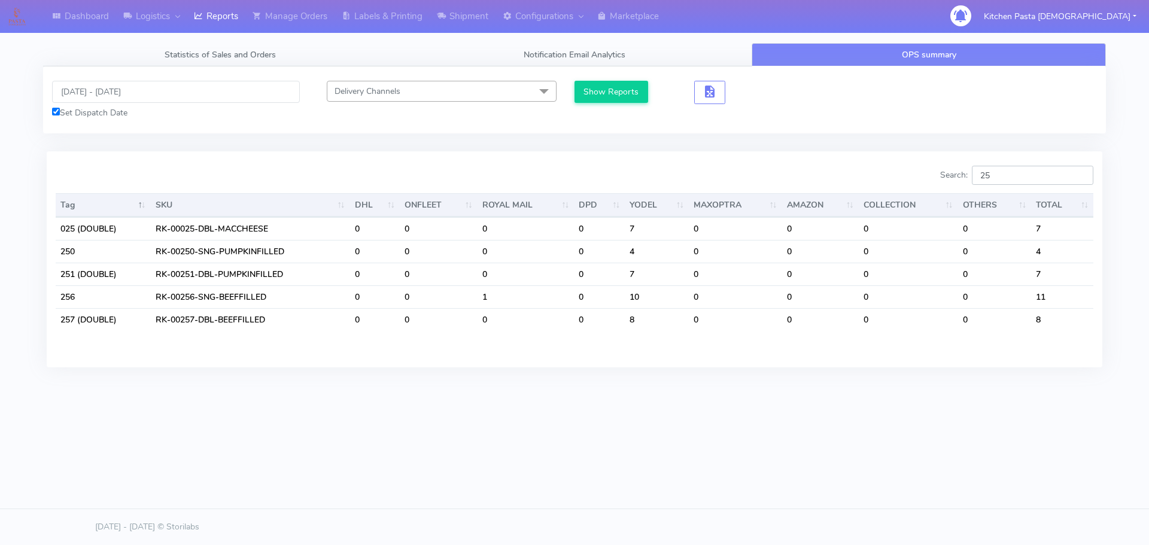
type input "251"
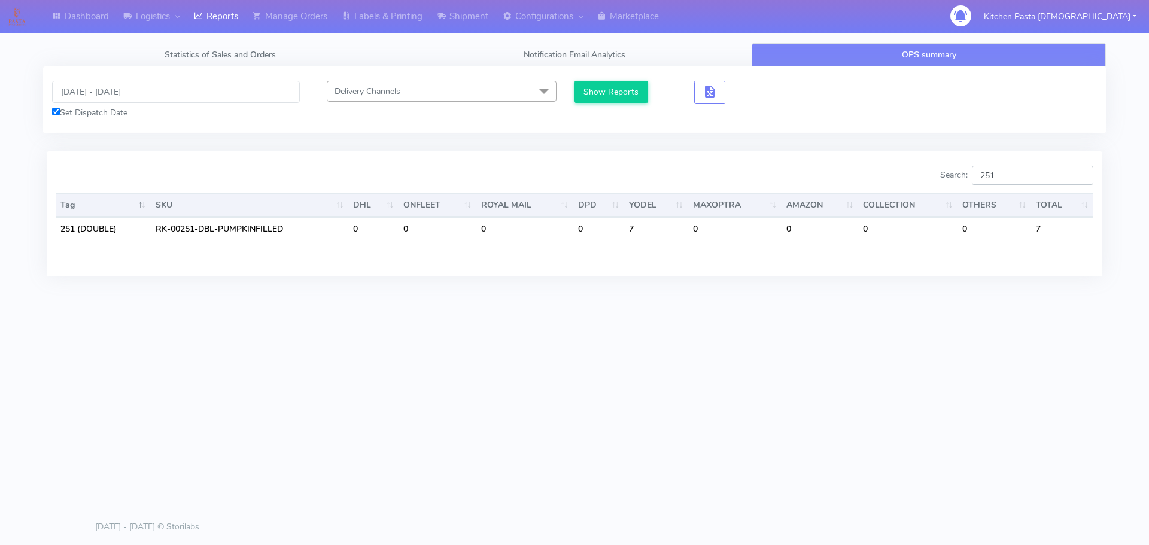
drag, startPoint x: 1026, startPoint y: 171, endPoint x: 968, endPoint y: 174, distance: 58.7
click at [968, 174] on label "Search: 251" at bounding box center [1016, 175] width 153 height 19
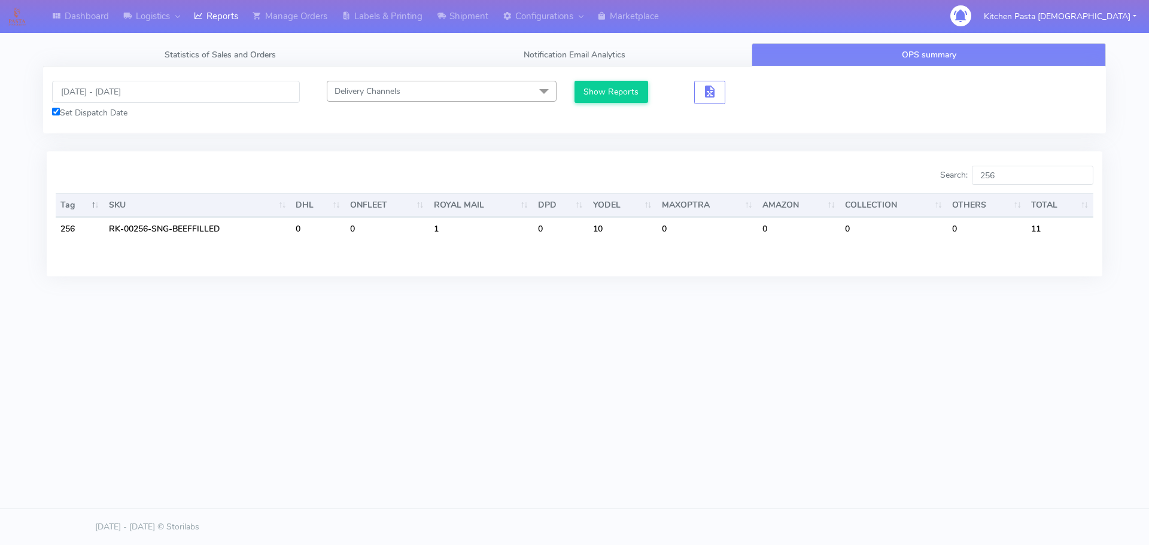
click at [791, 432] on div "Dashboard Logistics London Logistics Reports Manage Orders Labels & Printing Sh…" at bounding box center [574, 218] width 1149 height 436
click at [1004, 167] on input "256" at bounding box center [1032, 175] width 121 height 19
click at [691, 414] on div "Dashboard Logistics London Logistics Reports Manage Orders Labels & Printing Sh…" at bounding box center [574, 218] width 1149 height 436
drag, startPoint x: 1029, startPoint y: 172, endPoint x: 962, endPoint y: 171, distance: 67.0
click at [962, 171] on label "Search: 257" at bounding box center [1016, 175] width 153 height 19
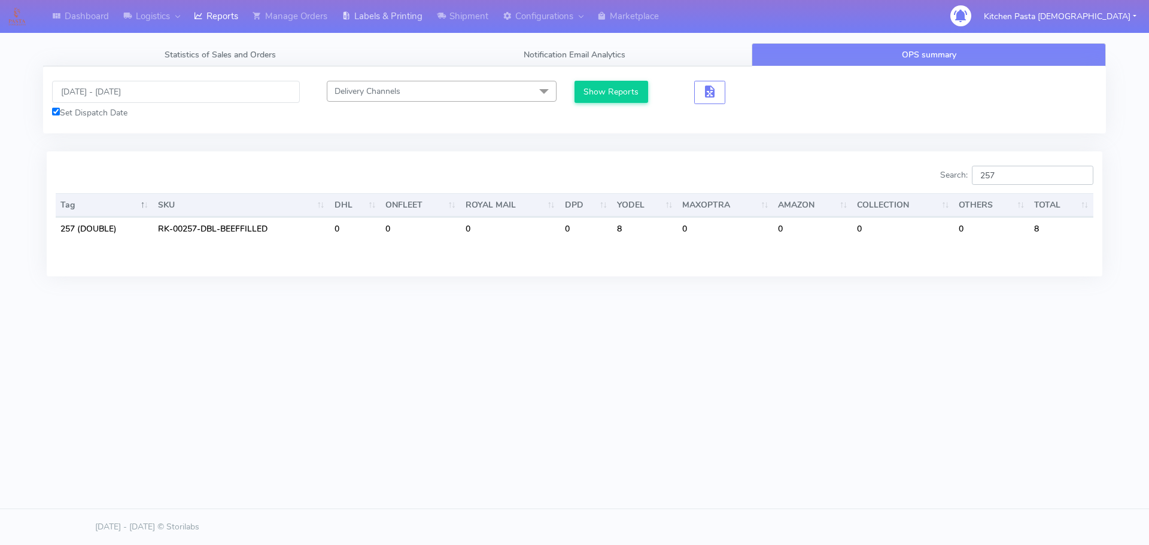
type input "257"
drag, startPoint x: 998, startPoint y: 166, endPoint x: 944, endPoint y: 171, distance: 54.1
click at [944, 171] on div "Search: 257 Tag SKU DHL ONFLEET ROYAL MAIL DPD YODEL MAXOPTRA AMAZON COLLECTION…" at bounding box center [575, 213] width 1056 height 124
drag, startPoint x: 1013, startPoint y: 175, endPoint x: 967, endPoint y: 174, distance: 46.1
click at [967, 174] on label "Search: 257" at bounding box center [1016, 175] width 153 height 19
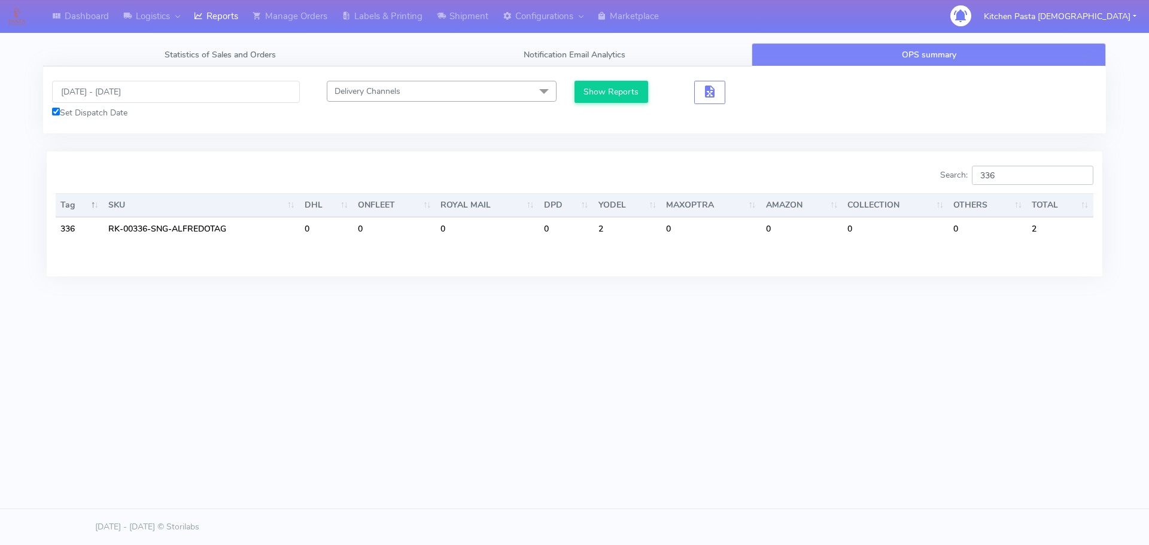
type input "336"
drag, startPoint x: 1041, startPoint y: 175, endPoint x: 876, endPoint y: 178, distance: 165.8
click at [876, 178] on div "Search: 336" at bounding box center [839, 178] width 510 height 24
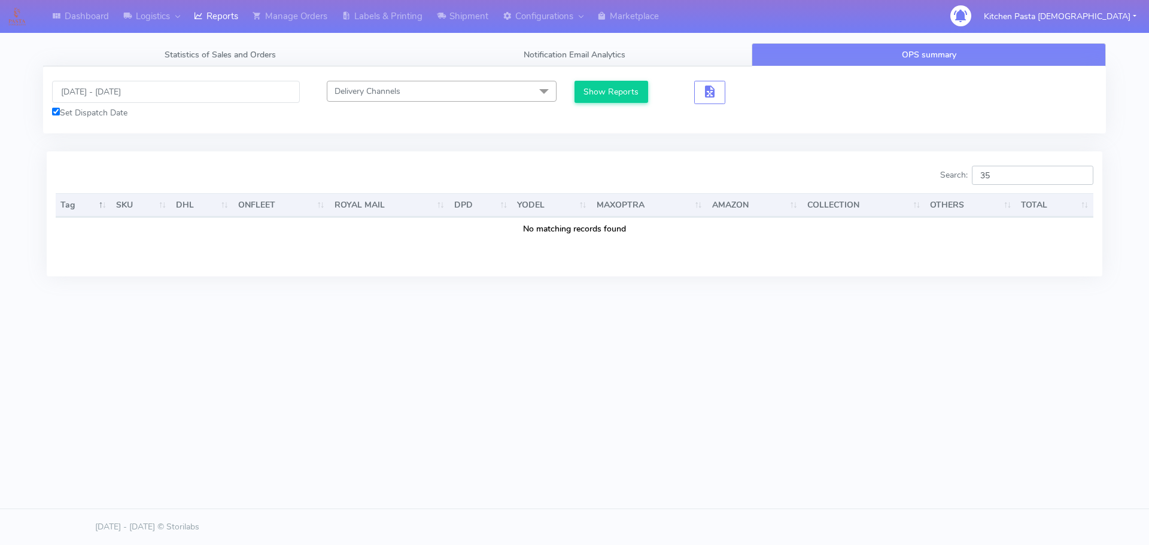
type input "3"
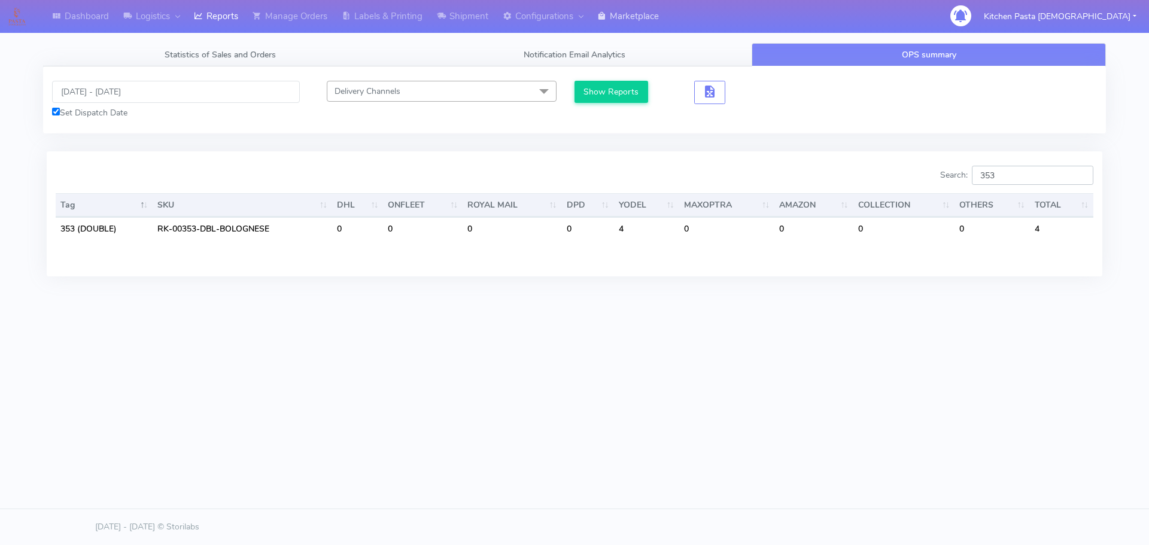
type input "353"
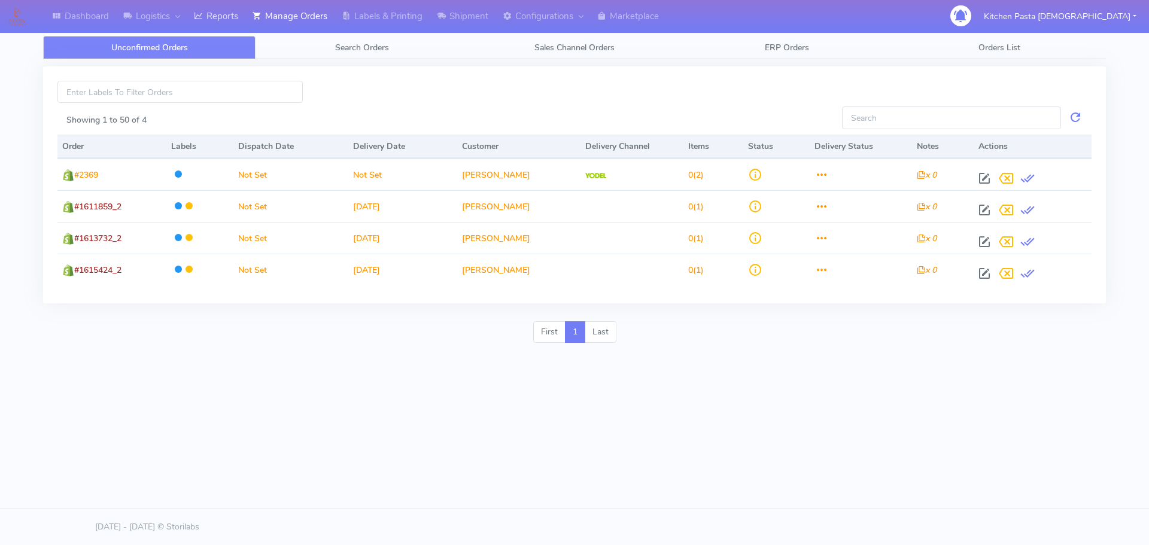
click at [203, 15] on icon at bounding box center [198, 16] width 9 height 12
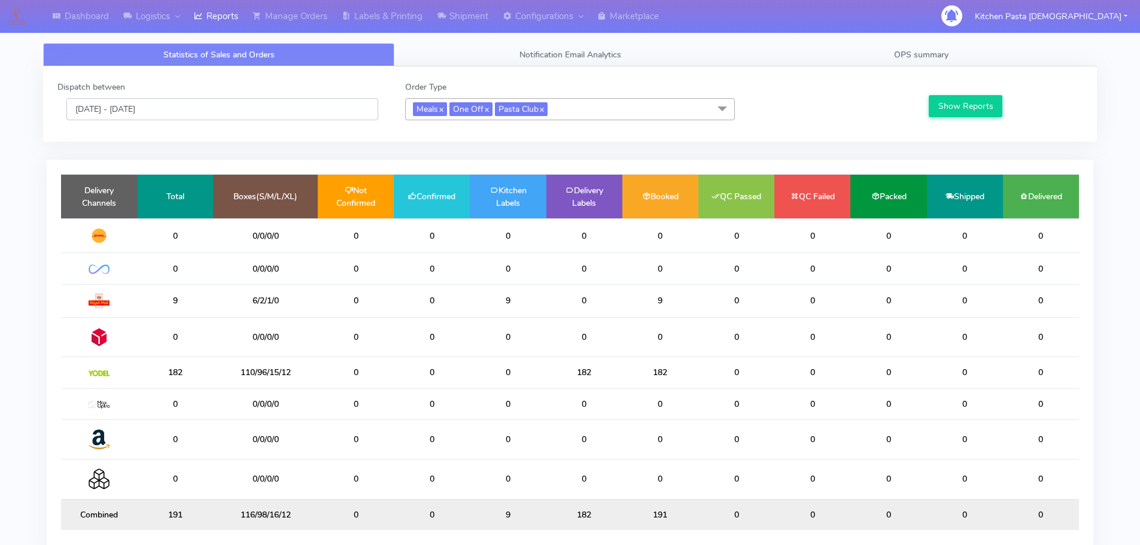
click at [150, 109] on input "[DATE] - [DATE]" at bounding box center [222, 109] width 312 height 22
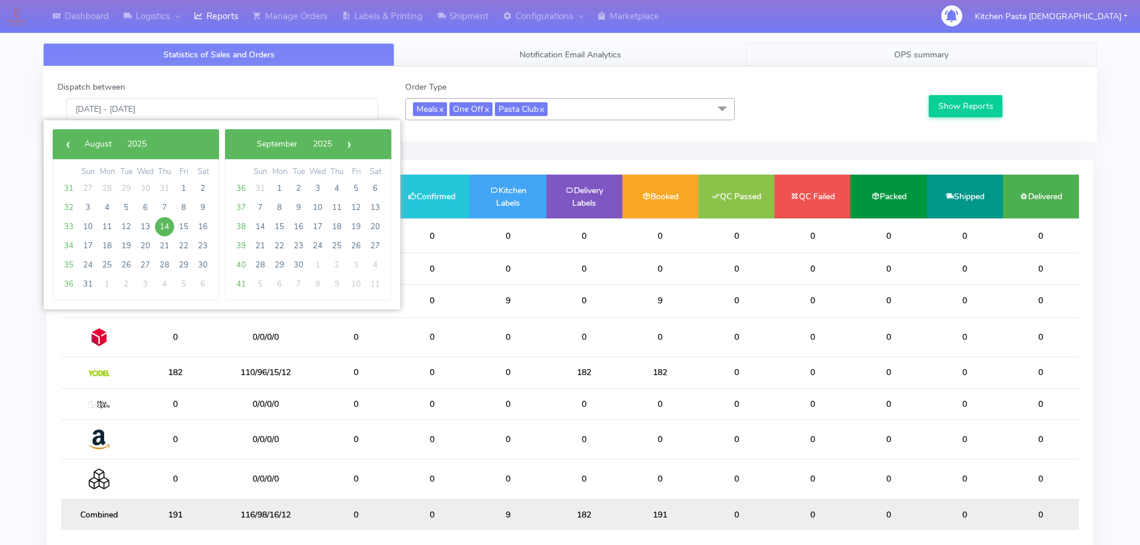
click at [876, 54] on link "OPS summary" at bounding box center [921, 54] width 351 height 23
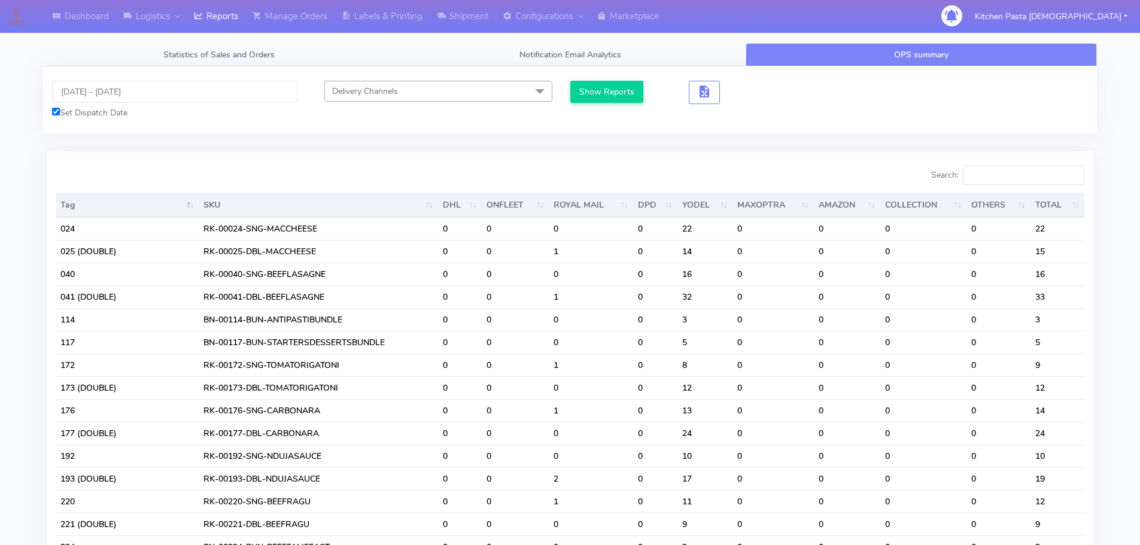
click at [122, 104] on div "[DATE] - [DATE] Set Dispatch Date" at bounding box center [174, 100] width 263 height 38
click at [129, 92] on input "[DATE] - [DATE]" at bounding box center [174, 92] width 245 height 22
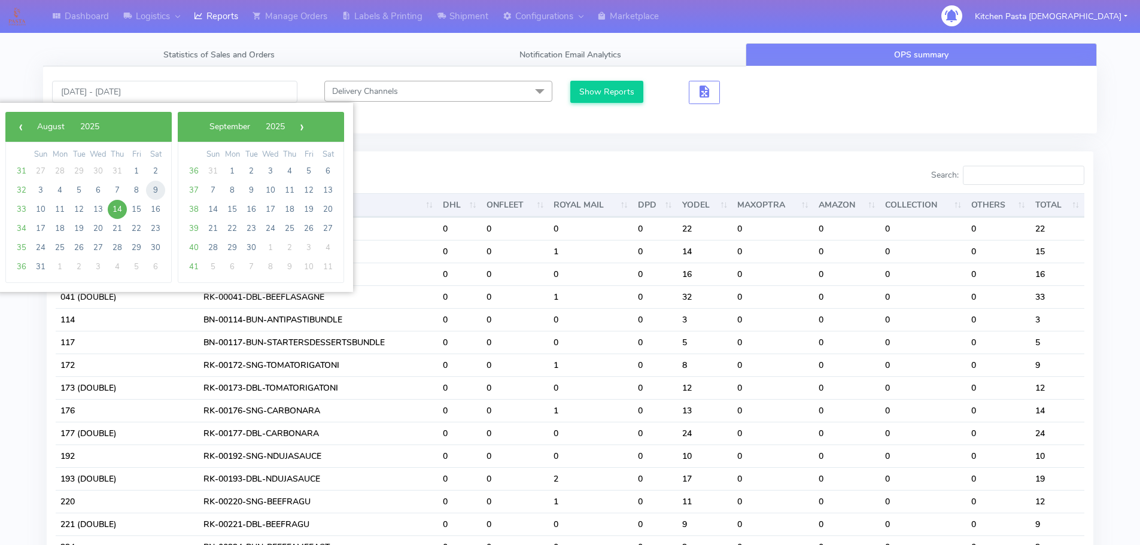
click at [154, 189] on span "9" at bounding box center [155, 190] width 19 height 19
click at [43, 209] on span "10" at bounding box center [40, 209] width 19 height 19
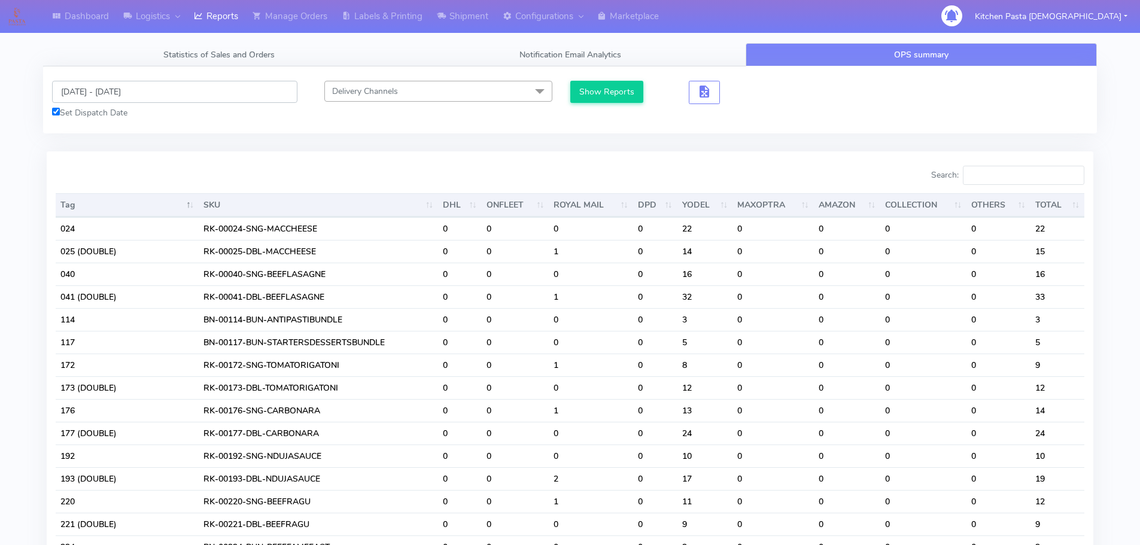
click at [129, 94] on input "[DATE] - [DATE]" at bounding box center [174, 92] width 245 height 22
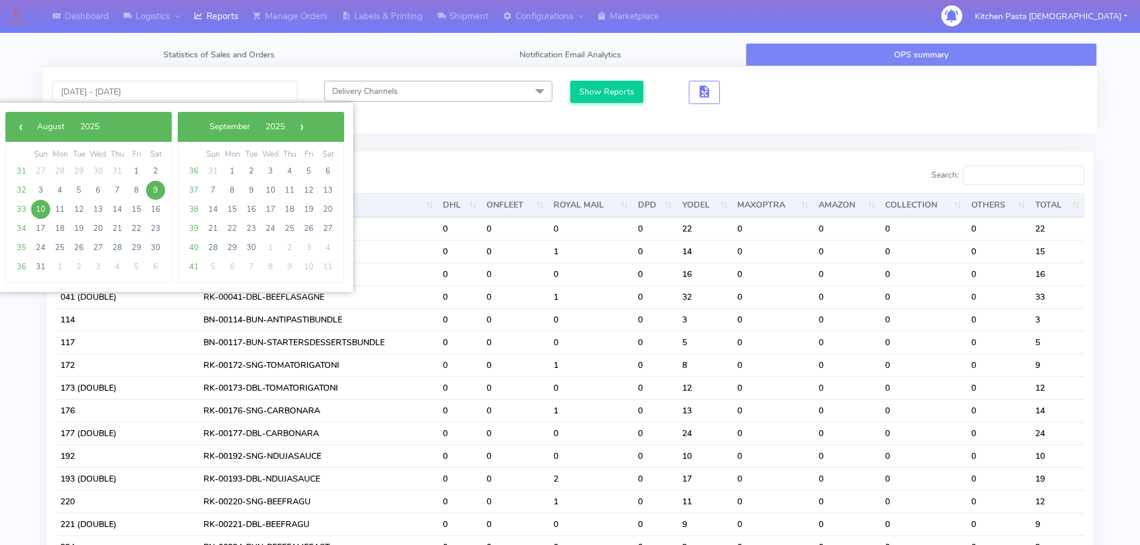
click at [40, 209] on span "10" at bounding box center [40, 209] width 19 height 19
click at [80, 209] on span "12" at bounding box center [78, 209] width 19 height 19
type input "[DATE] - [DATE]"
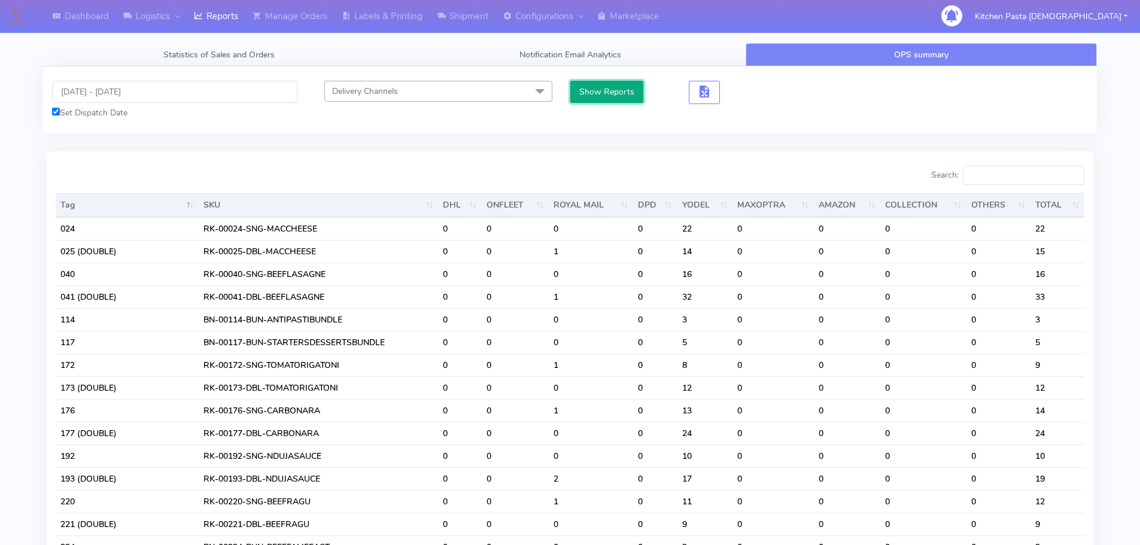
click at [601, 86] on button "Show Reports" at bounding box center [607, 92] width 74 height 22
click at [1012, 172] on input "Search:" at bounding box center [1023, 175] width 121 height 19
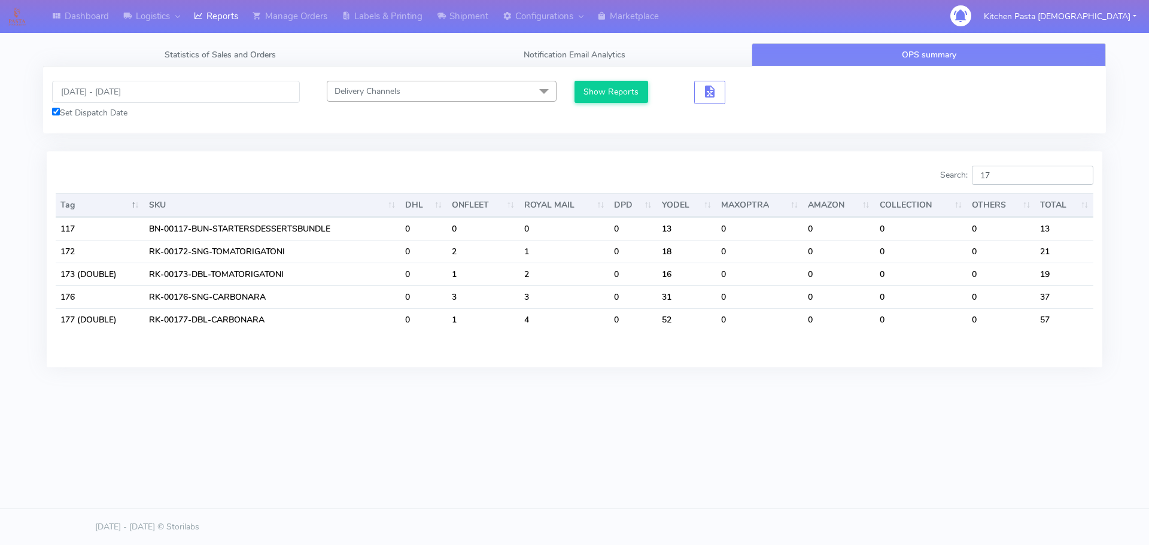
type input "1"
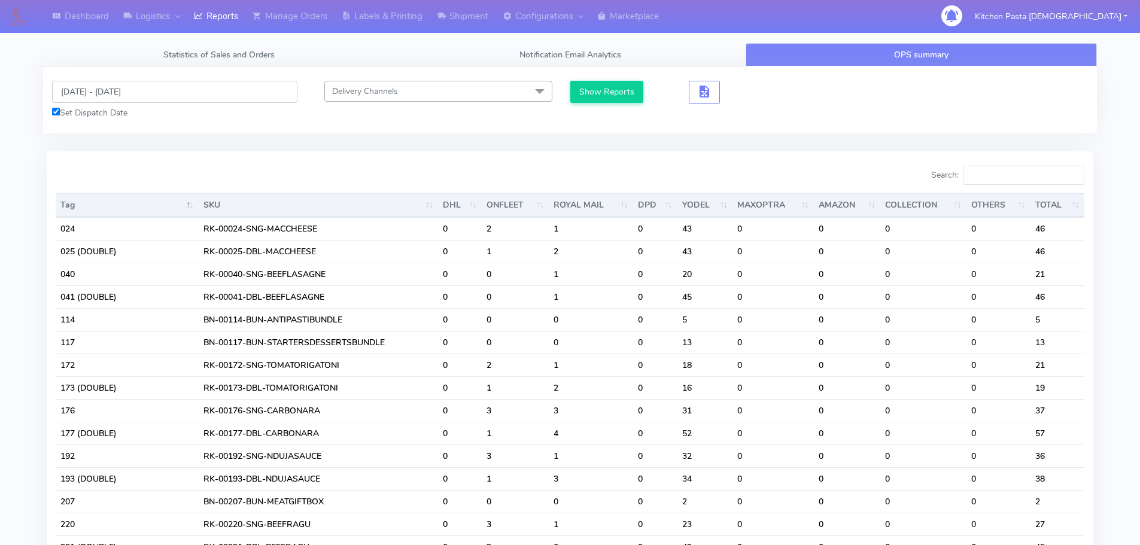
click at [66, 92] on input "[DATE] - [DATE]" at bounding box center [174, 92] width 245 height 22
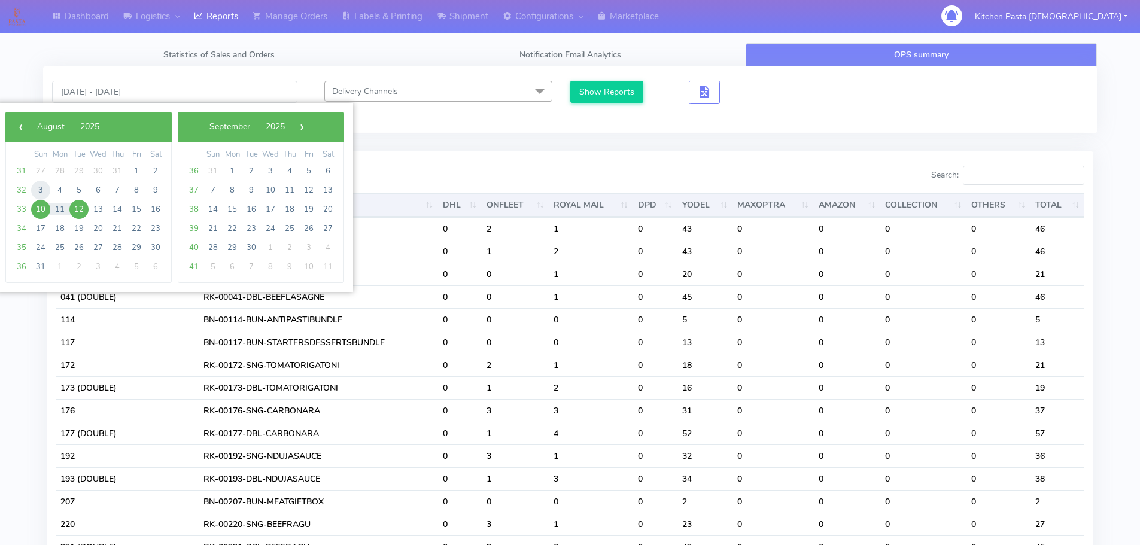
click at [34, 190] on span "3" at bounding box center [40, 190] width 19 height 19
click at [67, 208] on span "11" at bounding box center [59, 209] width 19 height 19
type input "[DATE] - [DATE]"
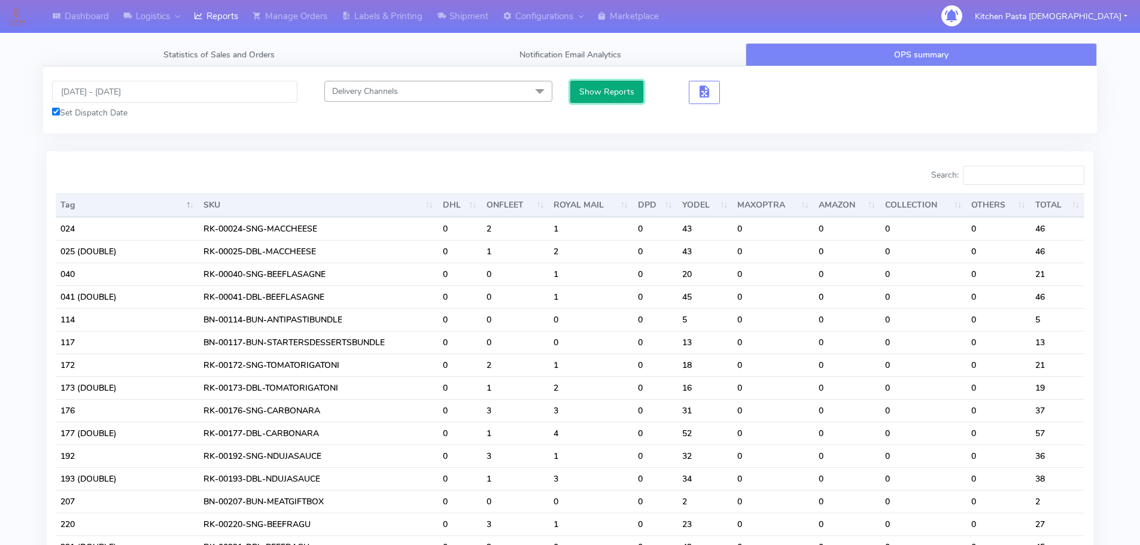
click at [613, 83] on button "Show Reports" at bounding box center [607, 92] width 74 height 22
click at [129, 93] on input "[DATE] - [DATE]" at bounding box center [174, 92] width 245 height 22
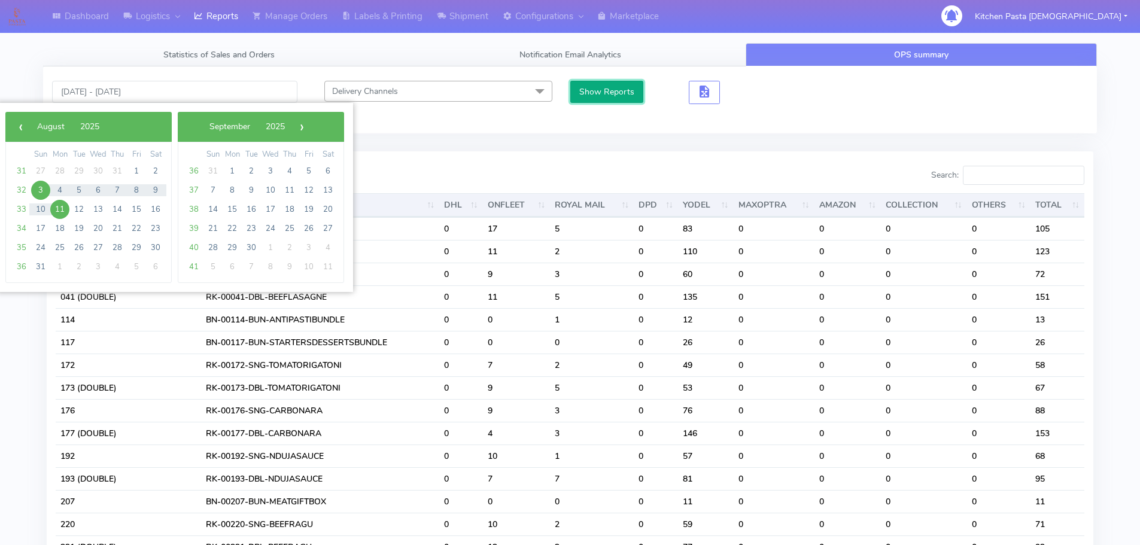
click at [591, 98] on button "Show Reports" at bounding box center [607, 92] width 74 height 22
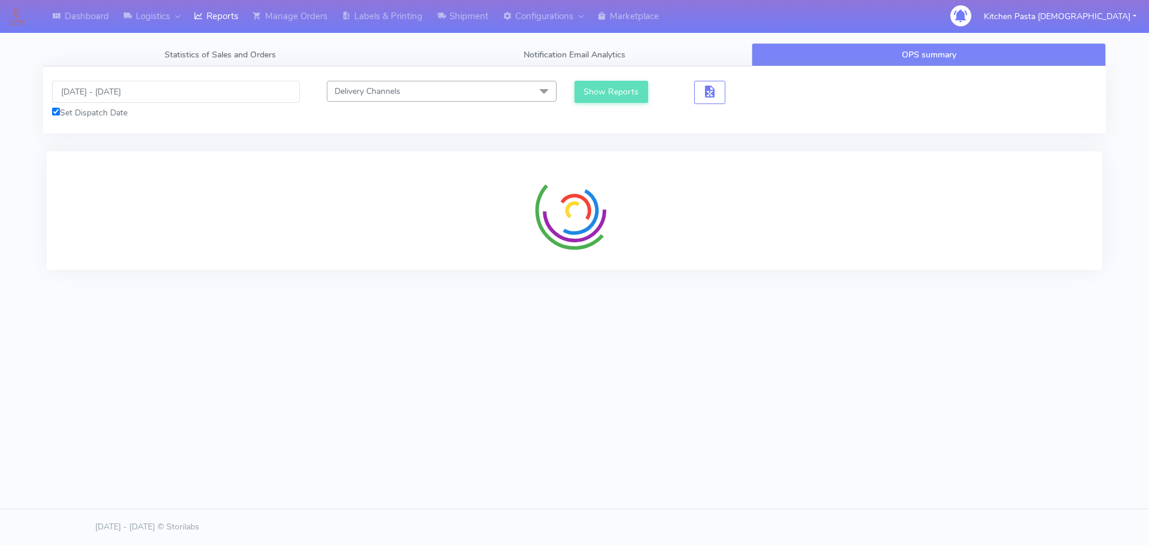
click at [1015, 177] on div at bounding box center [575, 210] width 1056 height 118
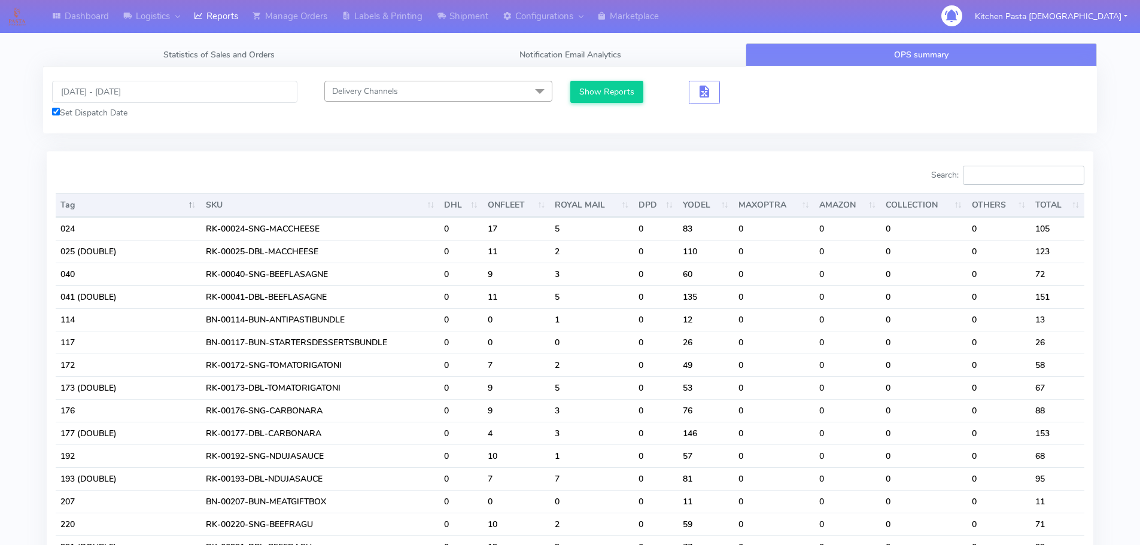
click at [1019, 177] on input "Search:" at bounding box center [1023, 175] width 121 height 19
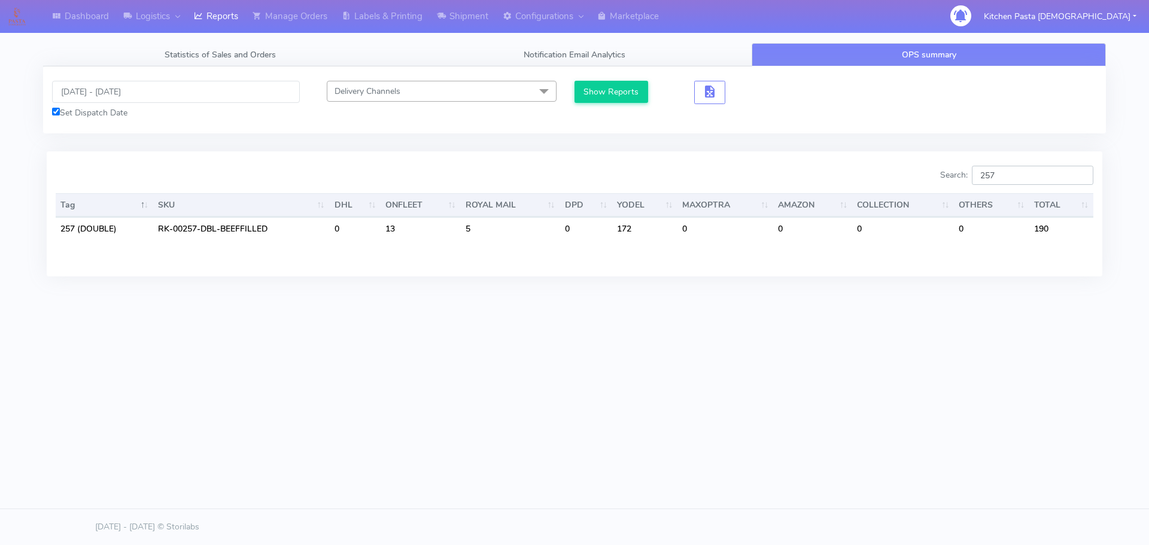
type input "257"
